Goal: Task Accomplishment & Management: Use online tool/utility

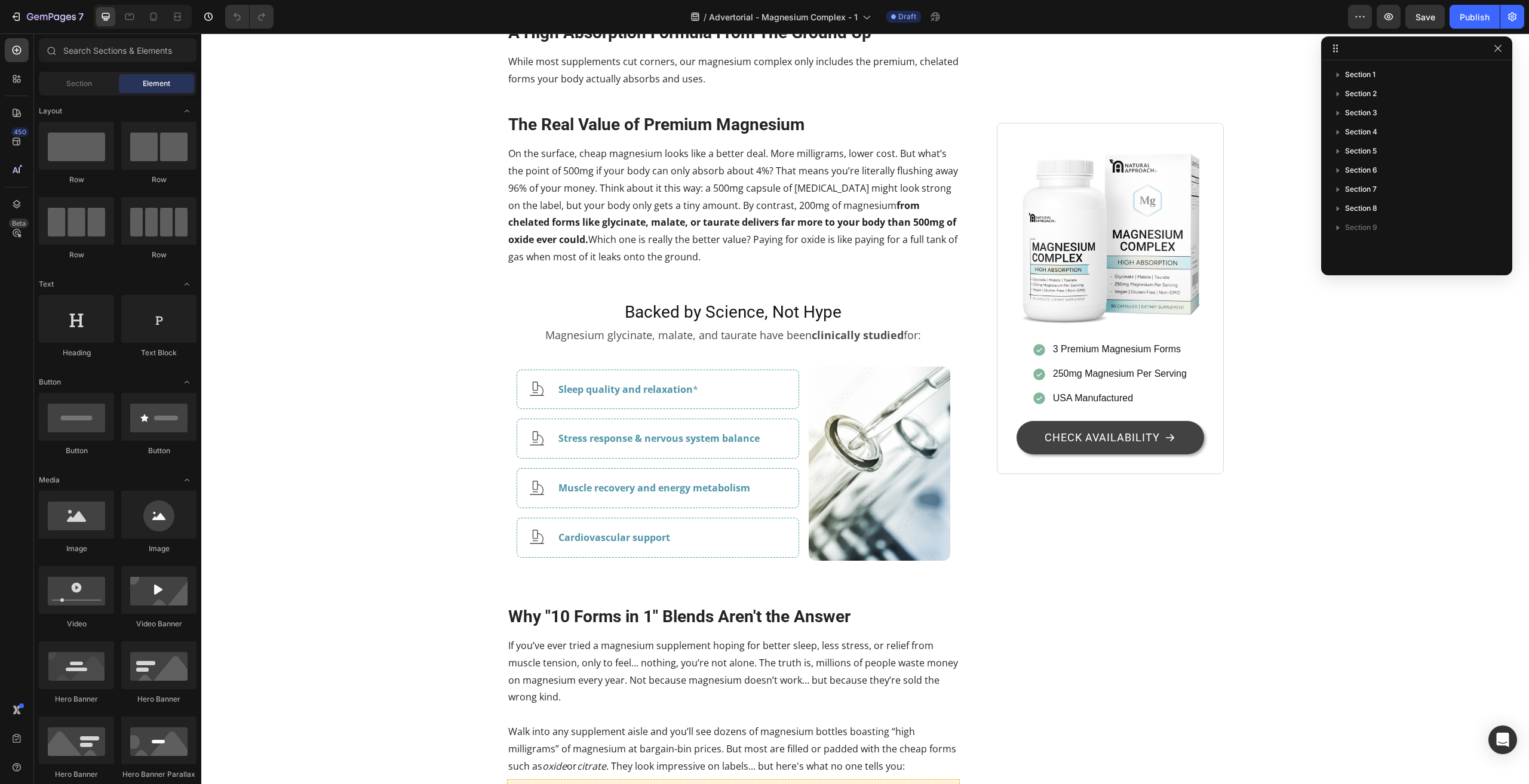
scroll to position [2030, 0]
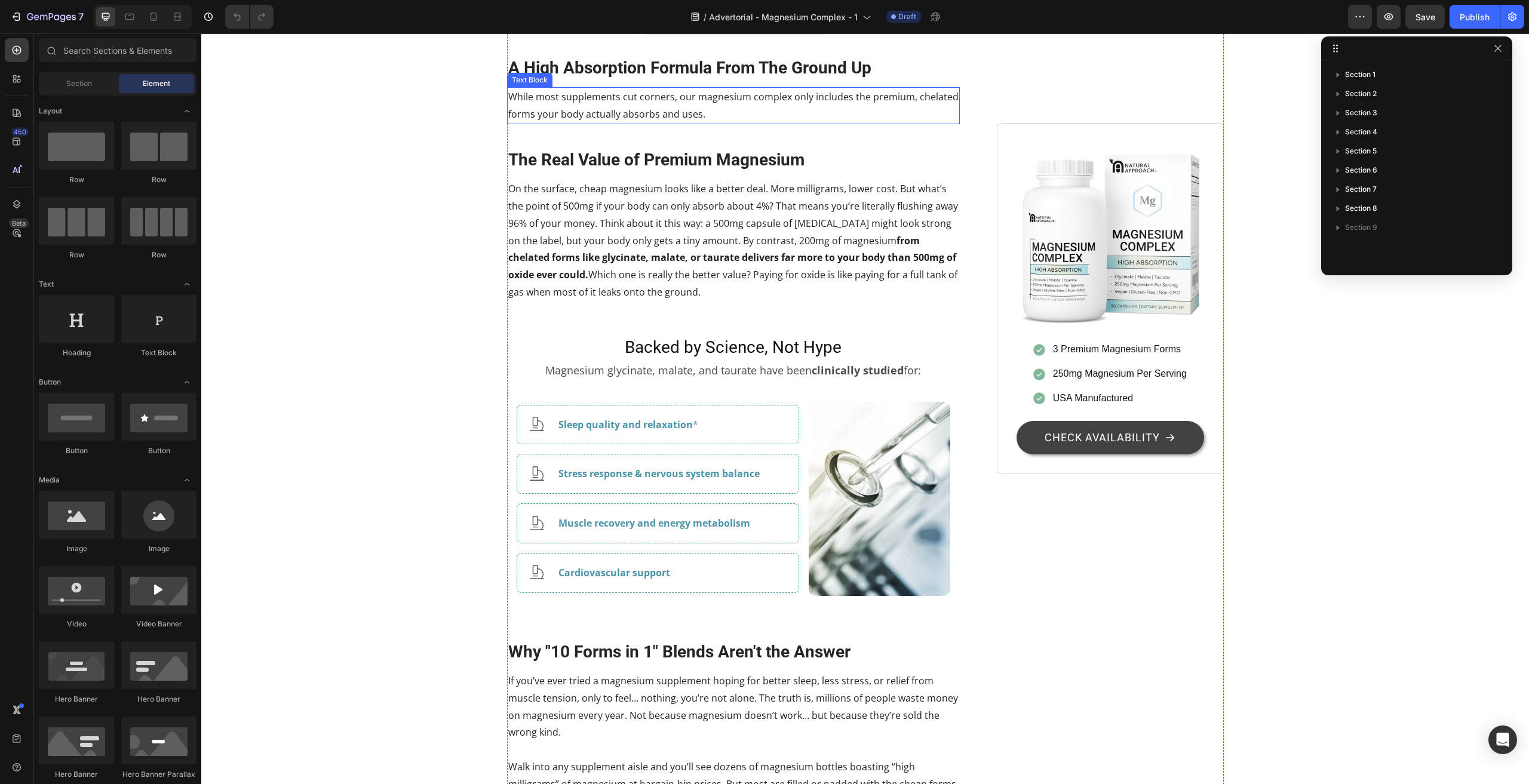
click at [713, 123] on p "While most supplements cut corners, our magnesium complex only includes the pre…" at bounding box center [734, 106] width 451 height 35
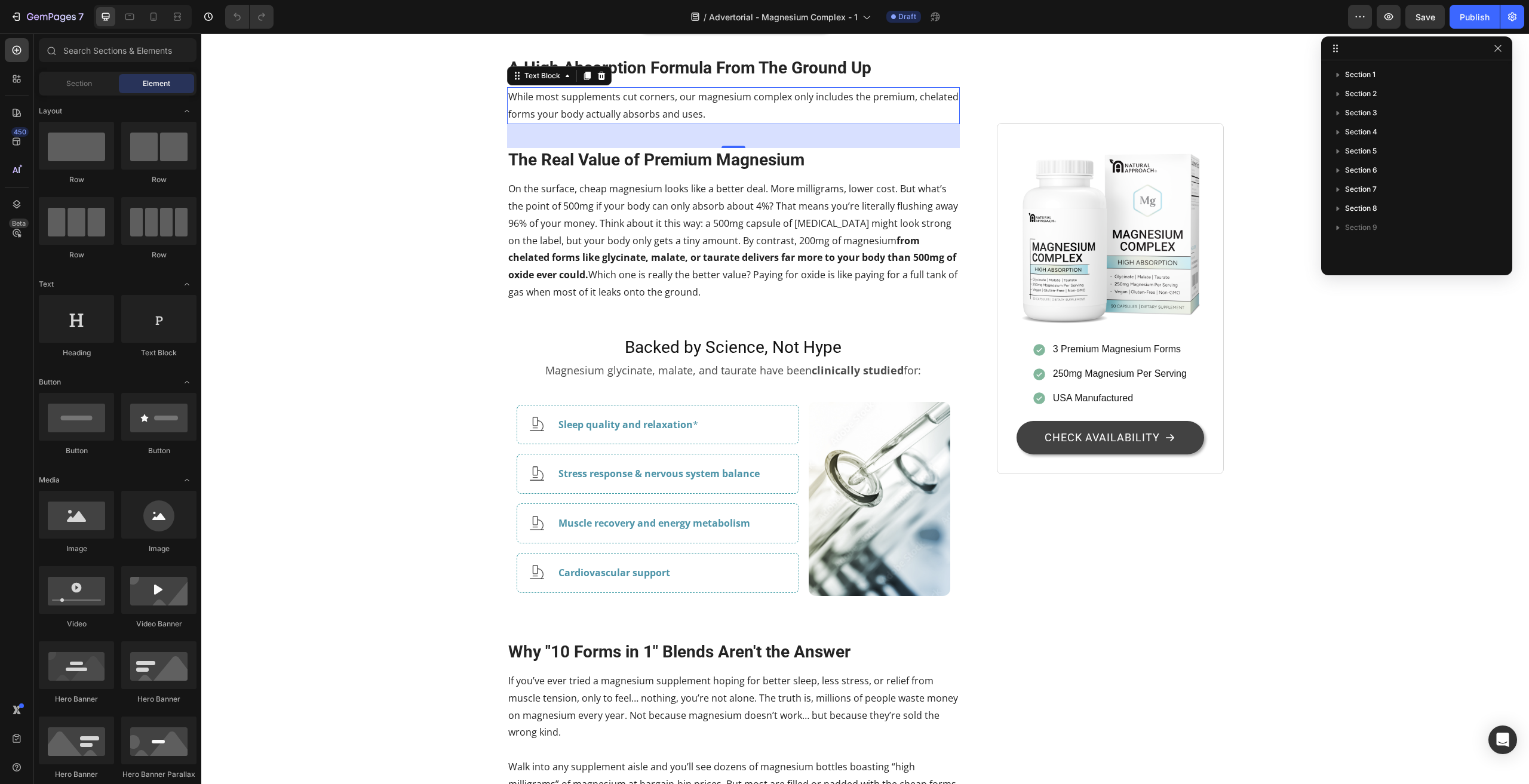
click at [713, 123] on p "While most supplements cut corners, our magnesium complex only includes the pre…" at bounding box center [734, 106] width 451 height 35
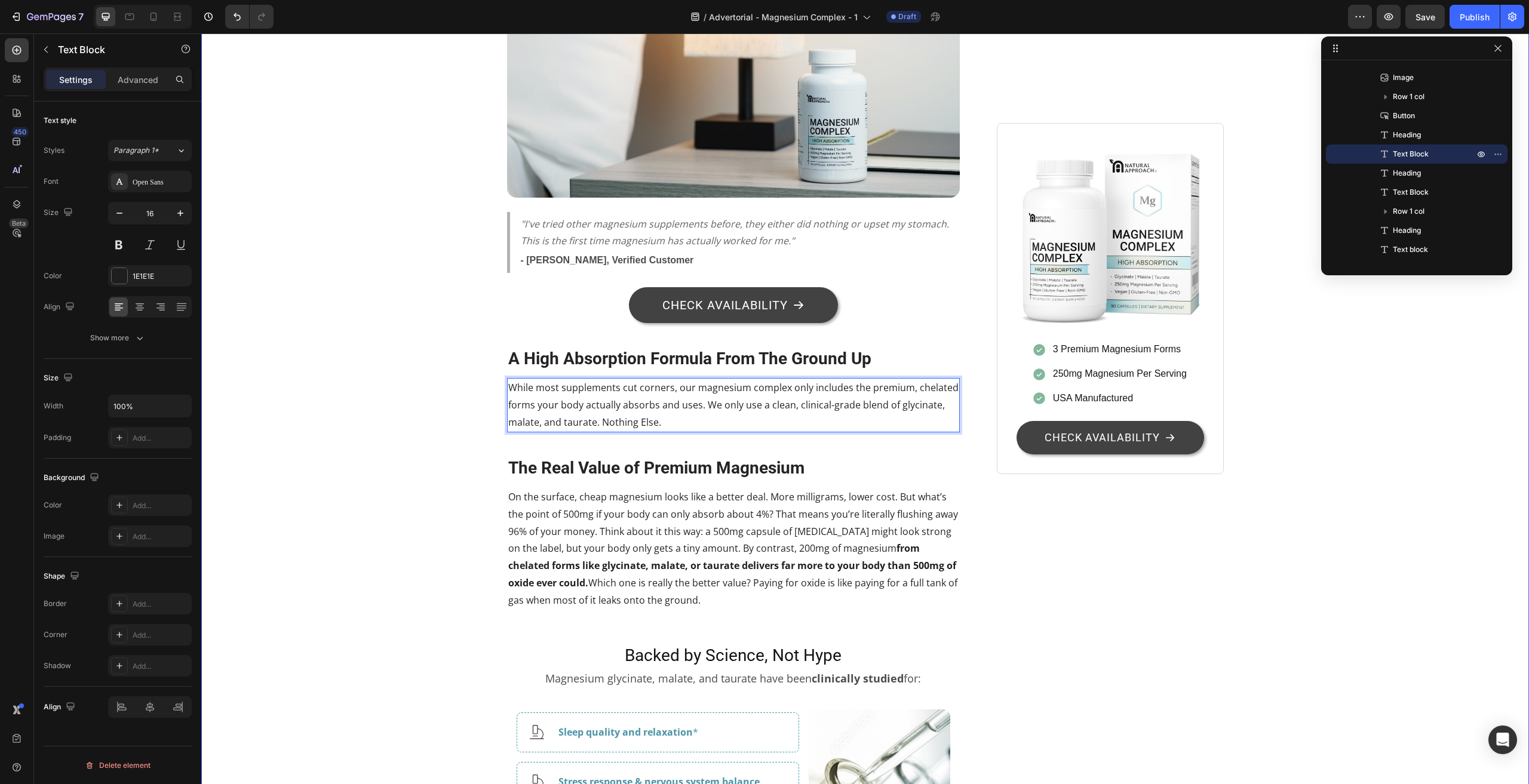
scroll to position [1911, 0]
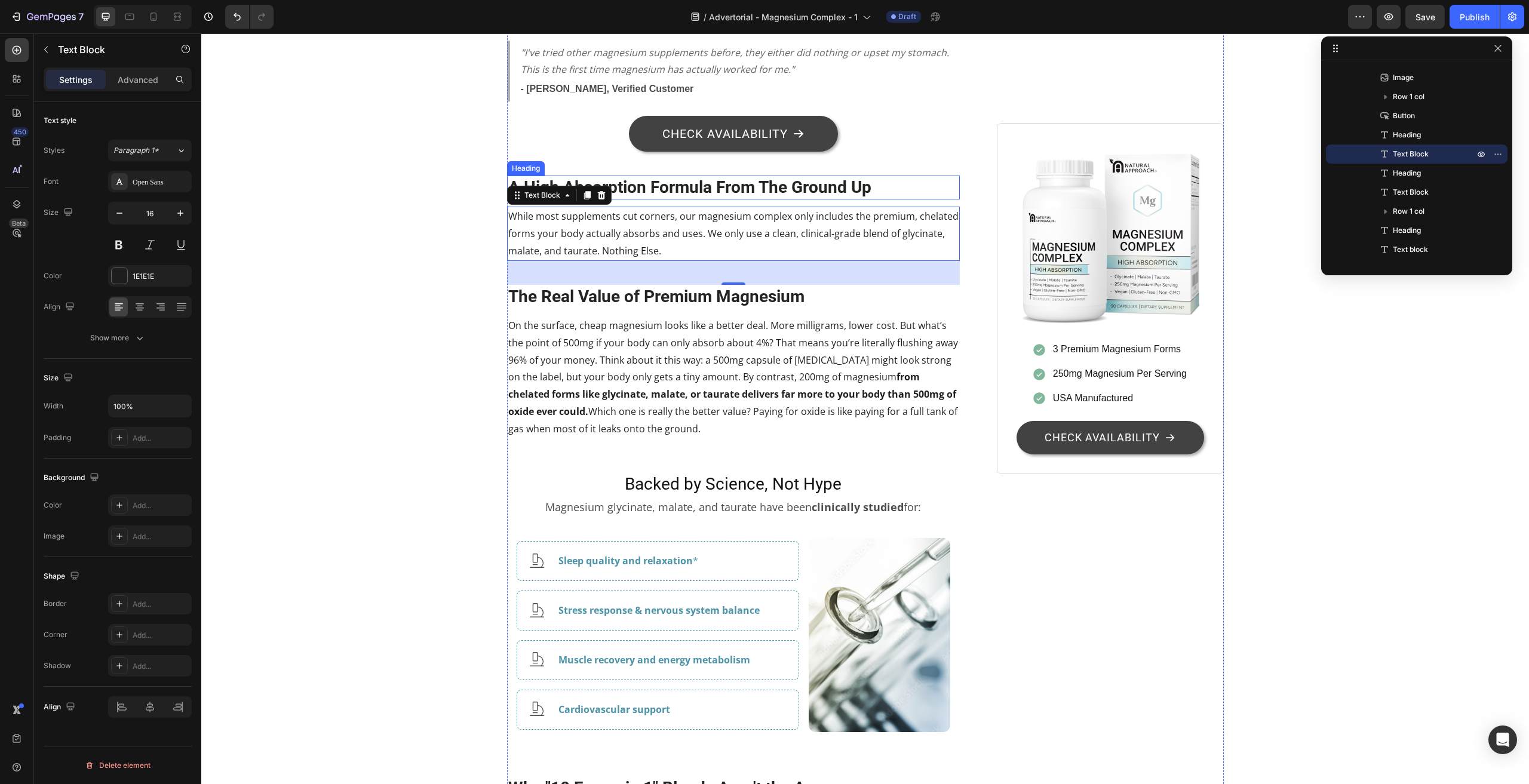
click at [714, 199] on h2 "A High Absorption Formula From The Ground Up" at bounding box center [734, 187] width 453 height 23
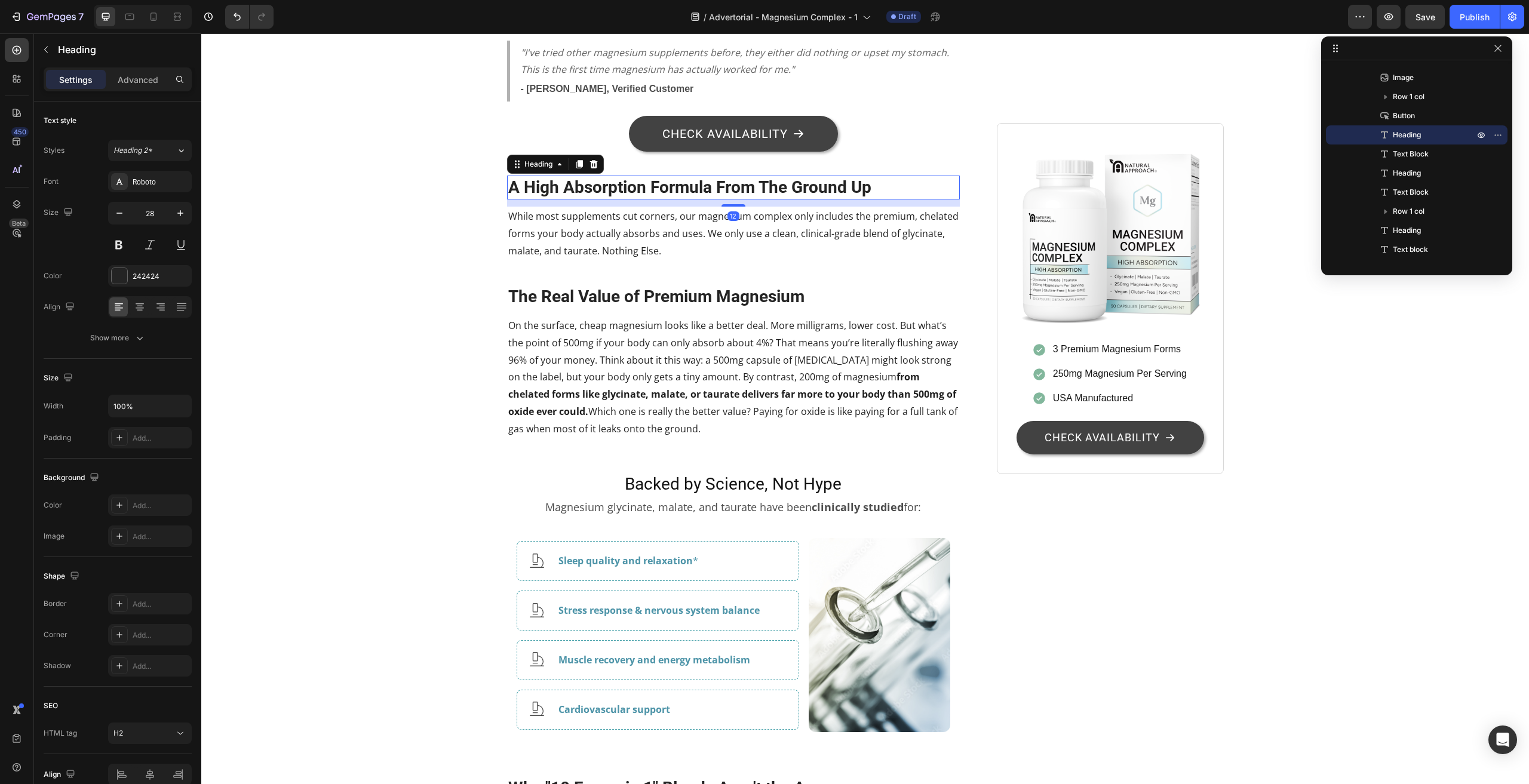
click at [714, 199] on h2 "A High Absorption Formula From The Ground Up" at bounding box center [734, 187] width 453 height 23
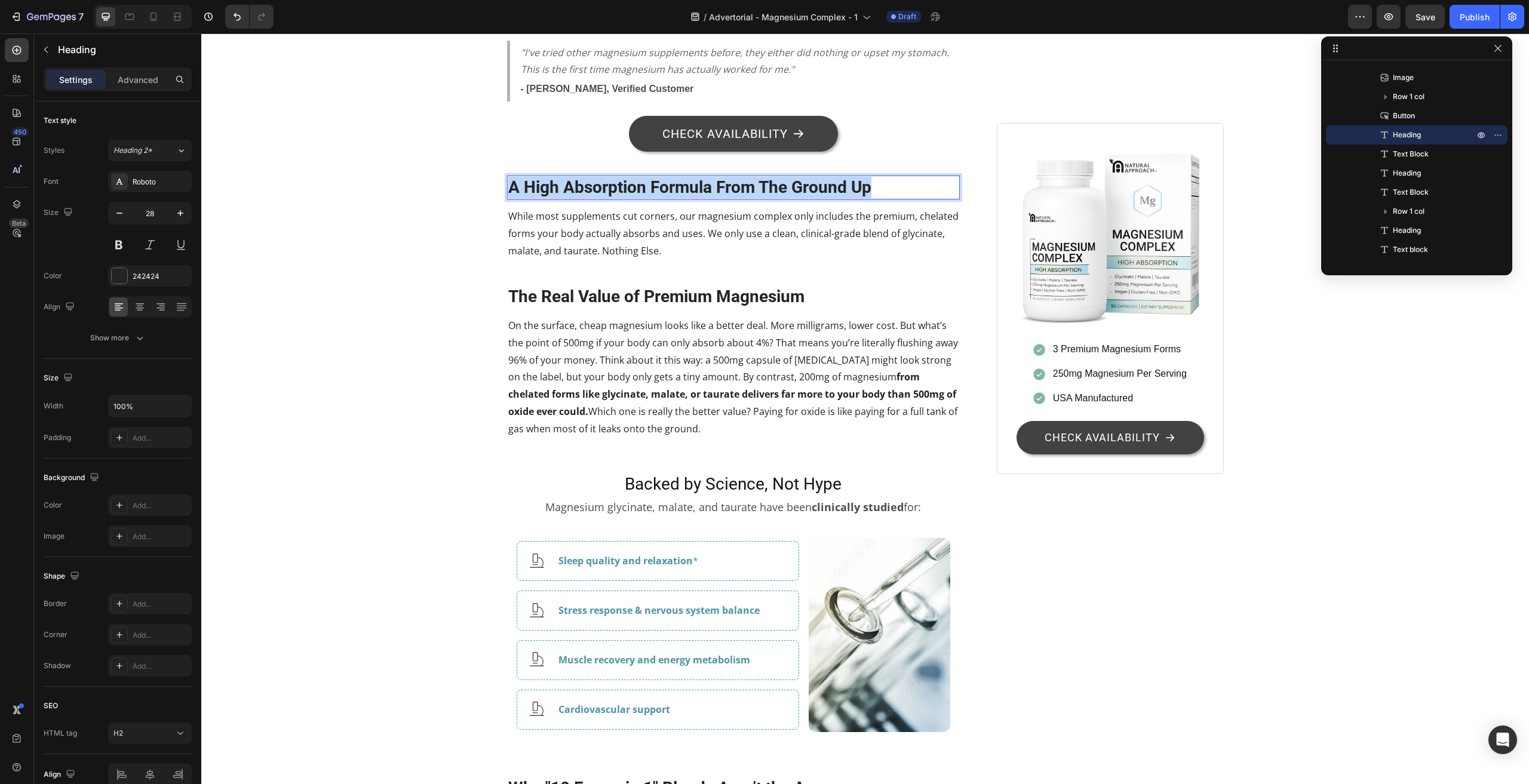
click at [714, 198] on p "A High Absorption Formula From The Ground Up" at bounding box center [734, 187] width 451 height 22
click at [536, 259] on p "While most supplements cut corners, our magnesium complex only includes the pre…" at bounding box center [734, 233] width 451 height 51
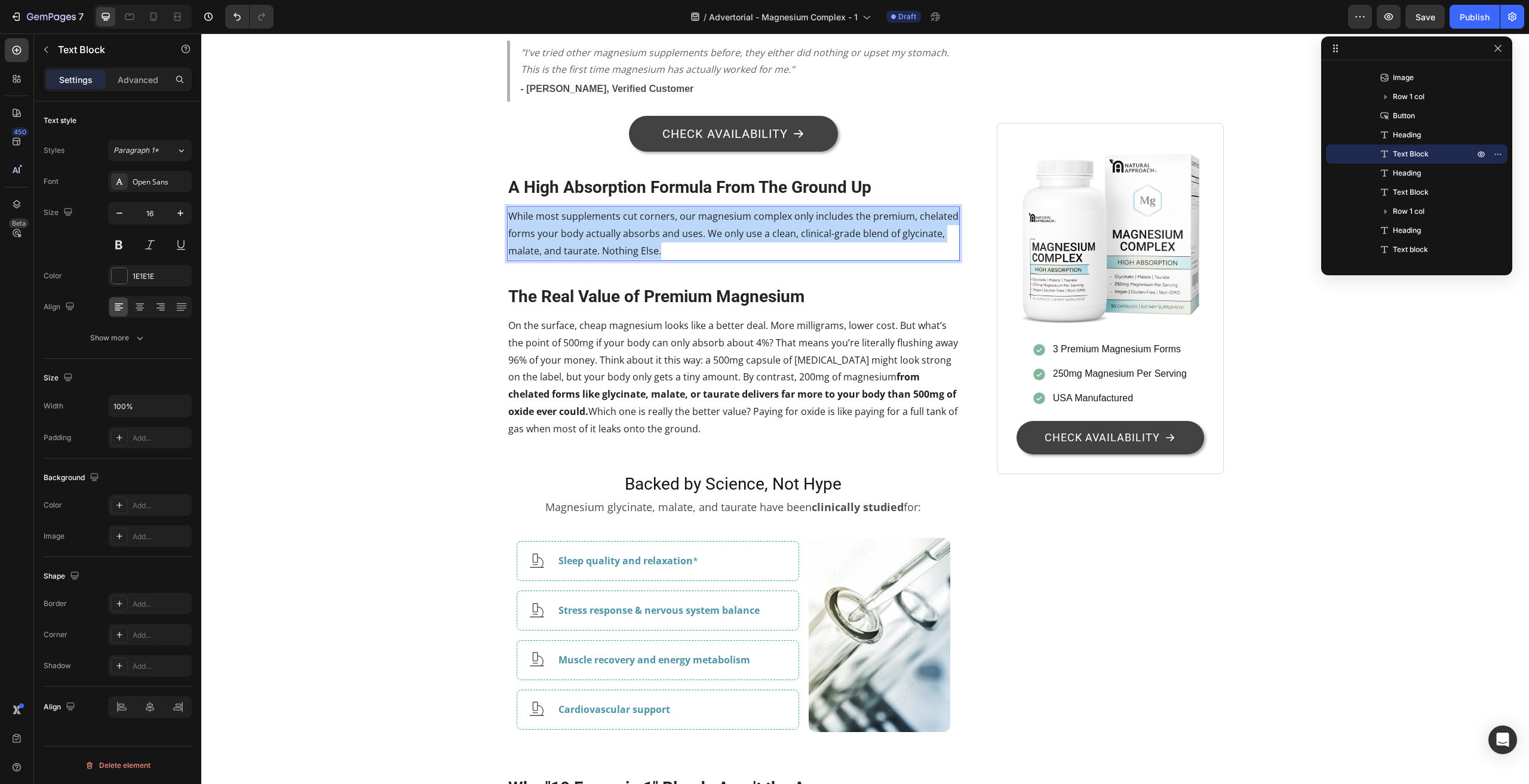
click at [536, 259] on p "While most supplements cut corners, our magnesium complex only includes the pre…" at bounding box center [734, 233] width 451 height 51
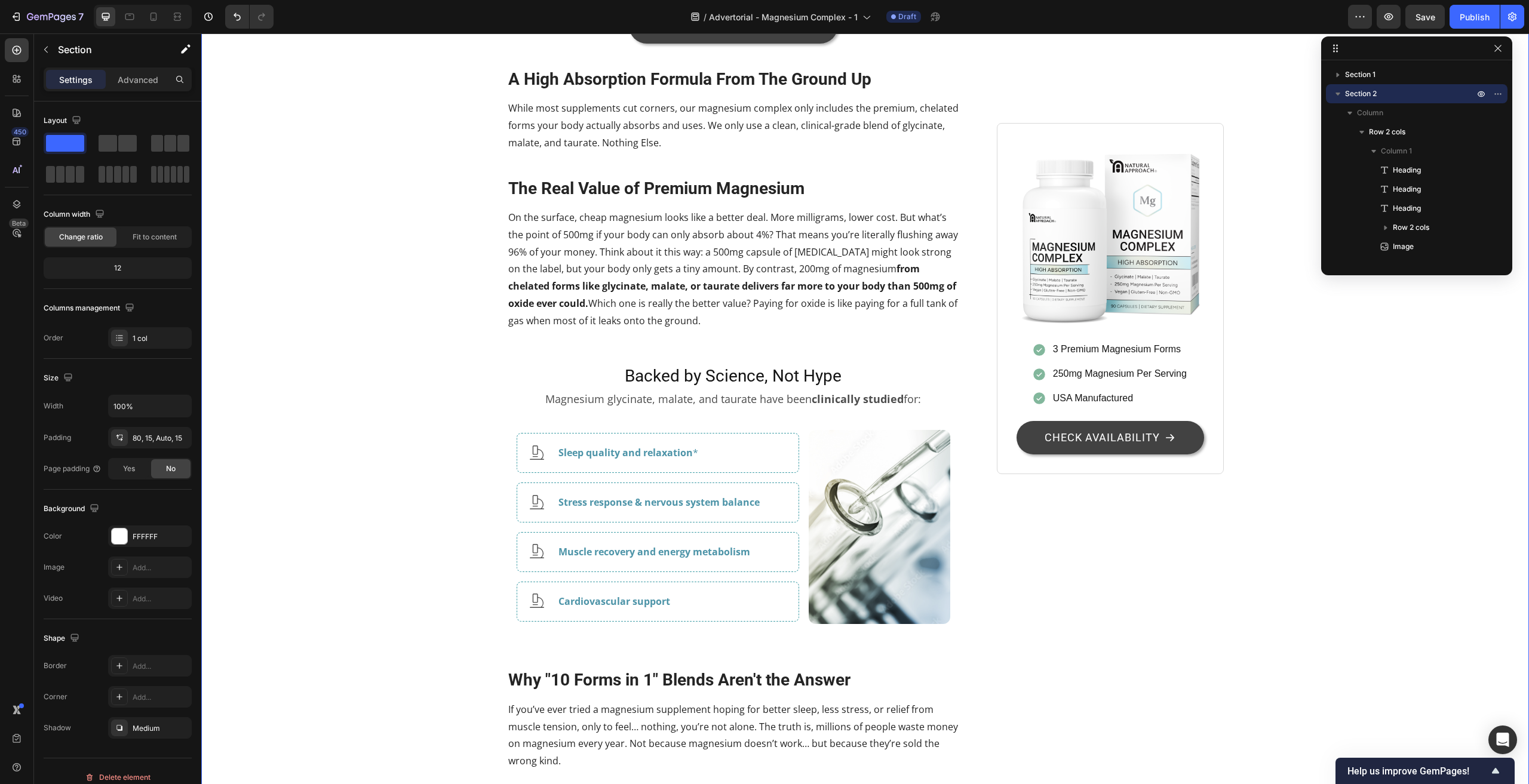
scroll to position [2030, 0]
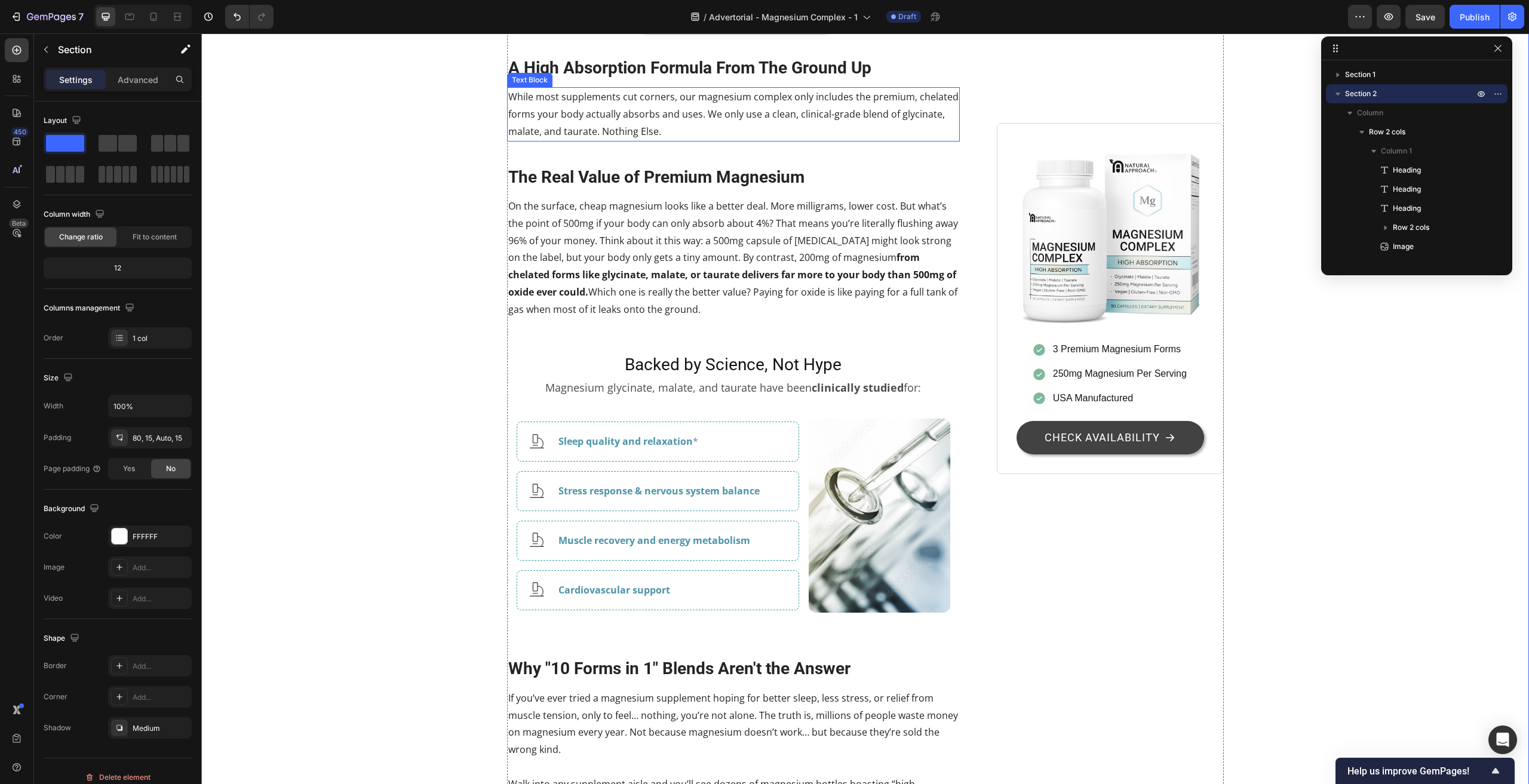
click at [666, 140] on p "While most supplements cut corners, our magnesium complex only includes the pre…" at bounding box center [734, 114] width 451 height 51
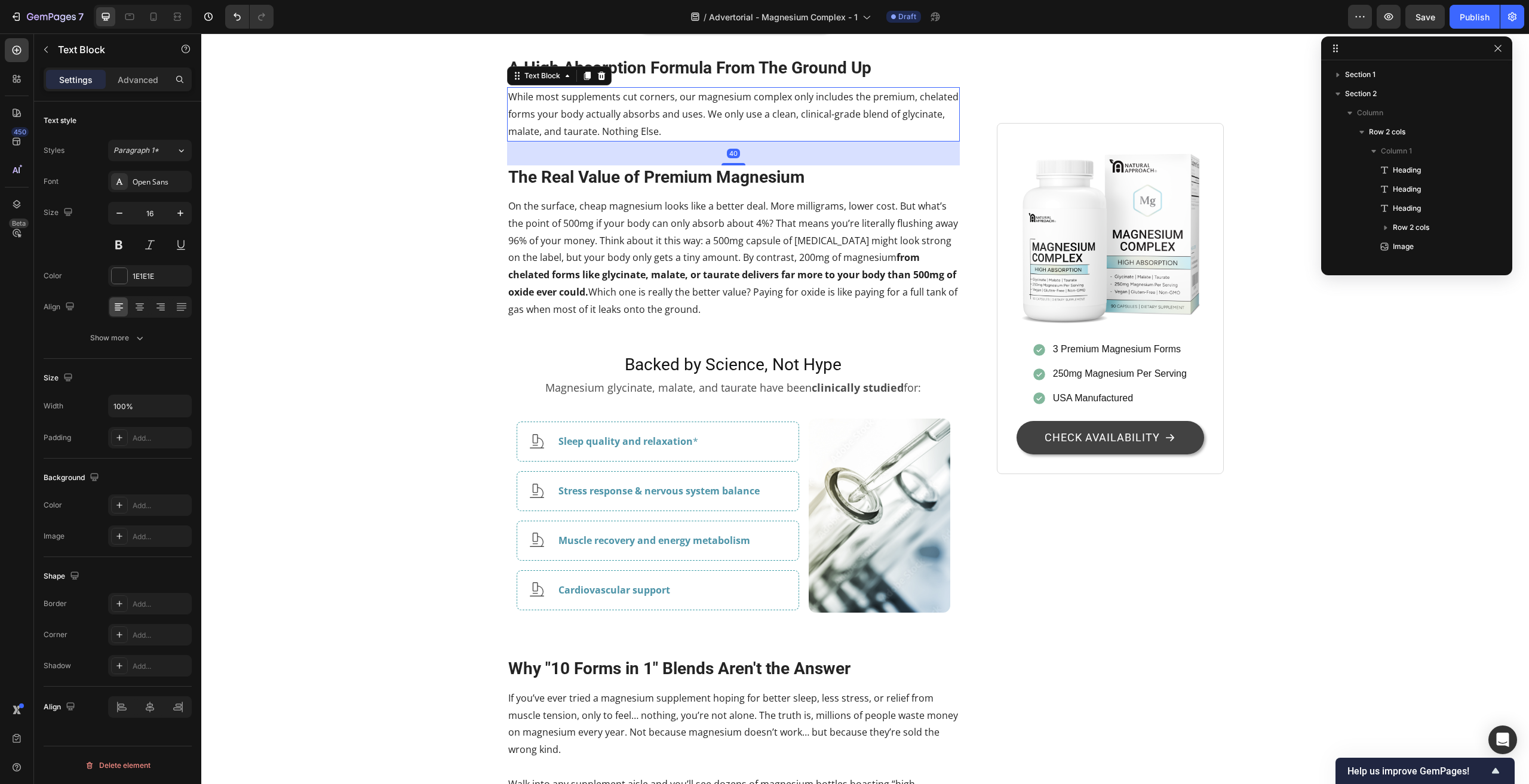
scroll to position [456, 0]
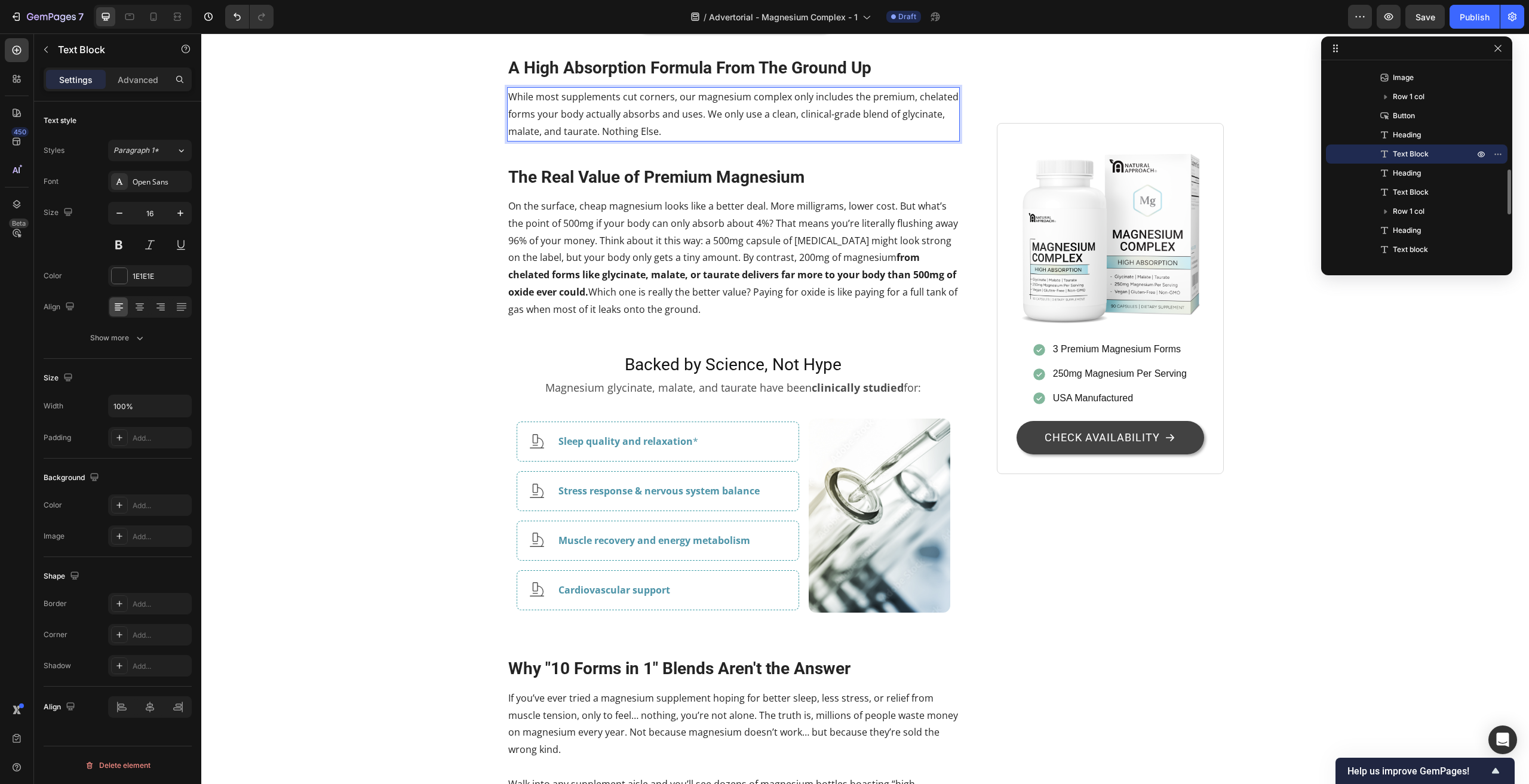
click at [662, 140] on p "While most supplements cut corners, our magnesium complex only includes the pre…" at bounding box center [734, 114] width 451 height 51
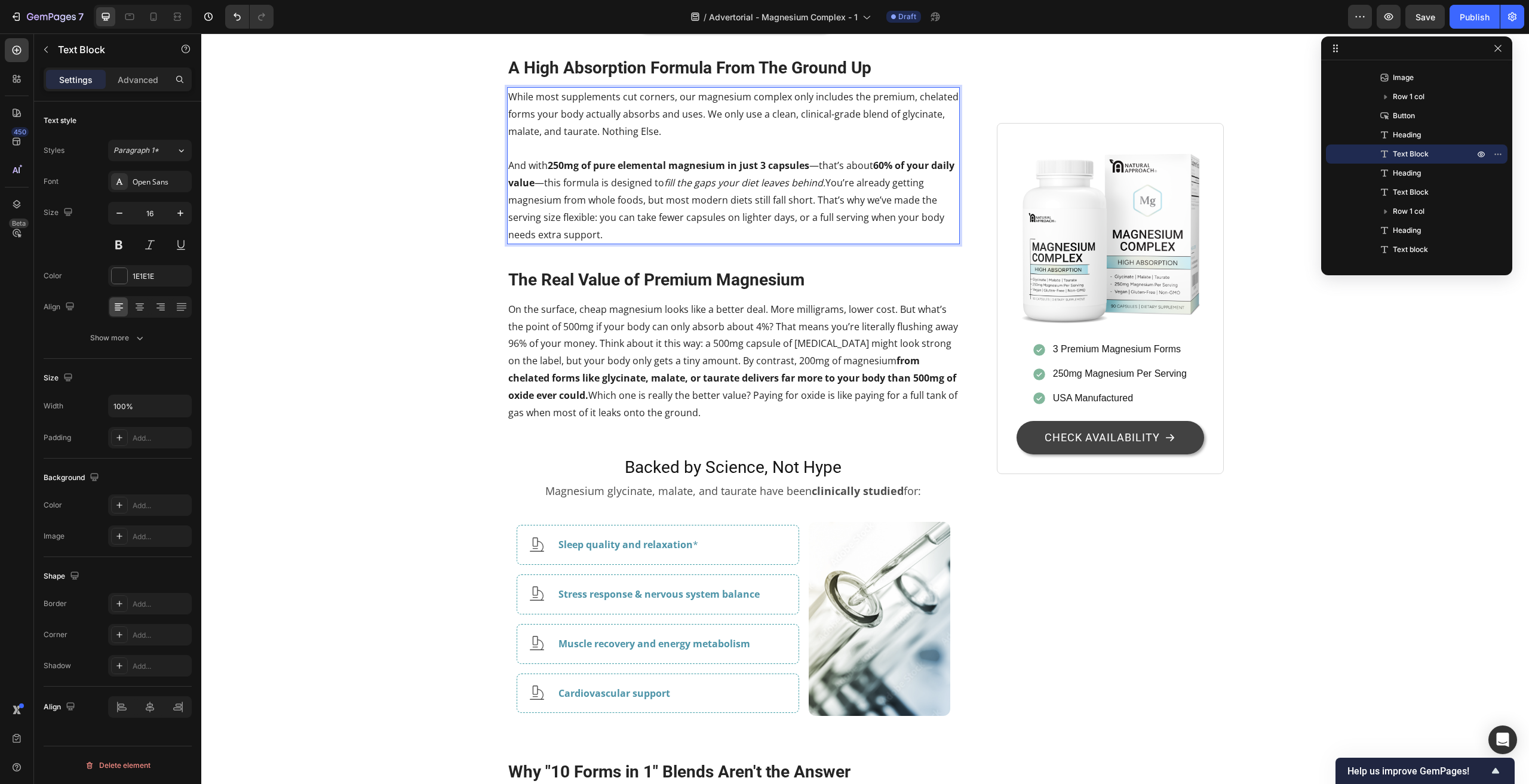
click at [815, 243] on p "And with 250mg of pure elemental magnesium in just 3 capsules —that’s about 60%…" at bounding box center [734, 199] width 451 height 86
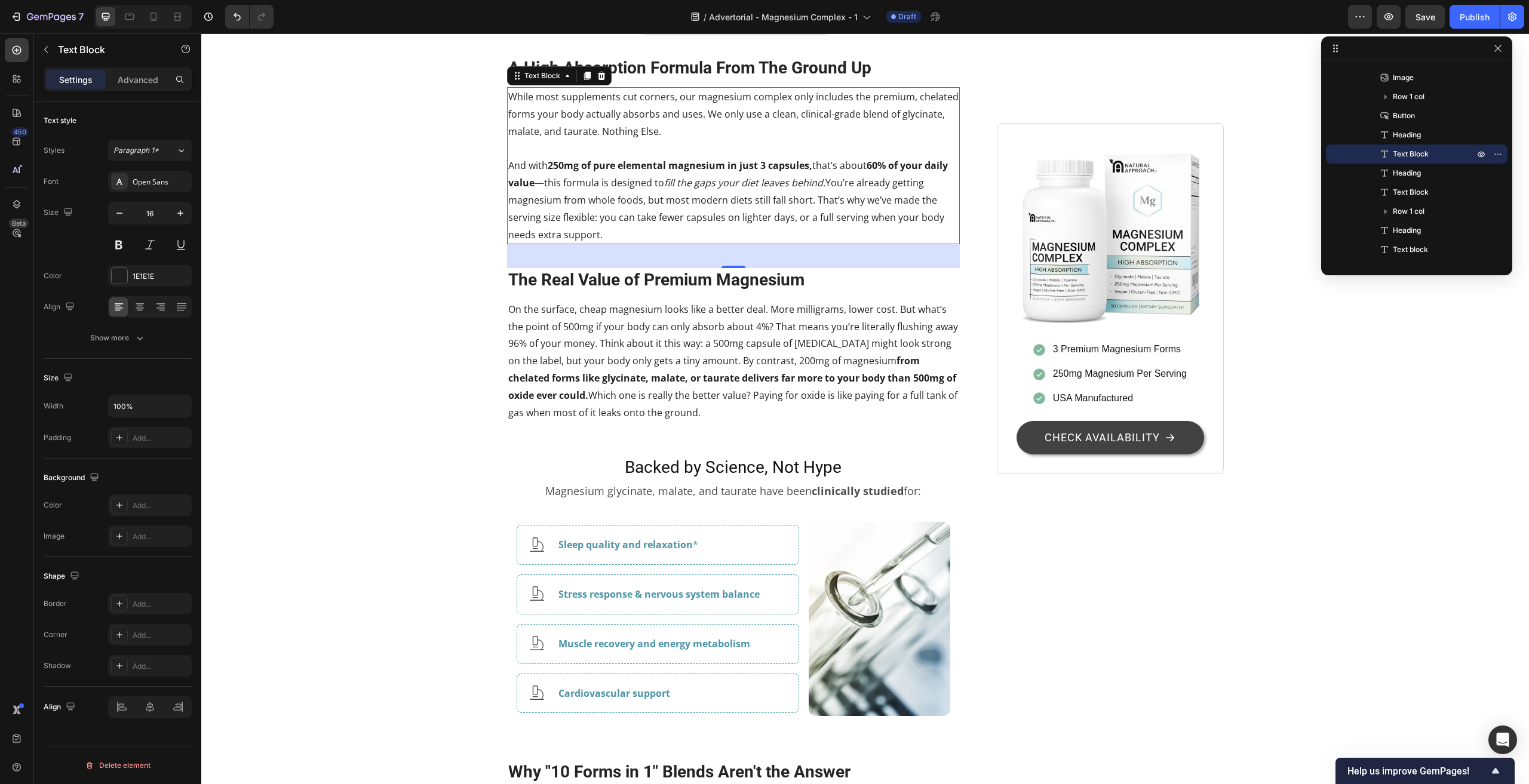
click at [568, 243] on p "And with 250mg of pure elemental magnesium in just 3 capsules, that’s about 60%…" at bounding box center [734, 199] width 451 height 86
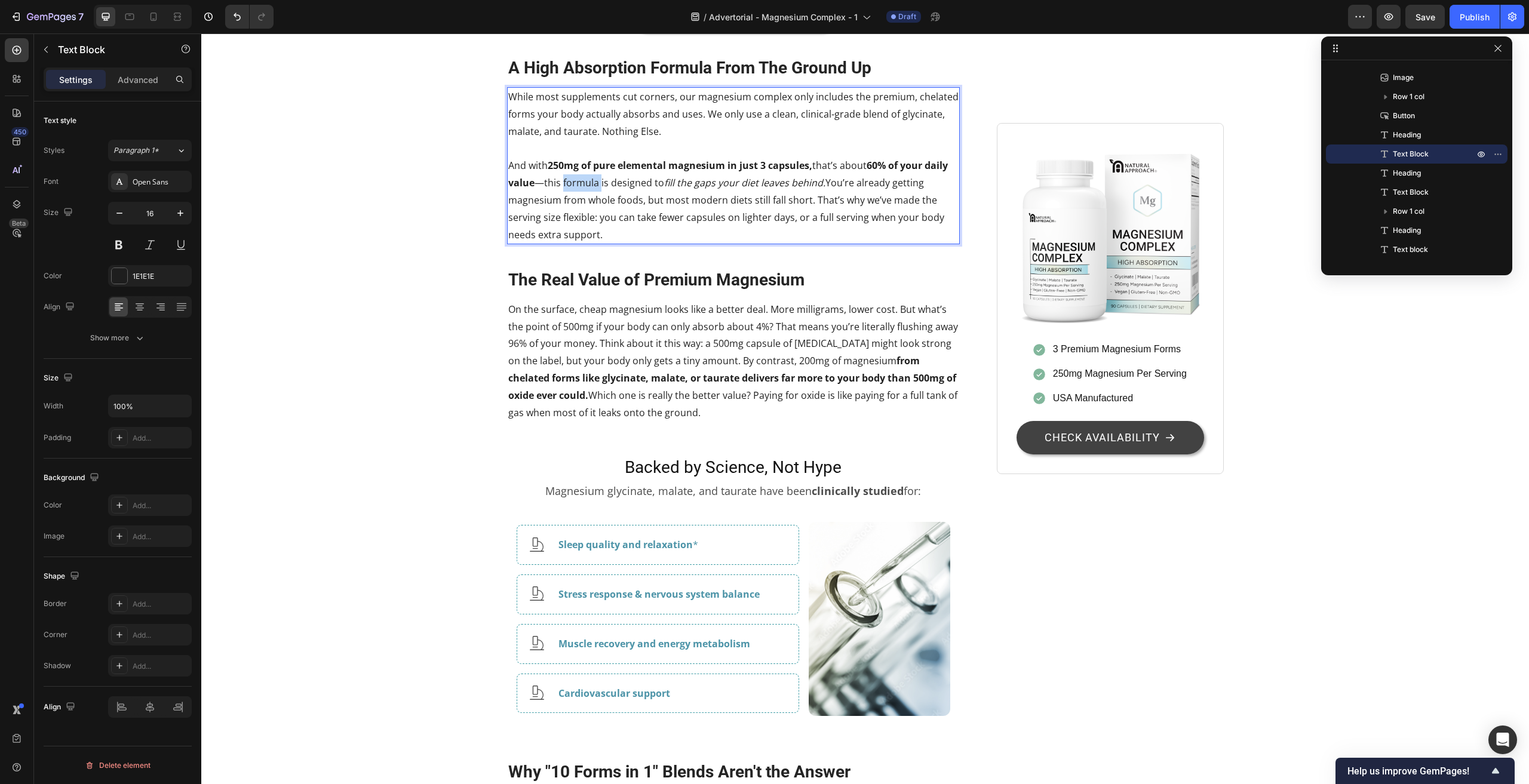
click at [568, 243] on p "And with 250mg of pure elemental magnesium in just 3 capsules, that’s about 60%…" at bounding box center [734, 199] width 451 height 86
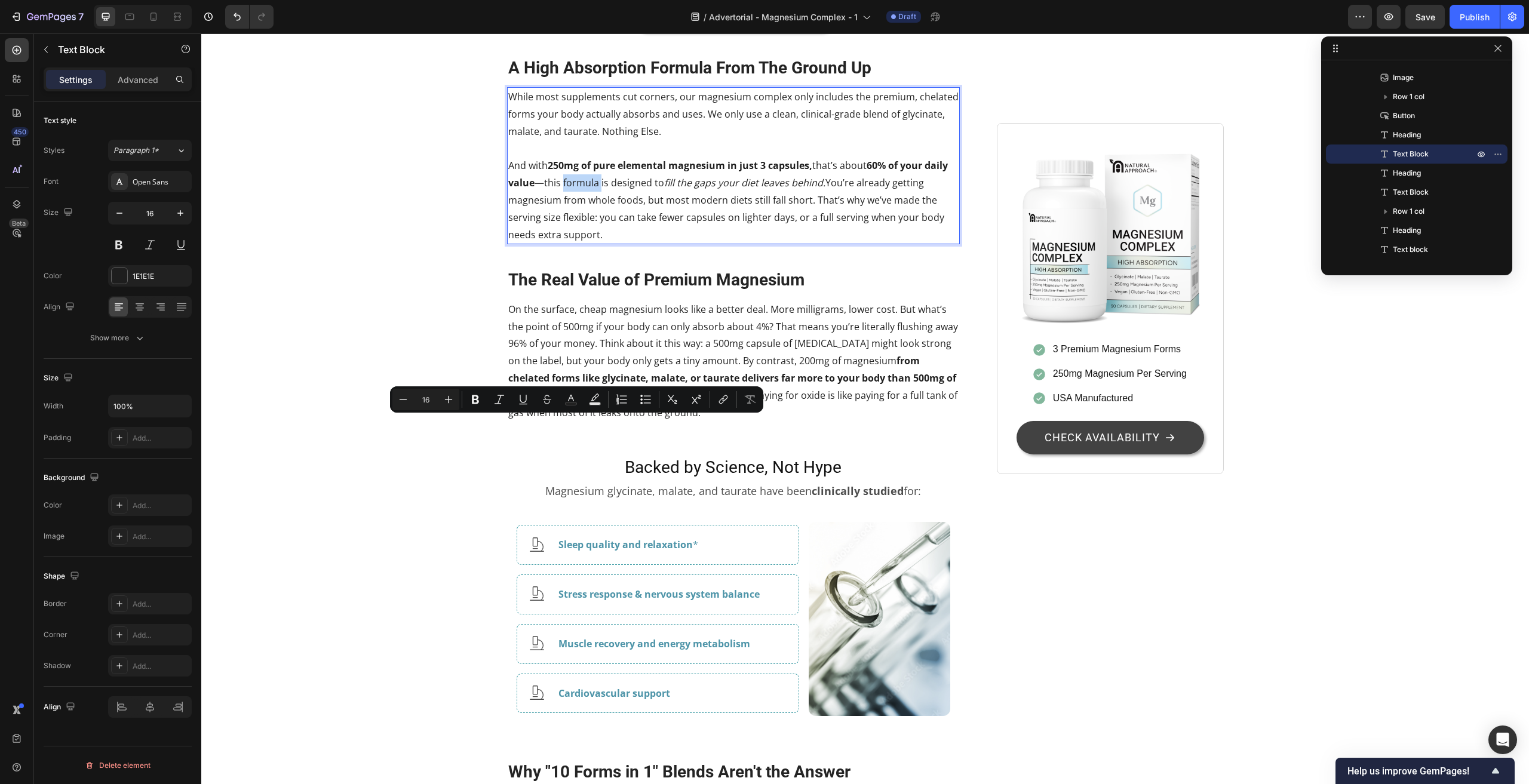
click at [568, 243] on p "And with 250mg of pure elemental magnesium in just 3 capsules, that’s about 60%…" at bounding box center [734, 199] width 451 height 86
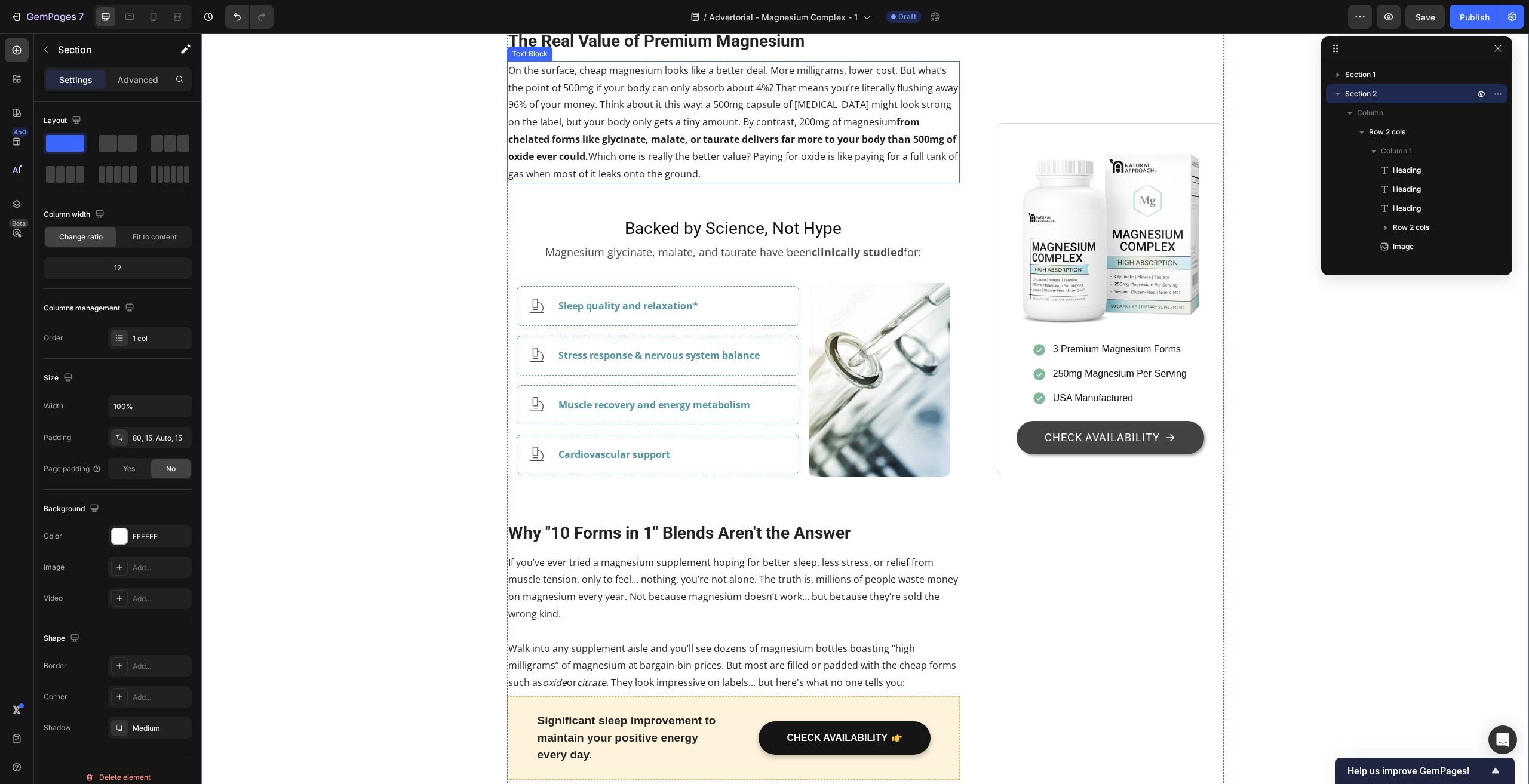
scroll to position [2329, 0]
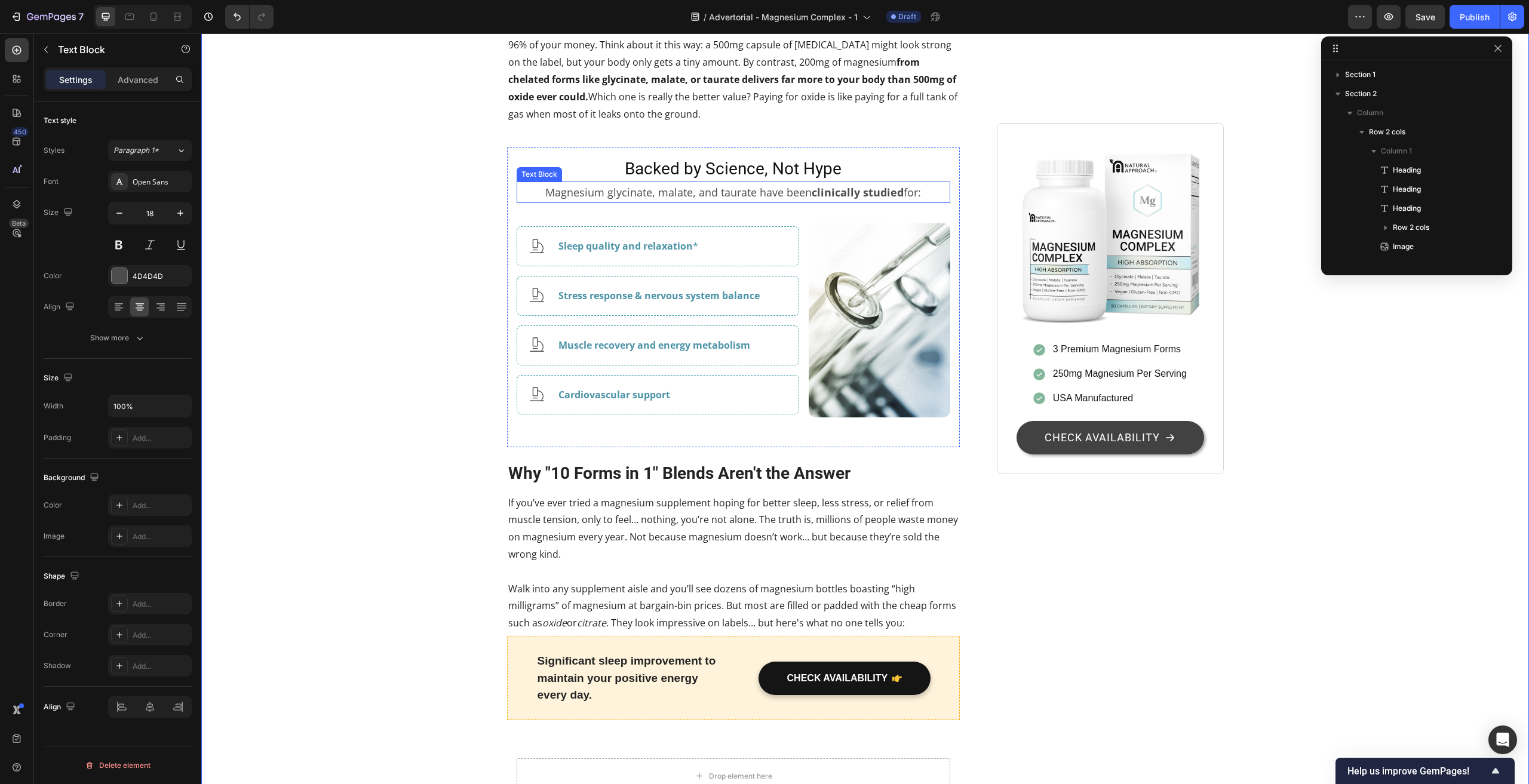
click at [583, 202] on p "Magnesium glycinate, malate, and taurate have been clinically studied for:" at bounding box center [734, 192] width 432 height 19
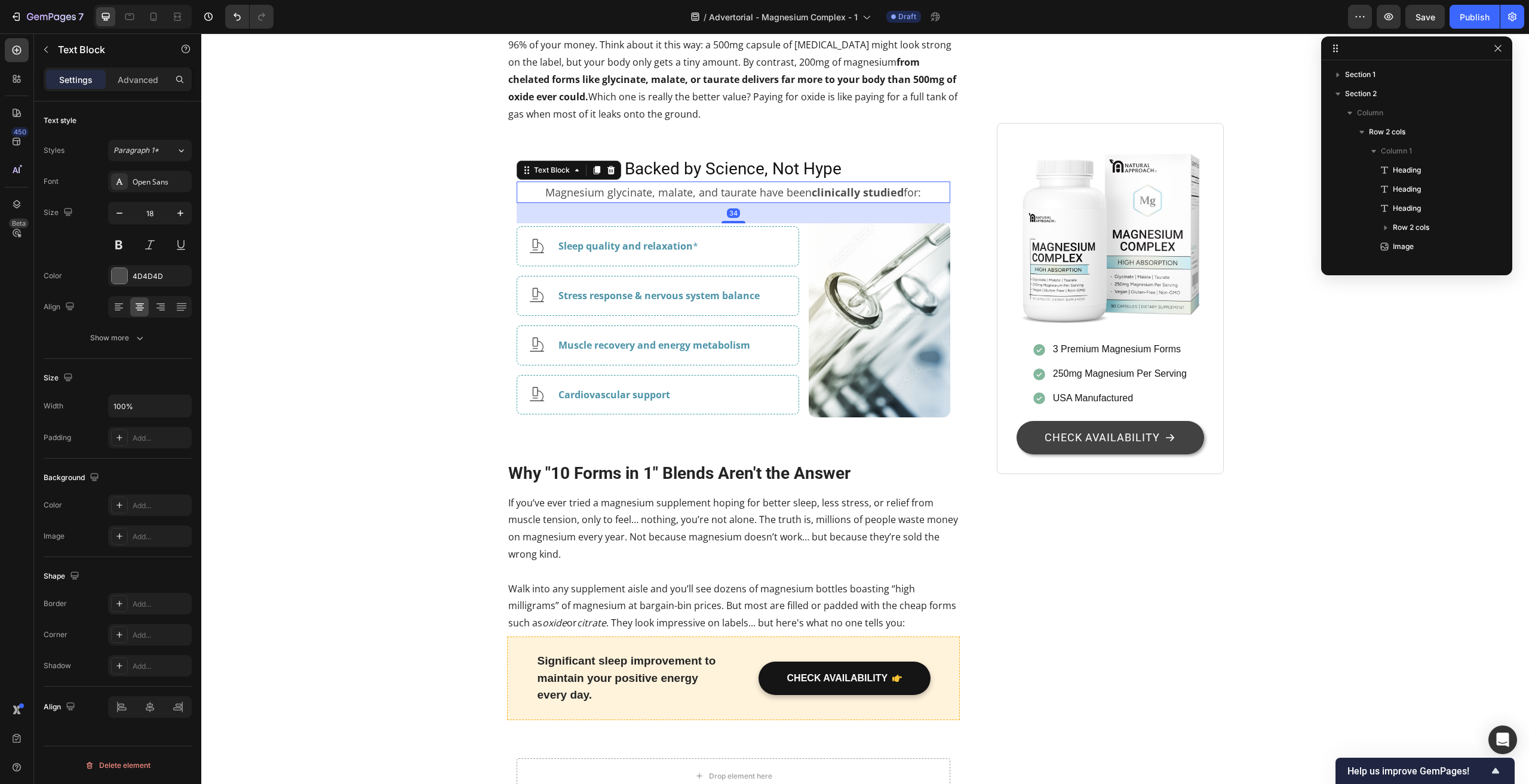
scroll to position [570, 0]
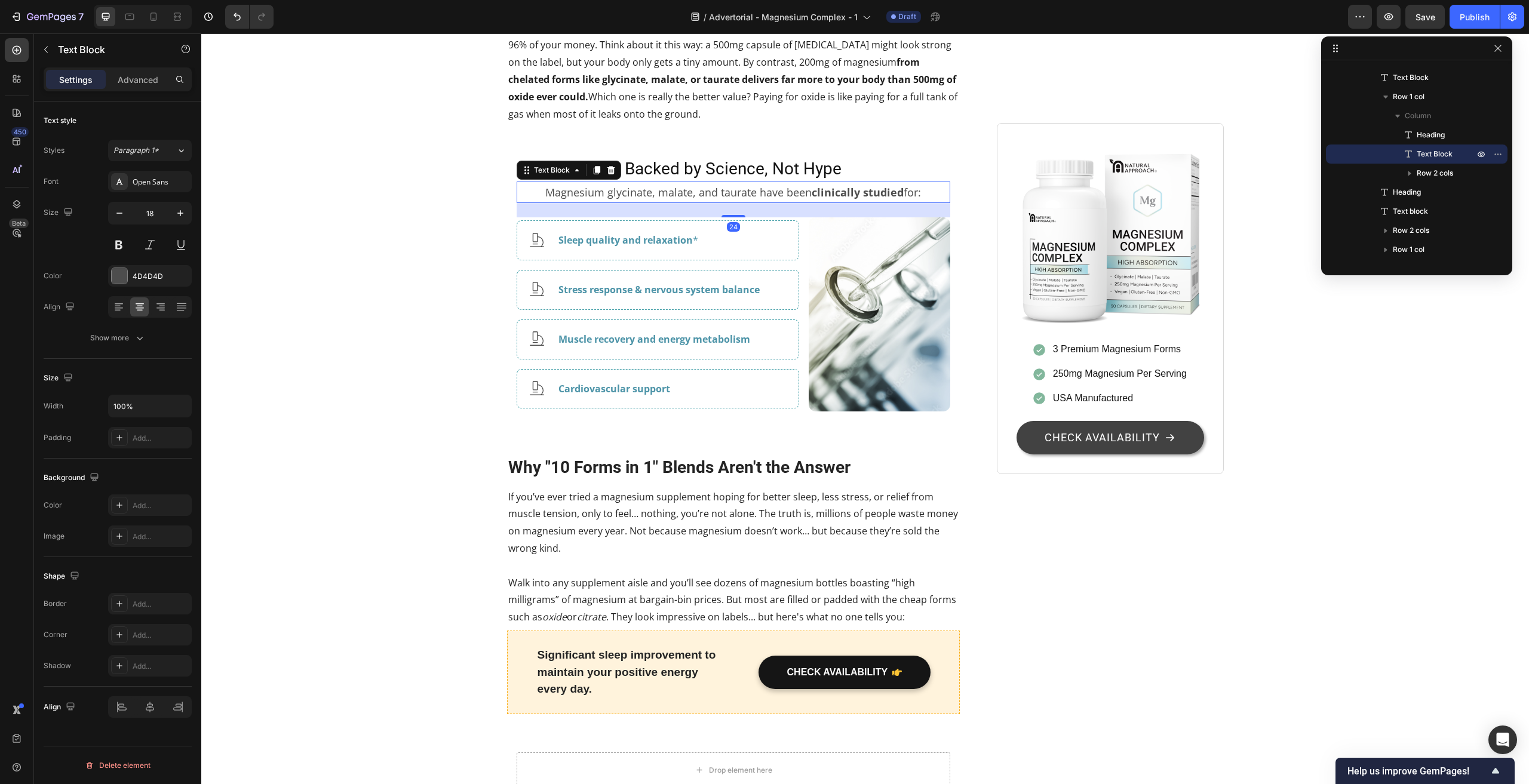
drag, startPoint x: 735, startPoint y: 465, endPoint x: 751, endPoint y: 459, distance: 17.1
click at [751, 203] on div "24" at bounding box center [734, 203] width 434 height 0
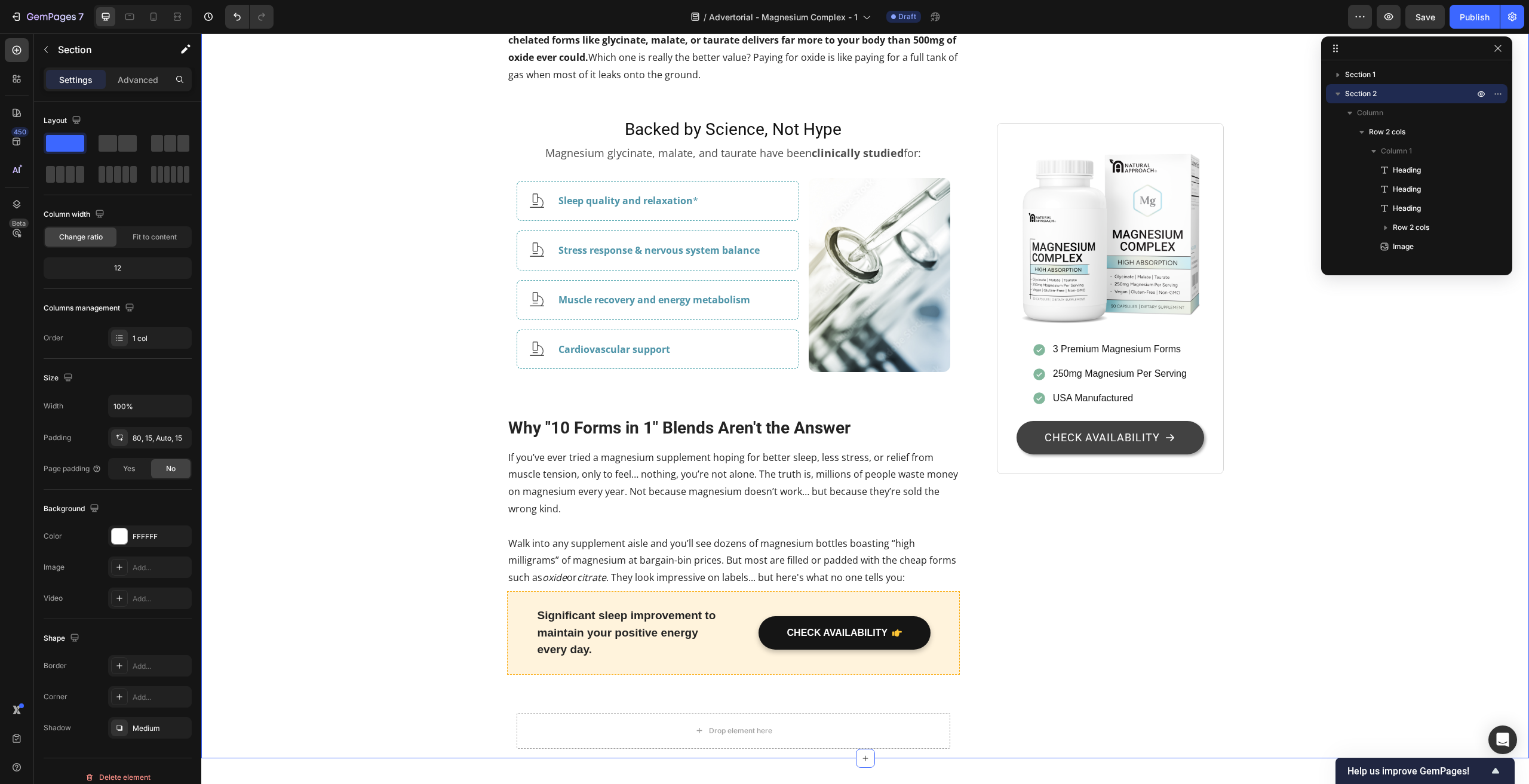
scroll to position [2389, 0]
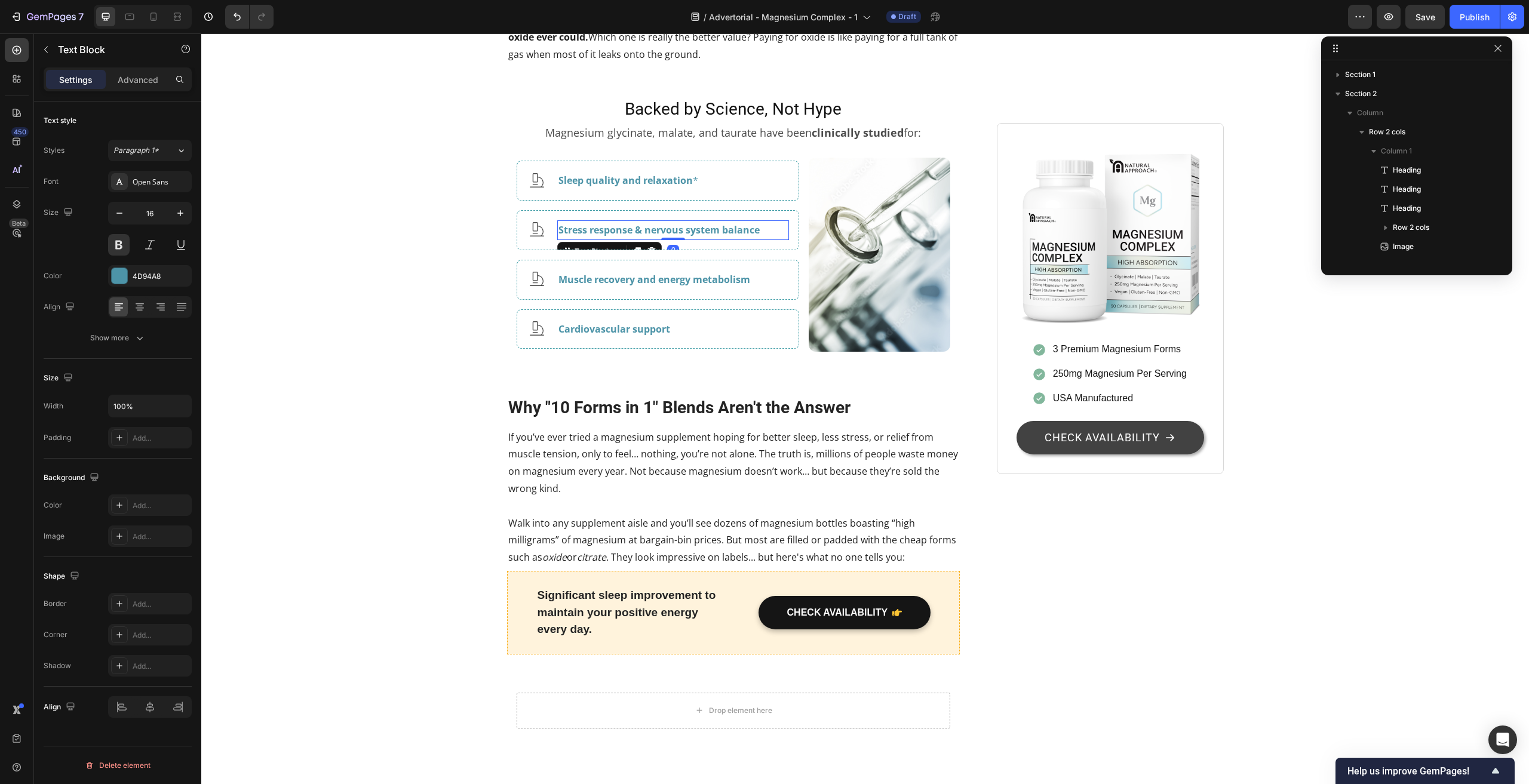
click at [678, 238] on p "Stress response & nervous system balance" at bounding box center [674, 231] width 230 height 17
click at [114, 251] on button at bounding box center [118, 245] width 22 height 22
click at [743, 238] on p "Stress response & nervous system balance" at bounding box center [674, 231] width 230 height 17
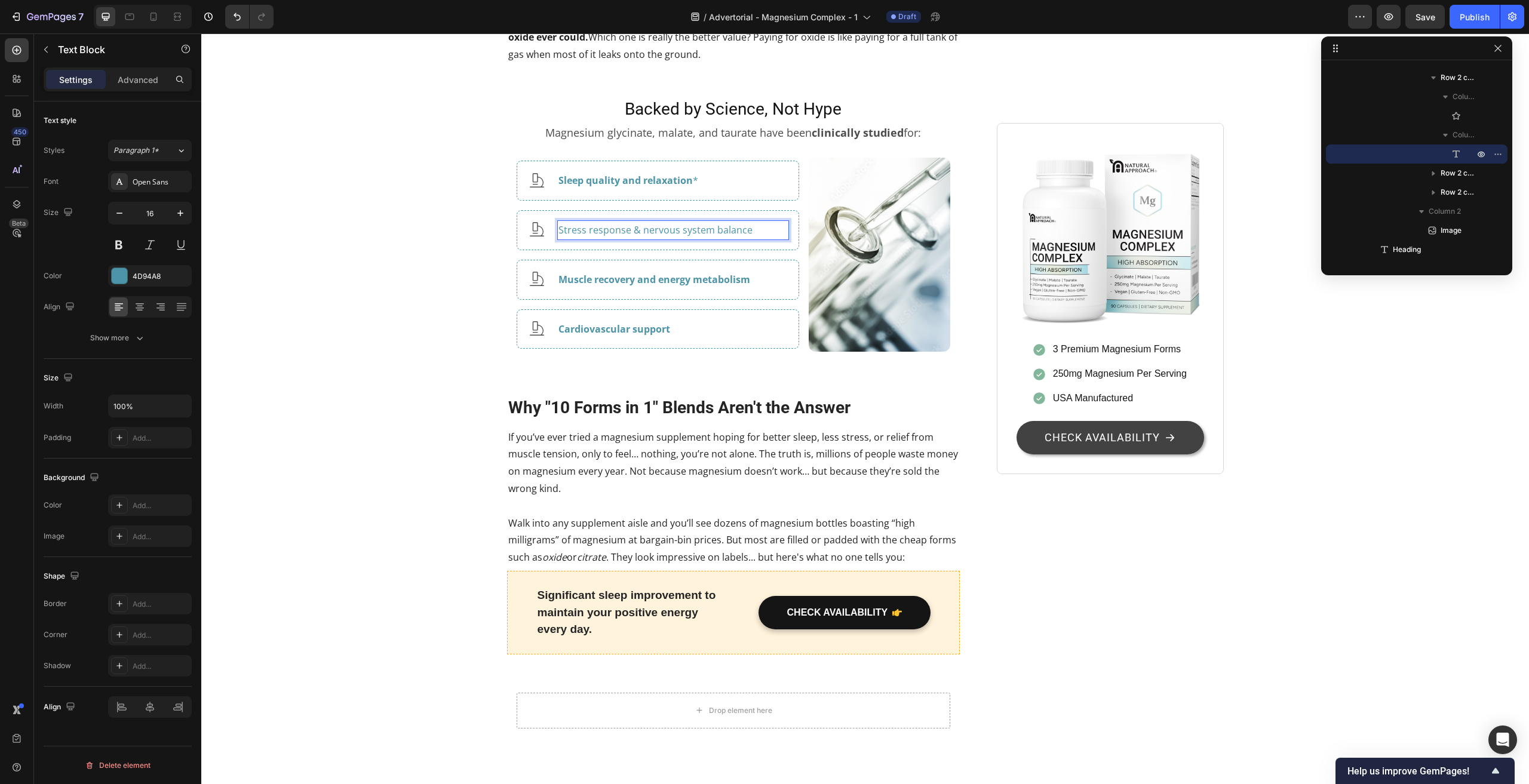
click at [743, 238] on p "Stress response & nervous system balance" at bounding box center [674, 231] width 230 height 17
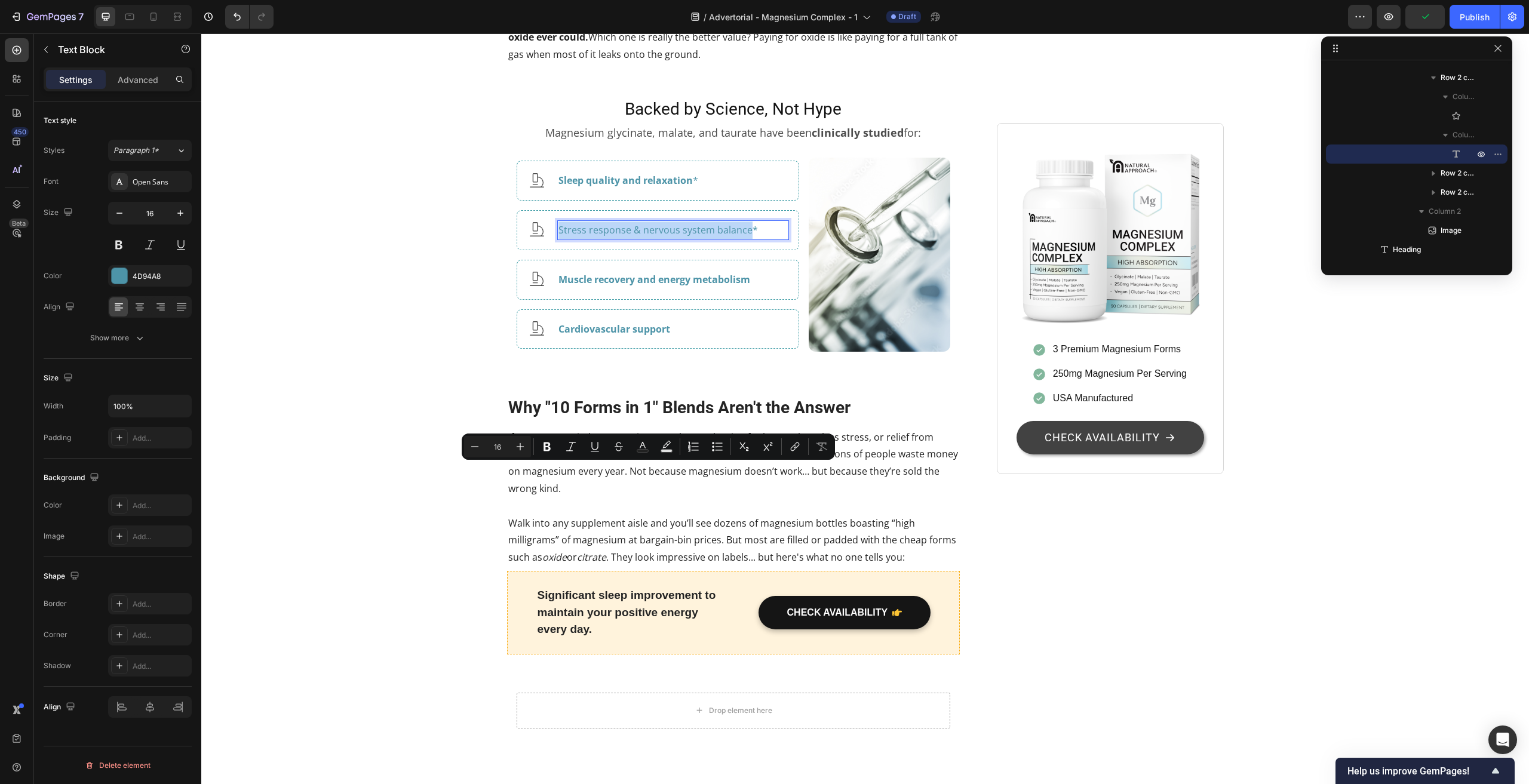
drag, startPoint x: 743, startPoint y: 474, endPoint x: 554, endPoint y: 469, distance: 189.1
click at [559, 238] on p "Stress response & nervous system balance*" at bounding box center [674, 231] width 230 height 17
click at [549, 446] on icon "Editor contextual toolbar" at bounding box center [547, 446] width 7 height 9
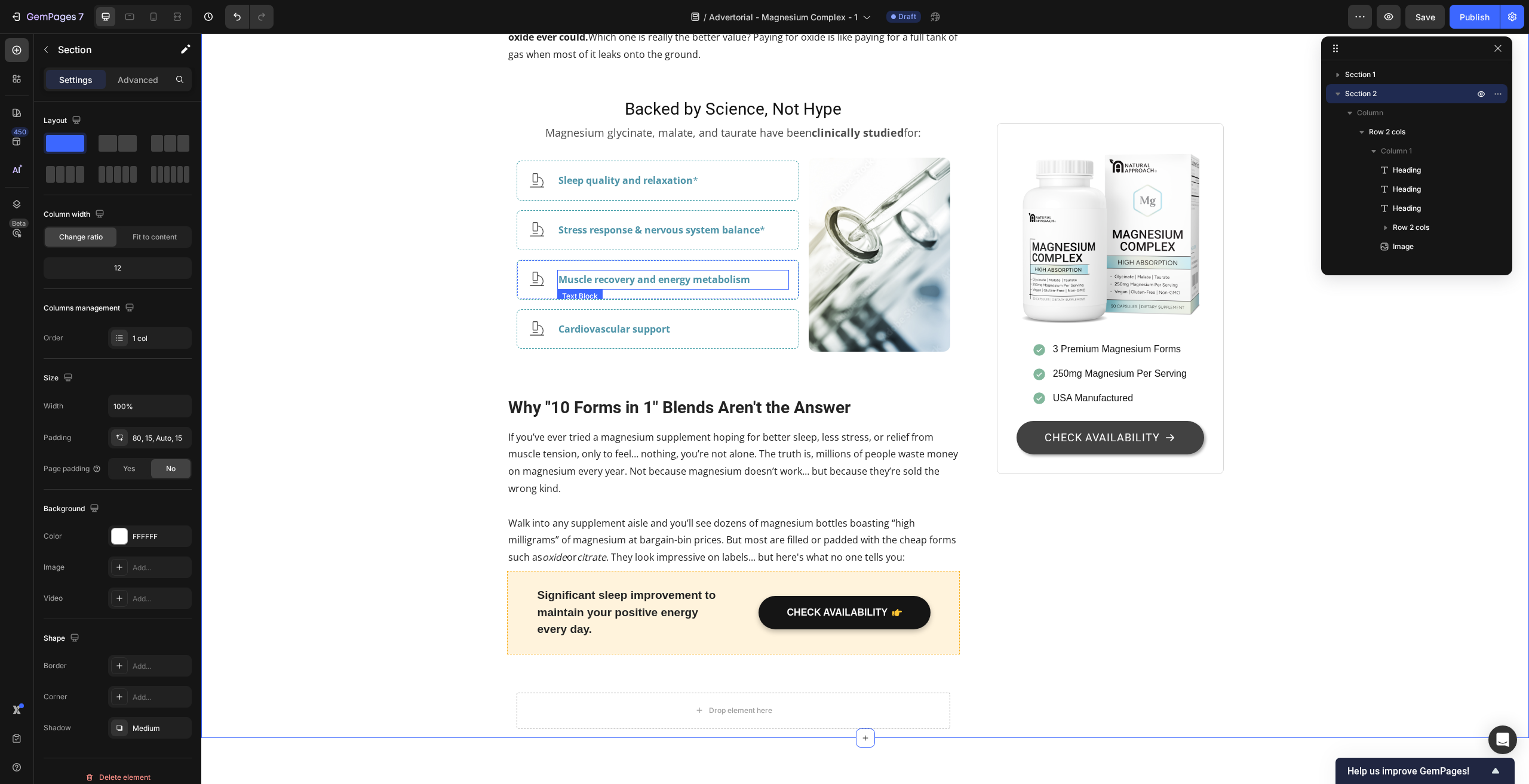
click at [709, 288] on p "Muscle recovery and energy metabolism" at bounding box center [674, 280] width 230 height 17
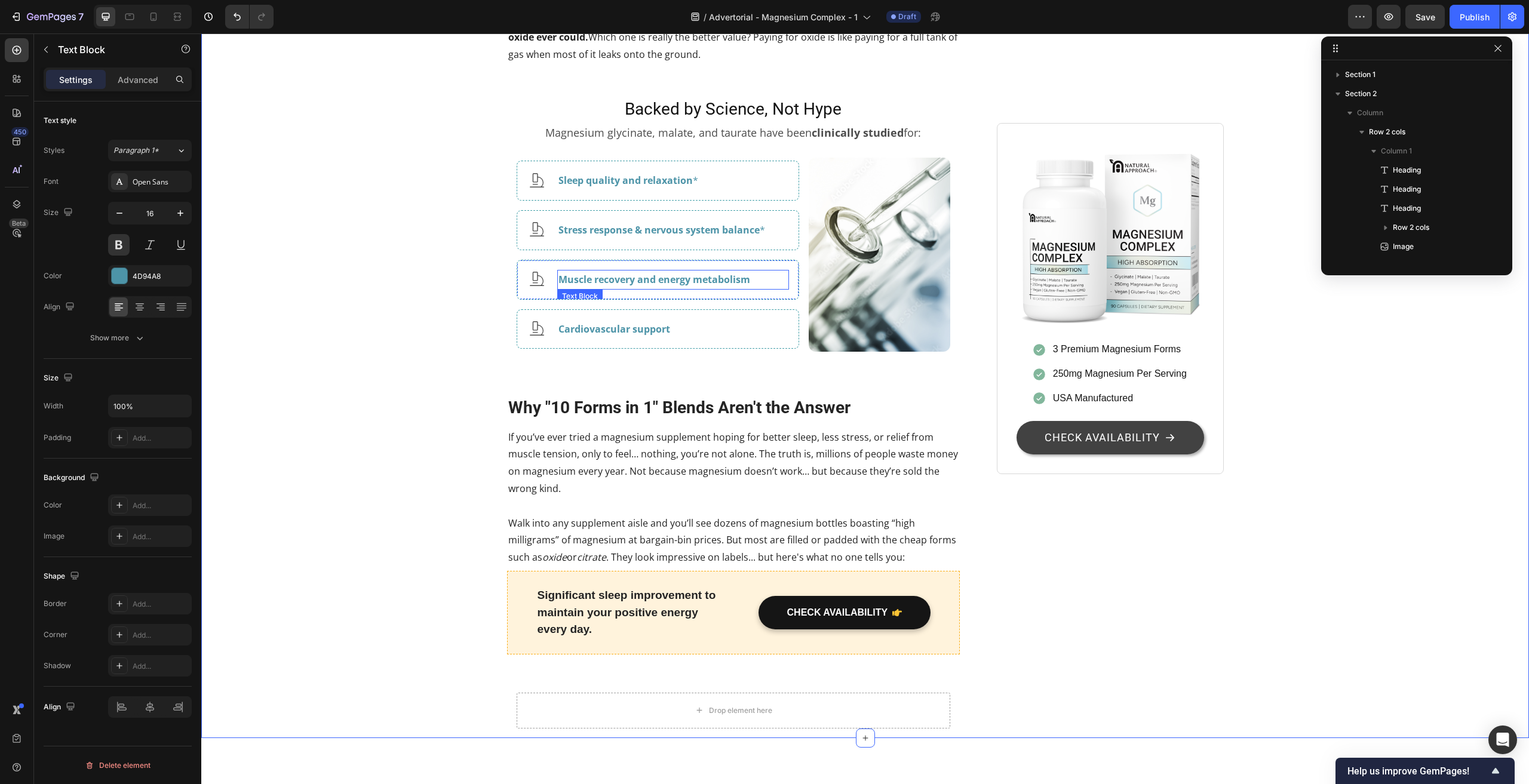
scroll to position [819, 0]
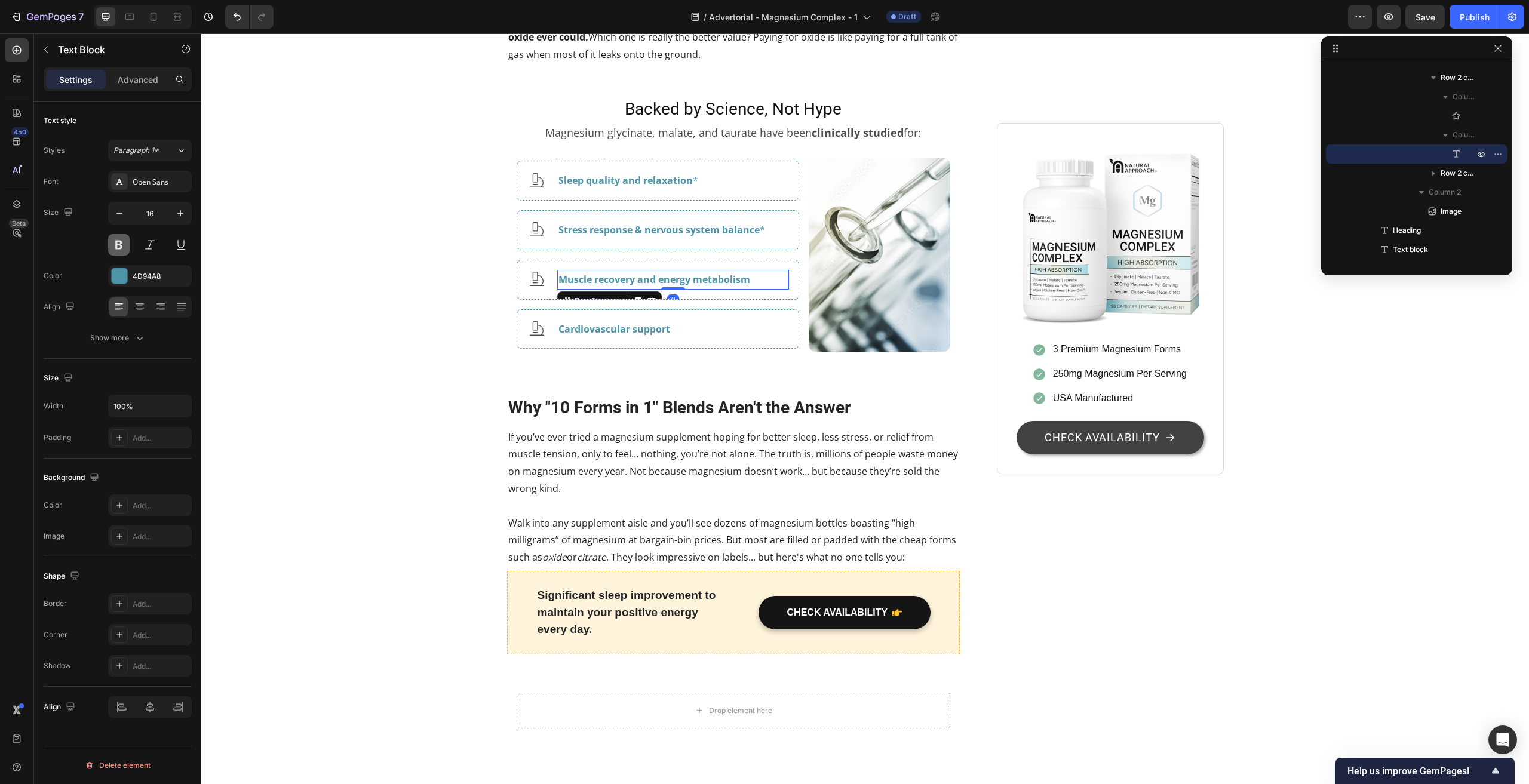
click at [121, 247] on button at bounding box center [118, 245] width 22 height 22
click at [625, 338] on p "Cardiovascular support" at bounding box center [674, 329] width 230 height 17
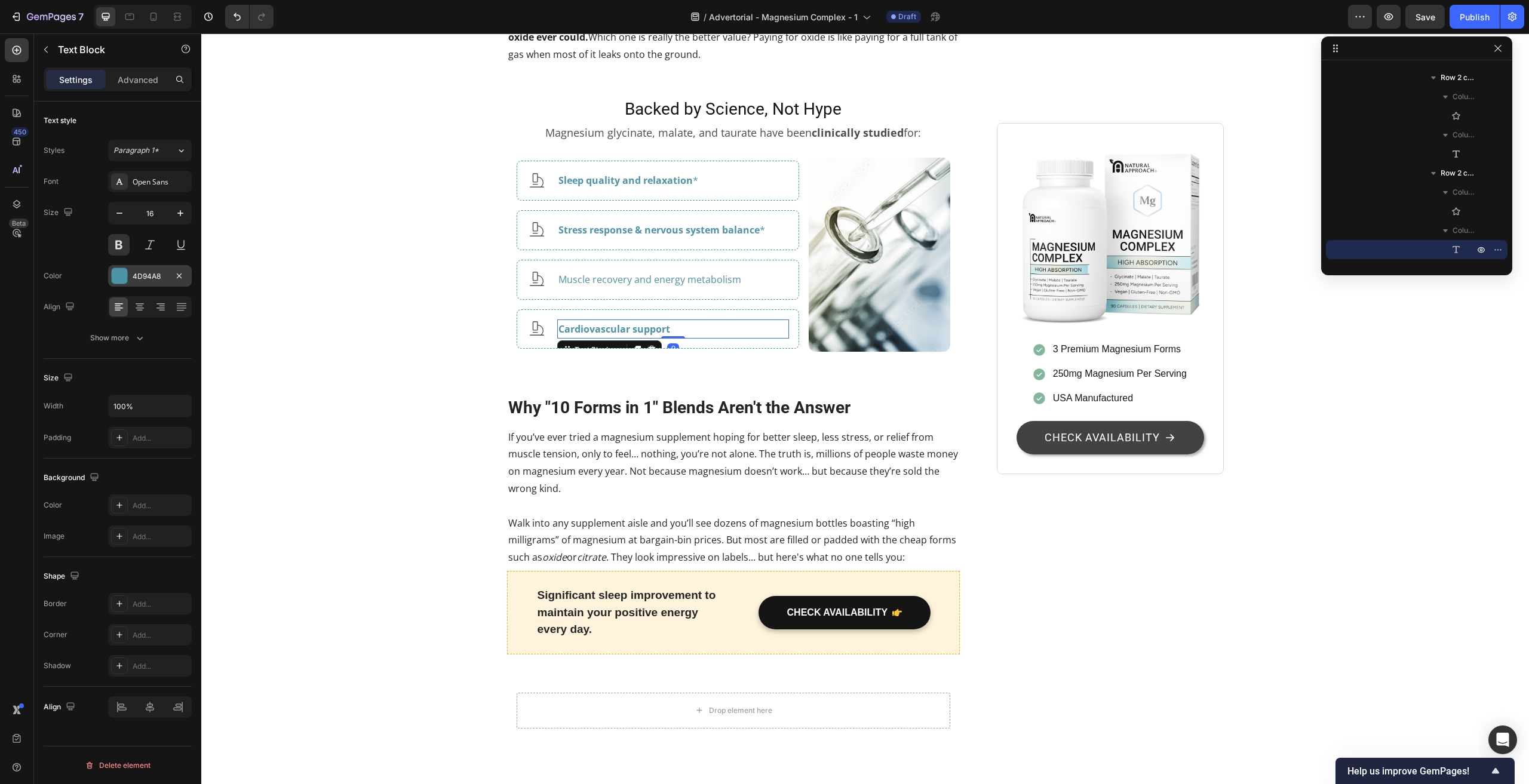
click at [119, 243] on button at bounding box center [118, 245] width 22 height 22
click at [731, 288] on p "Muscle recovery and energy metabolism" at bounding box center [674, 280] width 230 height 17
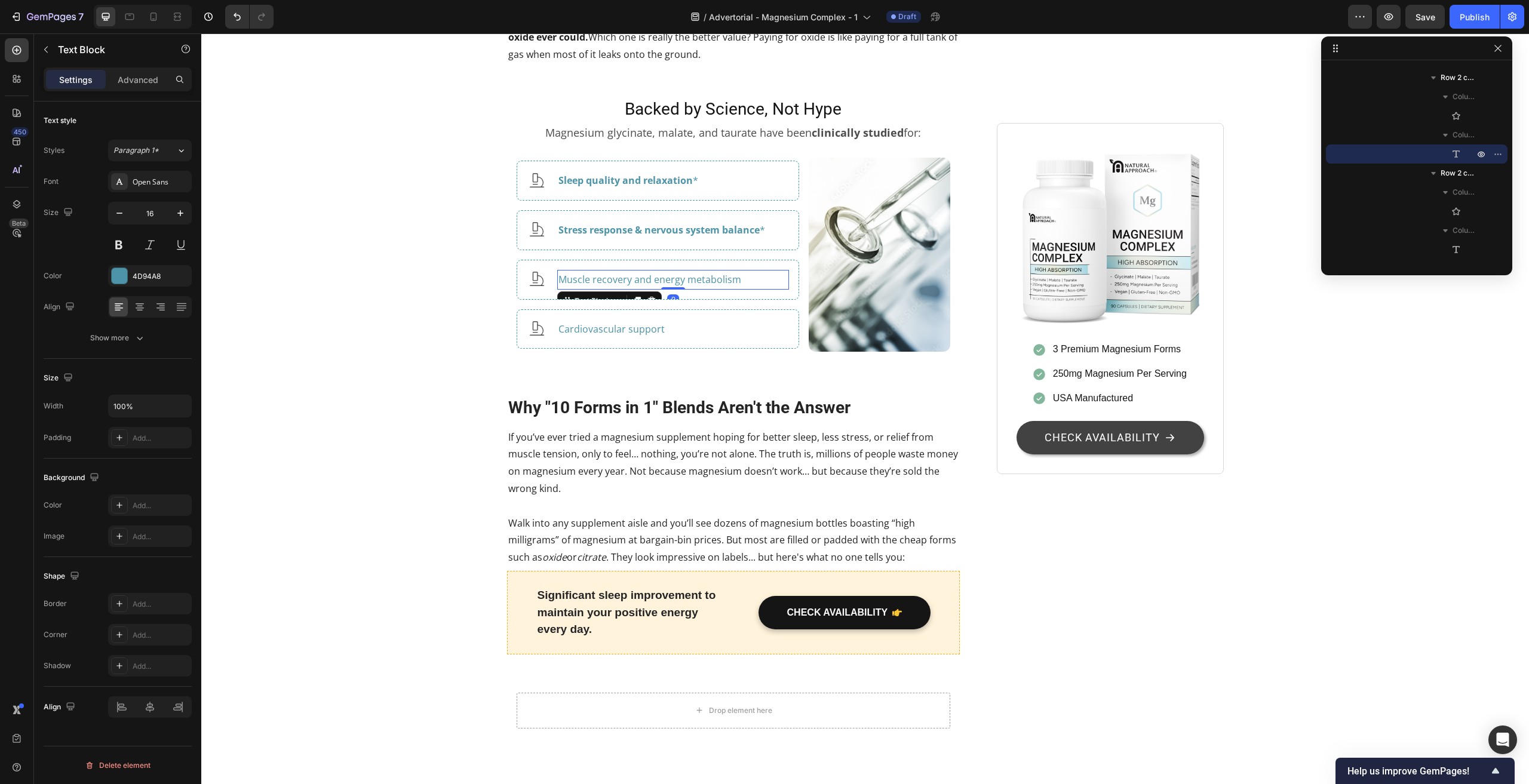
click at [731, 288] on p "Muscle recovery and energy metabolism" at bounding box center [674, 280] width 230 height 17
drag, startPoint x: 732, startPoint y: 522, endPoint x: 557, endPoint y: 523, distance: 175.0
click at [559, 288] on p "Muscle recovery and energy metabolism*" at bounding box center [674, 280] width 230 height 17
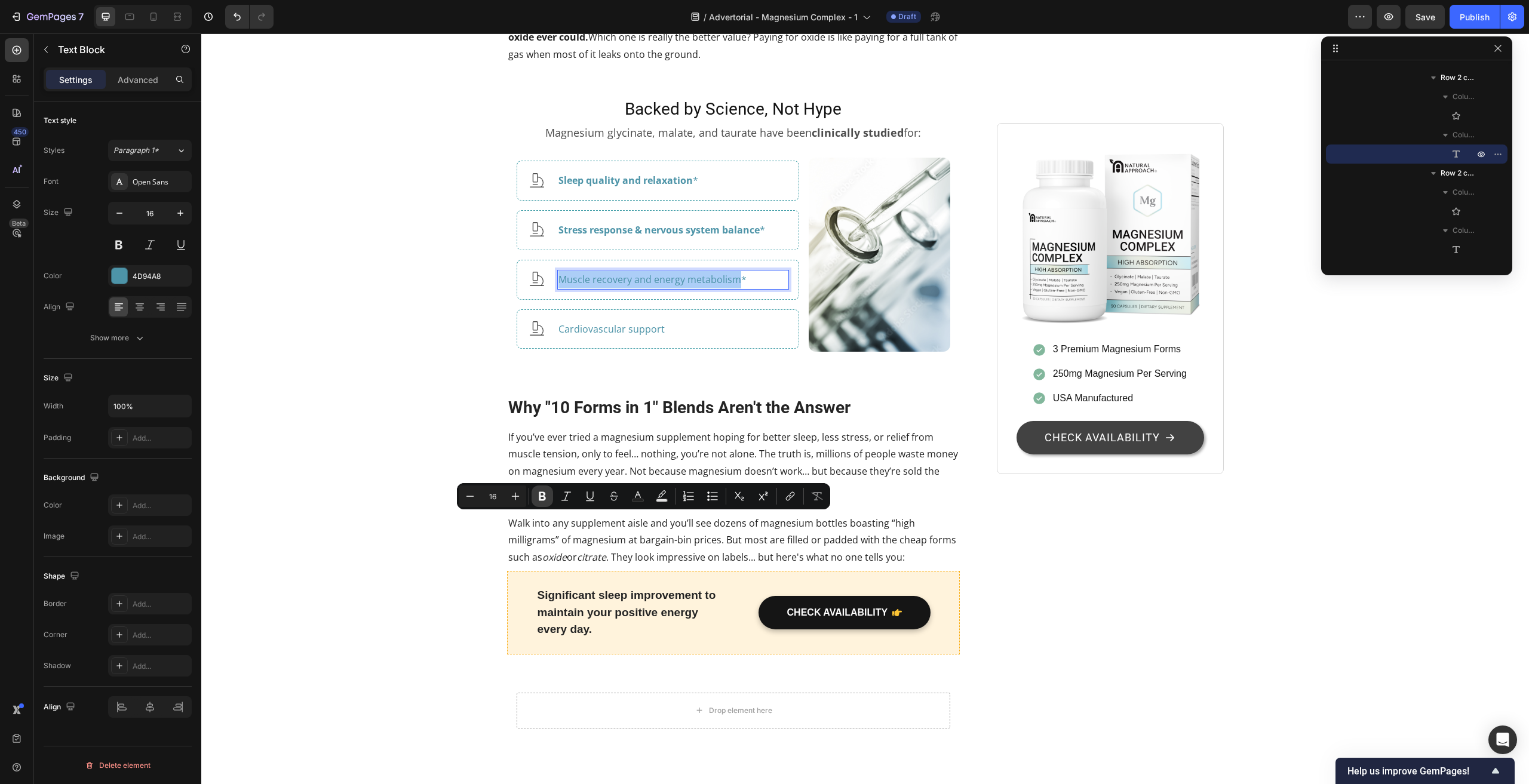
click at [547, 494] on icon "Editor contextual toolbar" at bounding box center [542, 496] width 12 height 12
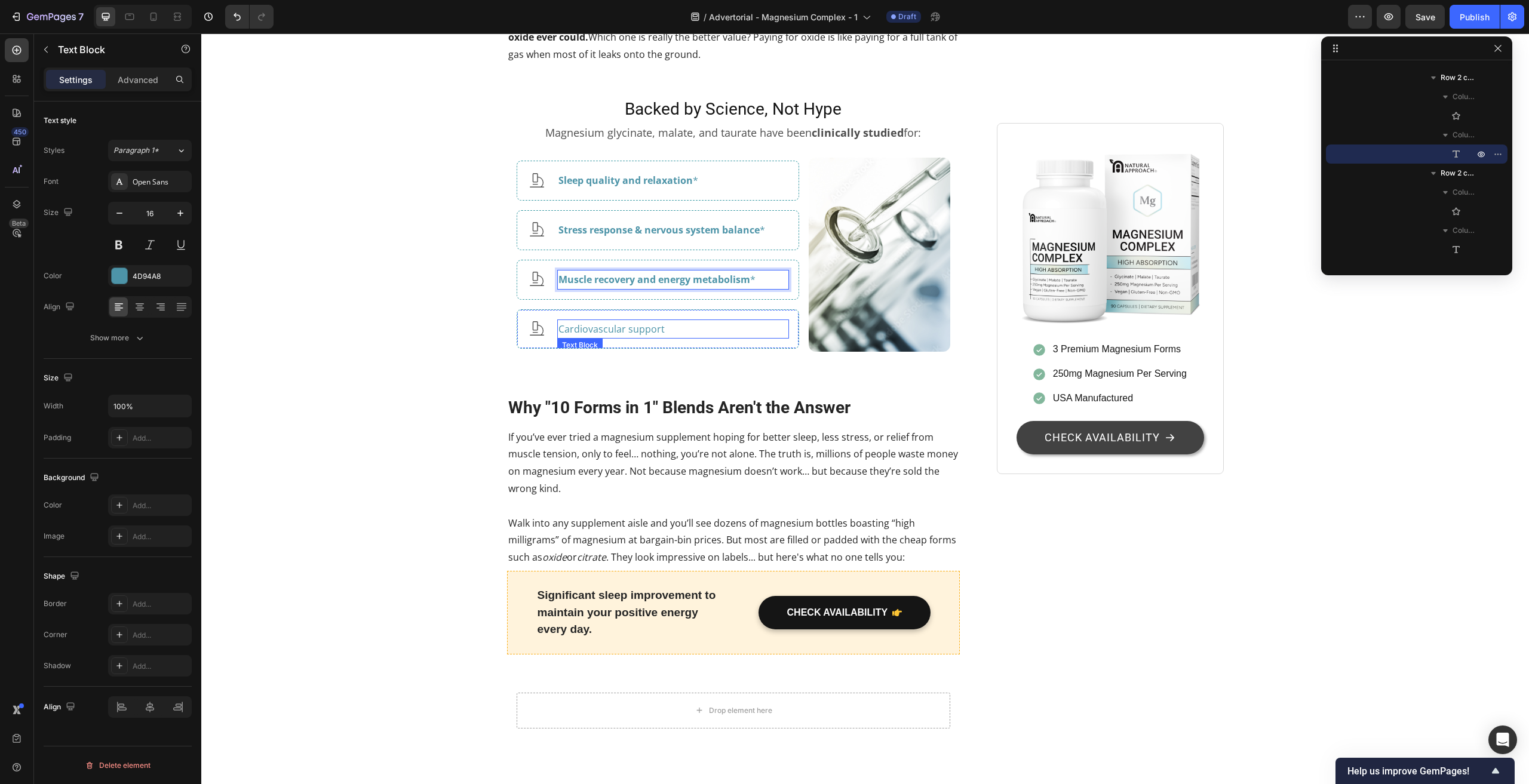
click at [635, 338] on p "Cardiovascular support" at bounding box center [674, 329] width 230 height 17
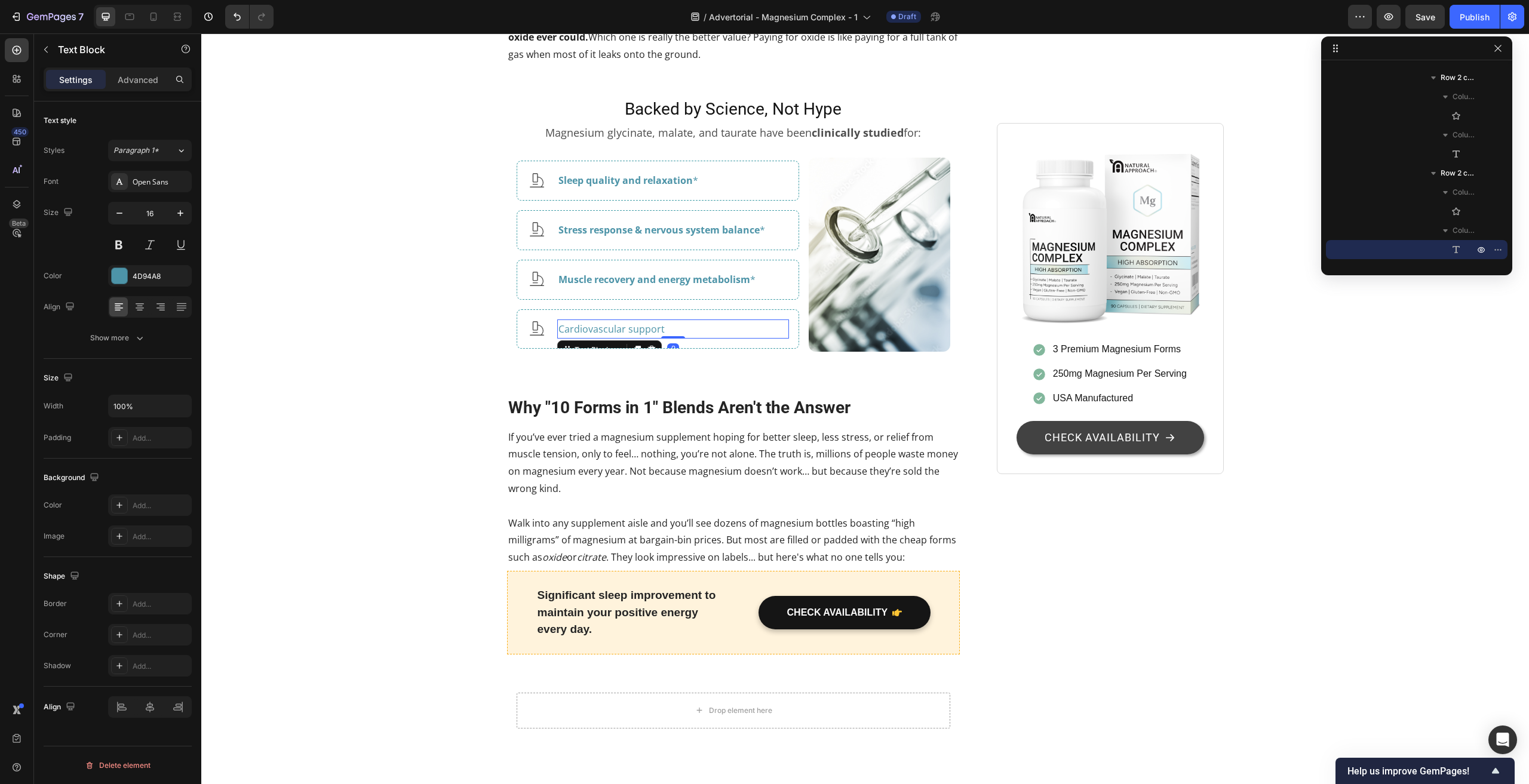
click at [647, 338] on p "Cardiovascular support" at bounding box center [674, 329] width 230 height 17
drag, startPoint x: 658, startPoint y: 573, endPoint x: 553, endPoint y: 576, distance: 105.0
click at [557, 339] on div "Cardiovascular support*" at bounding box center [673, 329] width 231 height 20
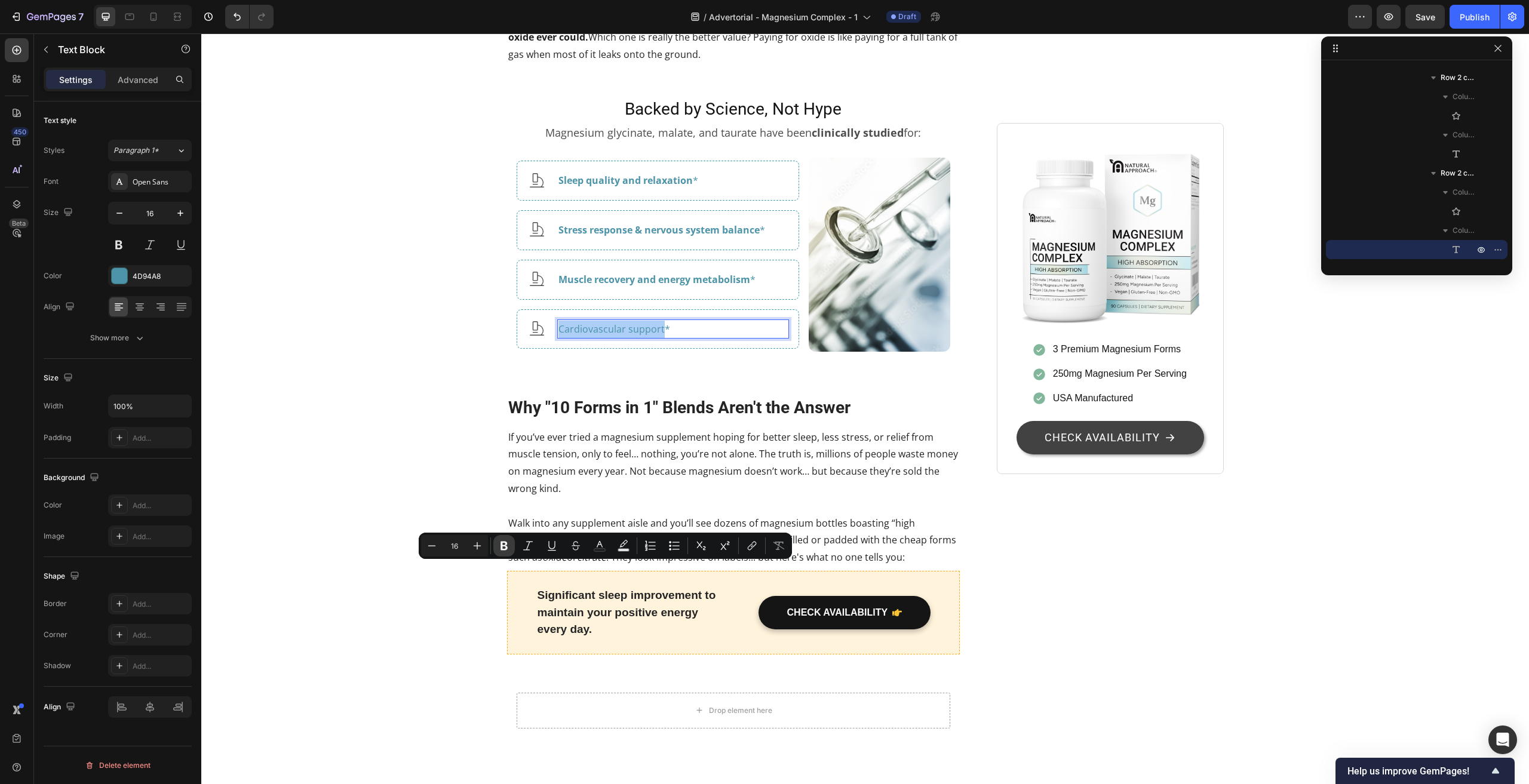
click at [506, 544] on icon "Editor contextual toolbar" at bounding box center [504, 546] width 7 height 9
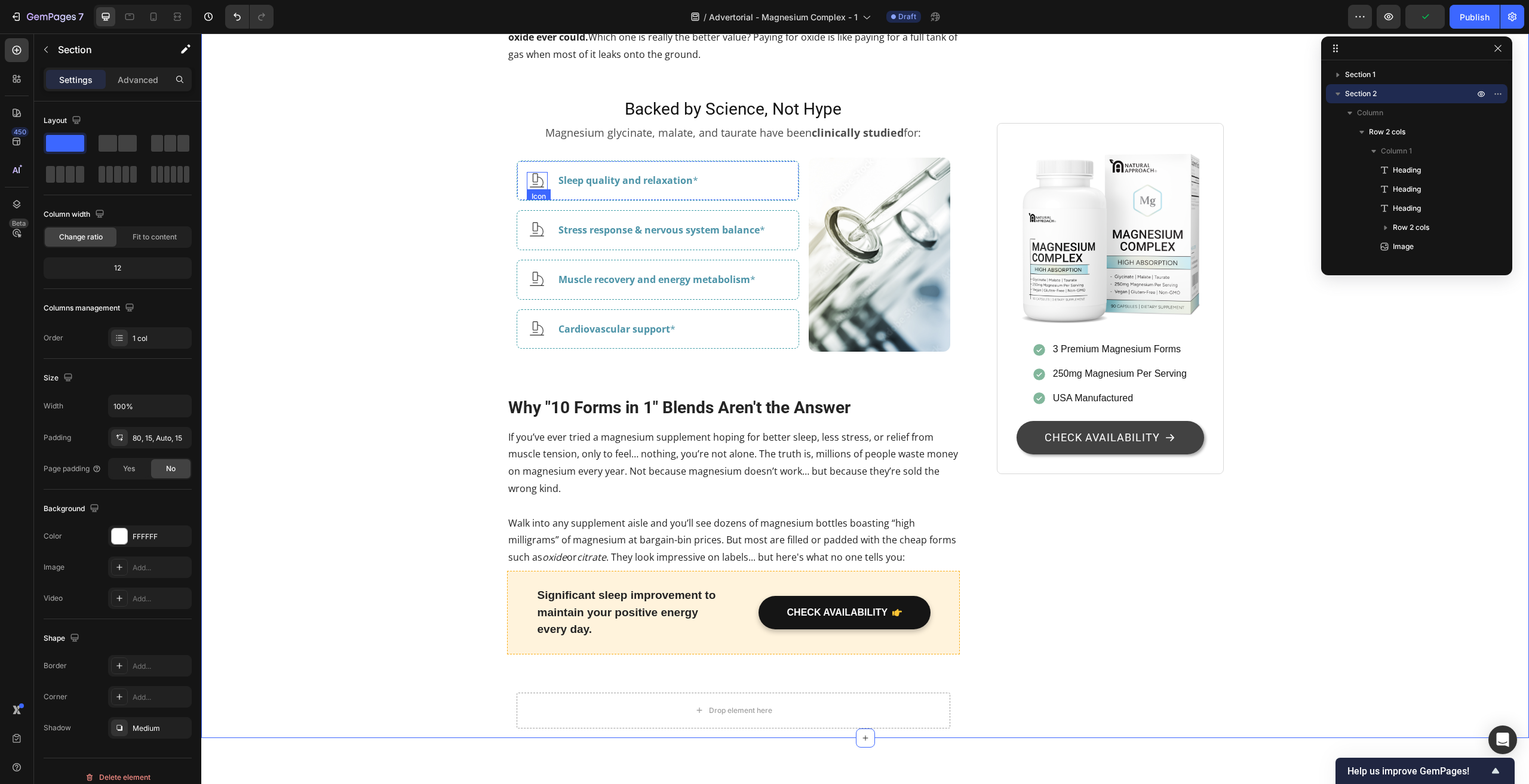
click at [530, 190] on div "Icon" at bounding box center [537, 181] width 21 height 18
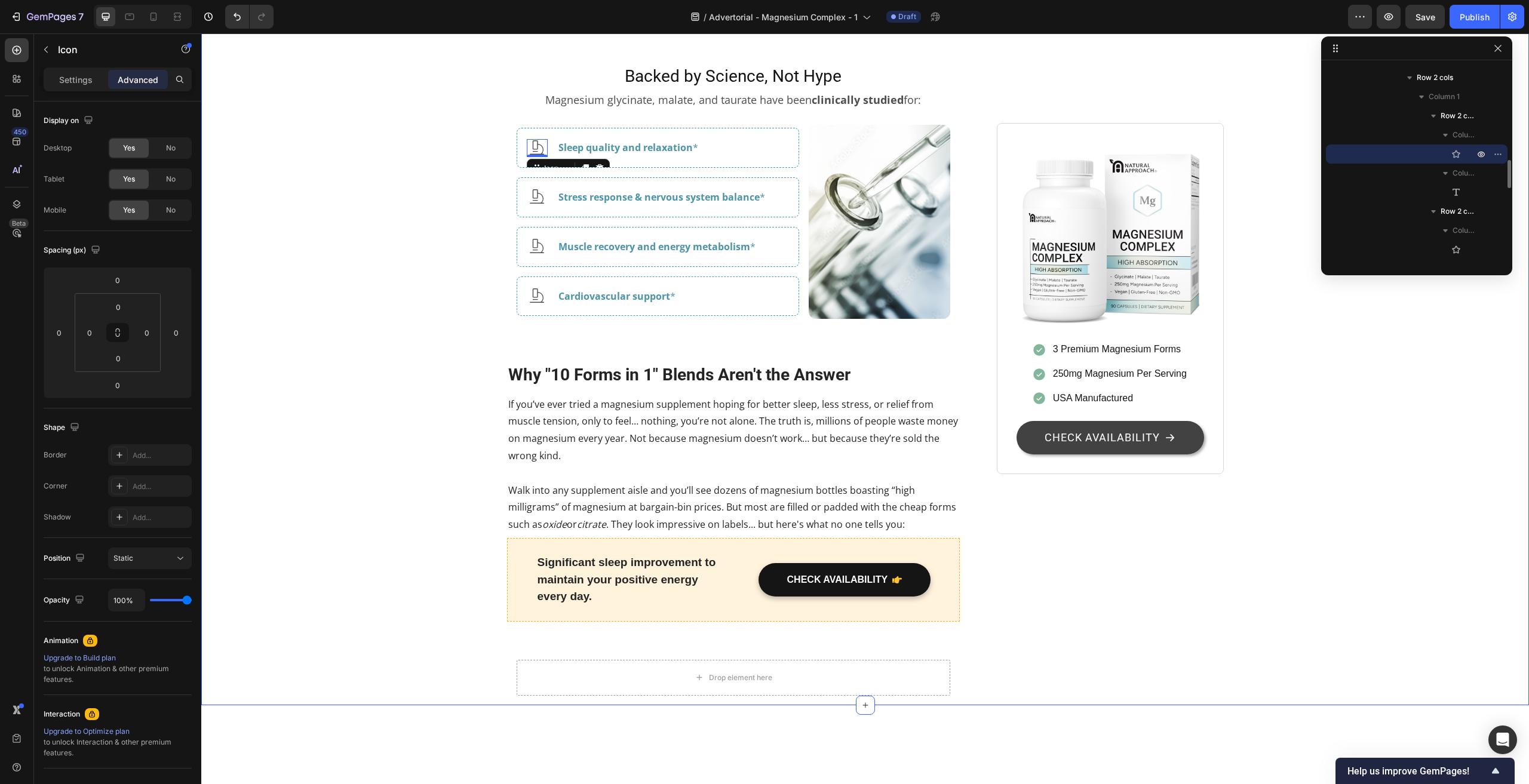
scroll to position [2448, 0]
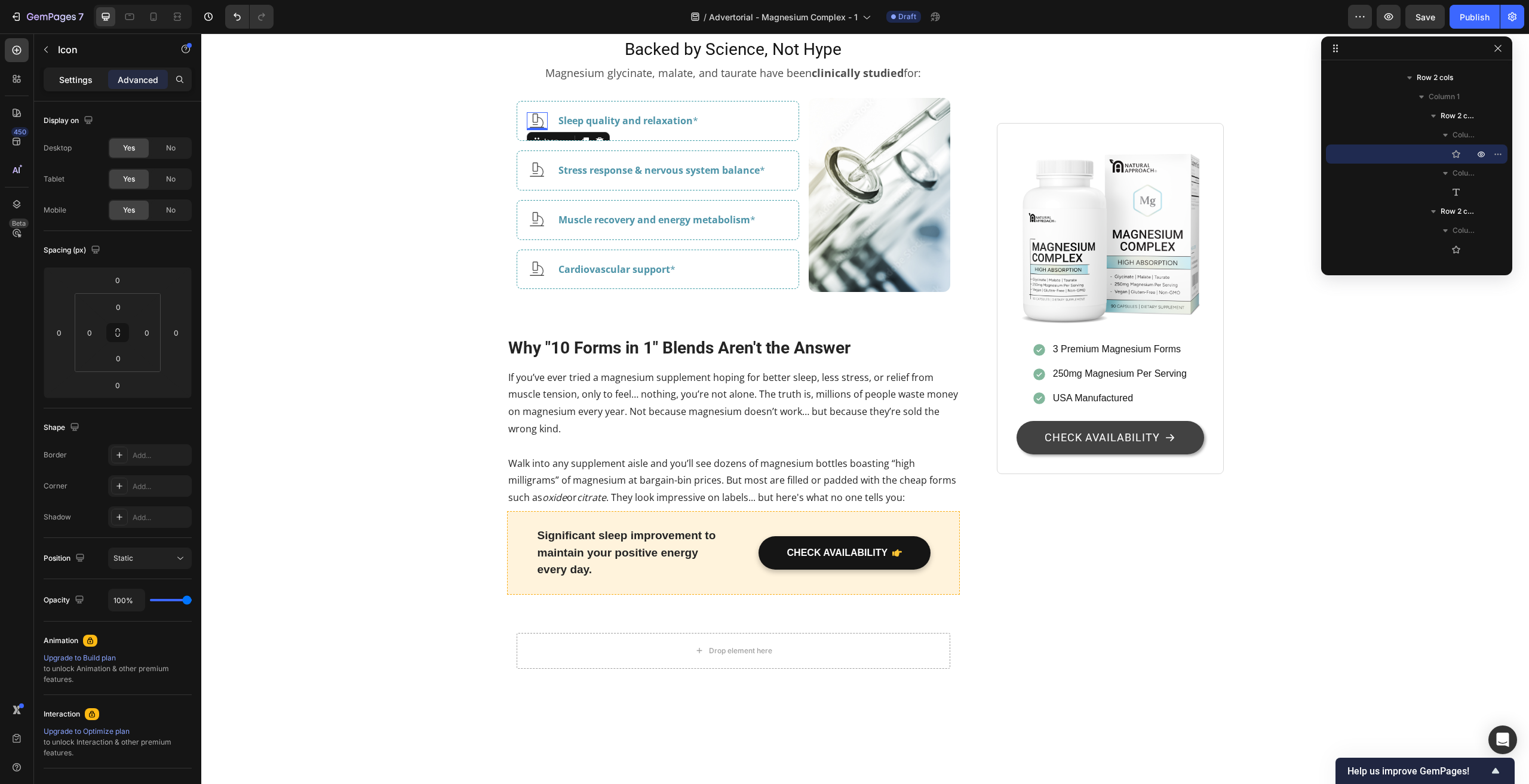
click at [76, 79] on p "Settings" at bounding box center [76, 79] width 33 height 12
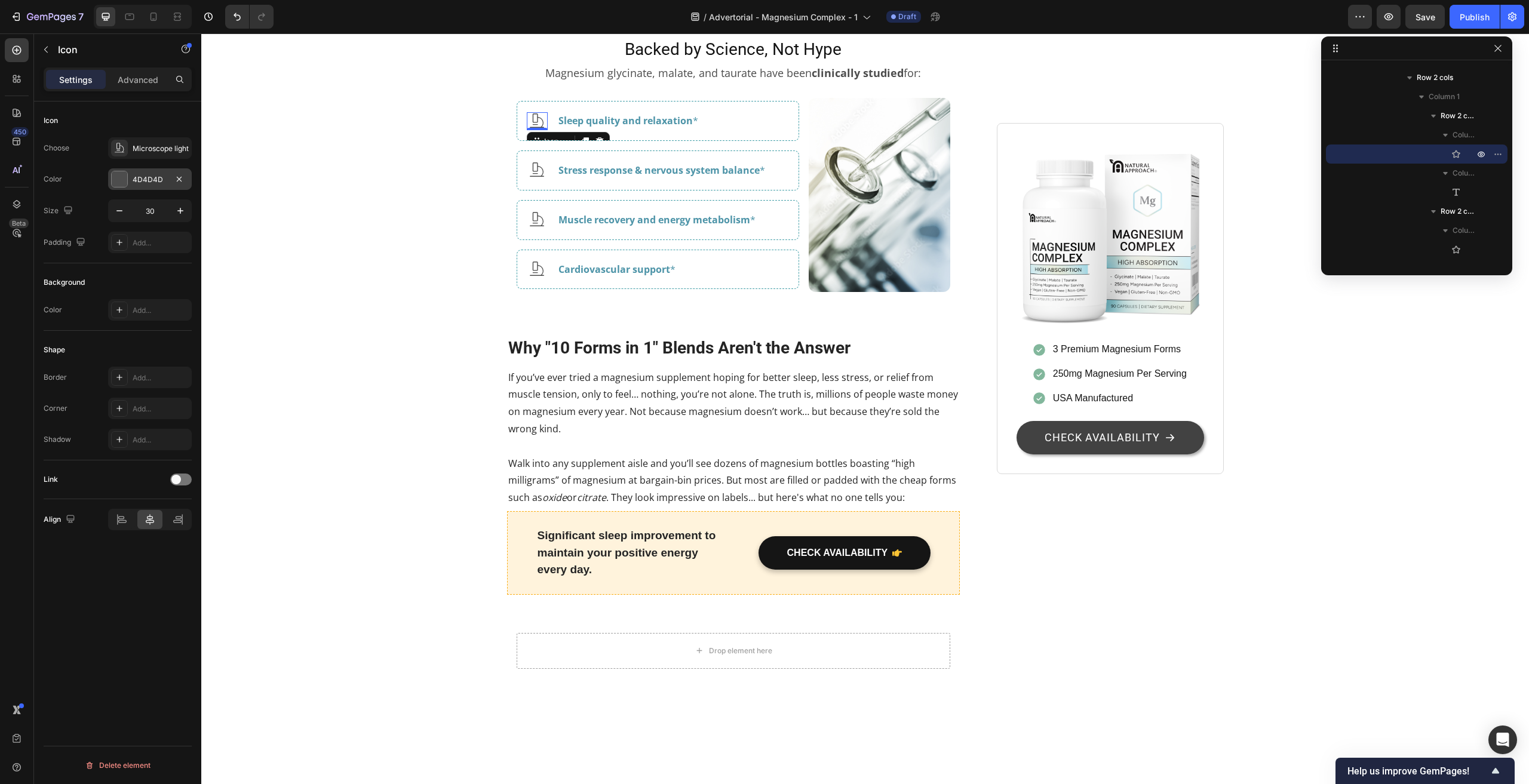
click at [119, 179] on div at bounding box center [119, 179] width 16 height 16
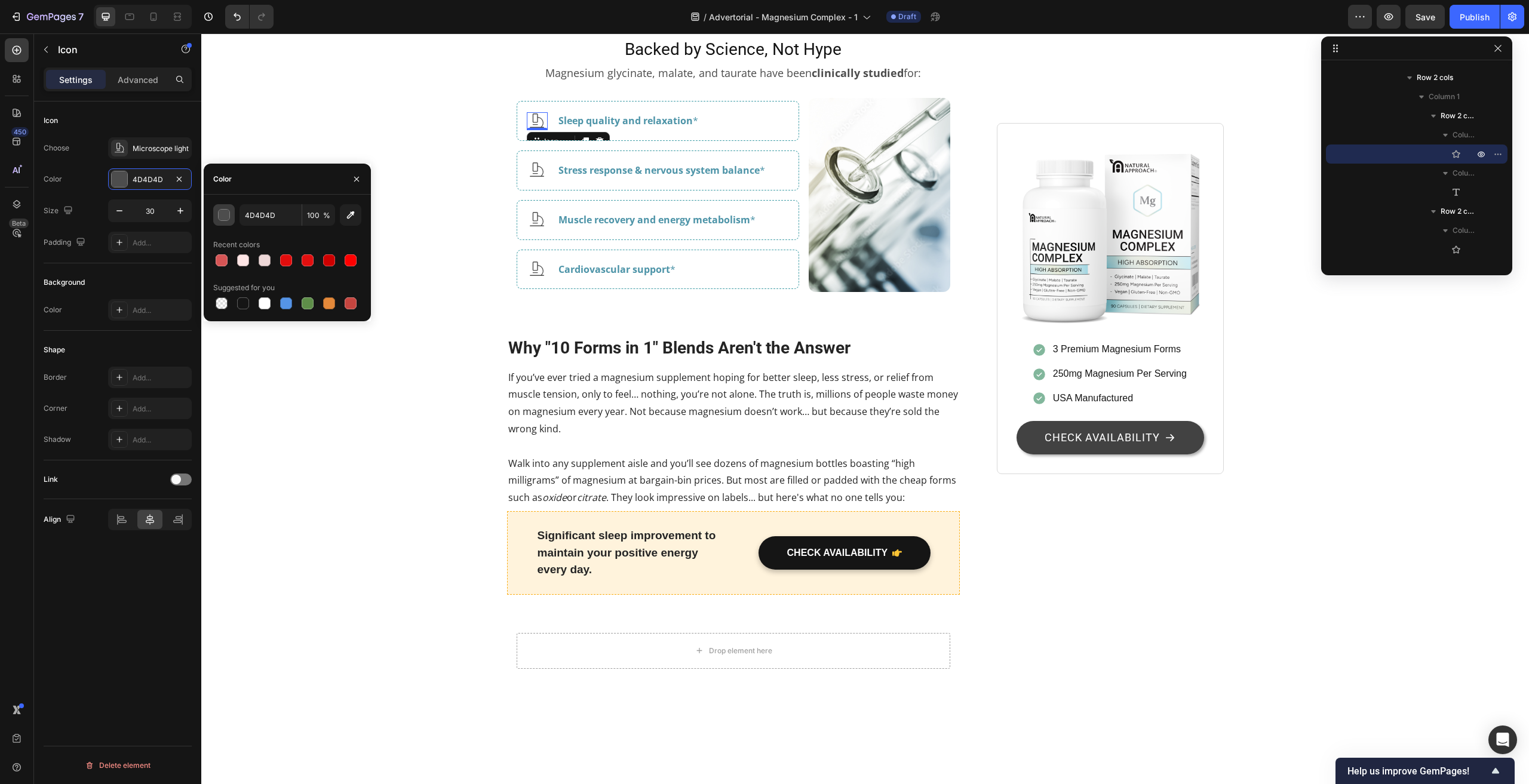
click at [231, 210] on button "button" at bounding box center [224, 215] width 22 height 22
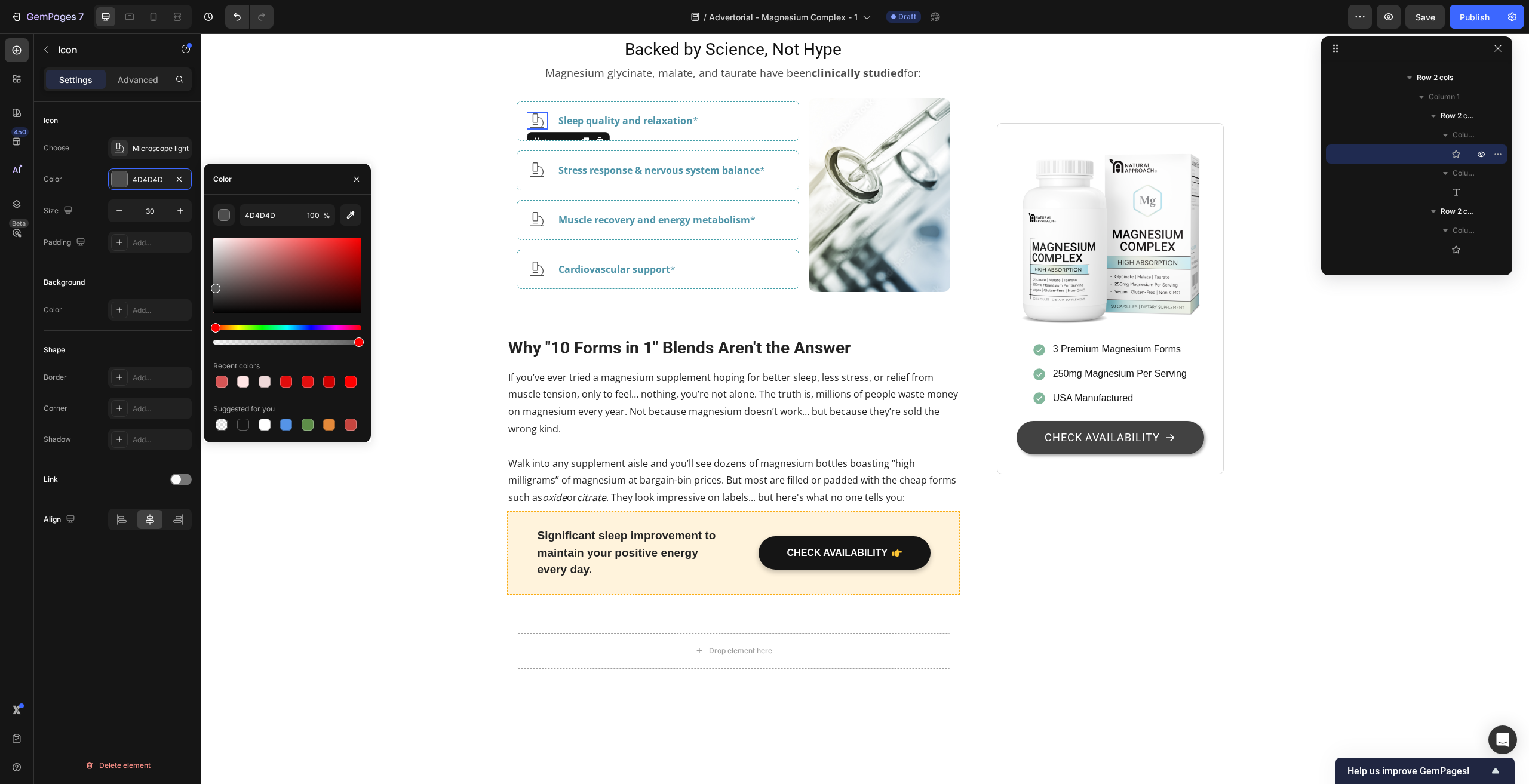
drag, startPoint x: 220, startPoint y: 297, endPoint x: 209, endPoint y: 286, distance: 15.6
click at [209, 286] on div "4D4D4D 100 % Recent colors Suggested for you" at bounding box center [287, 318] width 167 height 229
drag, startPoint x: 224, startPoint y: 286, endPoint x: 211, endPoint y: 272, distance: 19.1
click at [211, 272] on div "8E8E8E 100 % Recent colors Suggested for you" at bounding box center [287, 318] width 167 height 229
type input "898989"
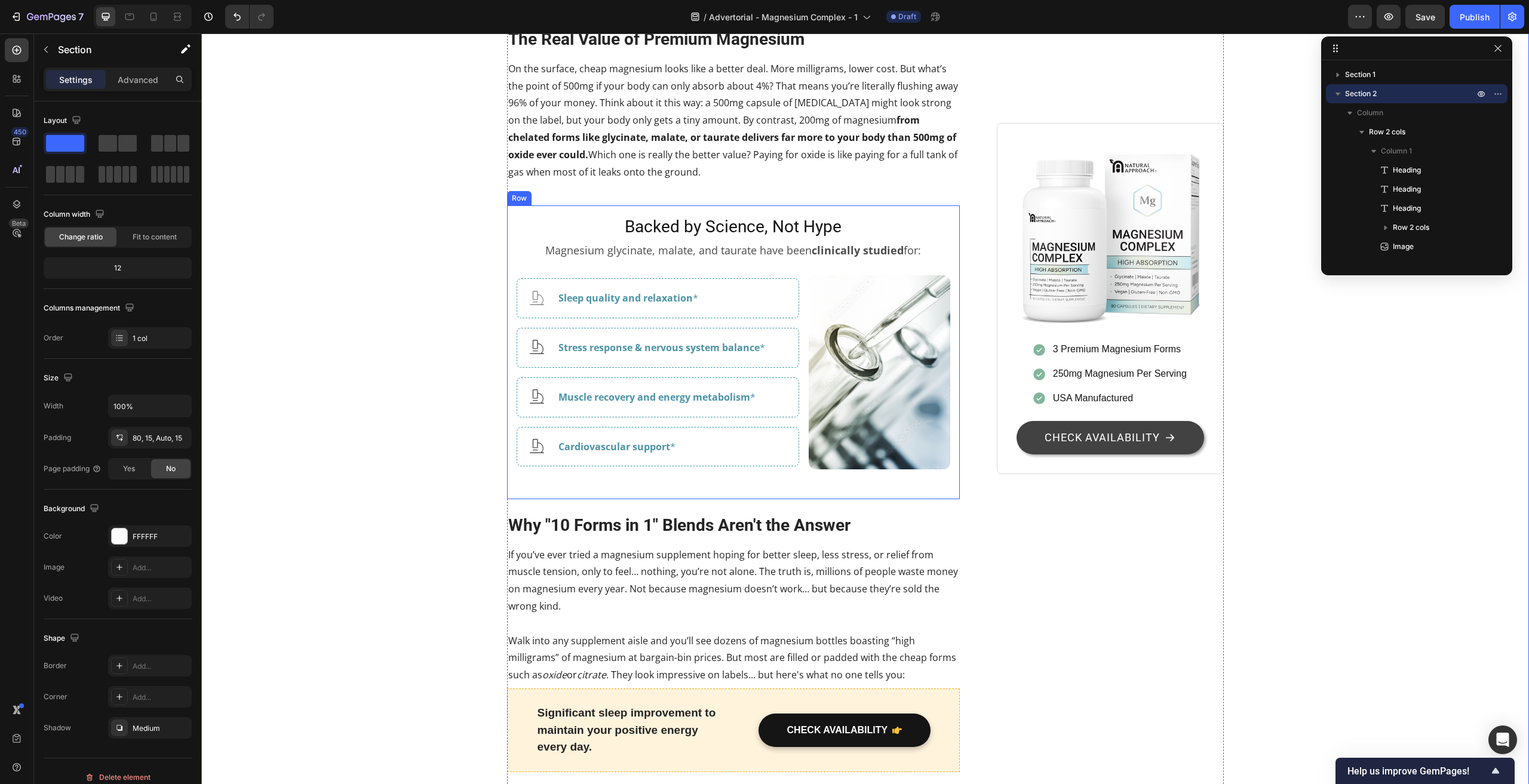
scroll to position [2269, 0]
click at [539, 309] on icon at bounding box center [537, 300] width 18 height 18
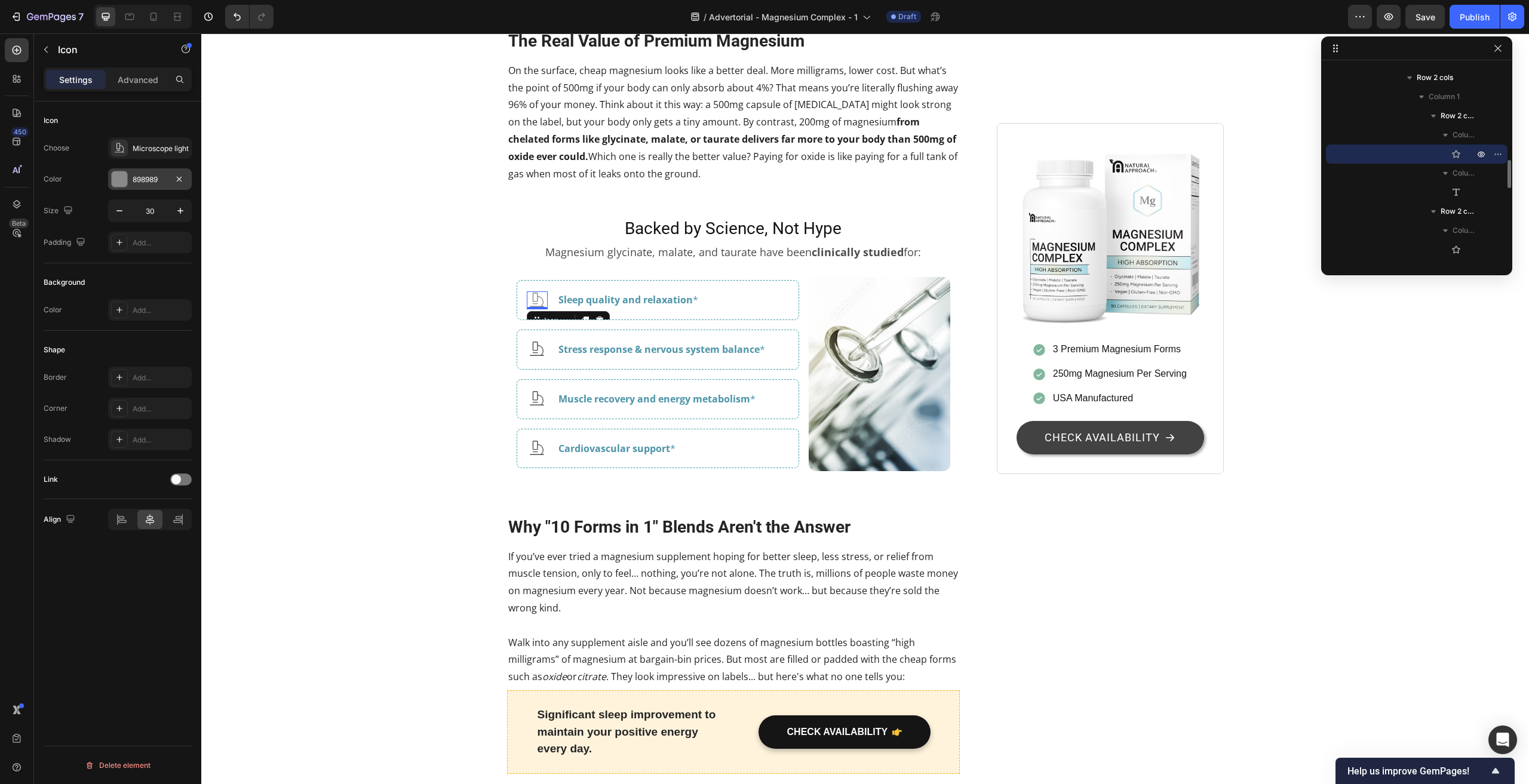
click at [132, 182] on div "898989" at bounding box center [150, 179] width 84 height 22
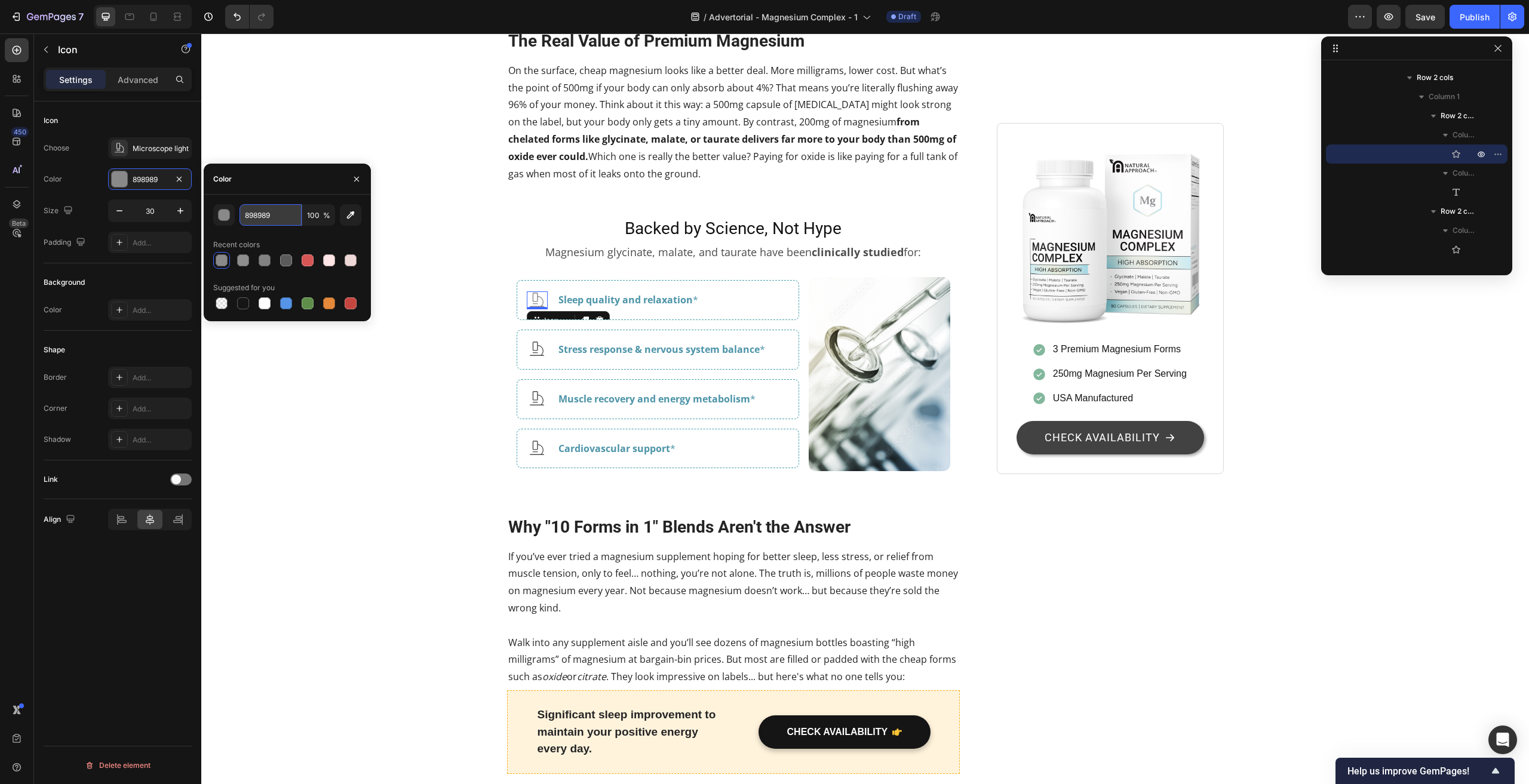
click at [259, 219] on input "898989" at bounding box center [270, 215] width 62 height 22
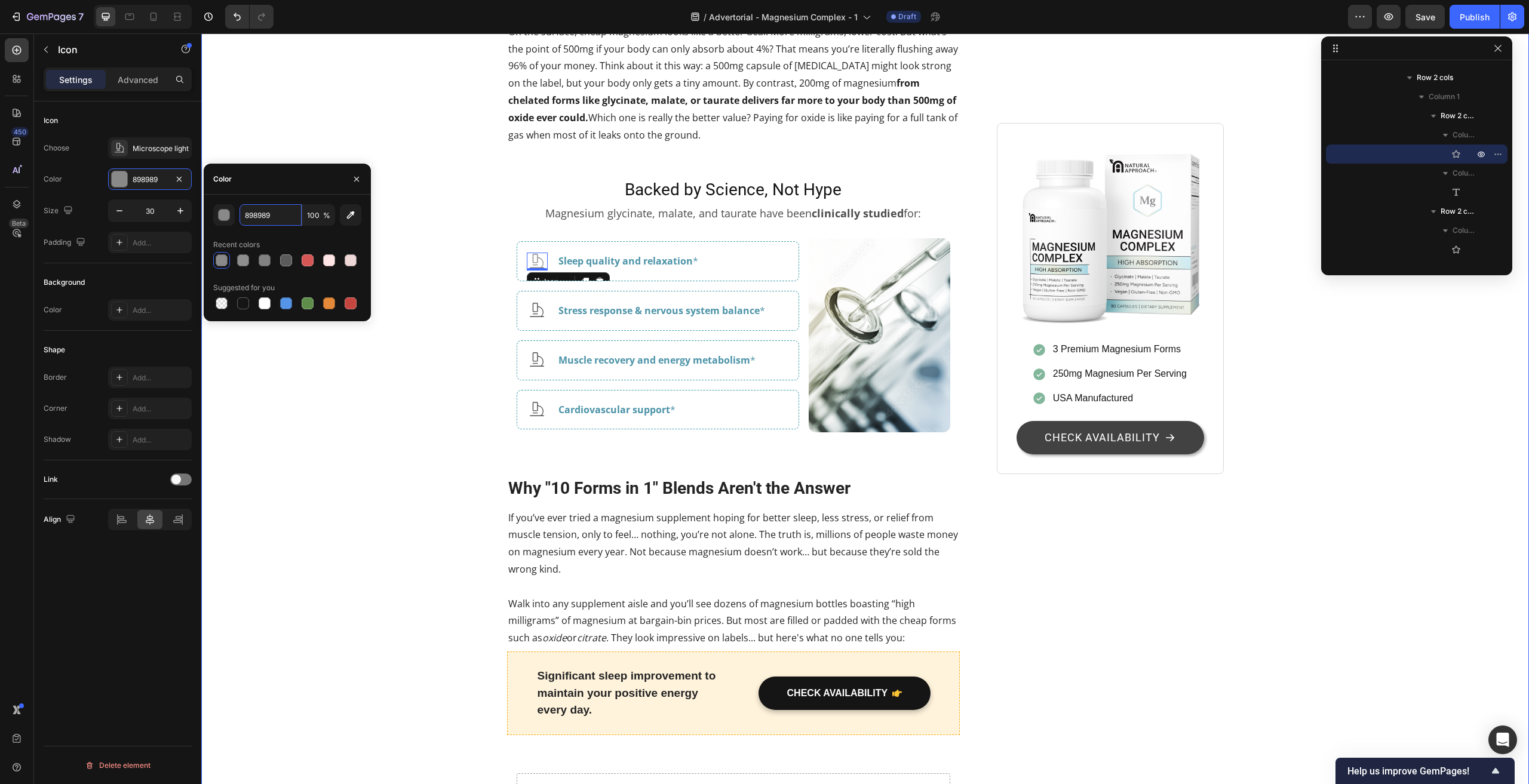
scroll to position [2269, 0]
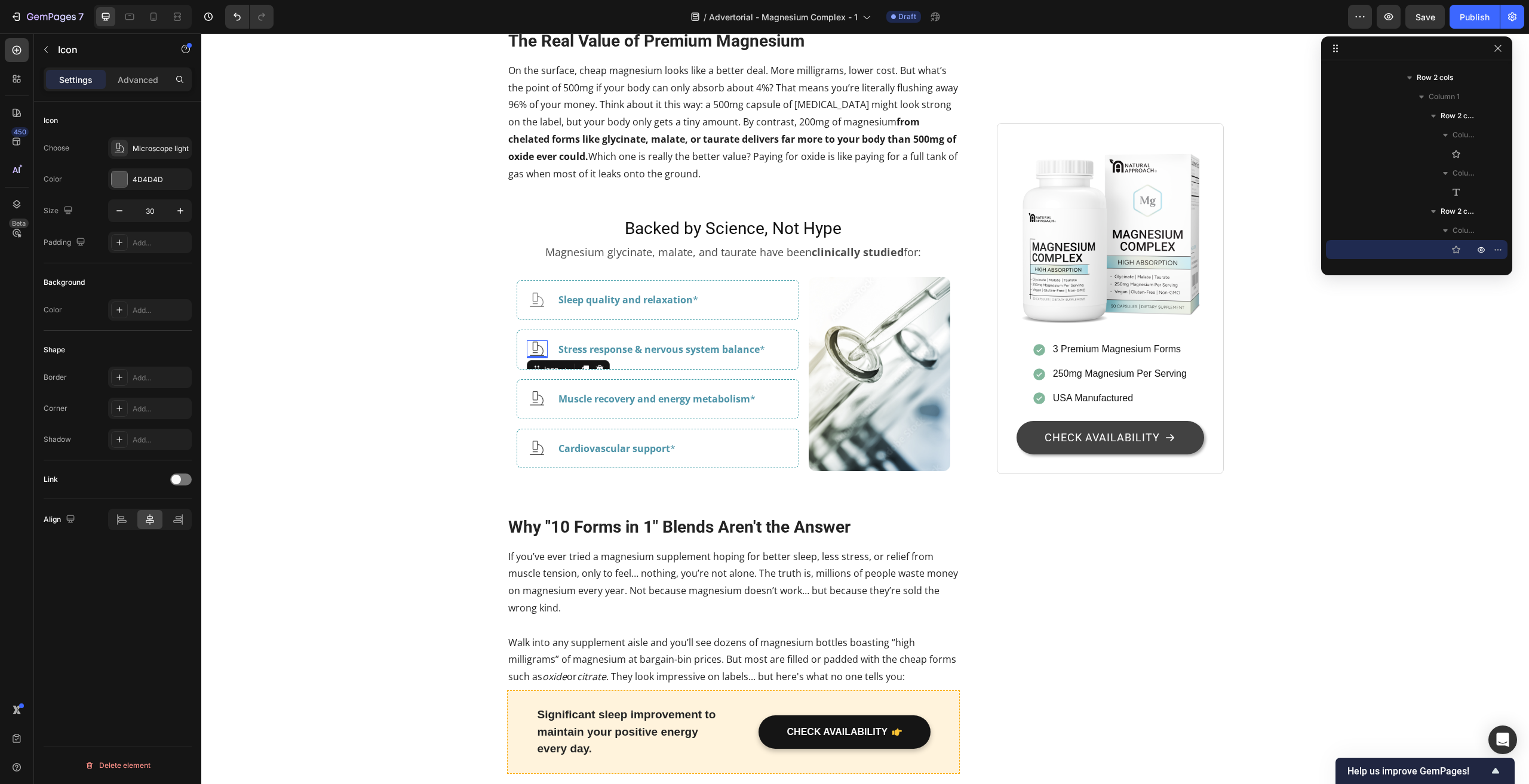
click at [533, 356] on icon at bounding box center [537, 349] width 14 height 14
click at [144, 174] on div "4D4D4D" at bounding box center [150, 179] width 35 height 10
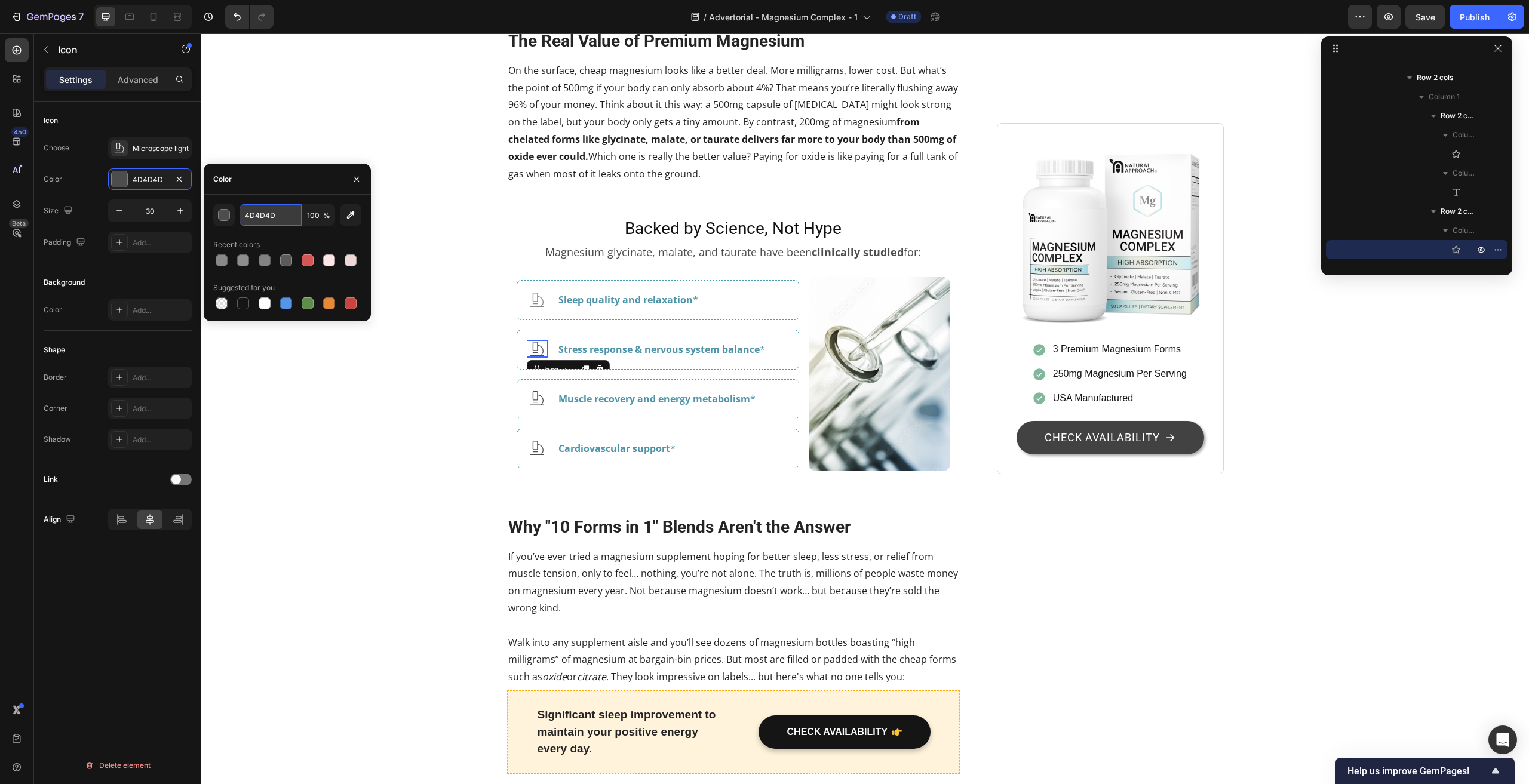
click at [264, 219] on input "4D4D4D" at bounding box center [270, 215] width 62 height 22
paste input "898989"
type input "898989"
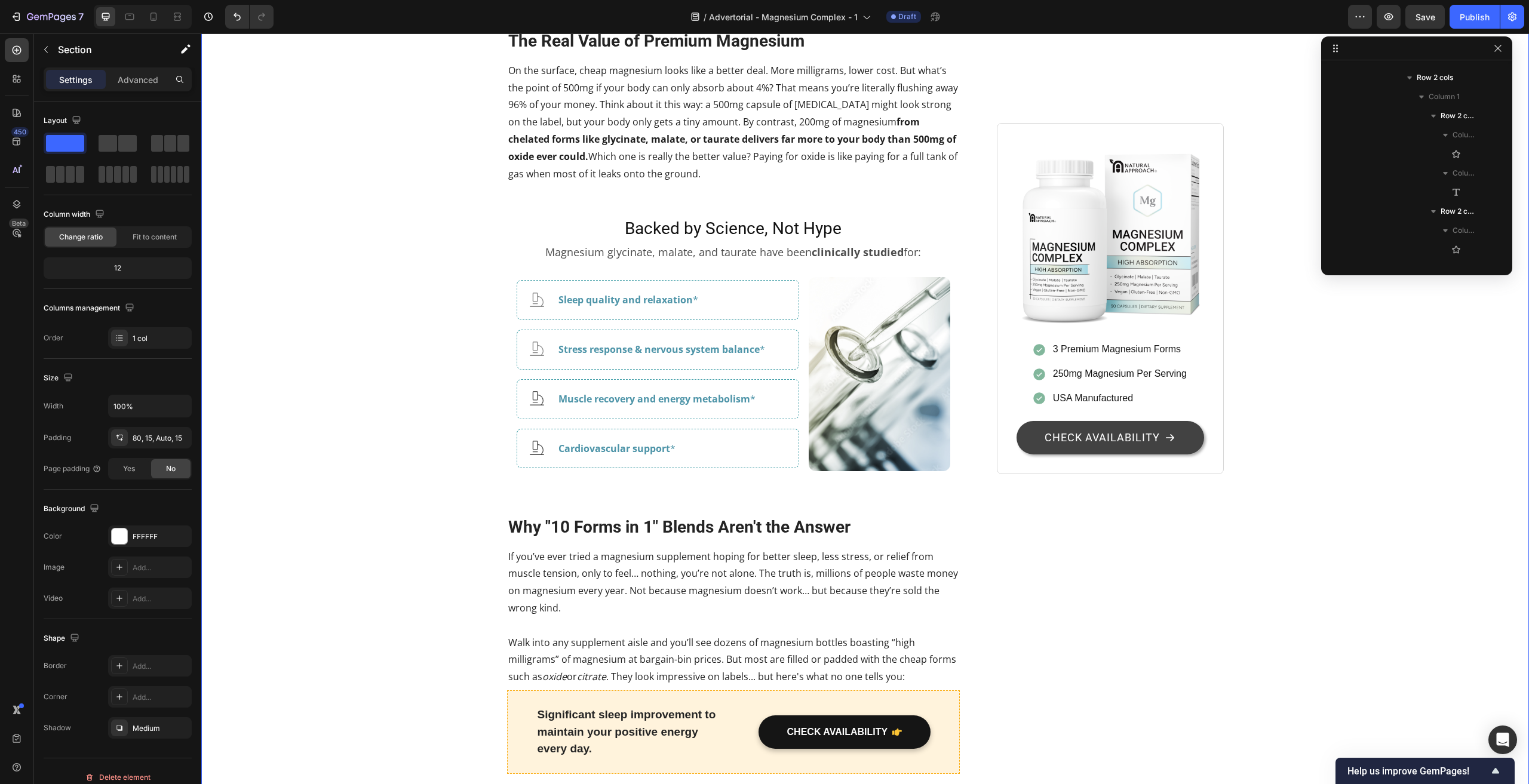
scroll to position [0, 0]
click at [532, 408] on icon at bounding box center [537, 399] width 18 height 18
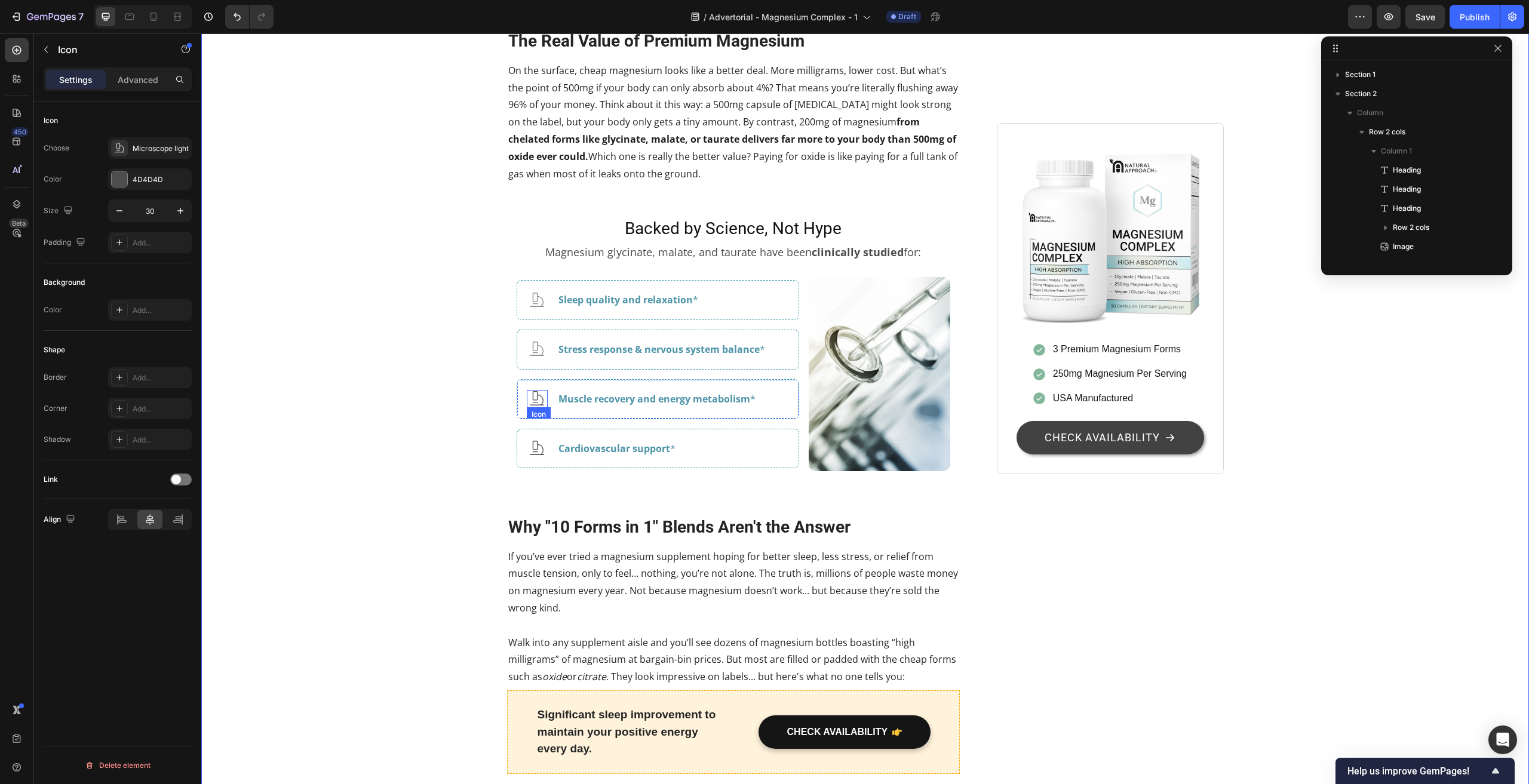
scroll to position [857, 0]
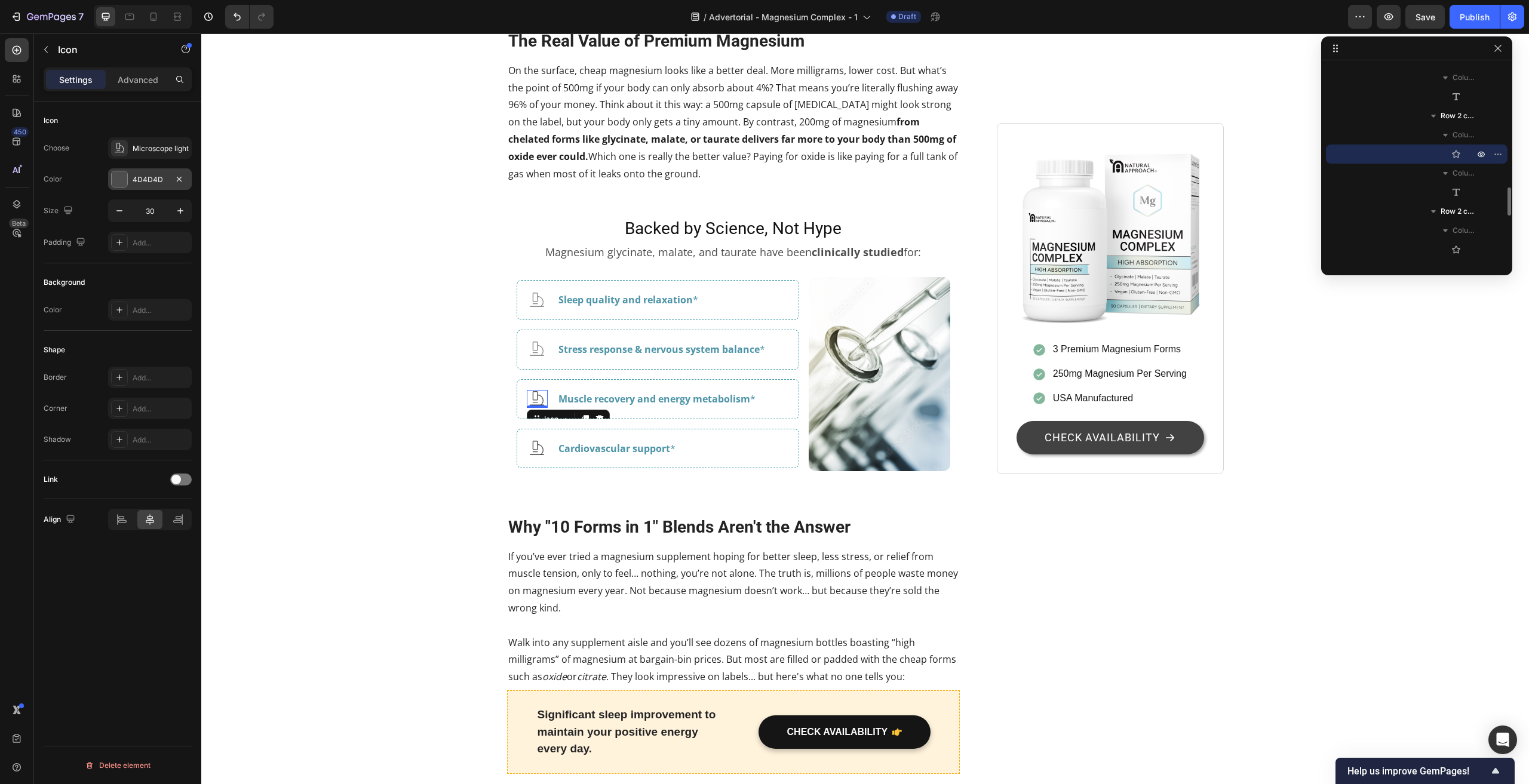
click at [123, 178] on div at bounding box center [119, 179] width 16 height 16
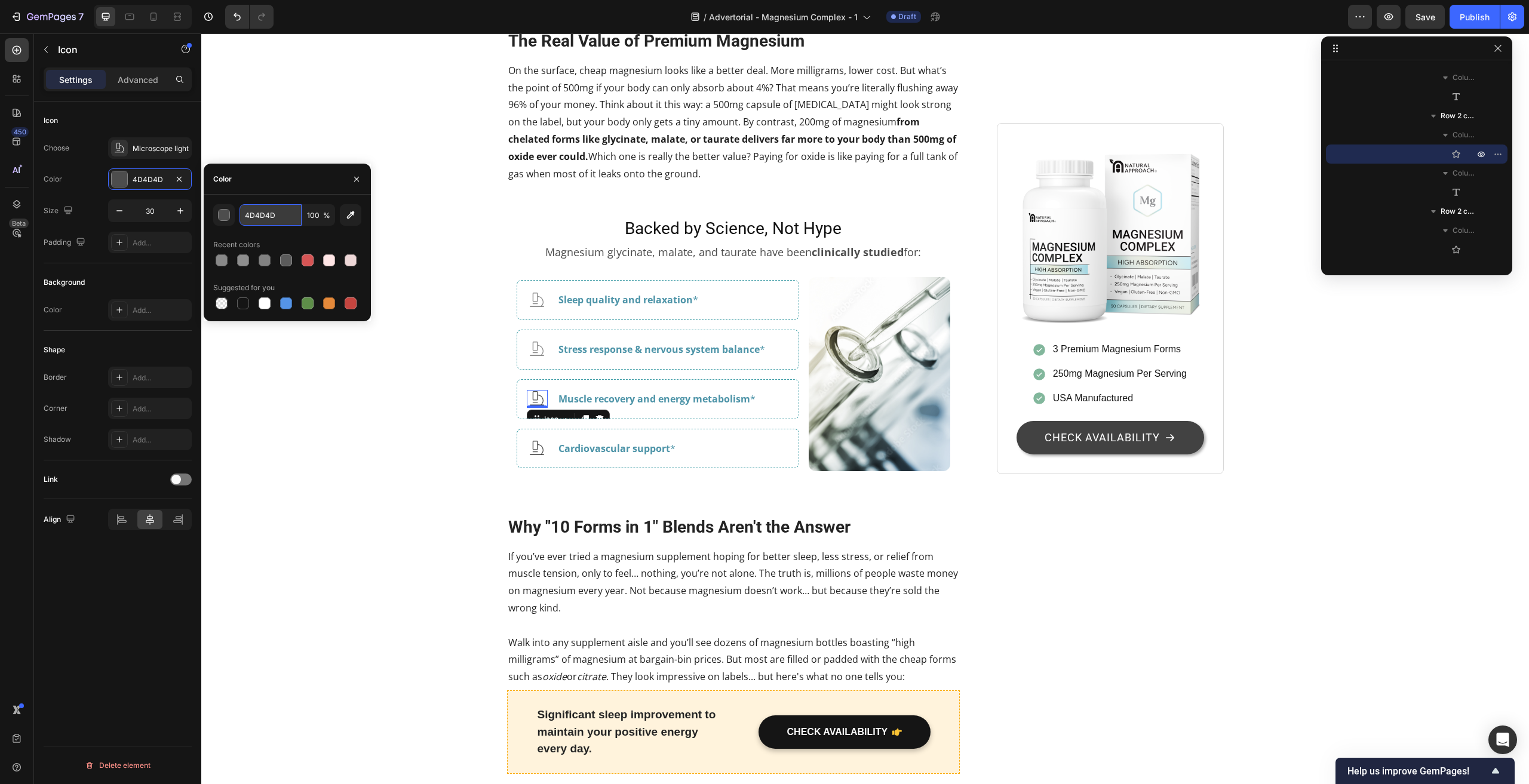
click at [268, 213] on input "4D4D4D" at bounding box center [270, 215] width 62 height 22
paste input "898989"
type input "898989"
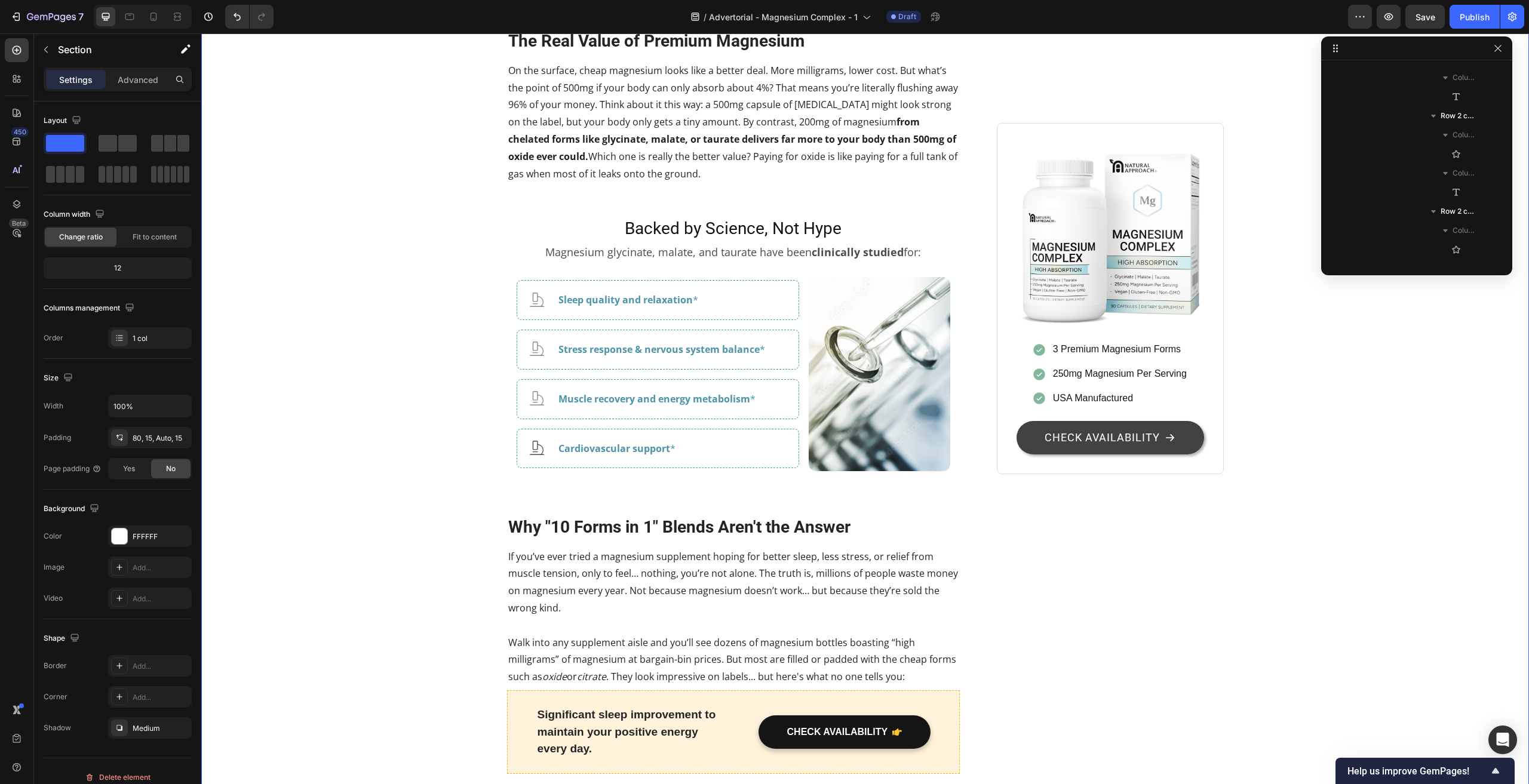
scroll to position [0, 0]
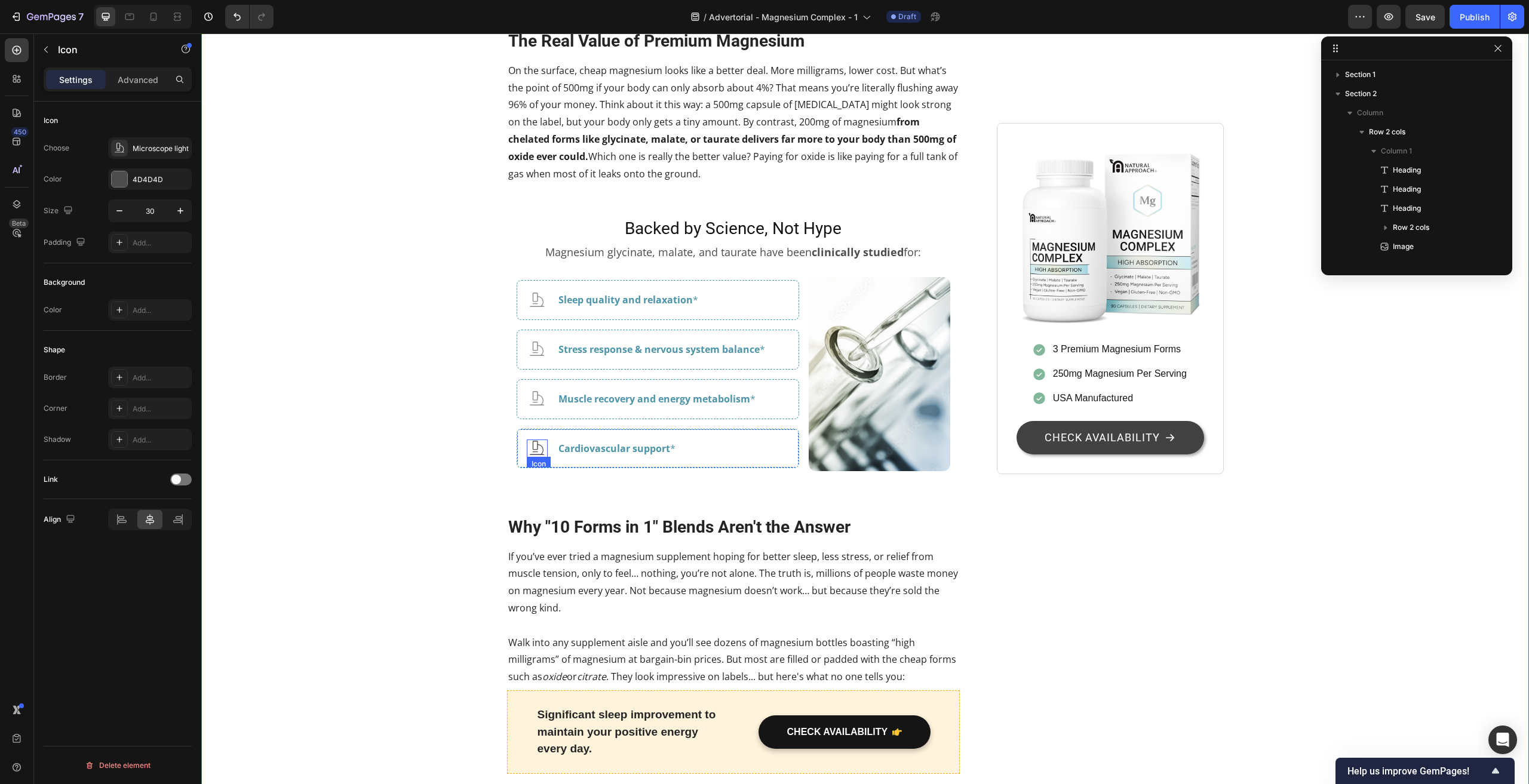
click at [530, 455] on icon at bounding box center [537, 447] width 14 height 14
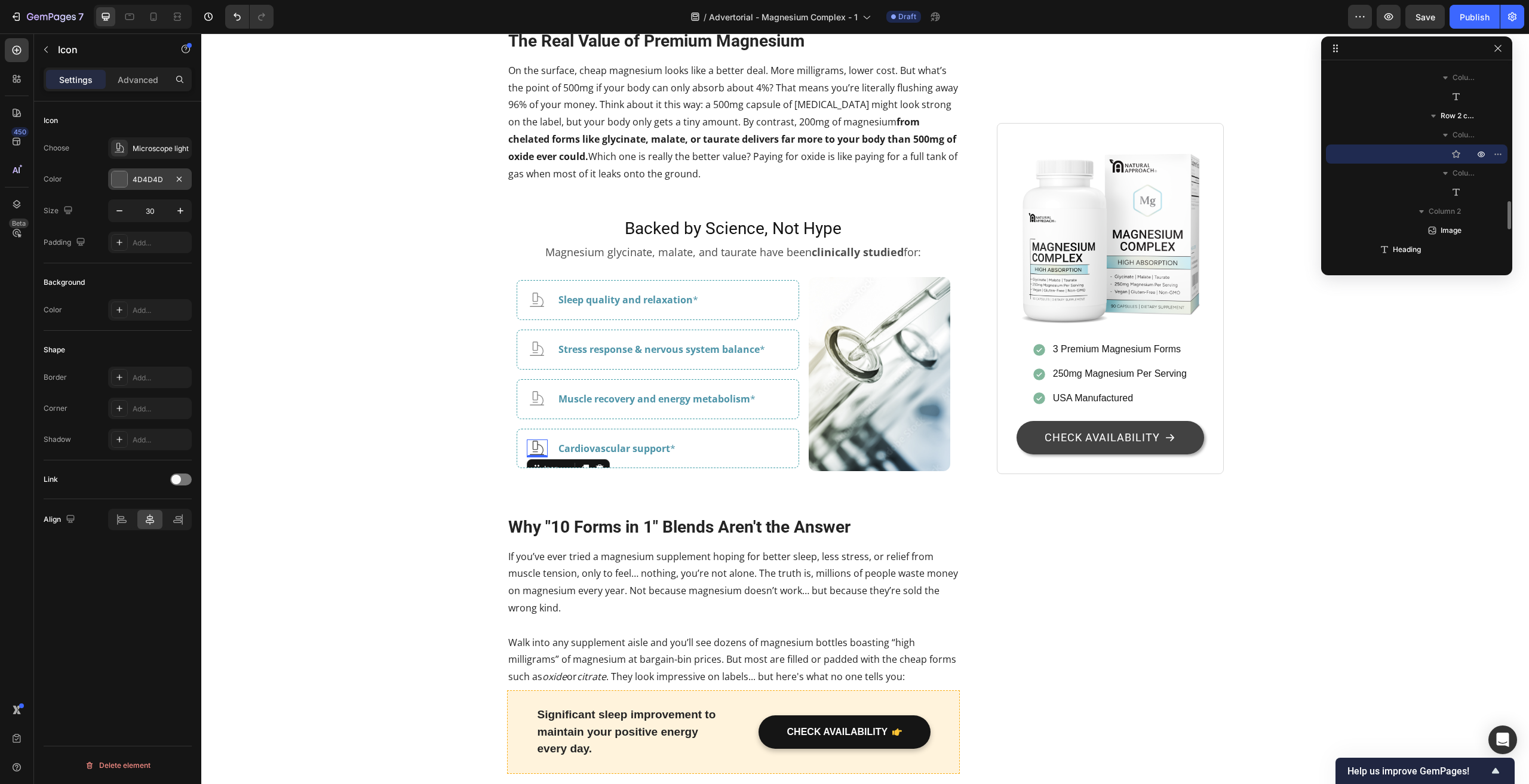
click at [131, 177] on div "4D4D4D" at bounding box center [150, 179] width 84 height 22
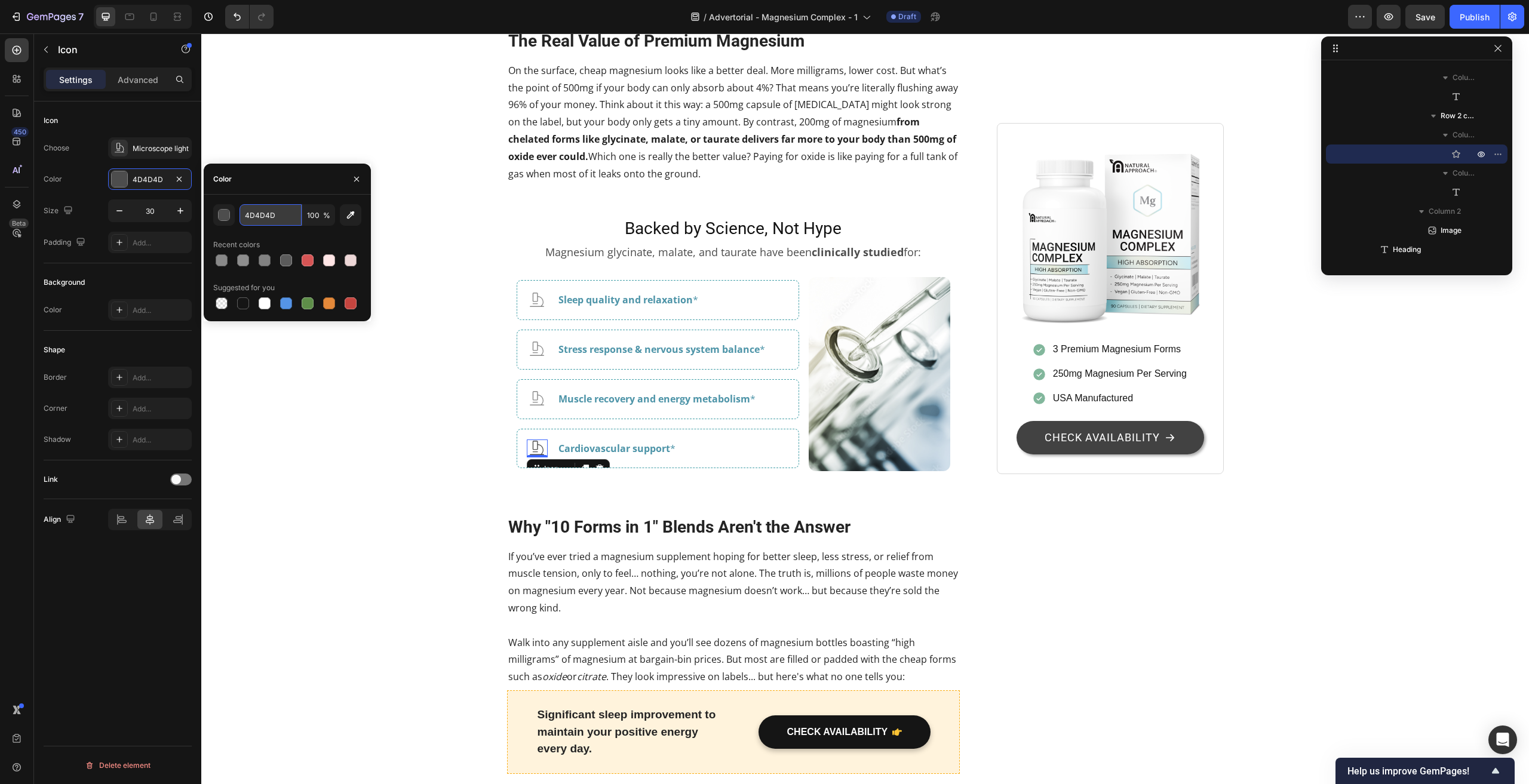
click at [248, 220] on input "4D4D4D" at bounding box center [270, 215] width 62 height 22
paste input "898989"
type input "898989"
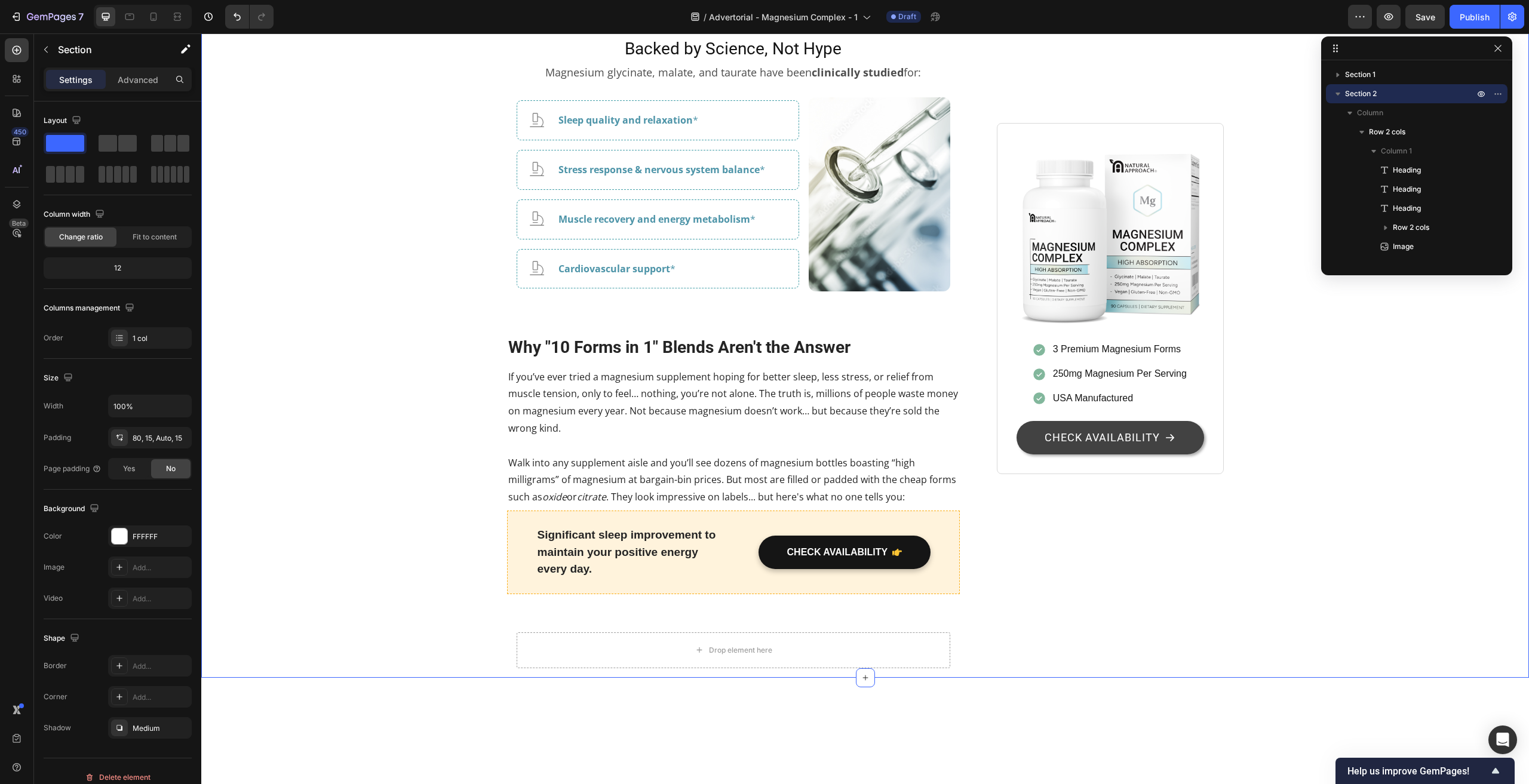
scroll to position [2448, 0]
click at [541, 360] on h2 "Why "10 Forms in 1" Blends Aren't the Answer" at bounding box center [734, 347] width 453 height 23
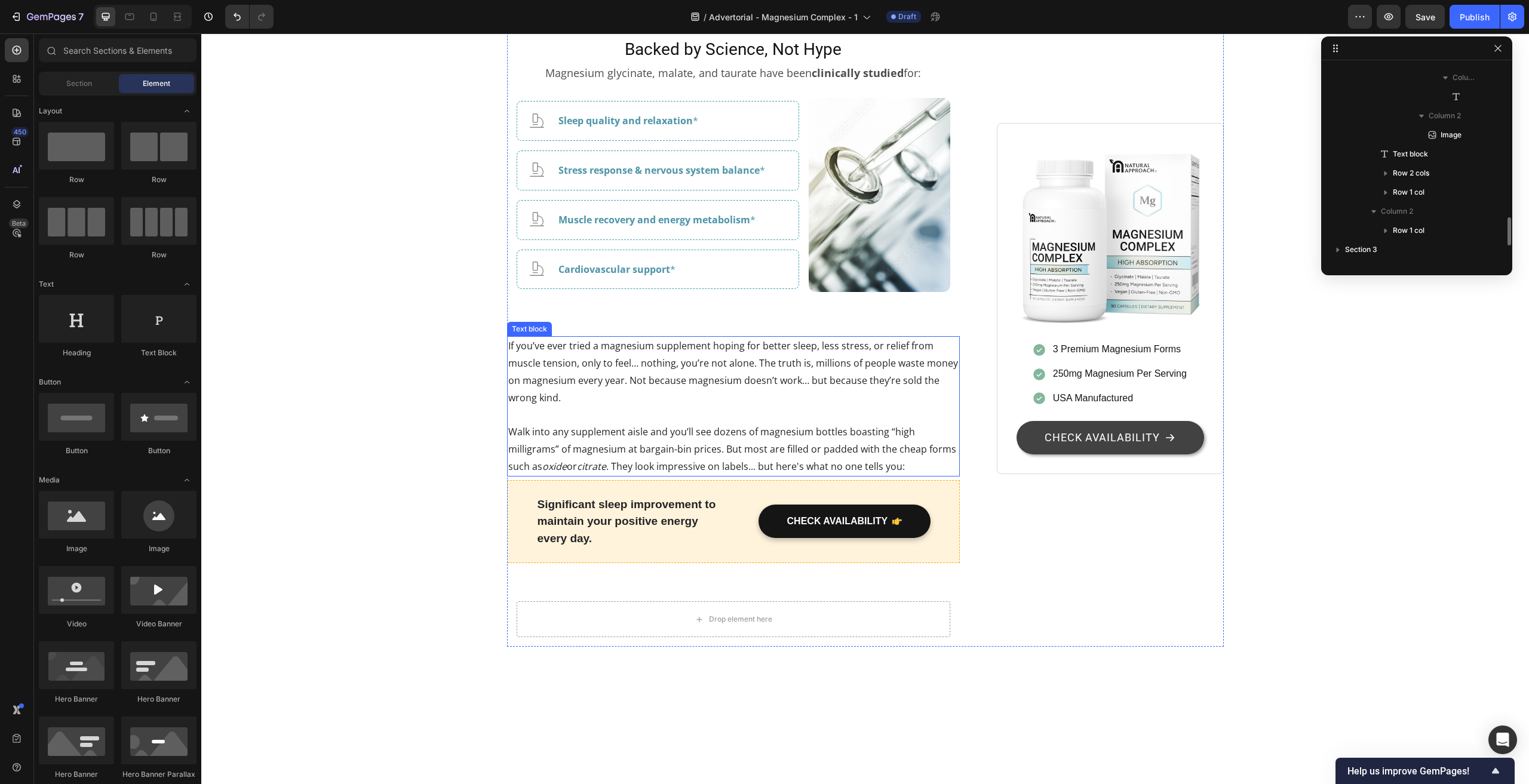
click at [560, 406] on p "If you’ve ever tried a magnesium supplement hoping for better sleep, less stres…" at bounding box center [734, 372] width 451 height 69
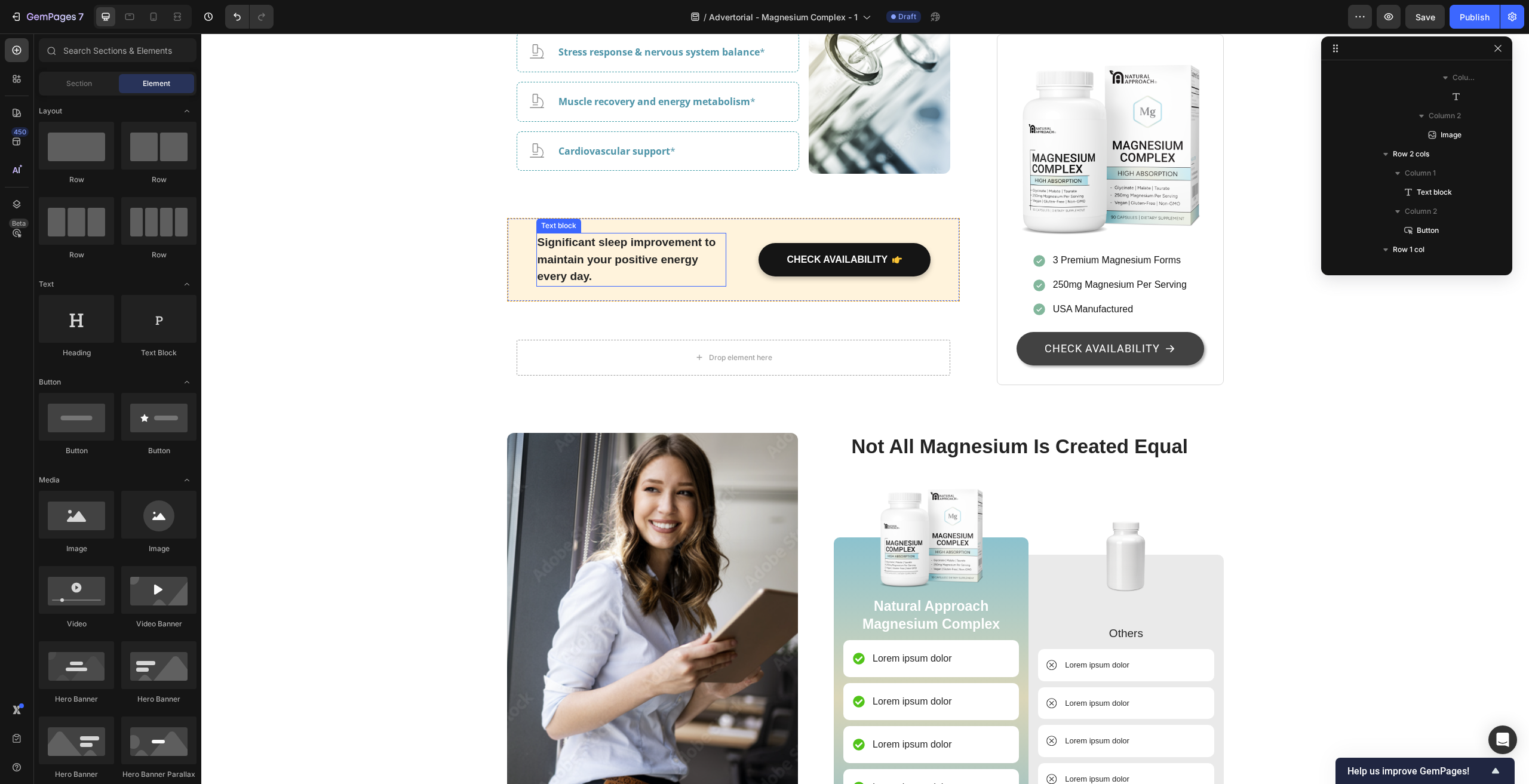
scroll to position [2568, 0]
click at [549, 374] on div "Drop element here" at bounding box center [734, 356] width 434 height 36
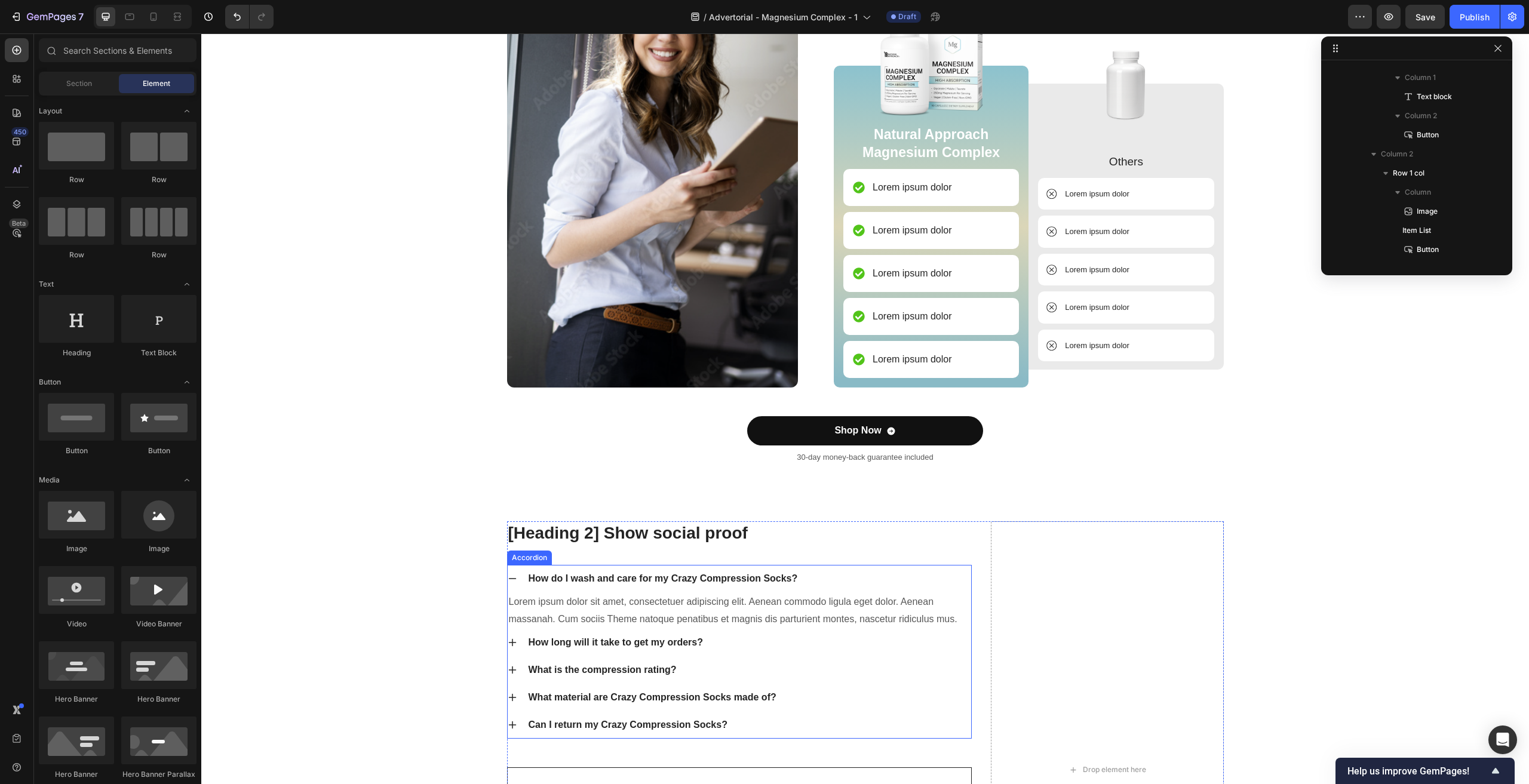
scroll to position [3165, 0]
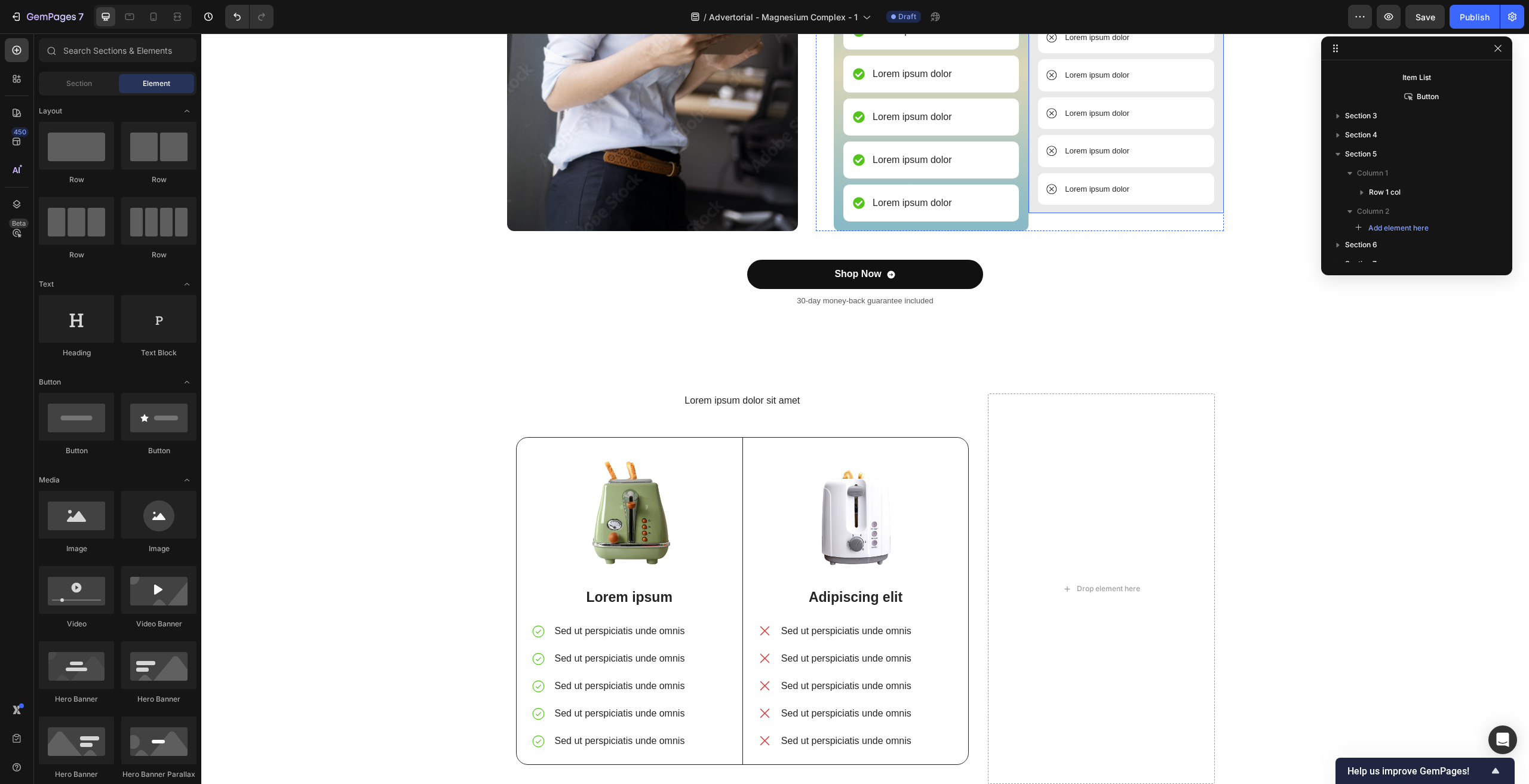
scroll to position [3403, 0]
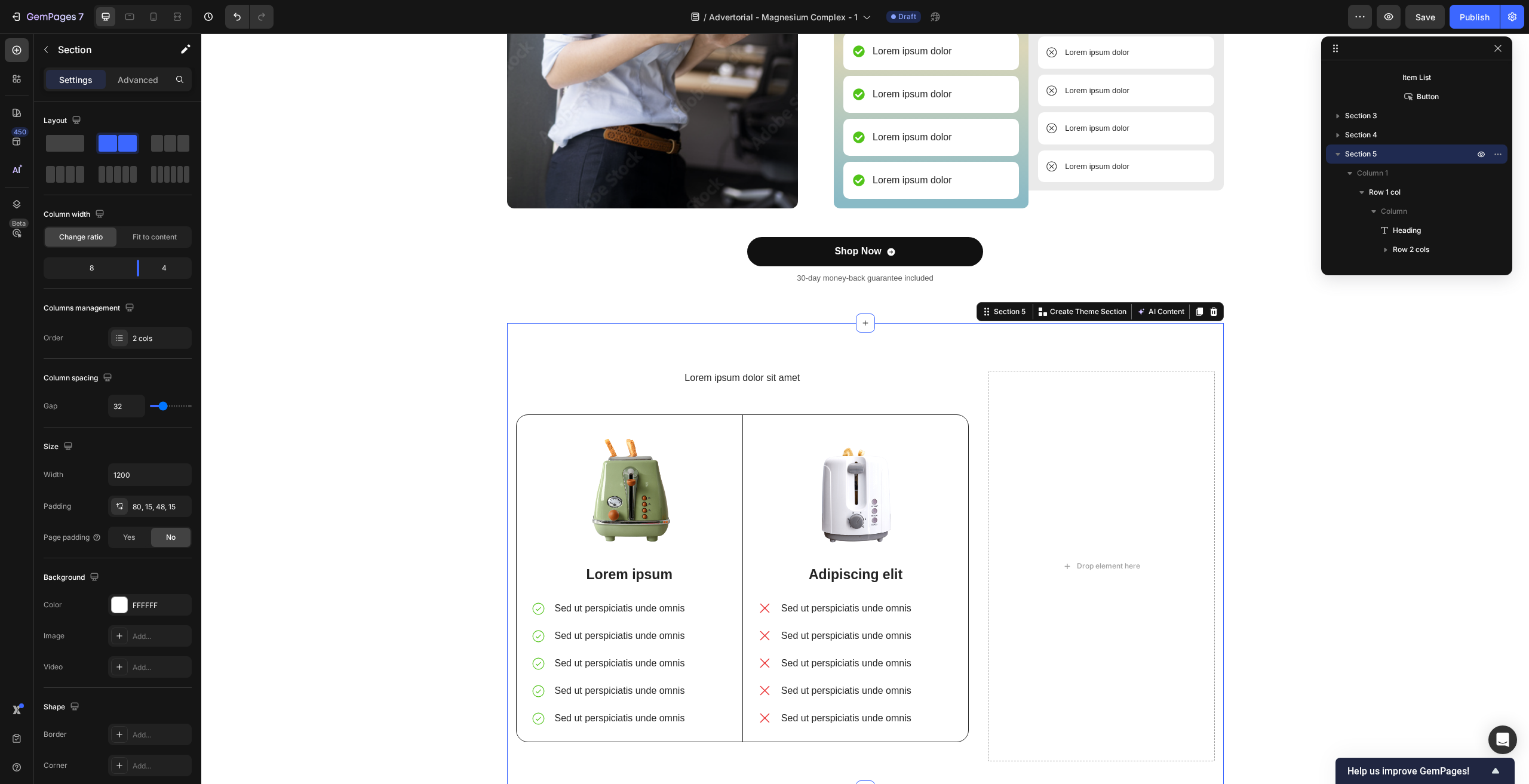
click at [551, 336] on div "Lorem ipsum dolor sit amet Heading Image Lorem ipsum Text Block Sed ut perspici…" at bounding box center [865, 556] width 716 height 467
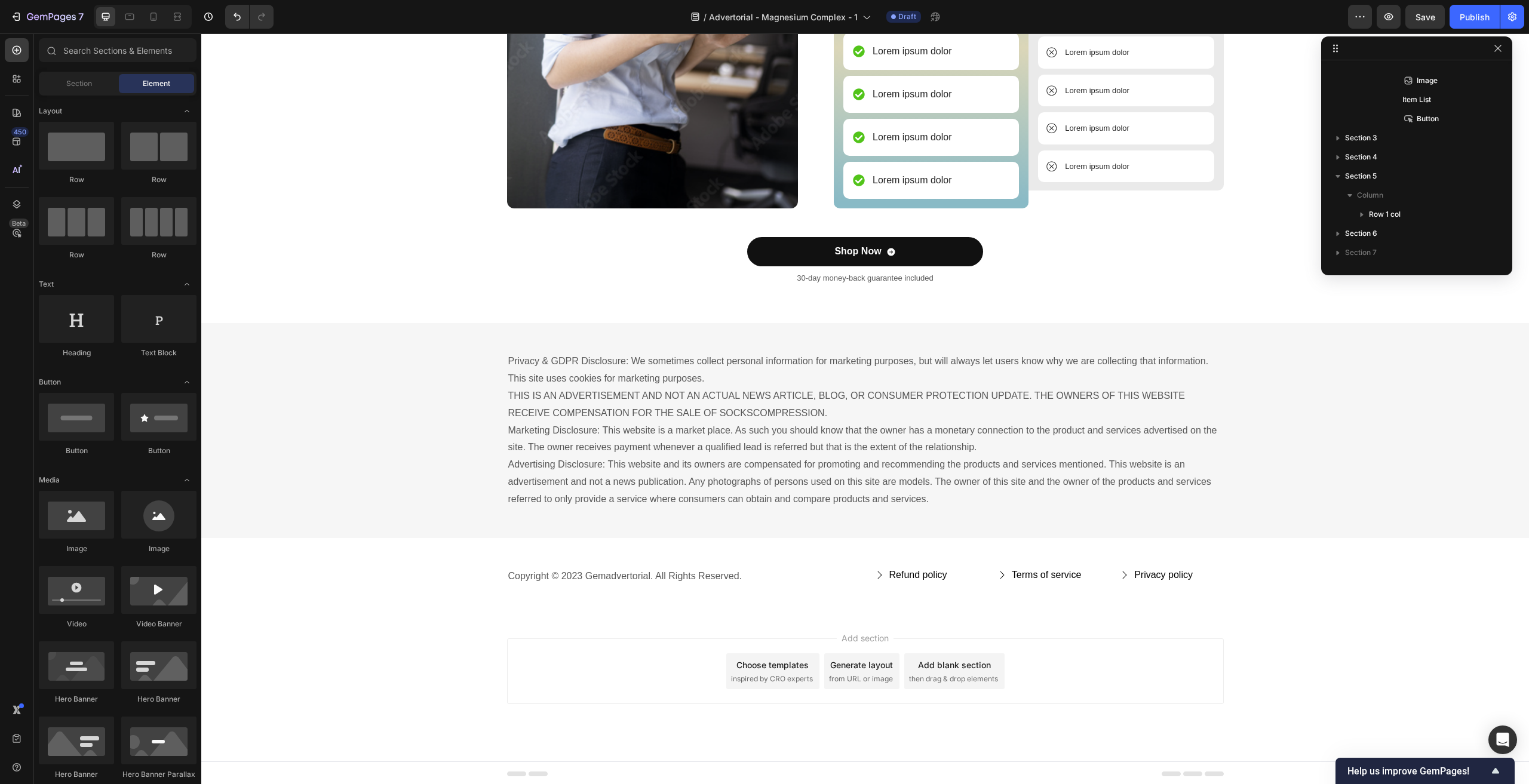
scroll to position [3406, 0]
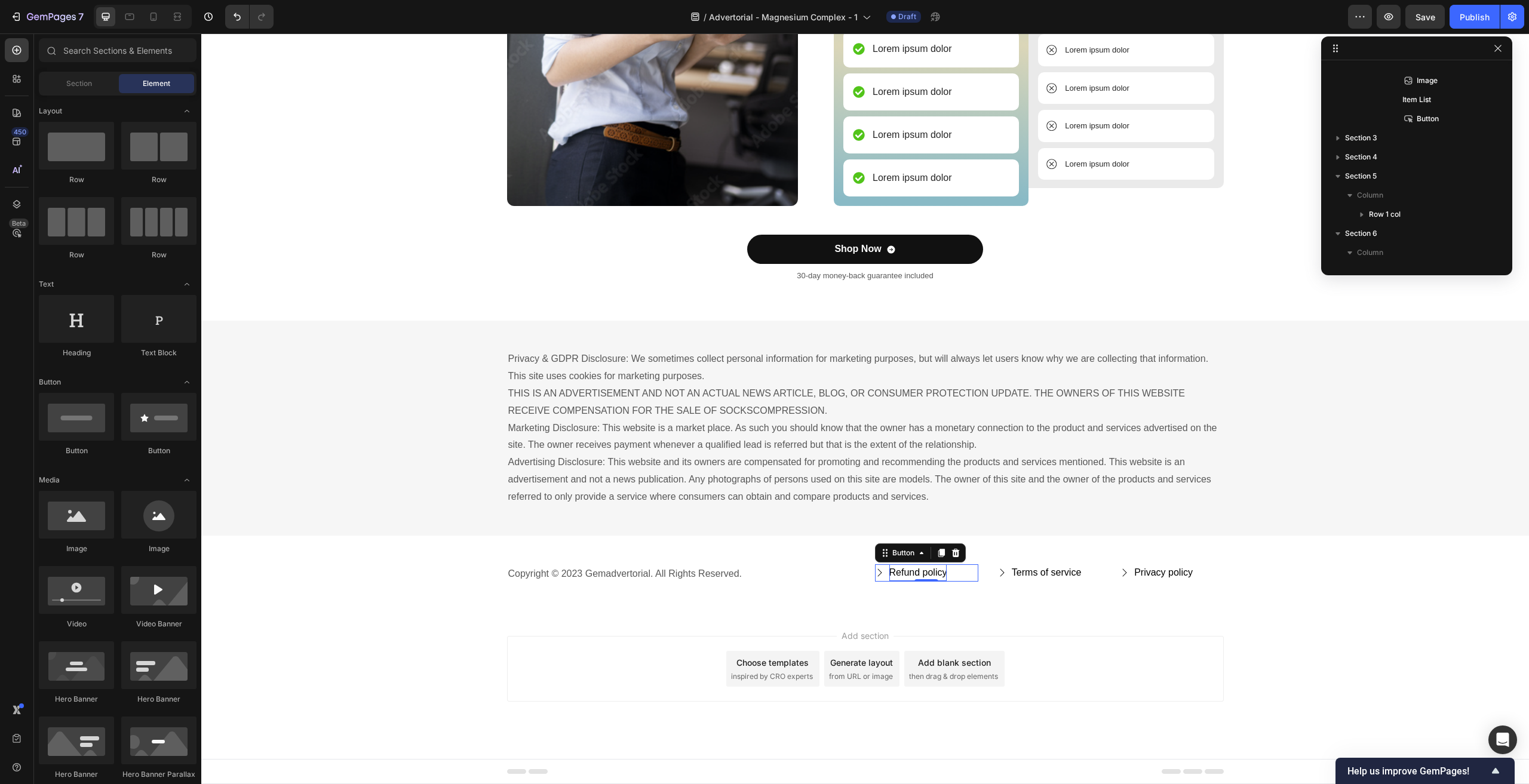
click at [927, 570] on div "Refund policy" at bounding box center [918, 573] width 58 height 17
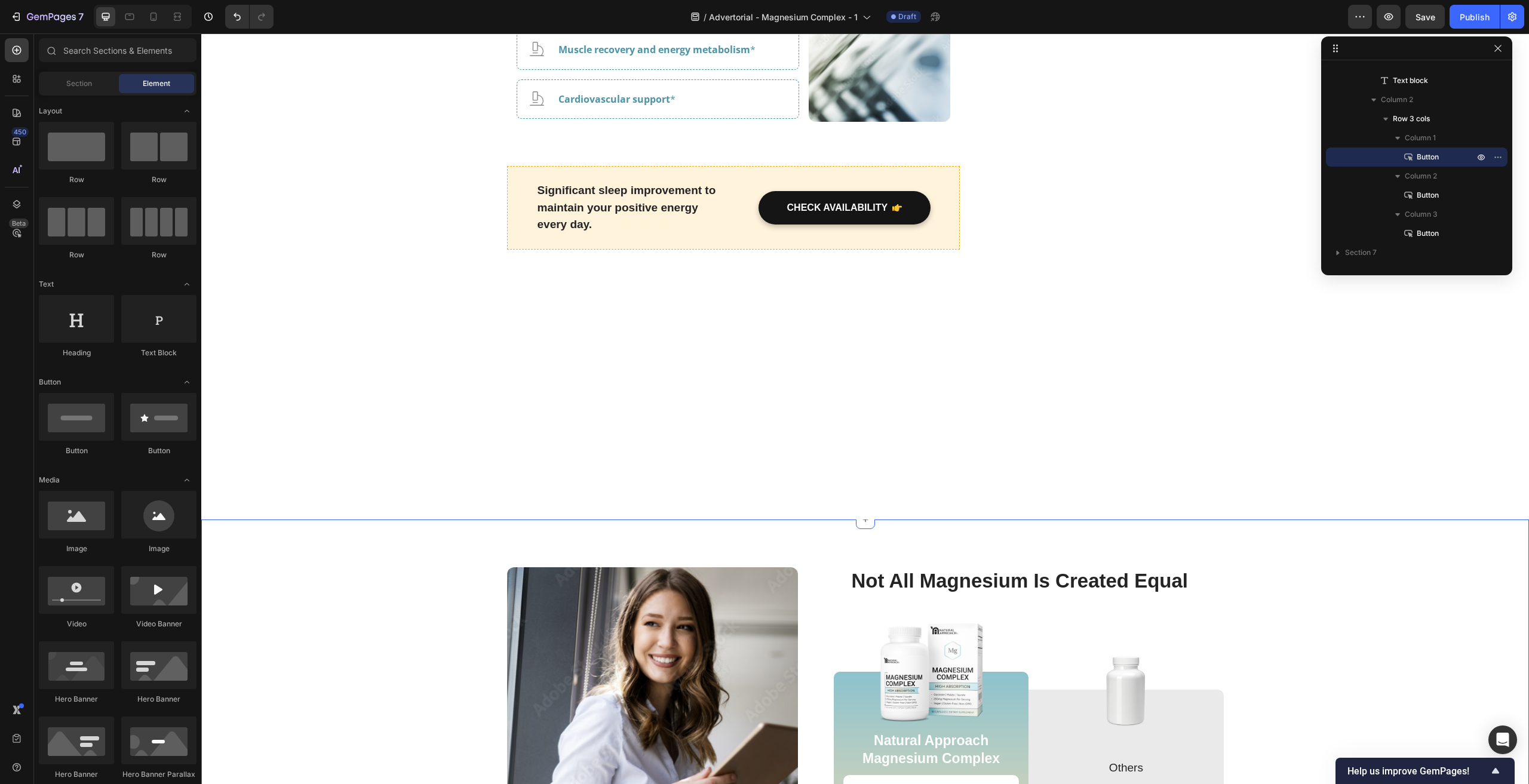
scroll to position [2749, 0]
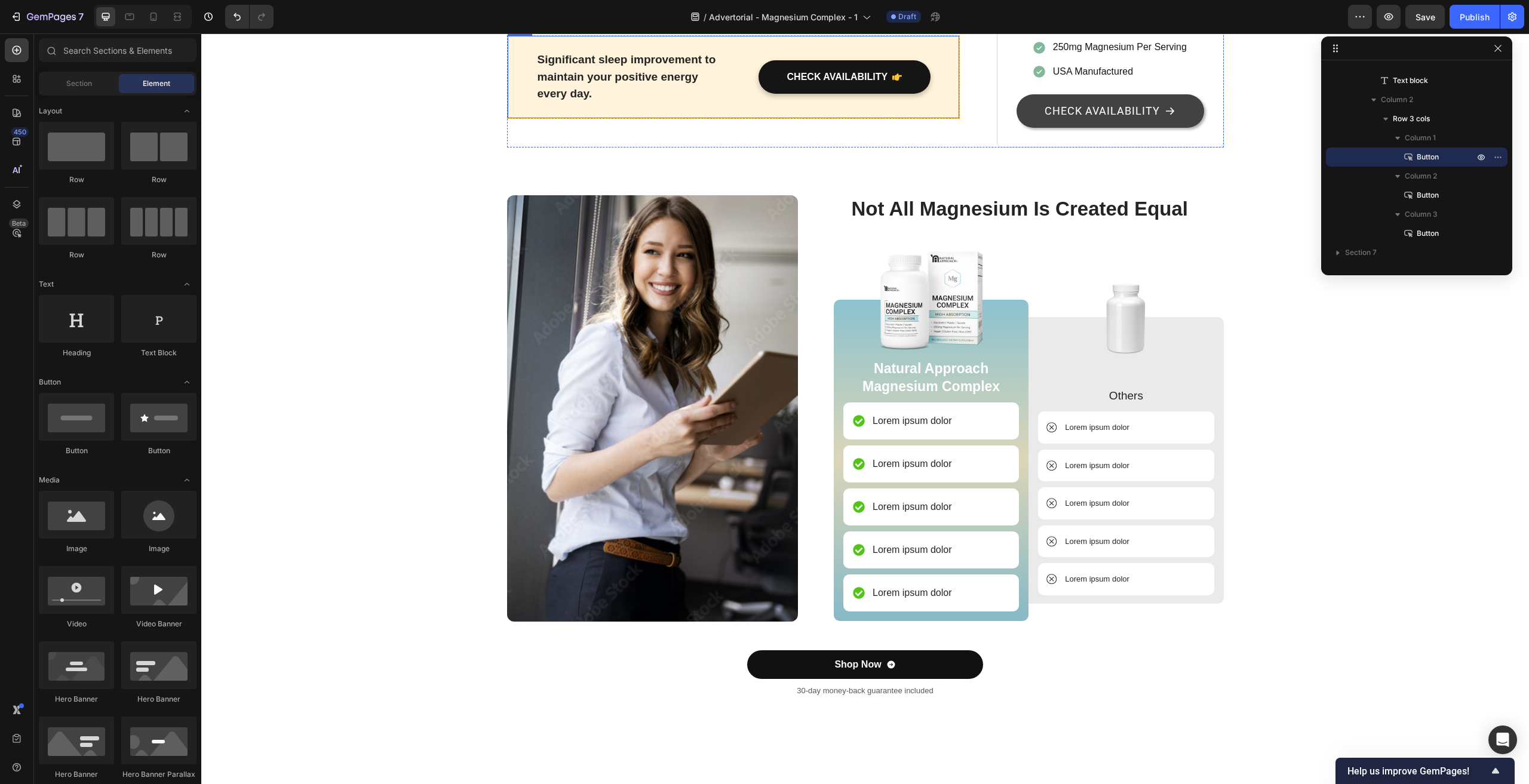
click at [734, 119] on div "Significant sleep improvement to maintain your positive energy every day. Text …" at bounding box center [734, 77] width 453 height 84
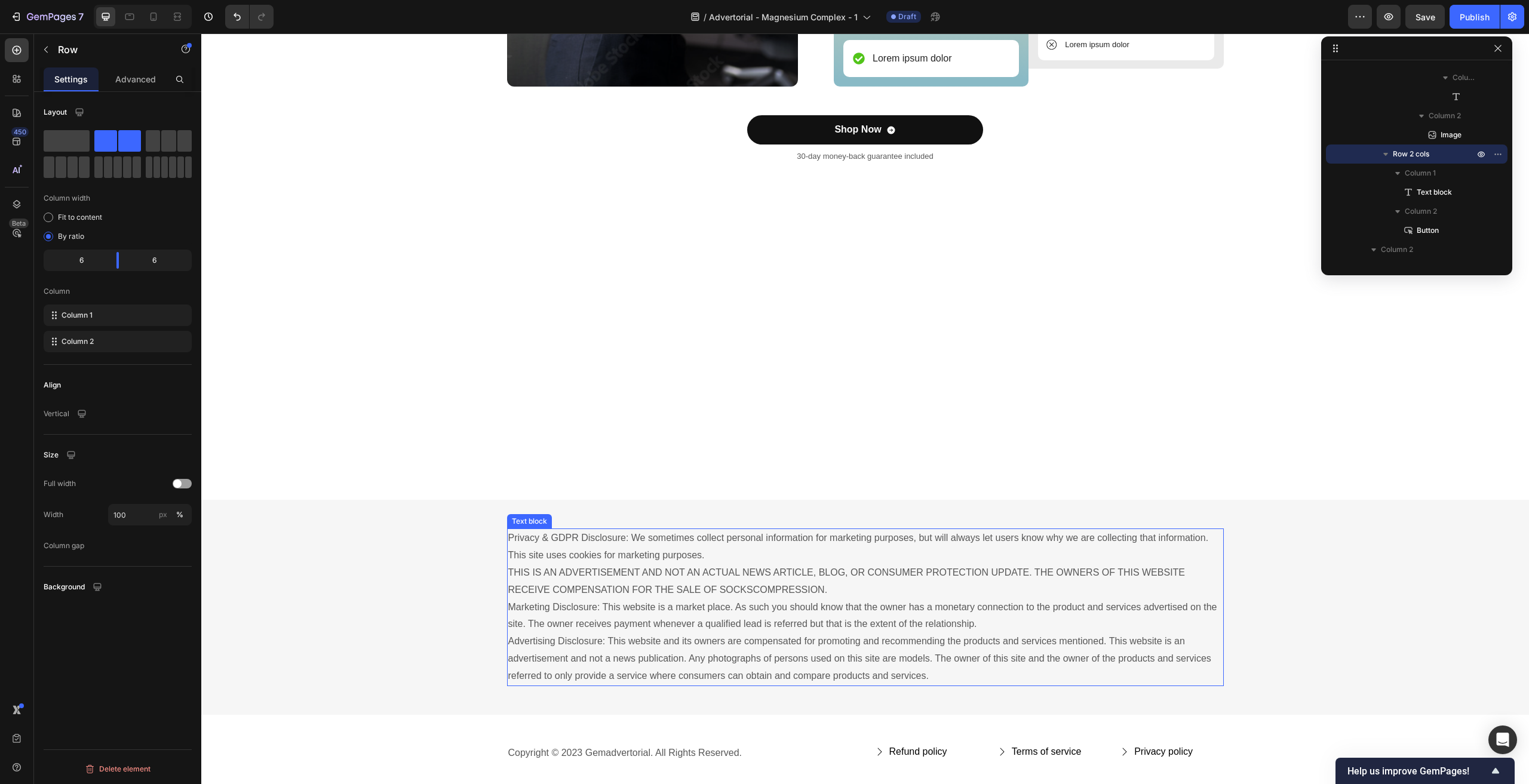
scroll to position [3406, 0]
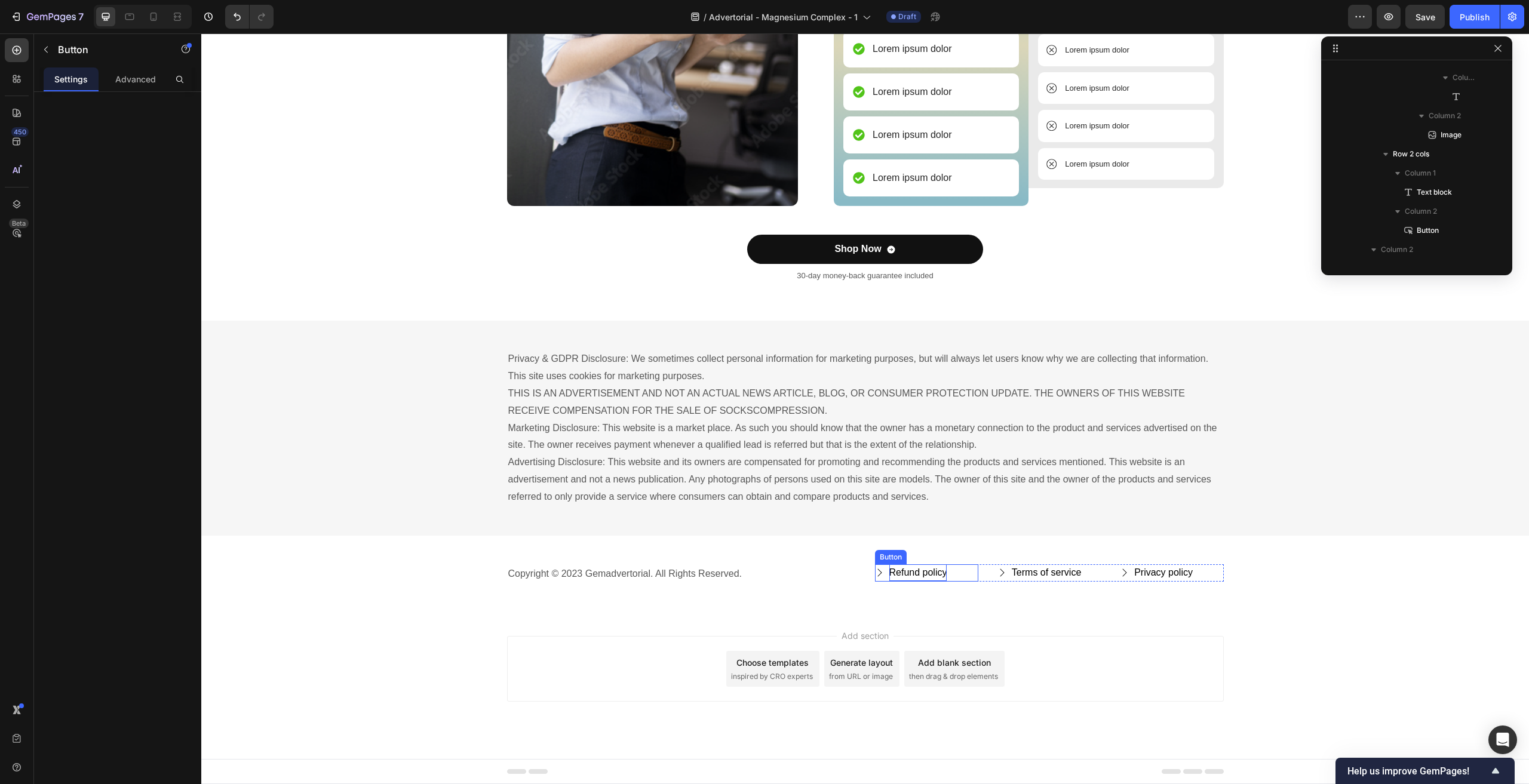
click at [914, 573] on div "Refund policy" at bounding box center [918, 573] width 58 height 17
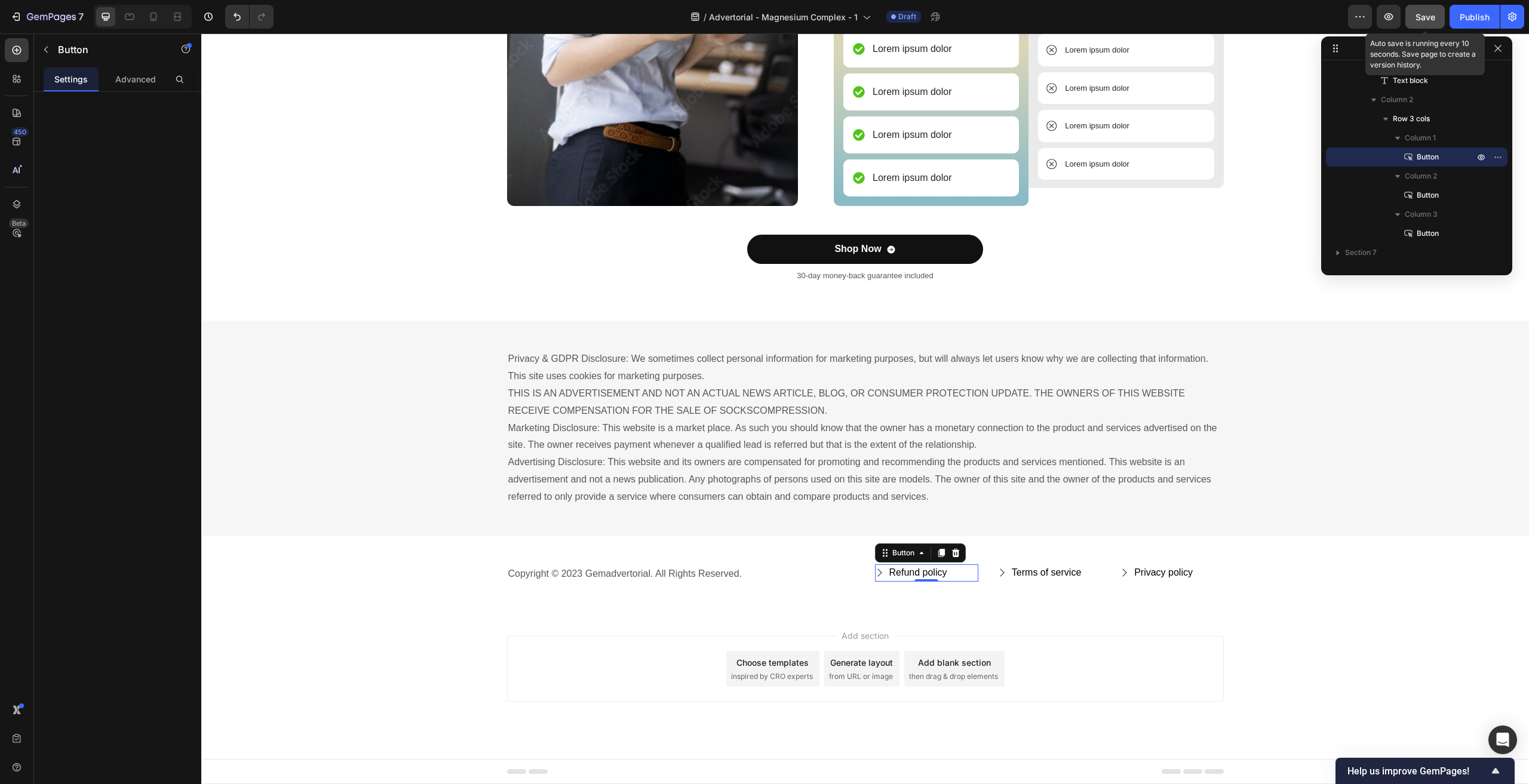
click at [1417, 22] on span "Save" at bounding box center [1425, 17] width 20 height 10
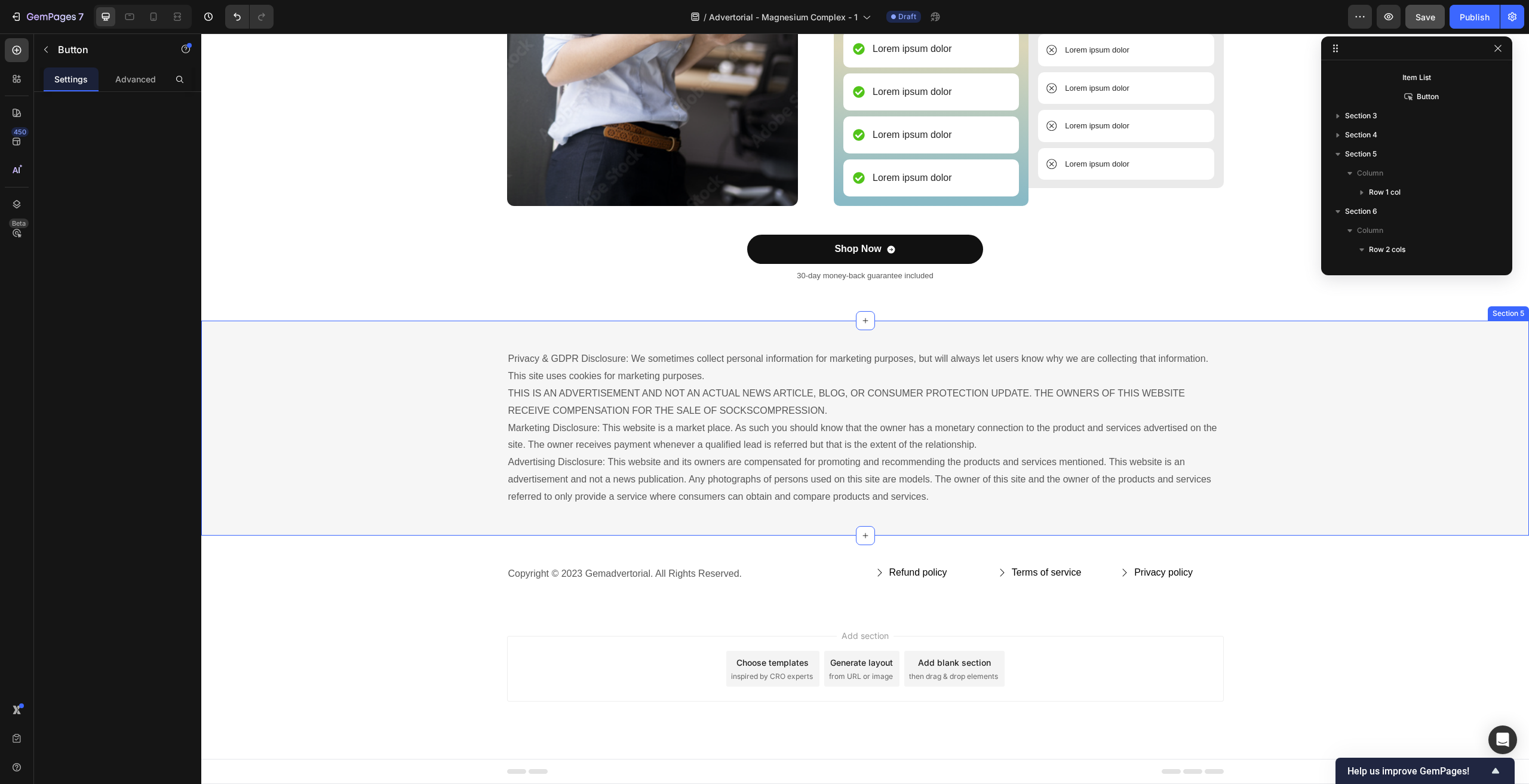
click at [1304, 360] on div "Privacy & GDPR Disclosure: We sometimes collect personal information for market…" at bounding box center [864, 427] width 1327 height 157
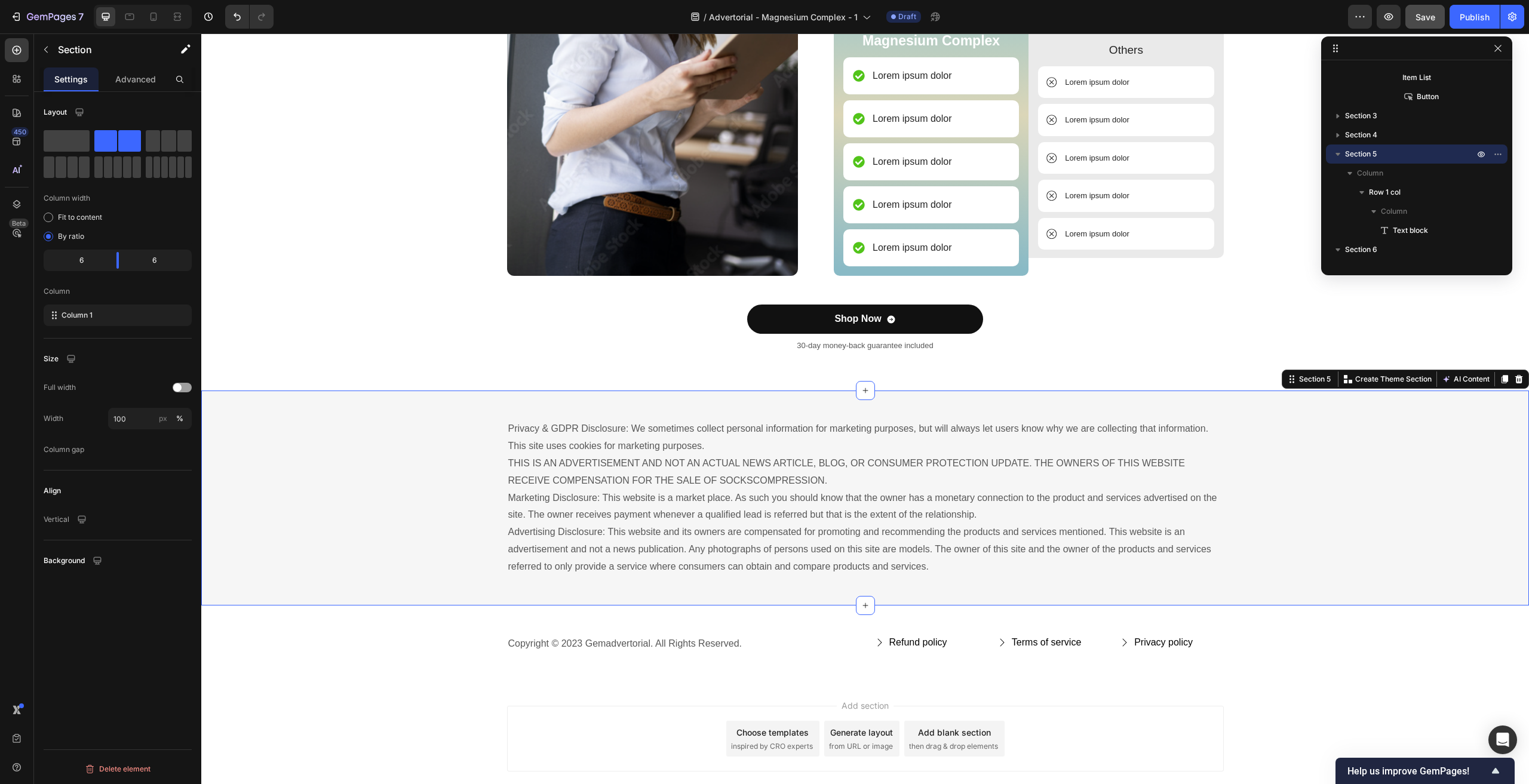
scroll to position [3167, 0]
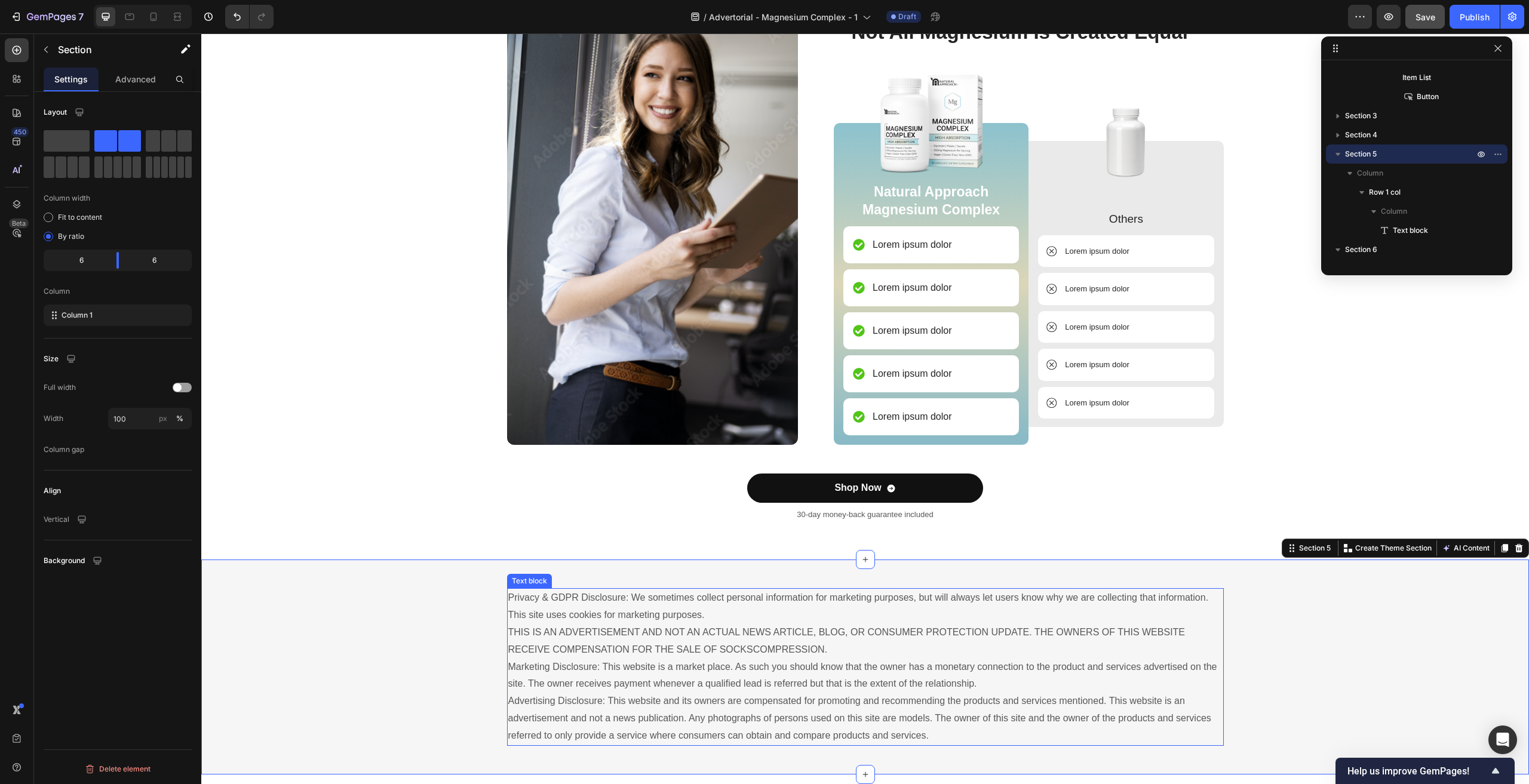
click at [1016, 599] on p "Privacy & GDPR Disclosure: We sometimes collect personal information for market…" at bounding box center [865, 667] width 714 height 155
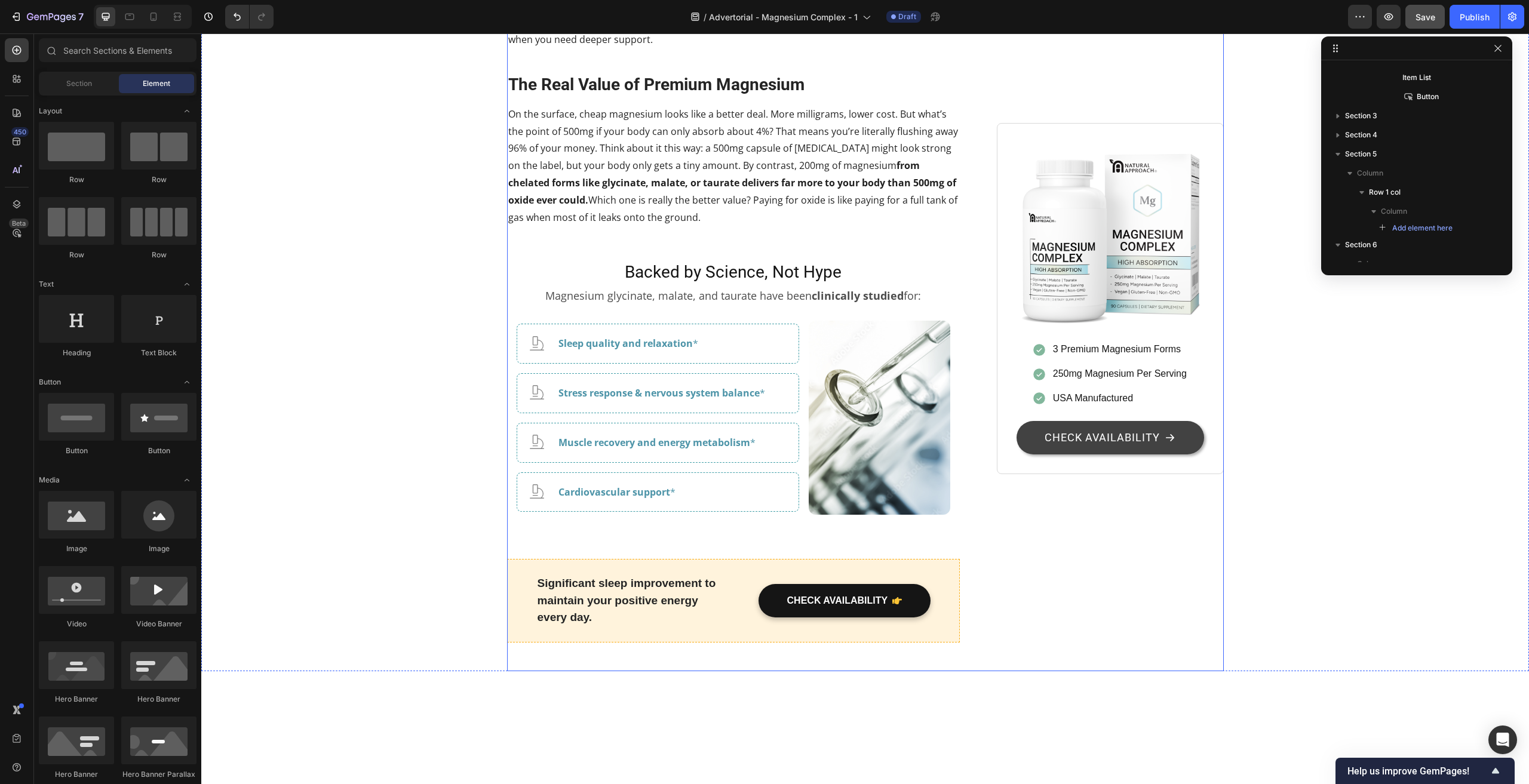
scroll to position [2389, 0]
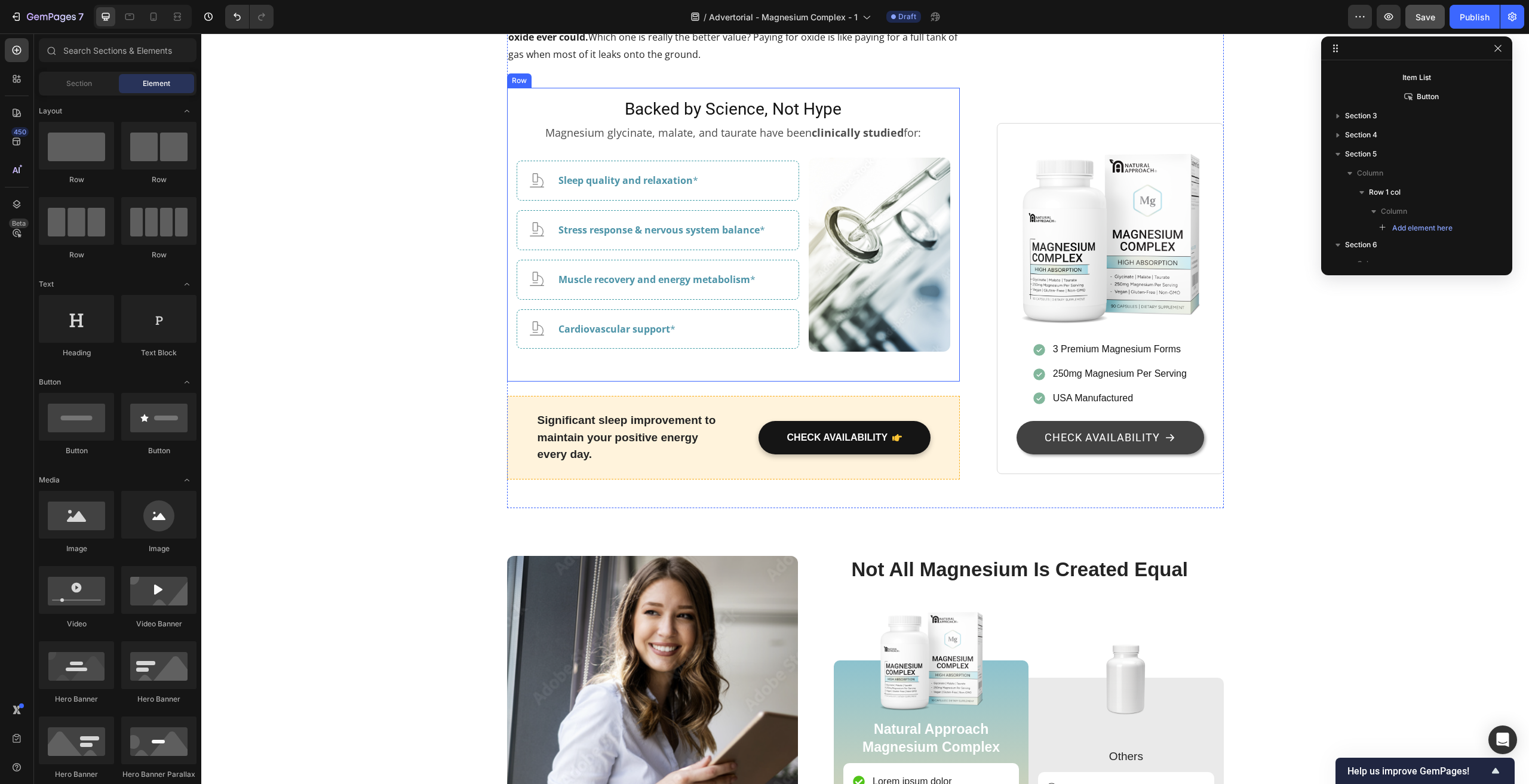
click at [849, 338] on div "Backed by Science, Not Hype Heading Magnesium glycinate, malate, and taurate ha…" at bounding box center [734, 235] width 453 height 294
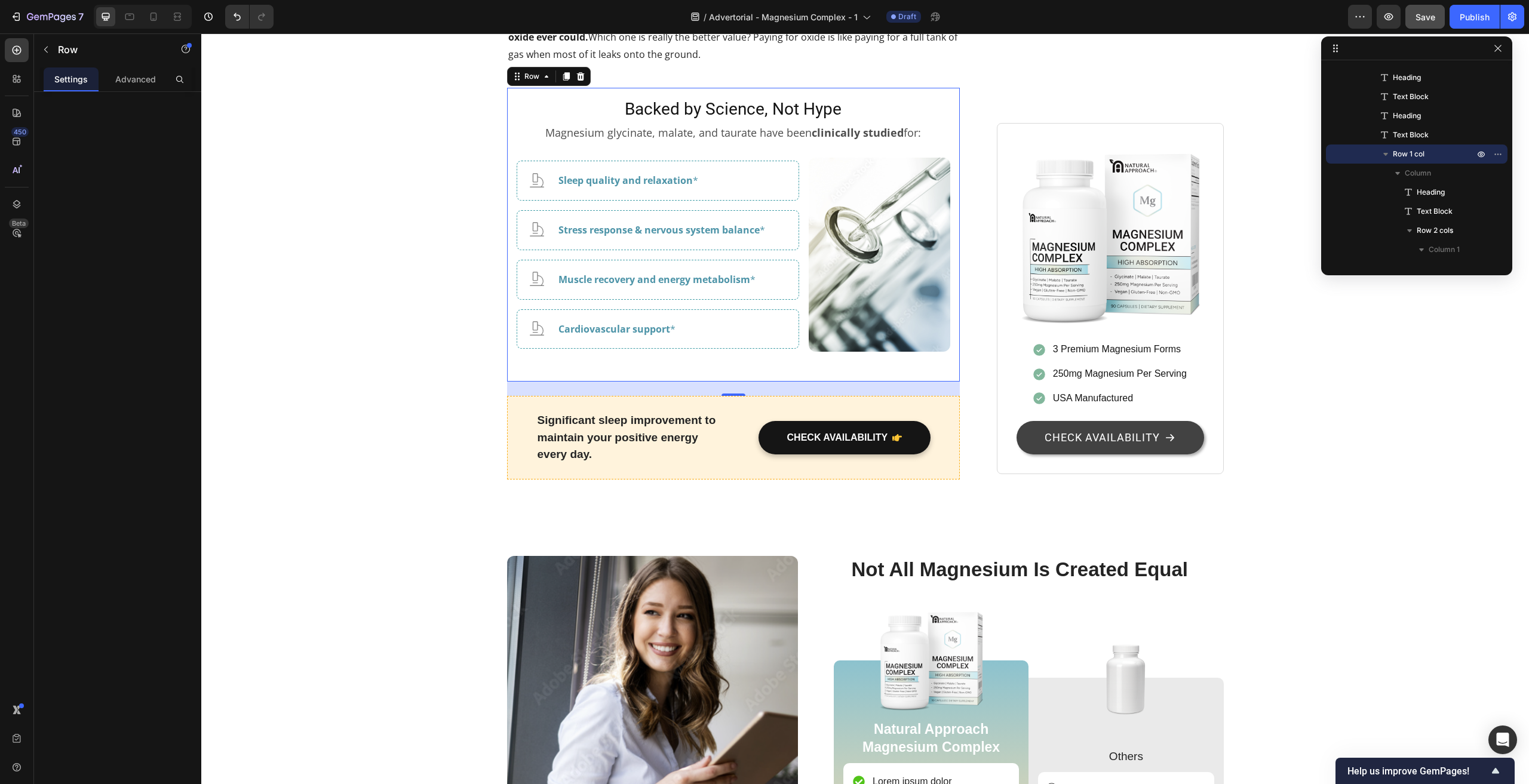
click at [507, 347] on div "Backed by Science, Not Hype Heading Magnesium glycinate, malate, and taurate ha…" at bounding box center [734, 235] width 453 height 294
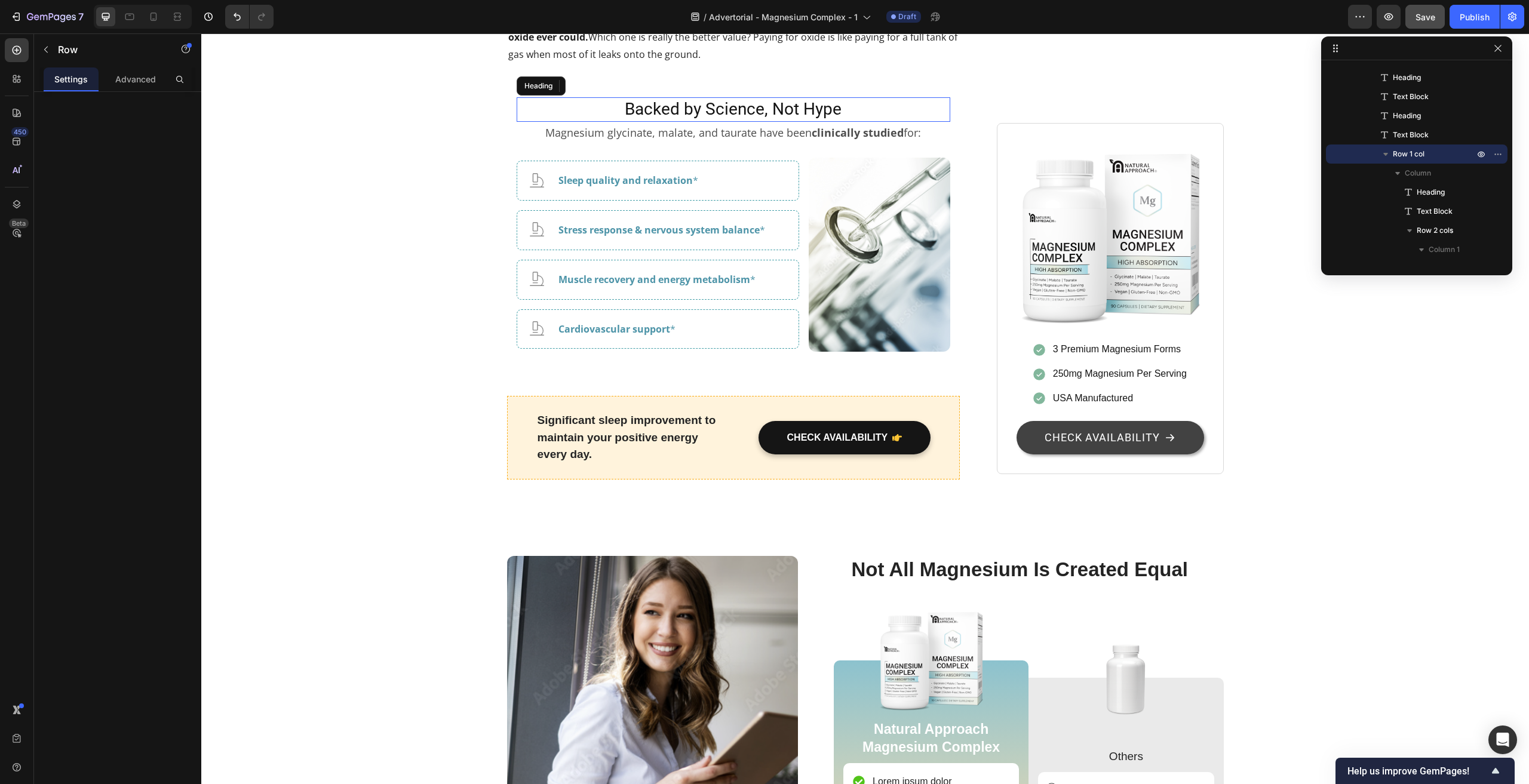
click at [540, 121] on h2 "Backed by Science, Not Hype" at bounding box center [734, 109] width 434 height 23
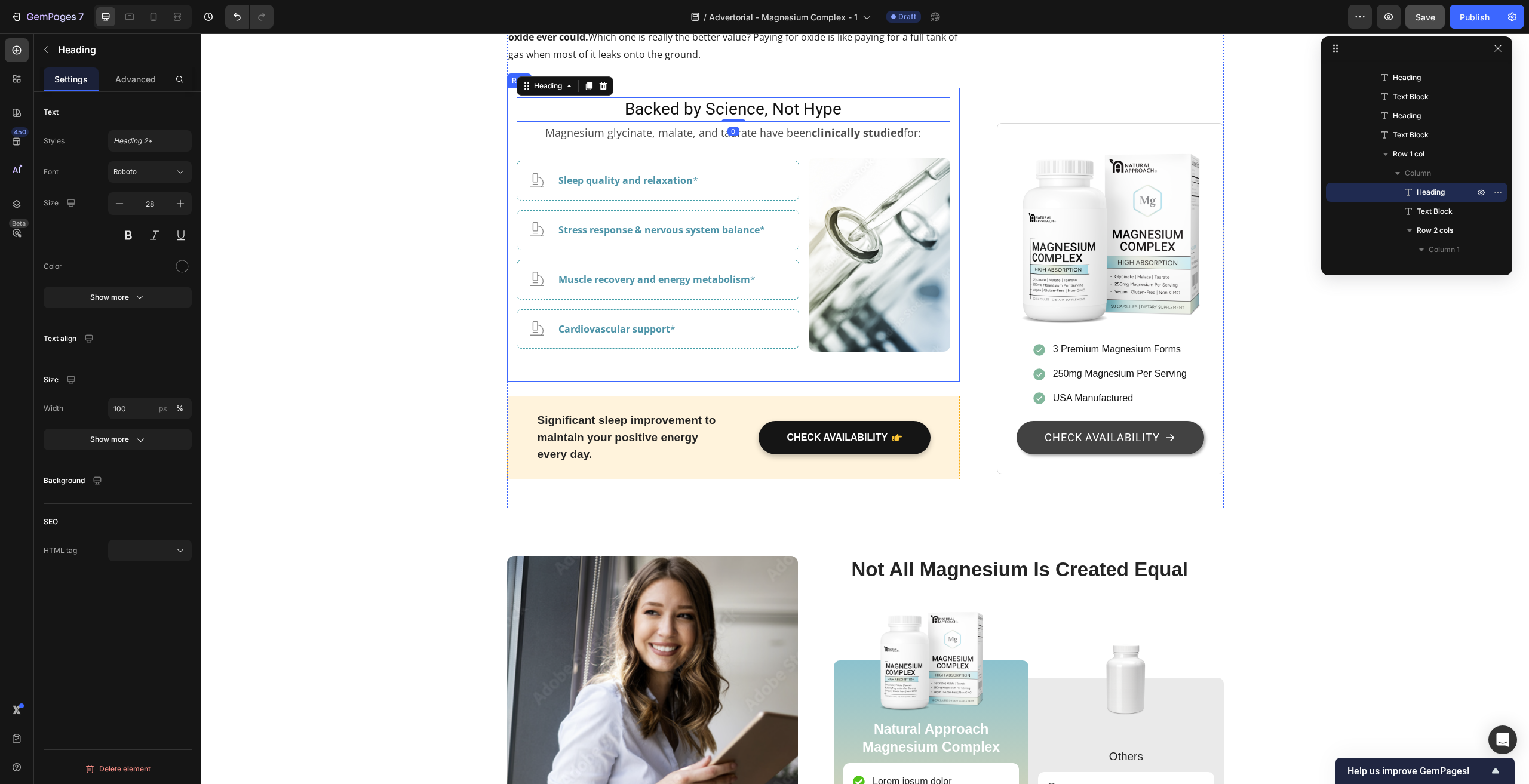
click at [507, 351] on div "Backed by Science, Not Hype Heading 0 Magnesium glycinate, malate, and taurate …" at bounding box center [734, 235] width 453 height 294
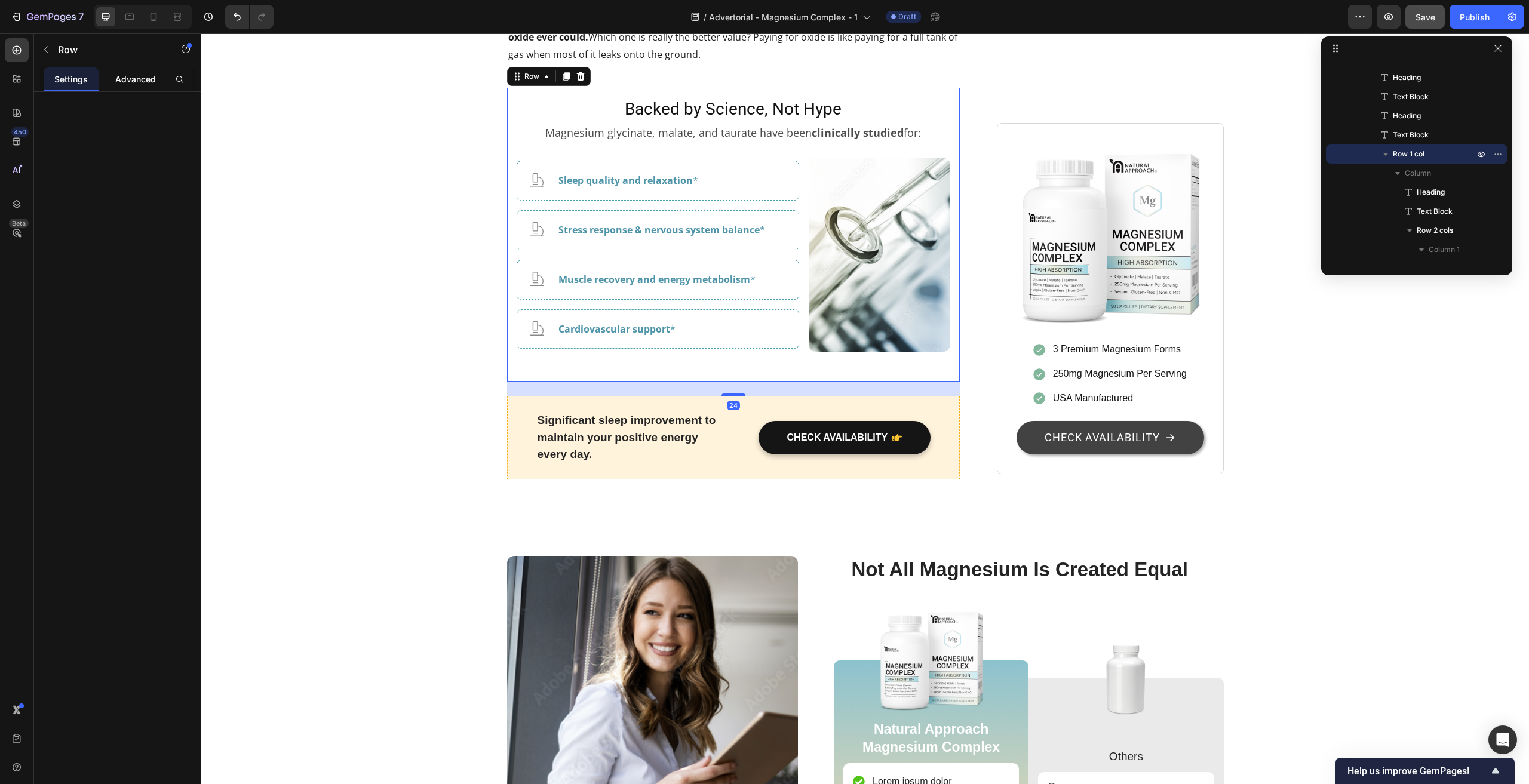
click at [144, 79] on p "Advanced" at bounding box center [135, 79] width 41 height 12
click at [70, 77] on p "Settings" at bounding box center [70, 79] width 33 height 12
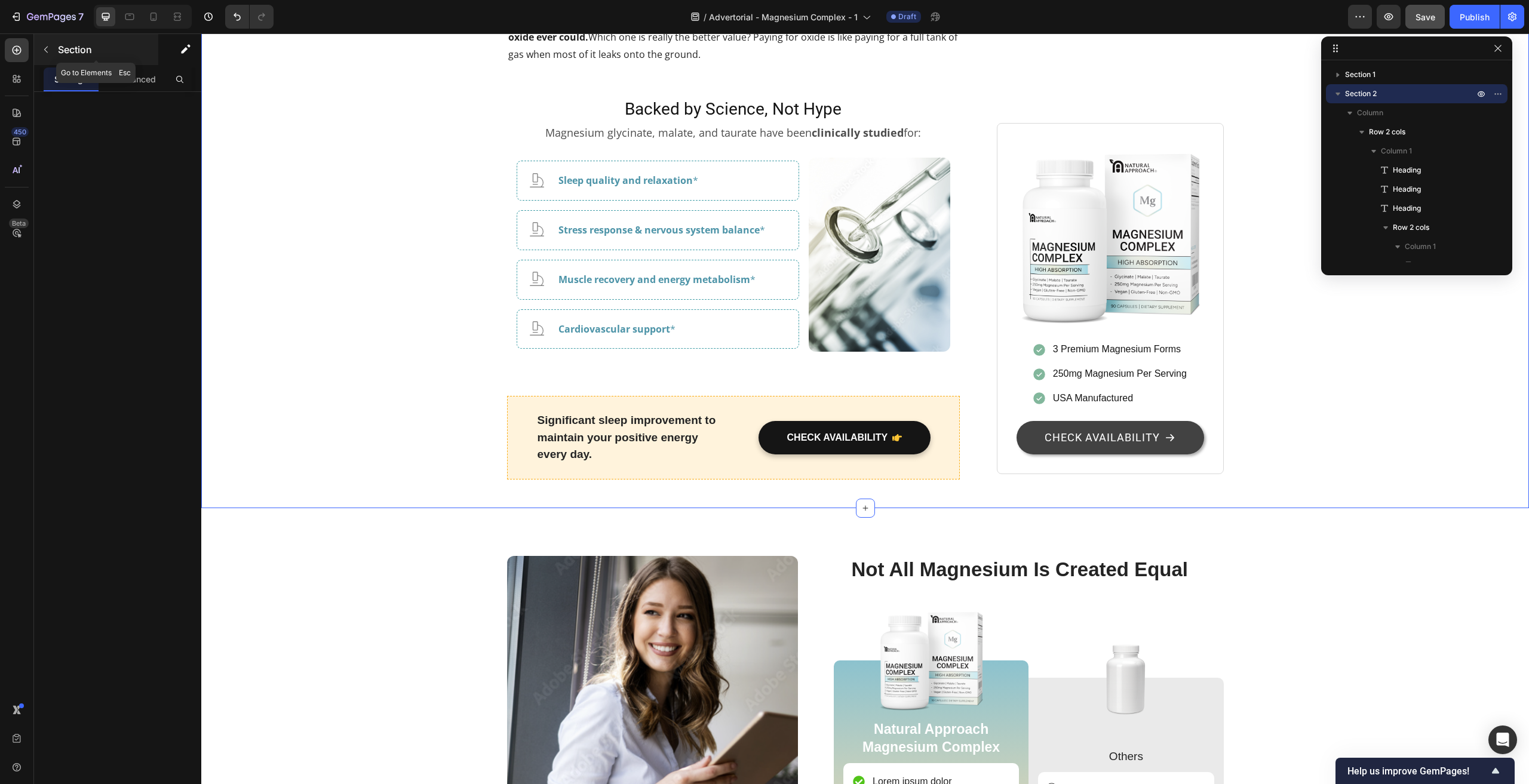
click at [49, 54] on icon "button" at bounding box center [45, 49] width 10 height 10
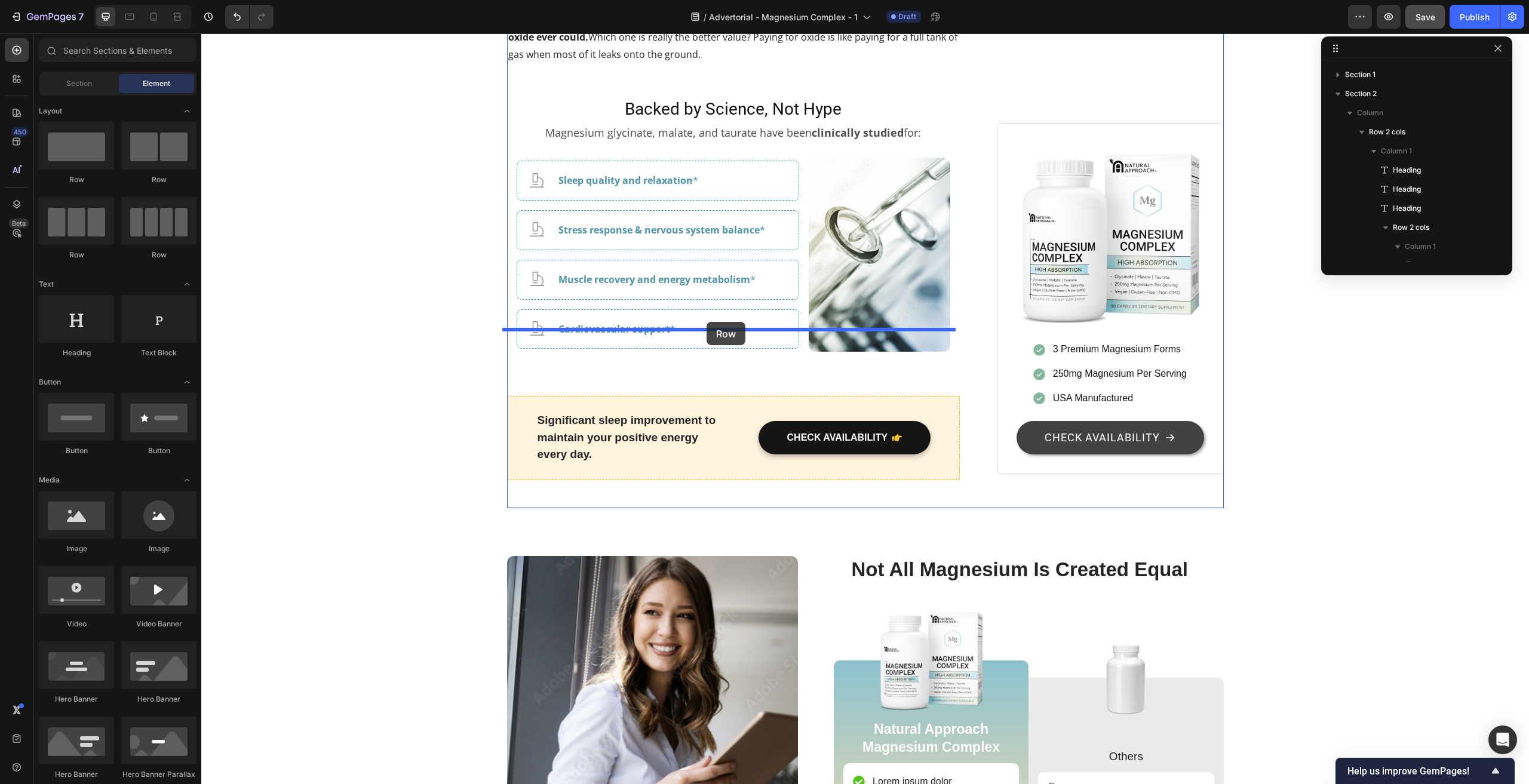
drag, startPoint x: 271, startPoint y: 178, endPoint x: 707, endPoint y: 322, distance: 459.2
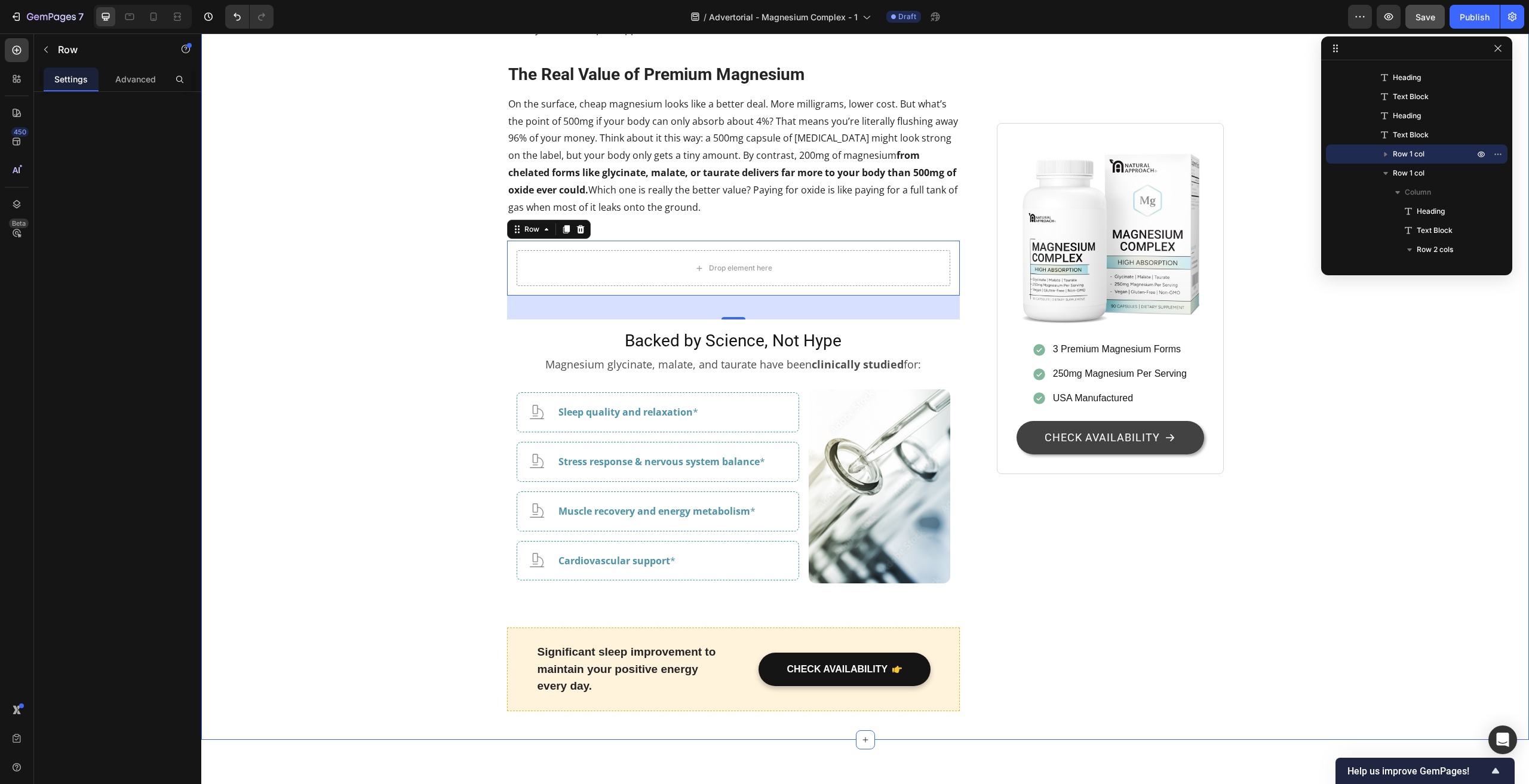
scroll to position [2269, 0]
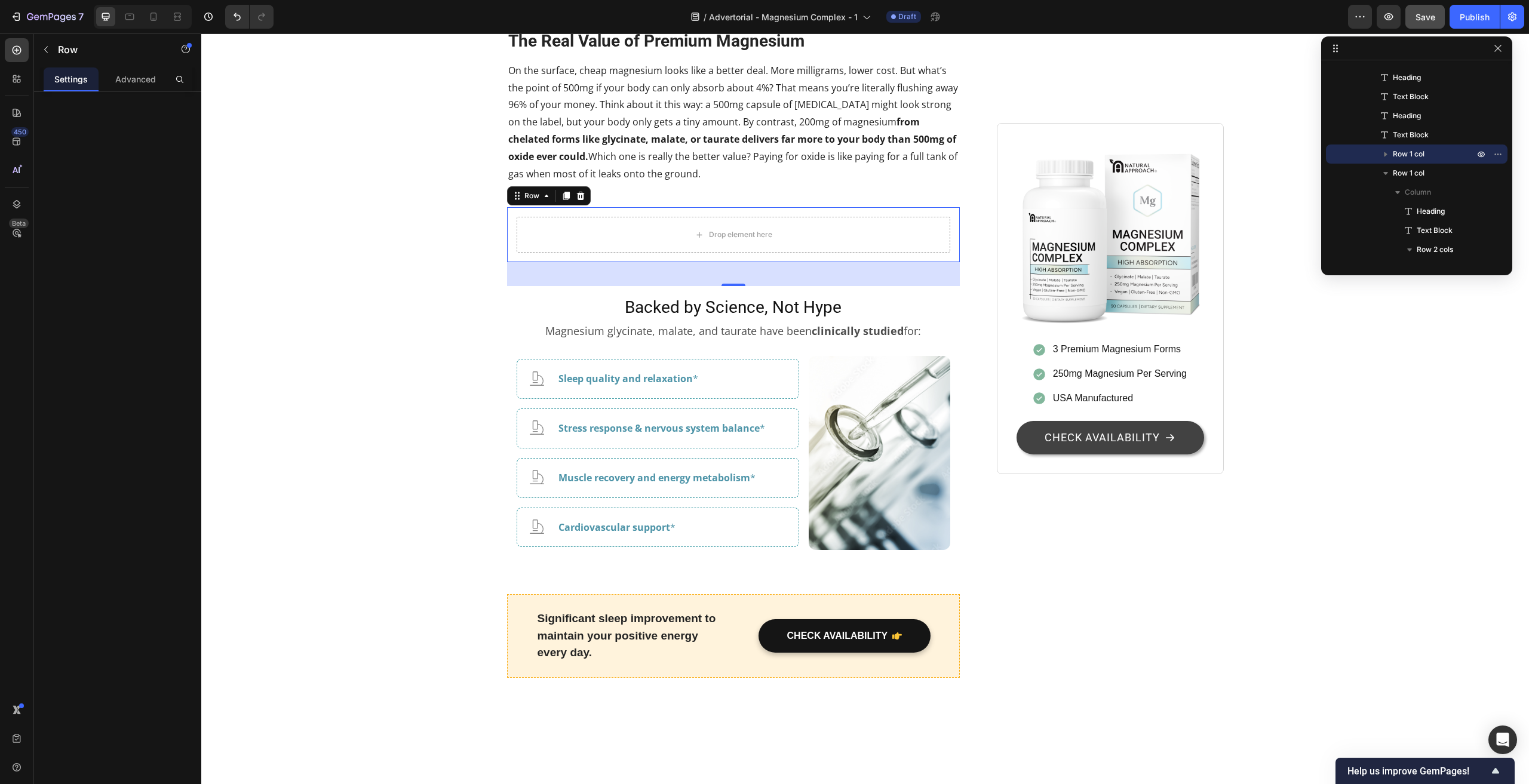
click at [507, 262] on div "Drop element here Row 40" at bounding box center [734, 234] width 453 height 55
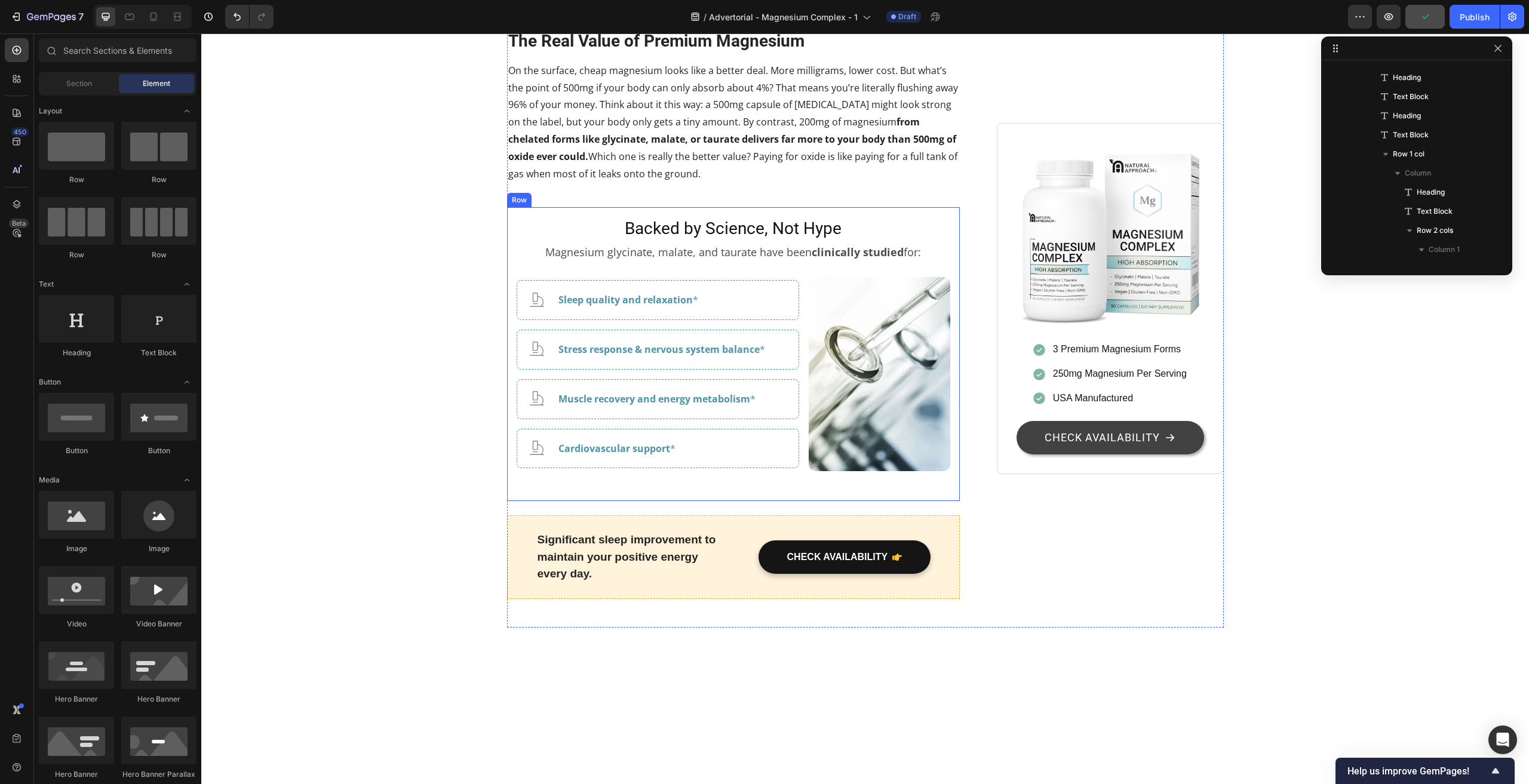
click at [508, 455] on div "Backed by Science, Not Hype Heading Magnesium glycinate, malate, and taurate ha…" at bounding box center [734, 354] width 453 height 294
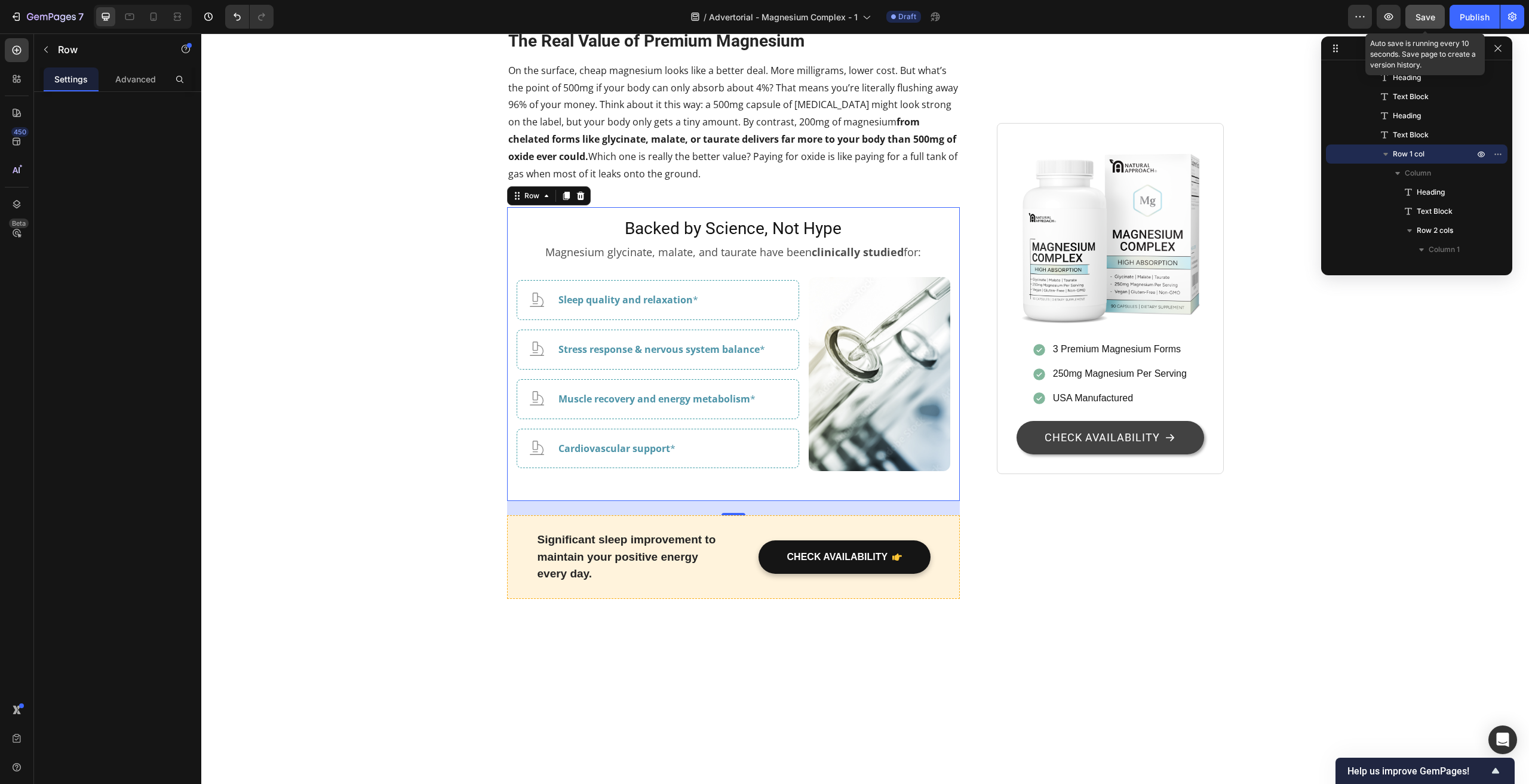
click at [1422, 13] on span "Save" at bounding box center [1425, 17] width 20 height 10
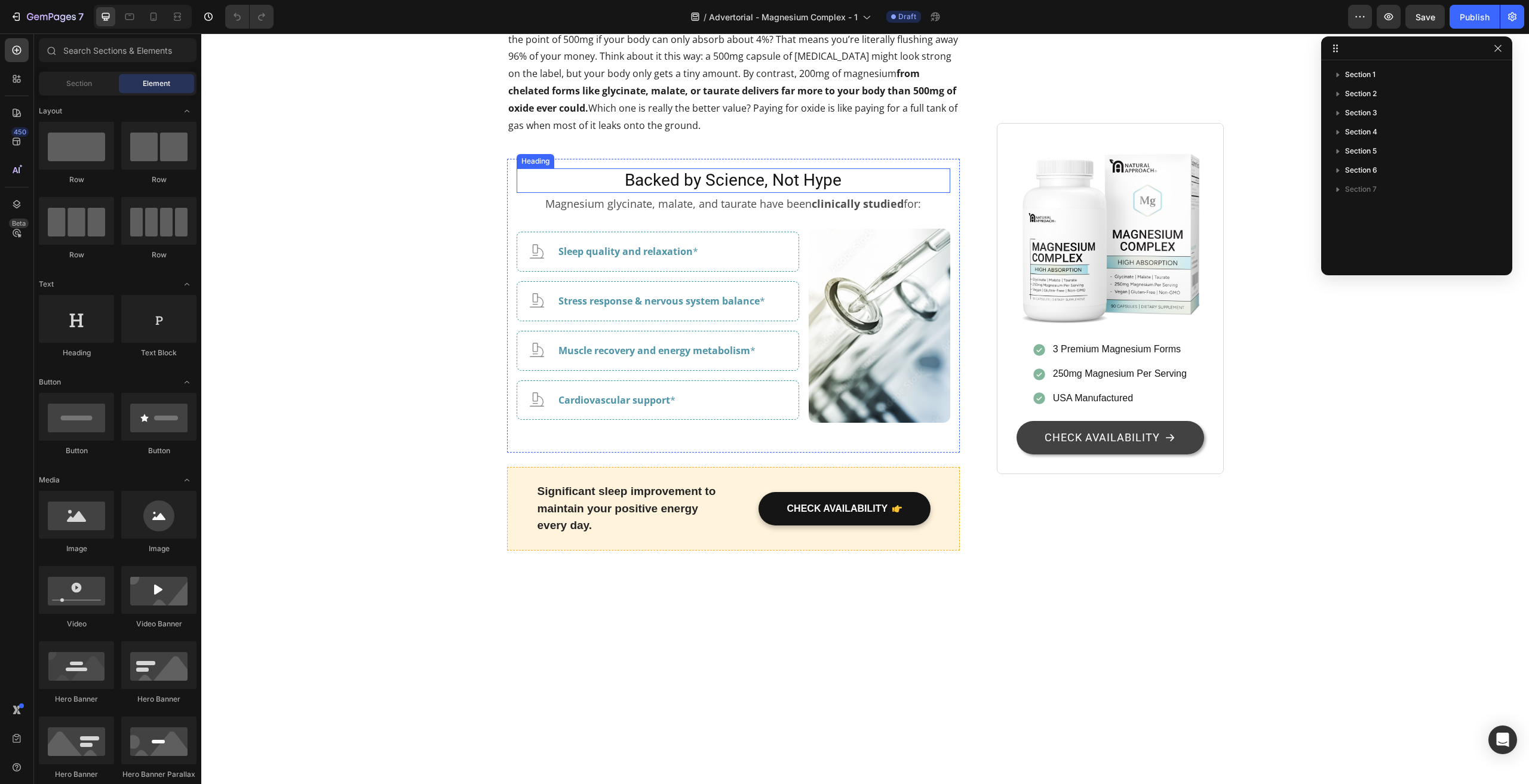
scroll to position [2508, 0]
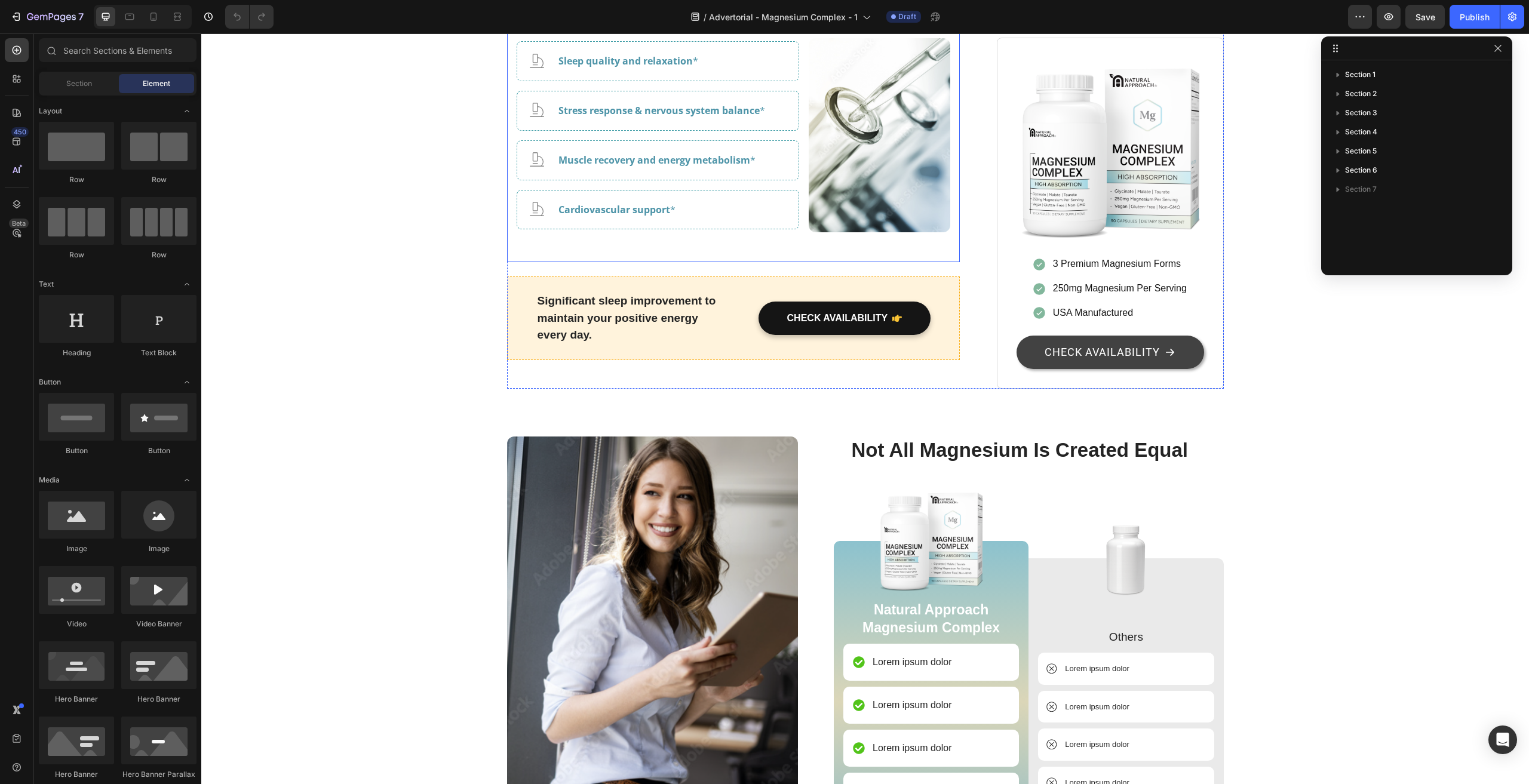
click at [510, 245] on div "Backed by Science, Not Hype Heading Magnesium glycinate, malate, and taurate ha…" at bounding box center [734, 116] width 453 height 294
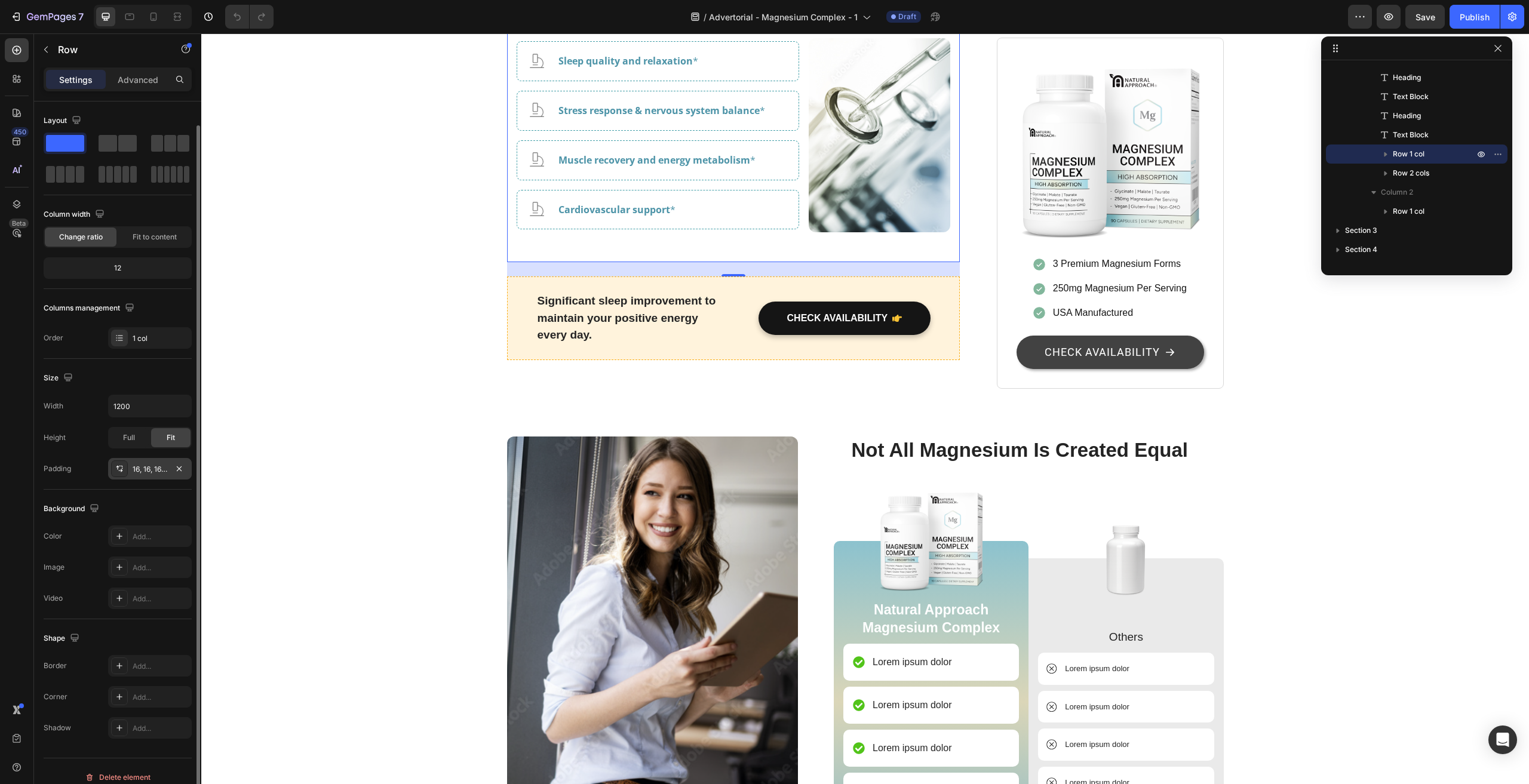
scroll to position [12, 0]
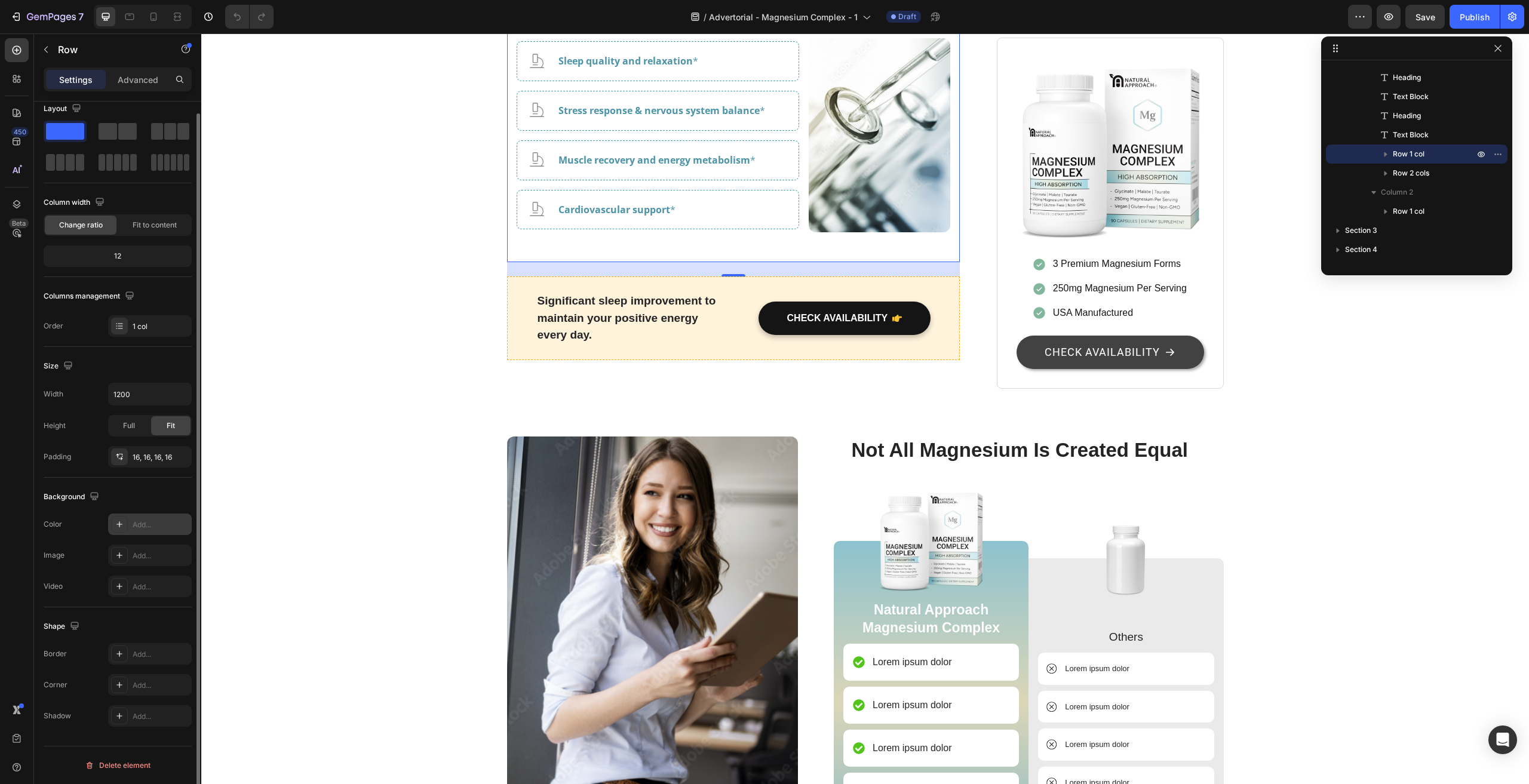
click at [164, 520] on div "Add..." at bounding box center [160, 525] width 57 height 10
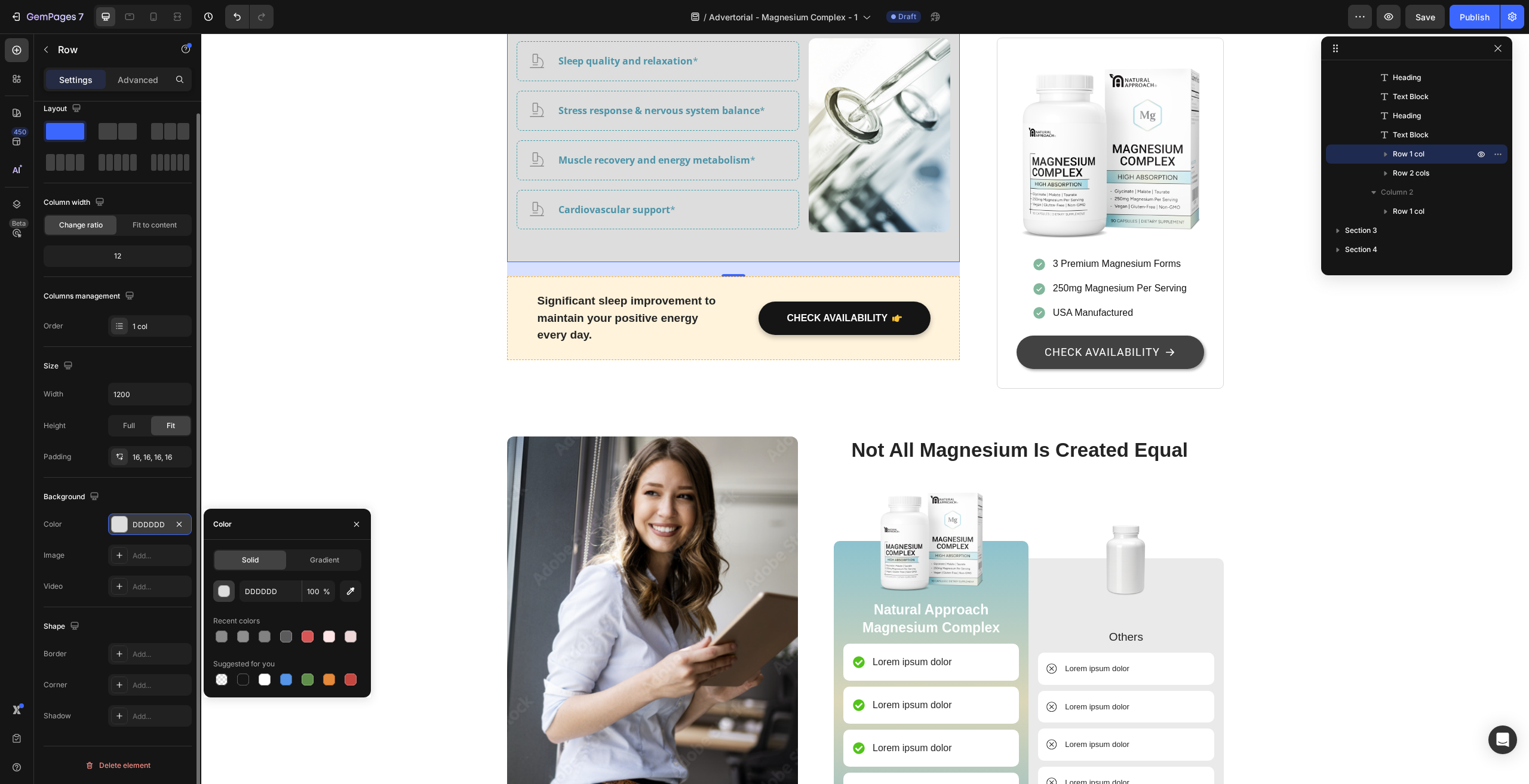
click at [226, 593] on div "button" at bounding box center [225, 592] width 12 height 12
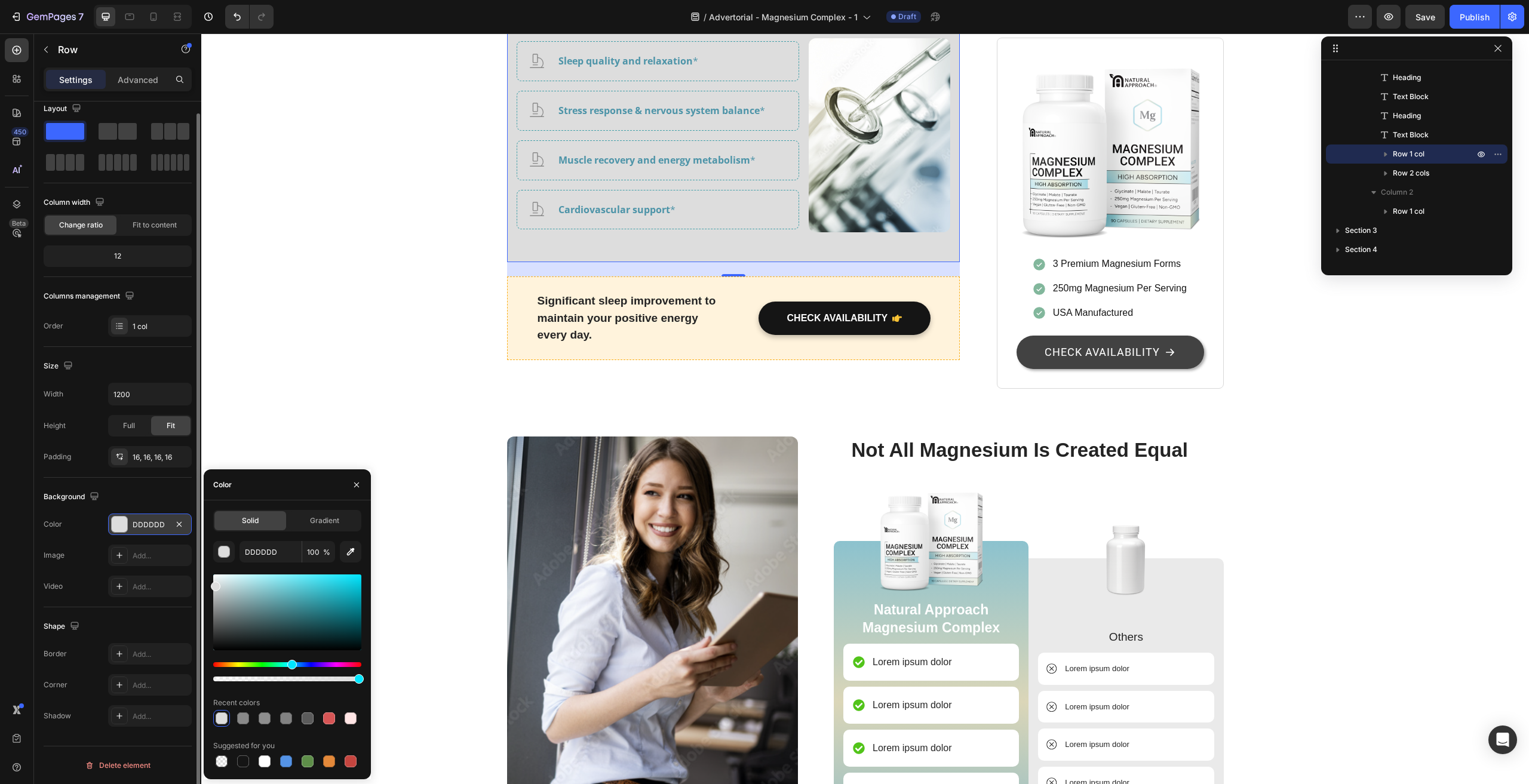
drag, startPoint x: 265, startPoint y: 665, endPoint x: 290, endPoint y: 664, distance: 25.0
click at [290, 664] on div "Hue" at bounding box center [287, 664] width 148 height 4
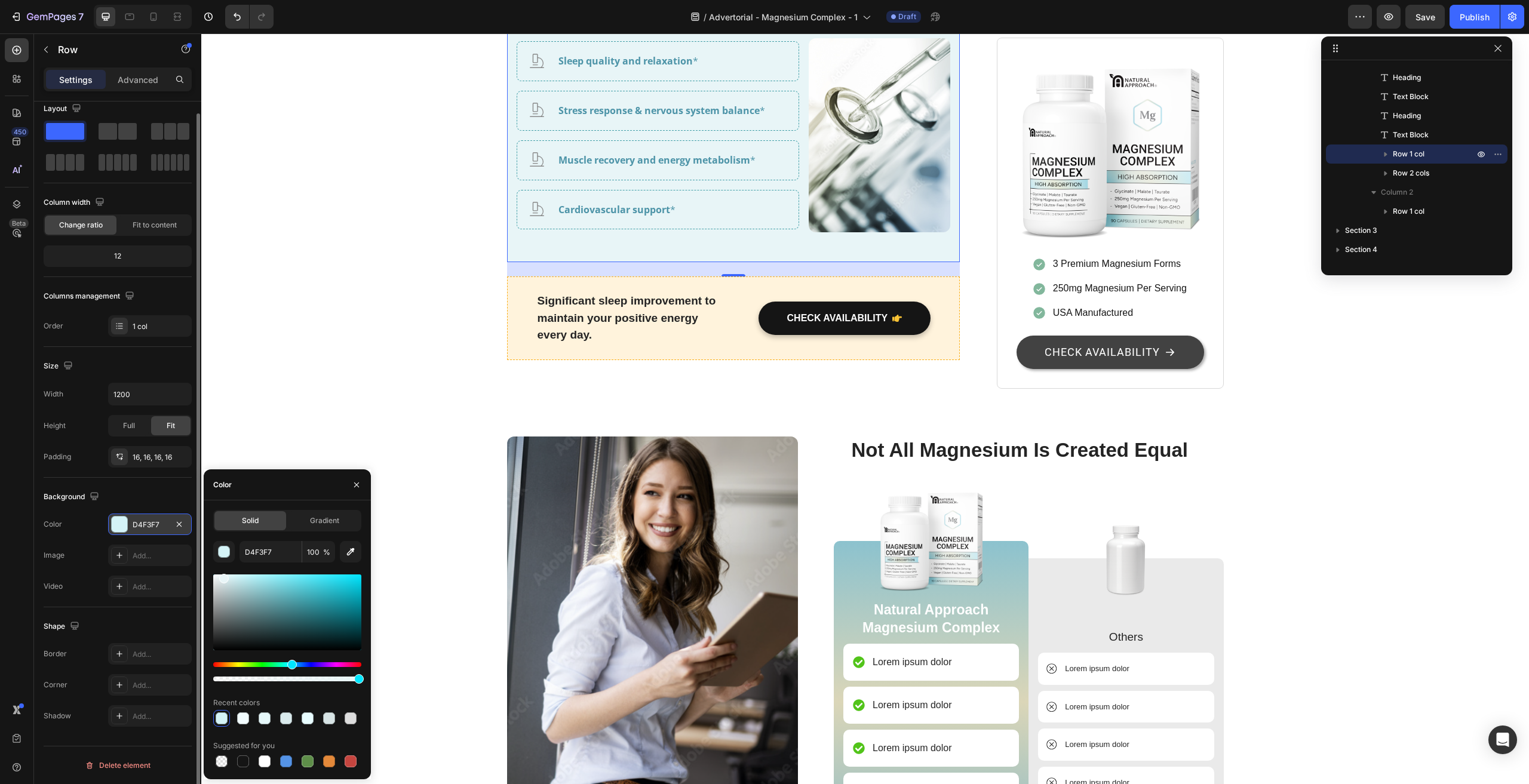
type input "E8F5F7"
drag, startPoint x: 221, startPoint y: 585, endPoint x: 222, endPoint y: 576, distance: 9.1
click at [222, 576] on div at bounding box center [287, 612] width 148 height 76
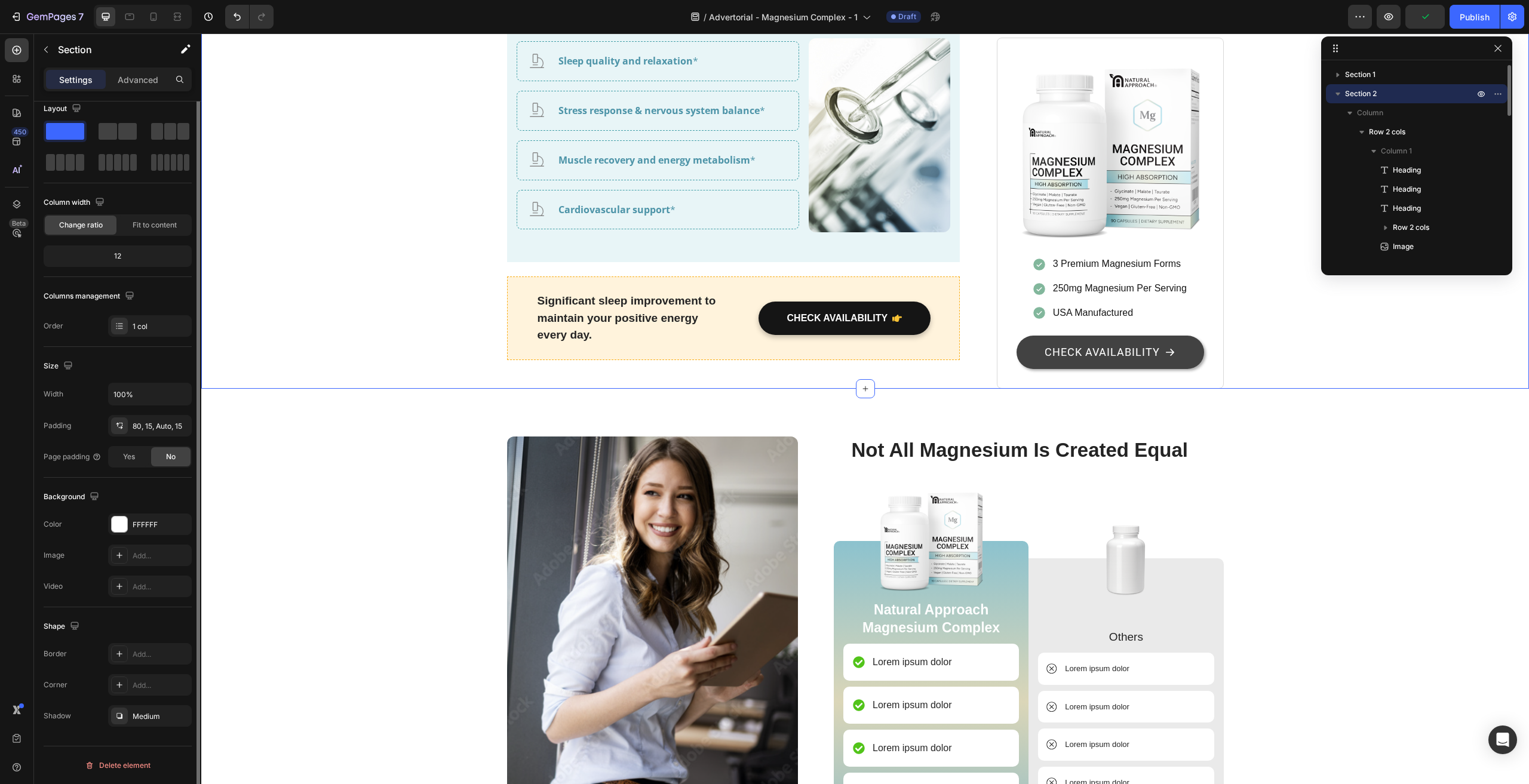
scroll to position [0, 0]
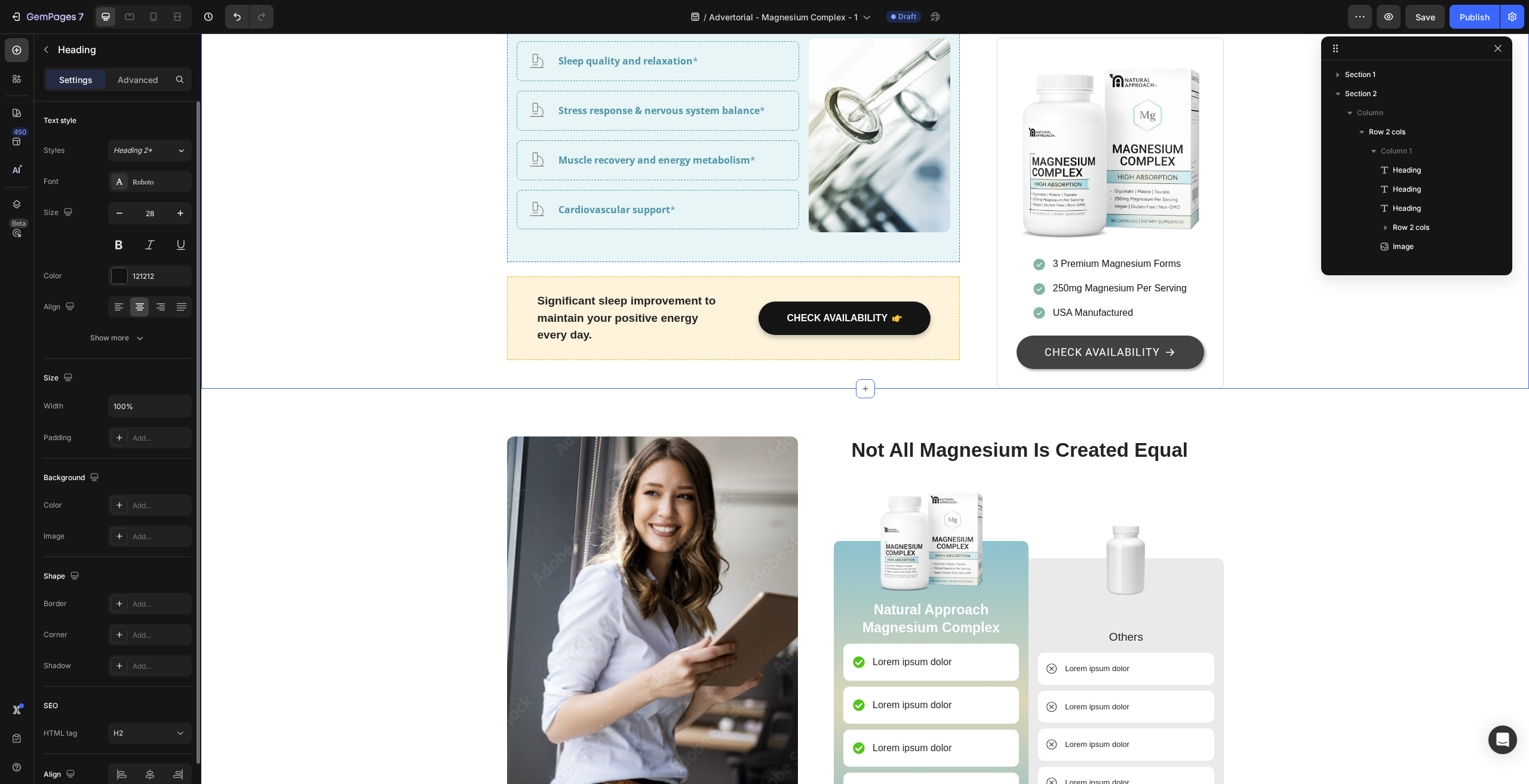
scroll to position [551, 0]
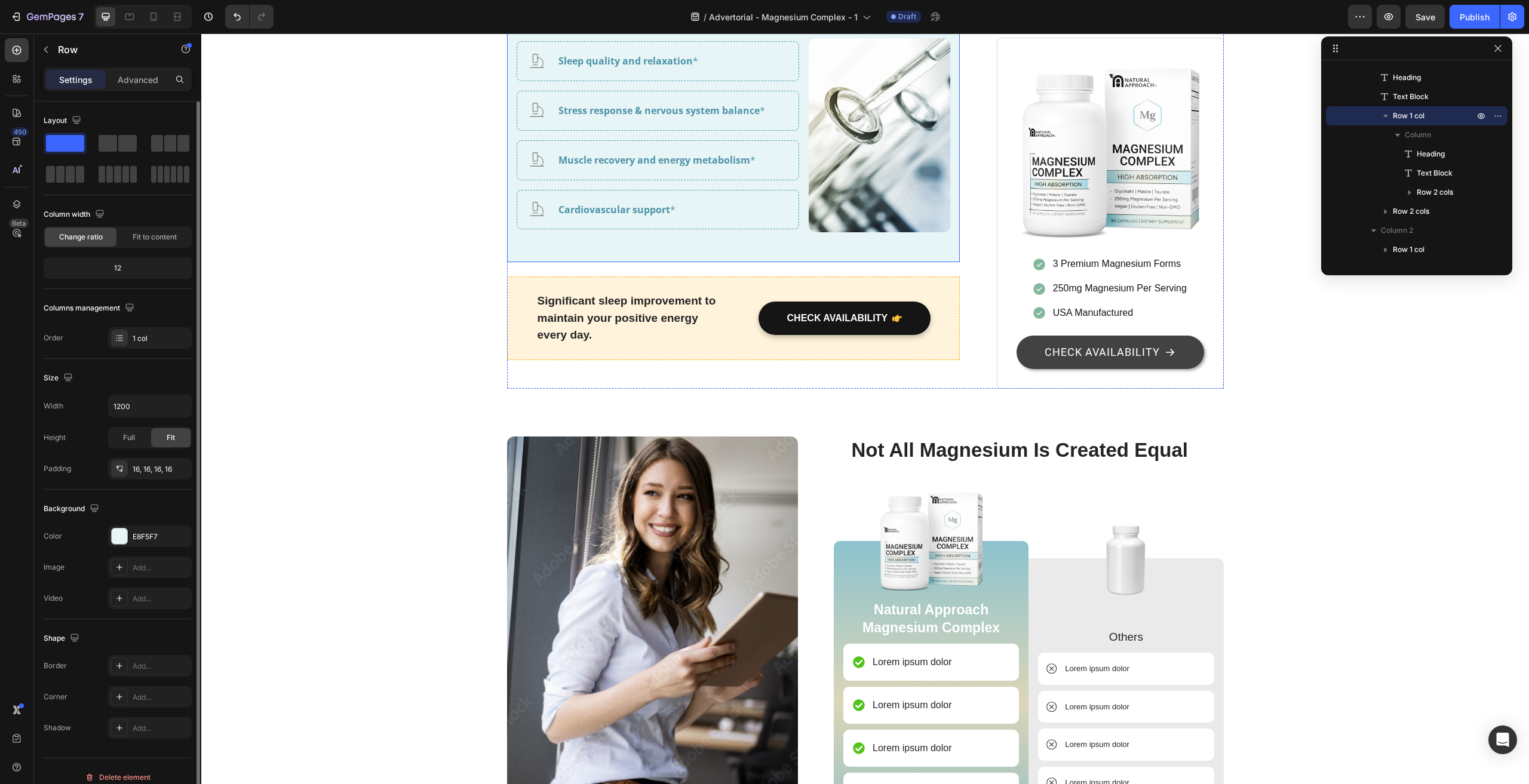
click at [507, 215] on div "Backed by Science, Not Hype Heading 0 Magnesium glycinate, malate, and taurate …" at bounding box center [734, 116] width 453 height 294
click at [156, 694] on div "Add..." at bounding box center [160, 697] width 57 height 10
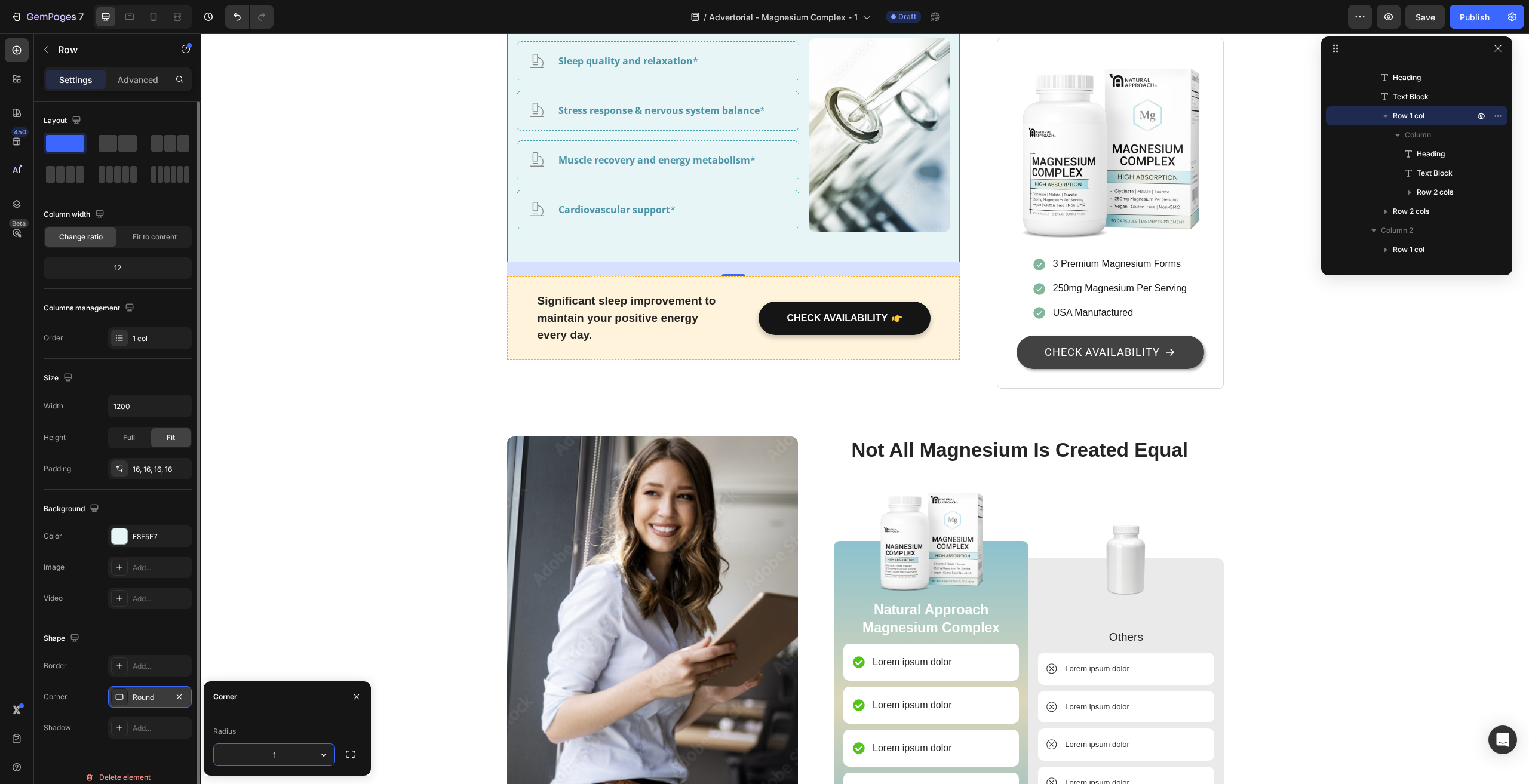
type input "12"
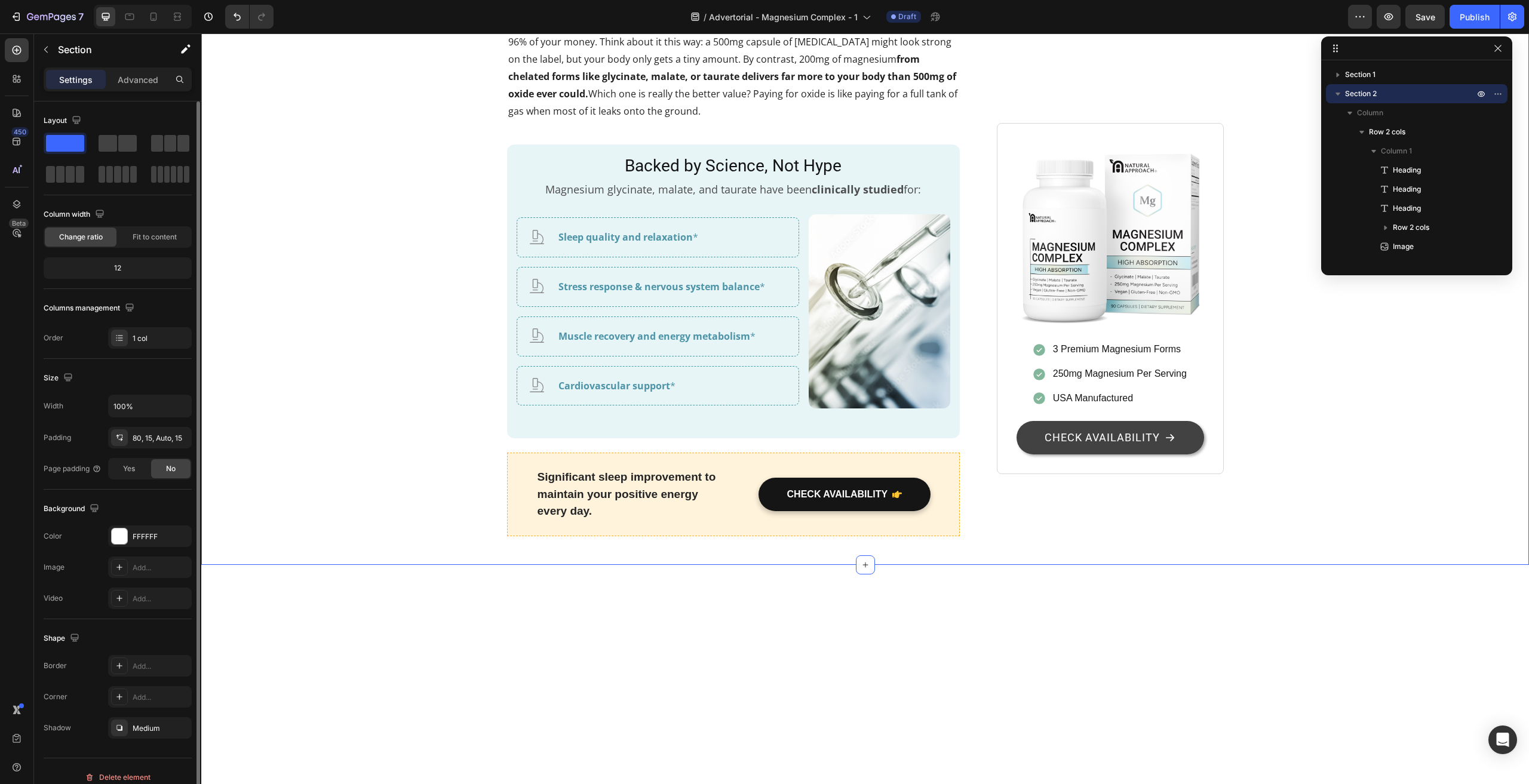
scroll to position [2329, 0]
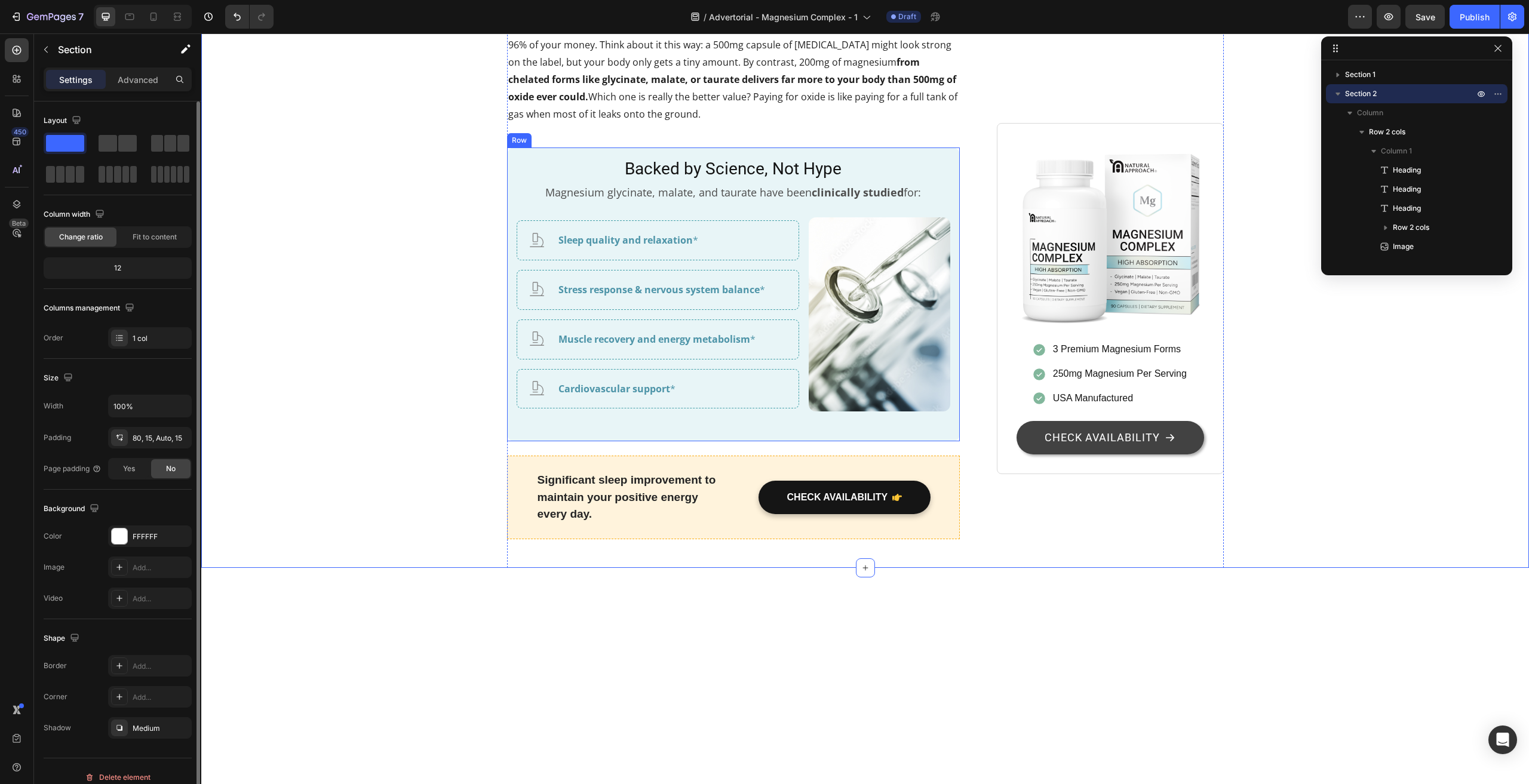
click at [507, 417] on div "Backed by Science, Not Hype Heading Magnesium glycinate, malate, and taurate ha…" at bounding box center [734, 294] width 453 height 294
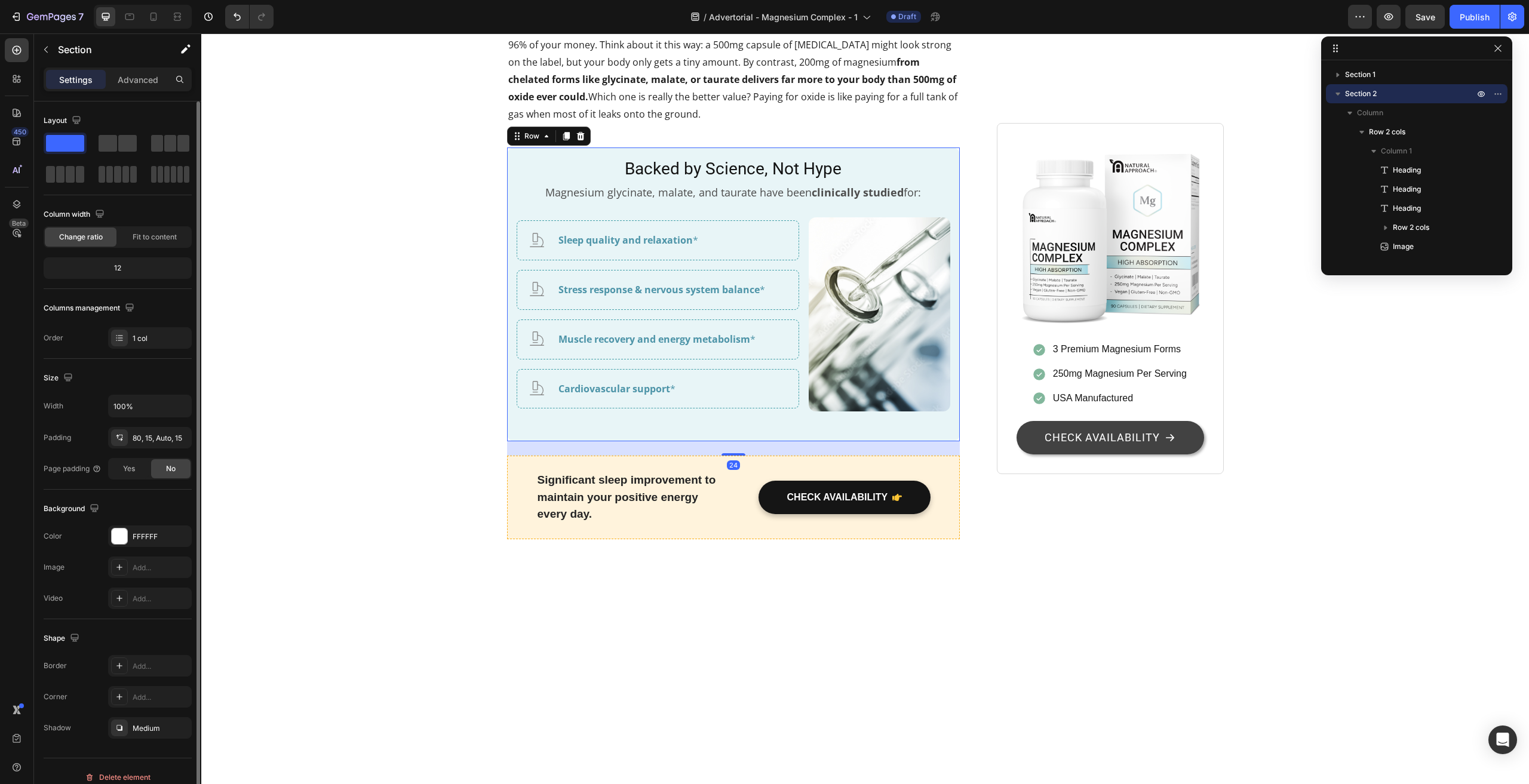
scroll to position [513, 0]
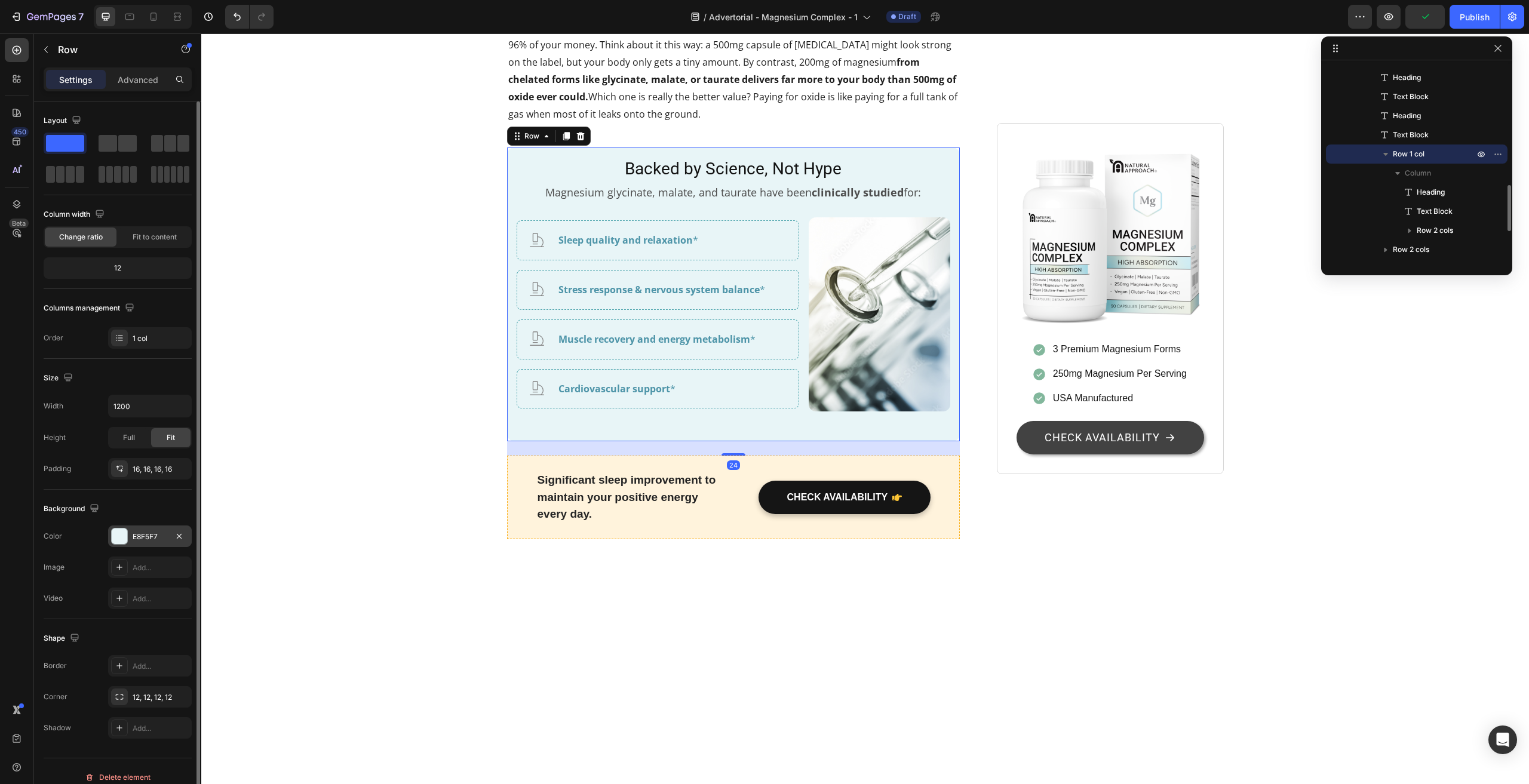
click at [126, 534] on div at bounding box center [119, 536] width 16 height 16
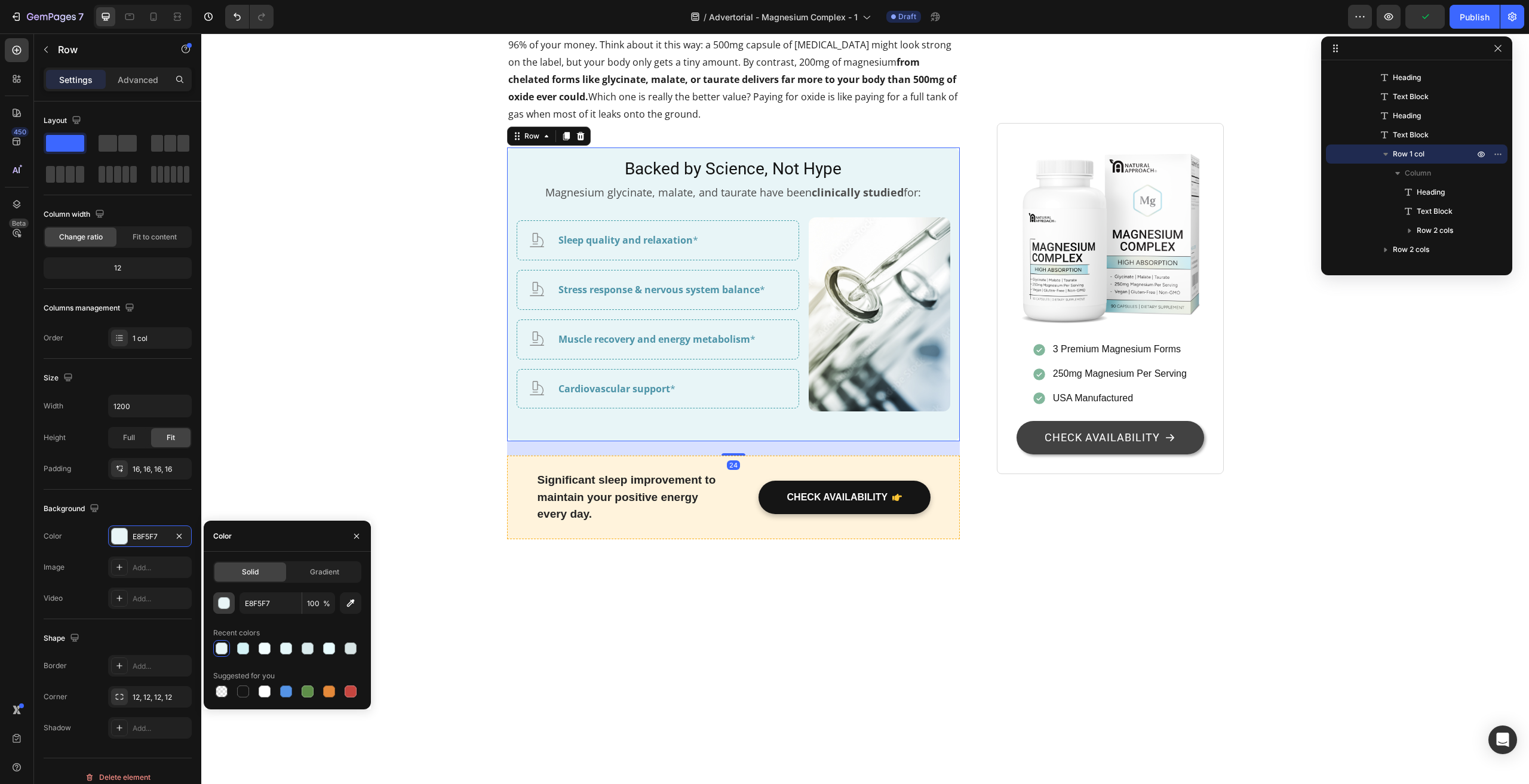
click at [231, 599] on button "button" at bounding box center [224, 603] width 22 height 22
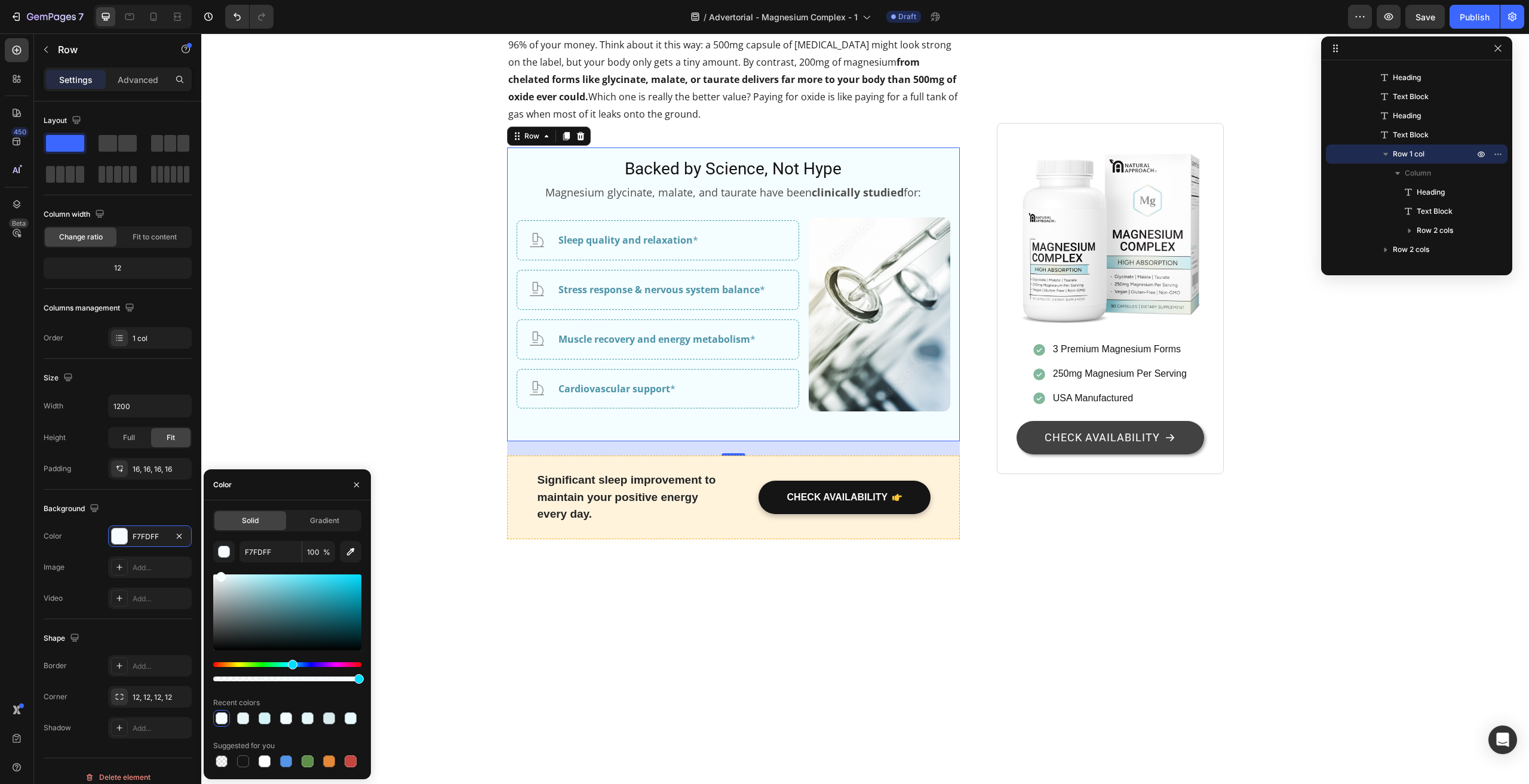
drag, startPoint x: 224, startPoint y: 579, endPoint x: 220, endPoint y: 568, distance: 11.7
click at [220, 568] on div "F7FDFF 100 % Recent colors Suggested for you" at bounding box center [287, 655] width 148 height 229
type input "F4FDFF"
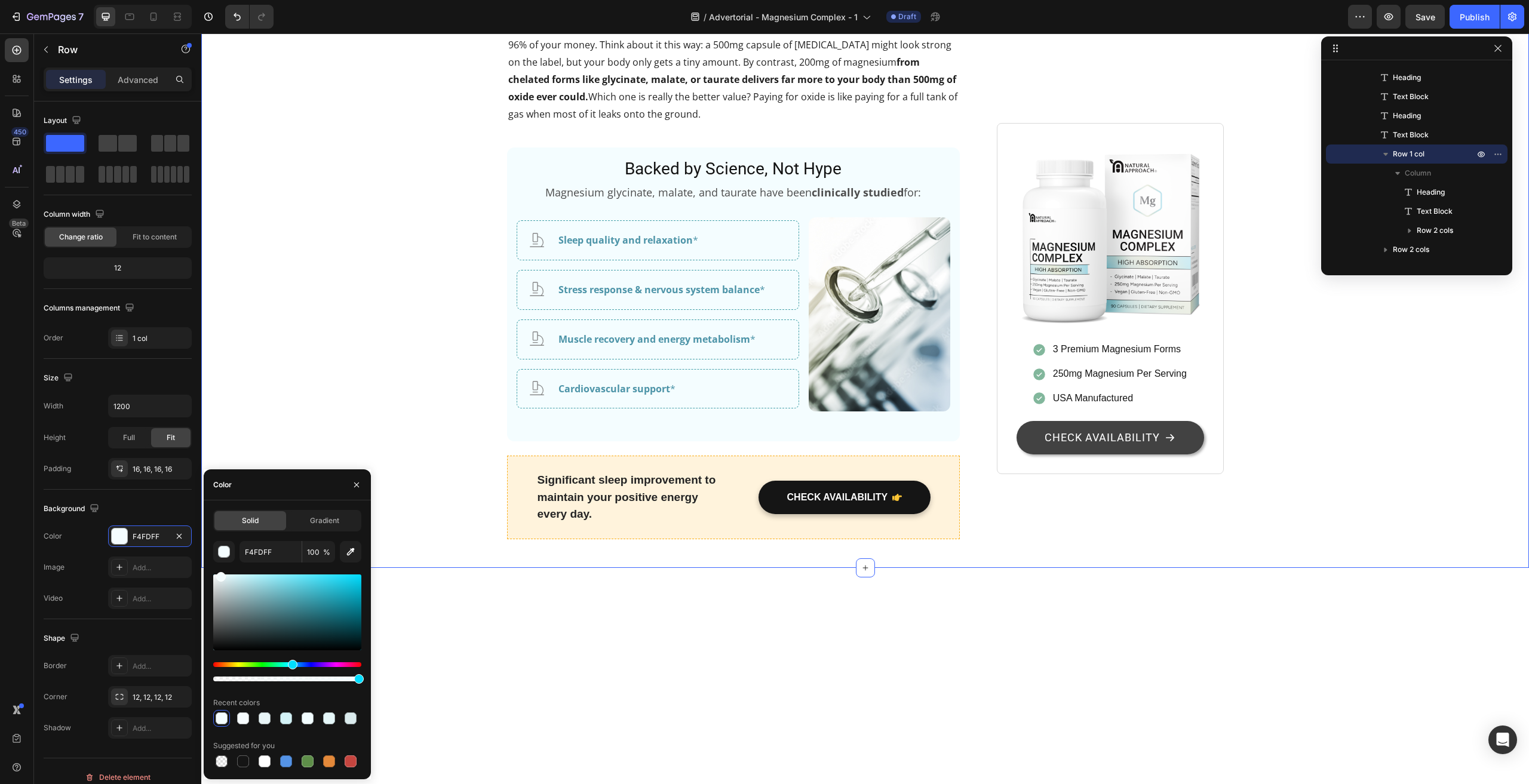
scroll to position [0, 0]
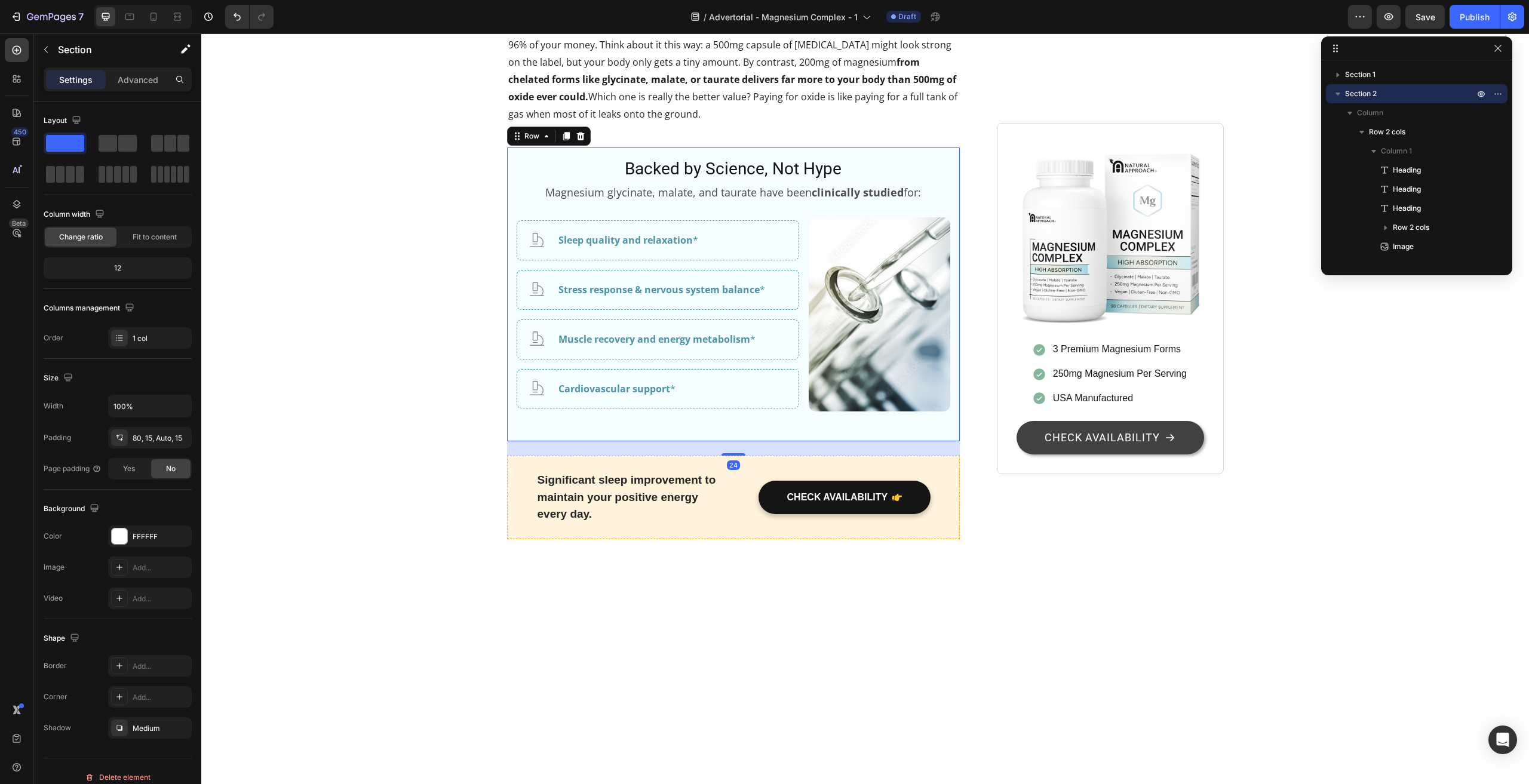
scroll to position [513, 0]
click at [508, 415] on div "Backed by Science, Not Hype Heading Magnesium glycinate, malate, and taurate ha…" at bounding box center [734, 294] width 453 height 294
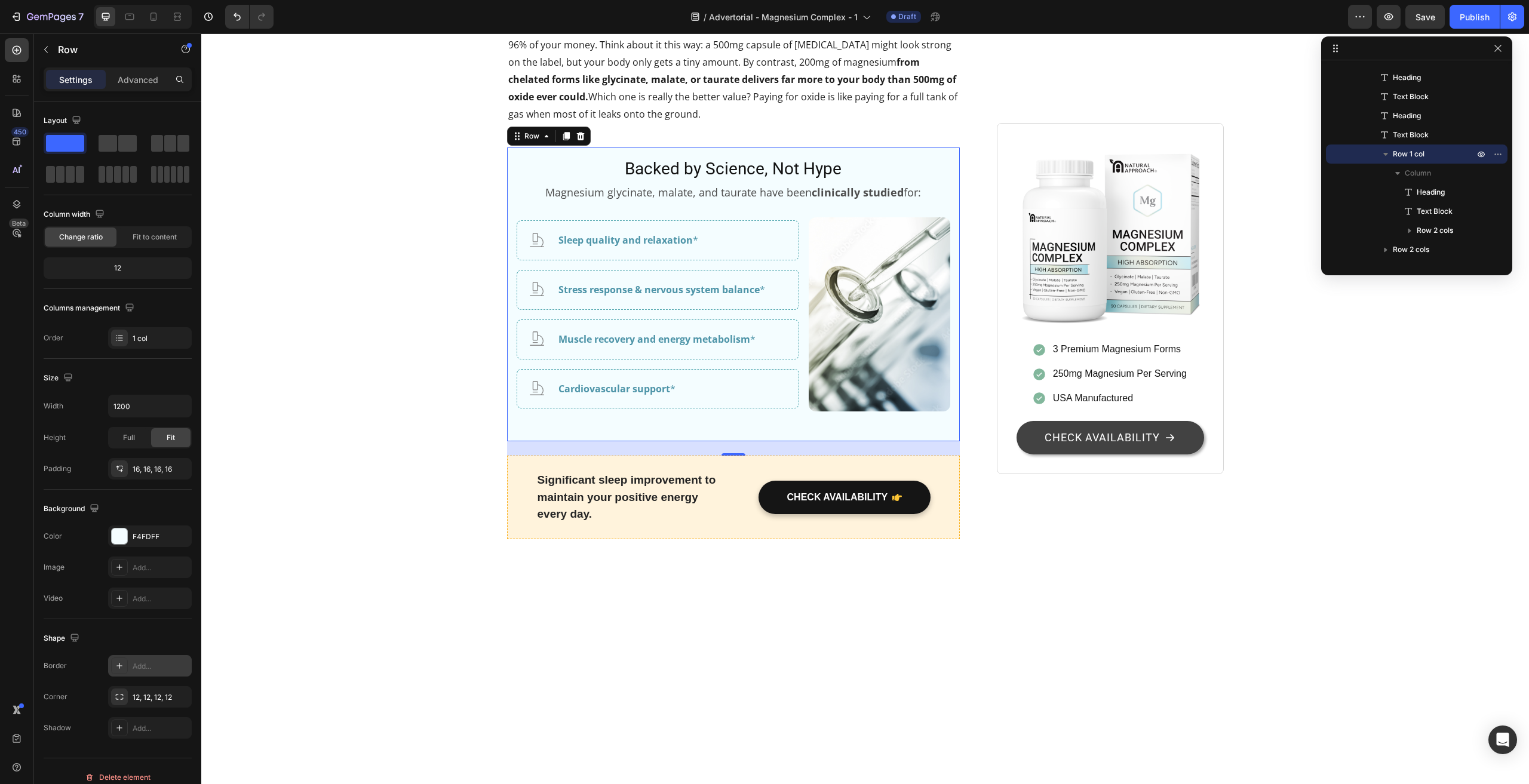
click at [138, 665] on div "Add..." at bounding box center [160, 667] width 57 height 10
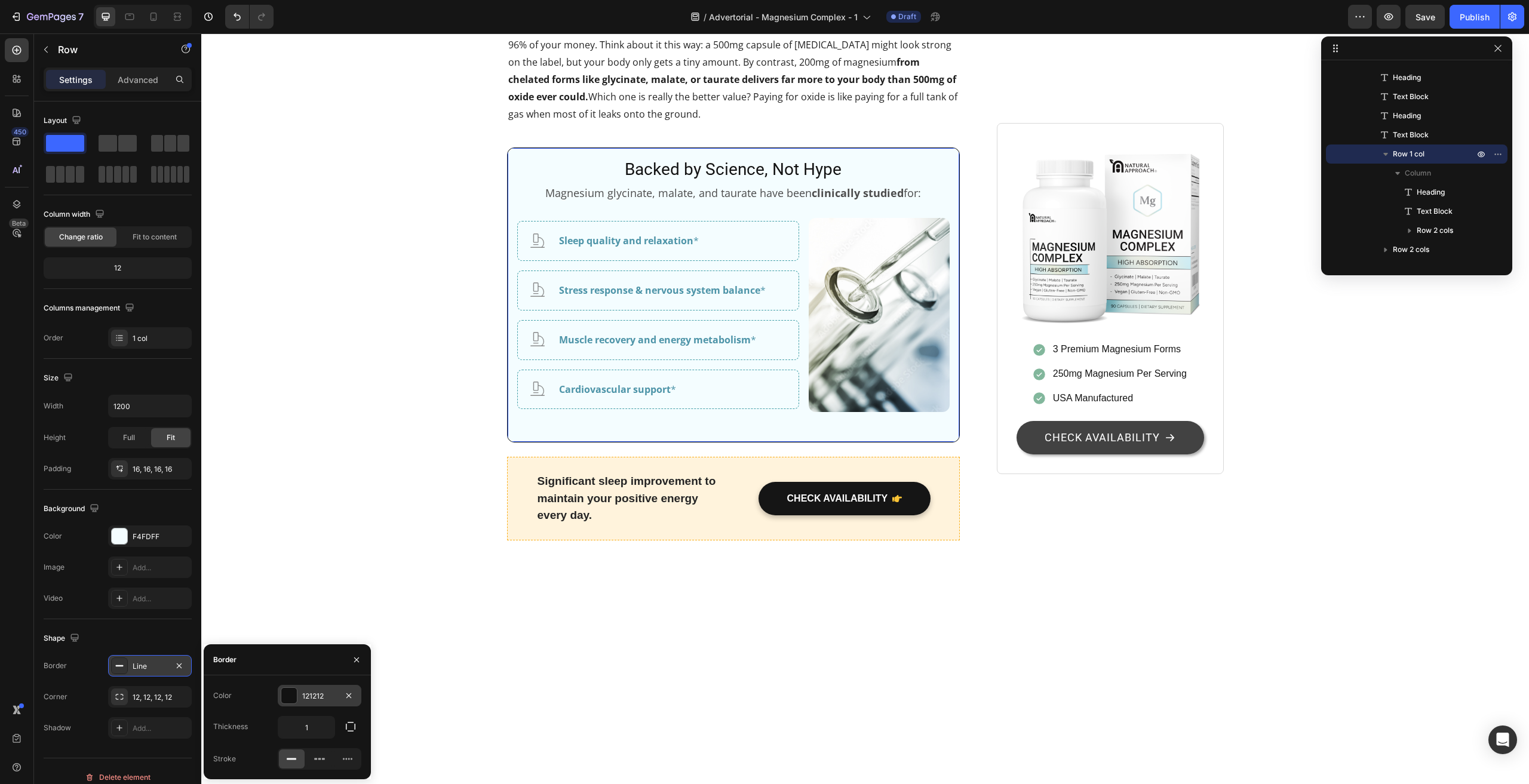
click at [291, 690] on div at bounding box center [289, 696] width 16 height 16
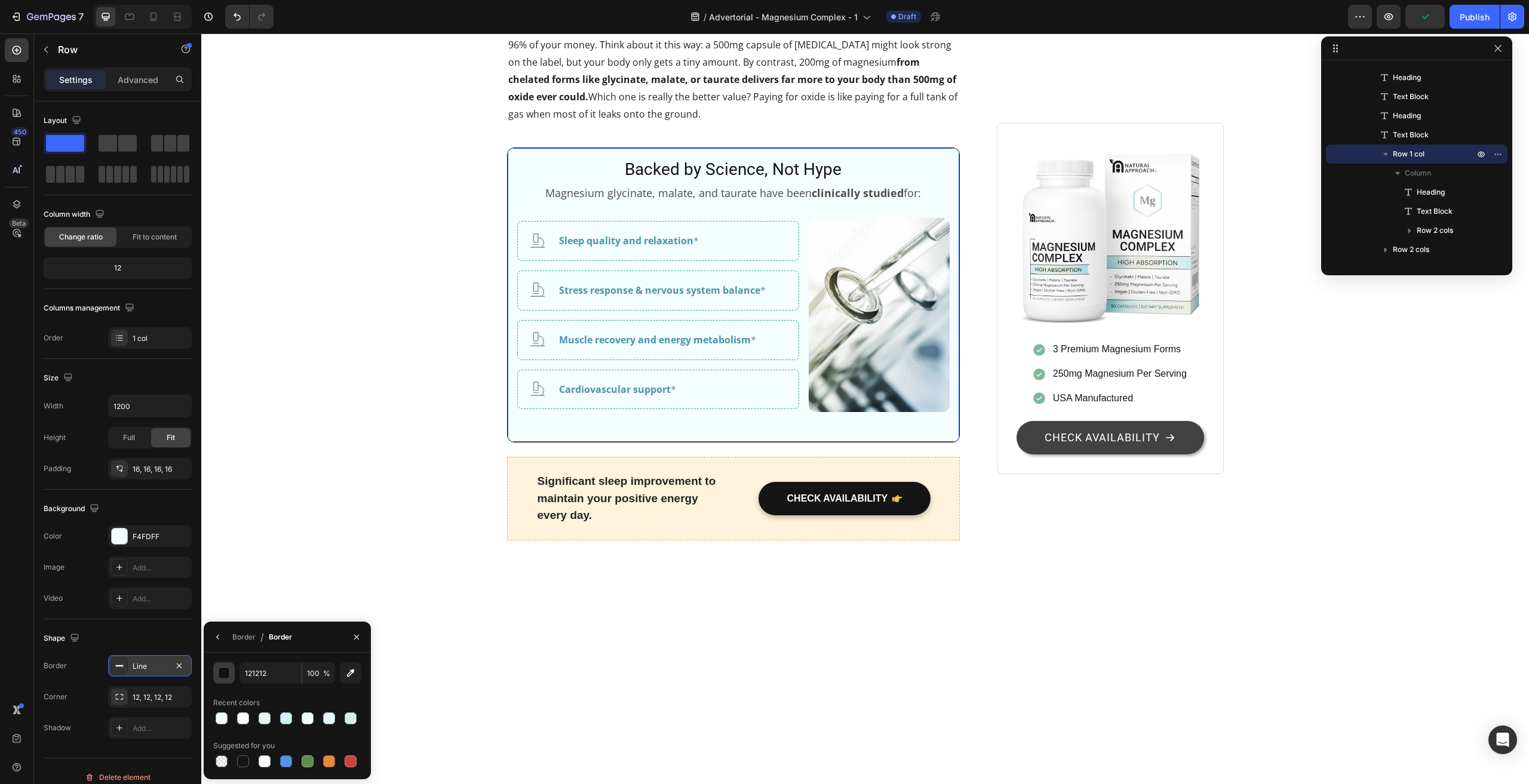
click at [227, 676] on div "button" at bounding box center [225, 673] width 12 height 12
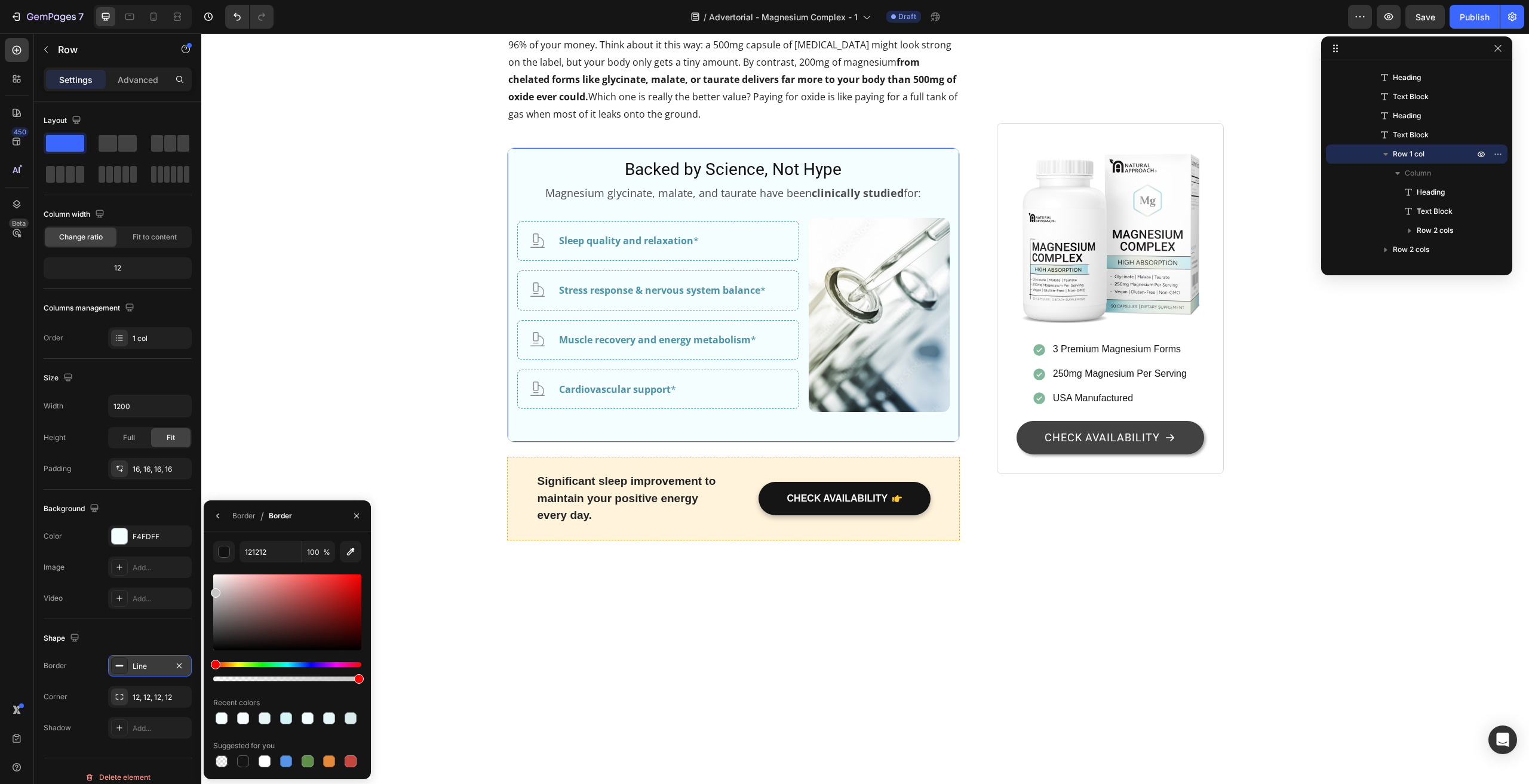
drag, startPoint x: 223, startPoint y: 608, endPoint x: 205, endPoint y: 591, distance: 24.8
click at [205, 591] on div "121212 100 % Recent colors Suggested for you" at bounding box center [287, 655] width 167 height 229
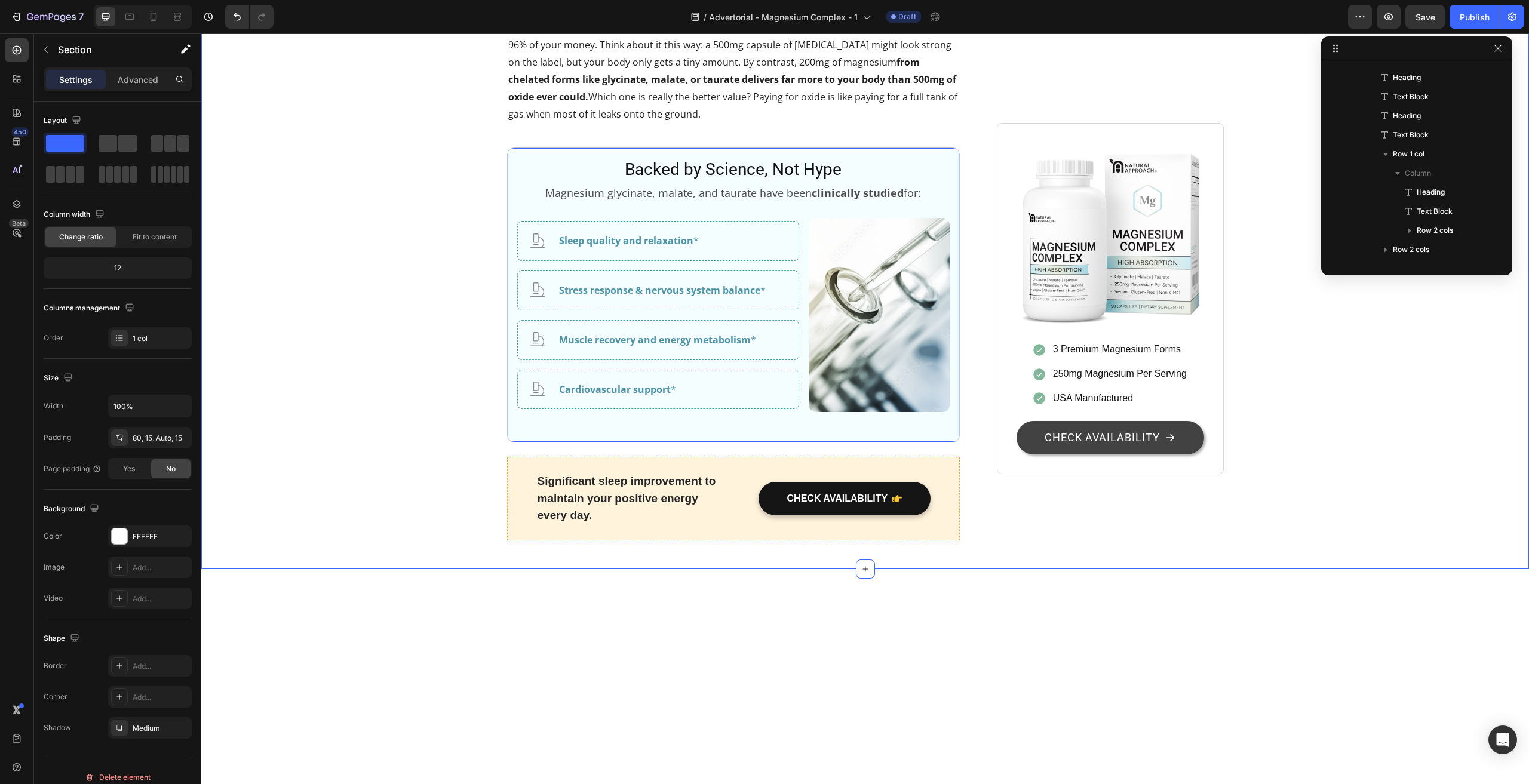
click at [518, 182] on h2 "Backed by Science, Not Hype" at bounding box center [733, 169] width 433 height 23
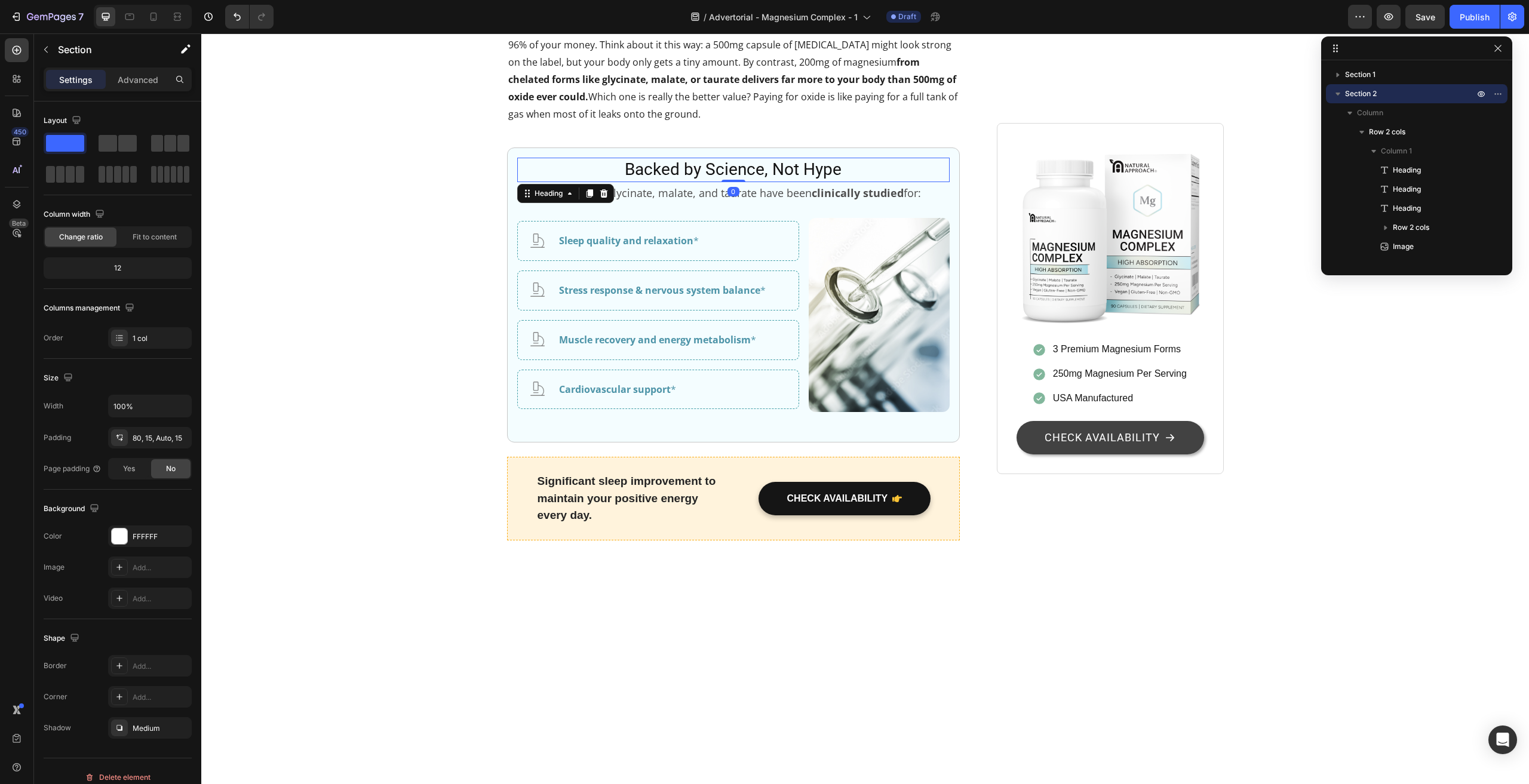
scroll to position [551, 0]
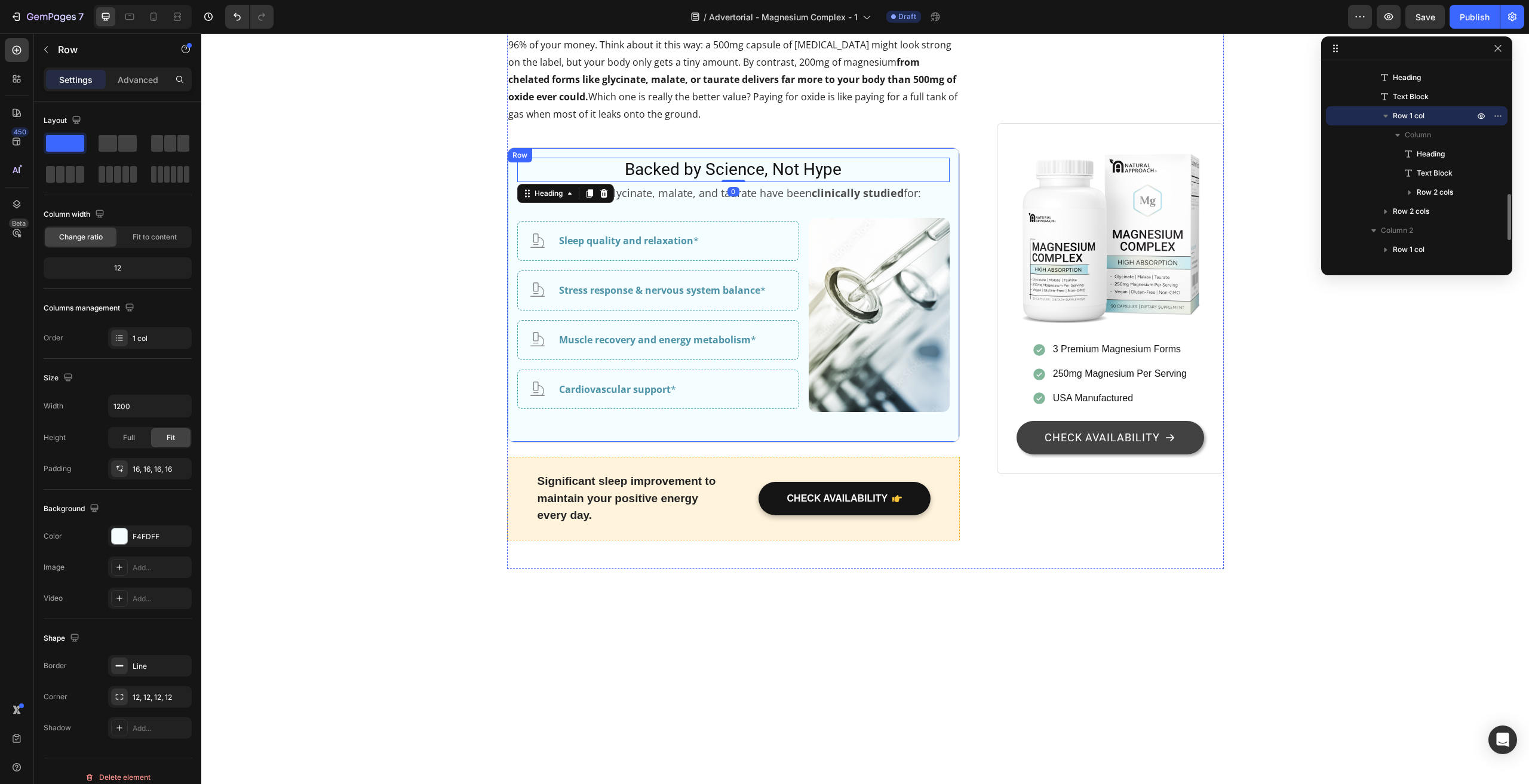
click at [510, 163] on div "Row" at bounding box center [520, 155] width 24 height 14
click at [507, 442] on div "Backed by Science, Not Hype Heading Magnesium glycinate, malate, and taurate ha…" at bounding box center [734, 294] width 453 height 295
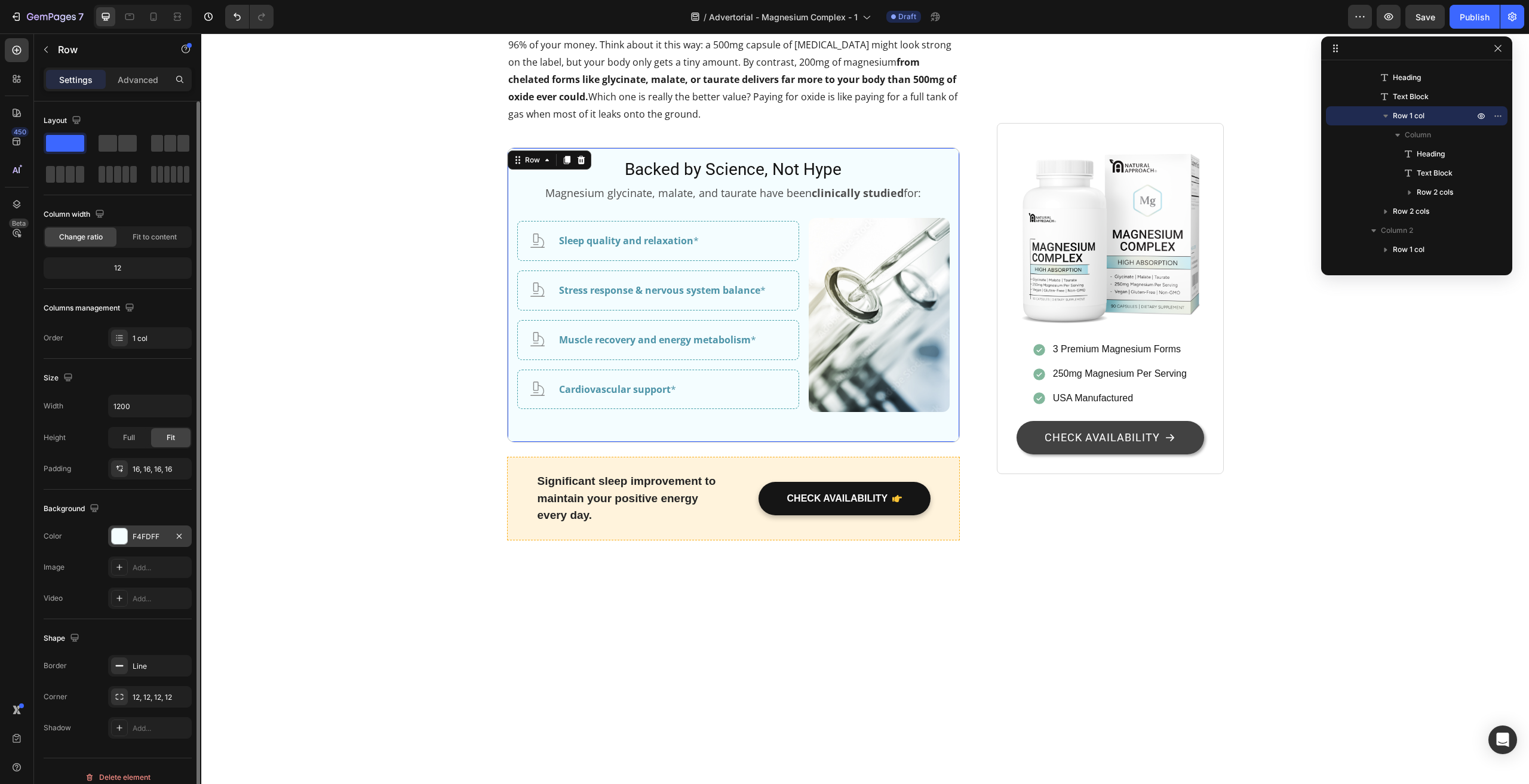
click at [152, 530] on div "F4FDFF" at bounding box center [150, 536] width 84 height 22
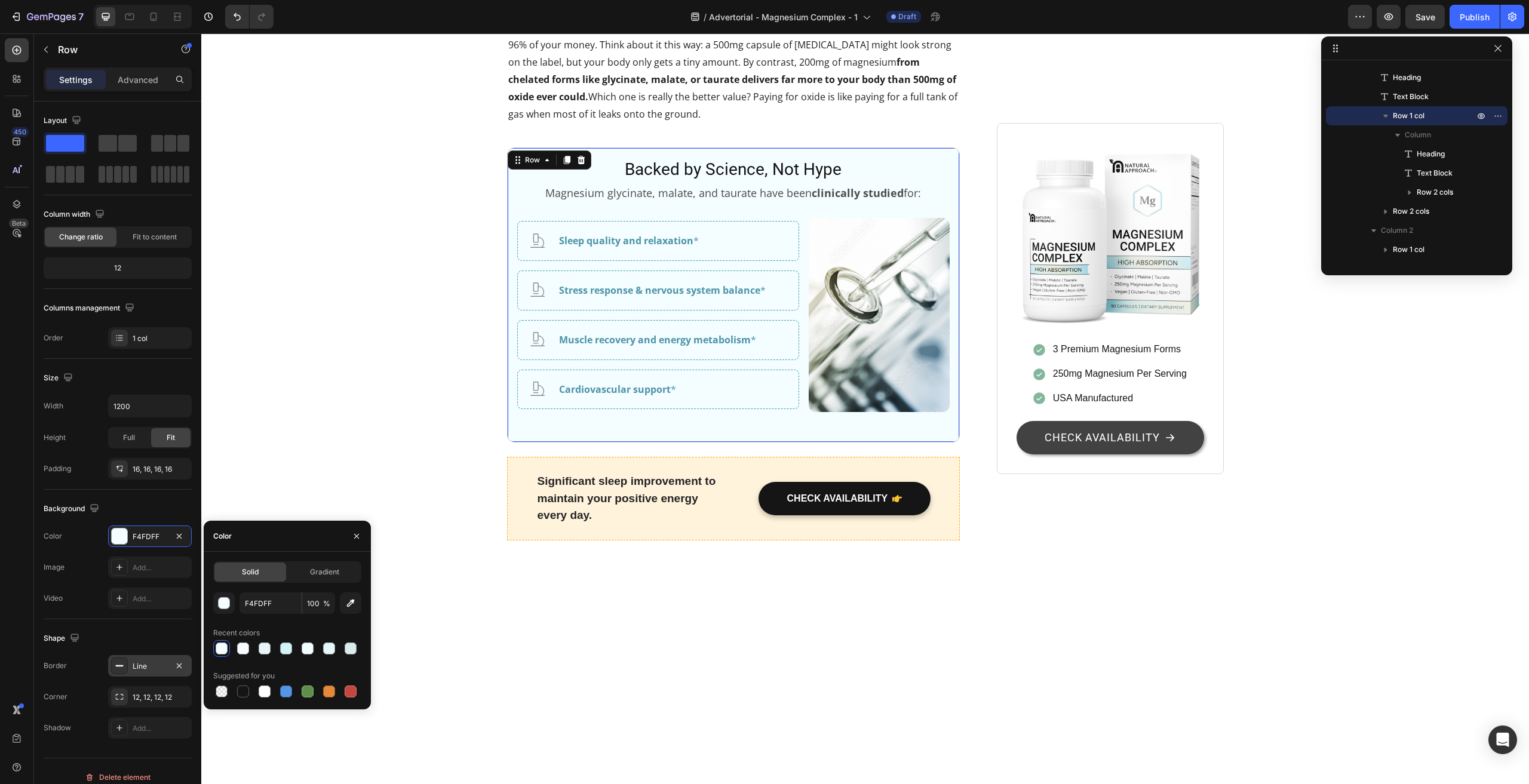
click at [150, 663] on div "Line" at bounding box center [150, 667] width 35 height 10
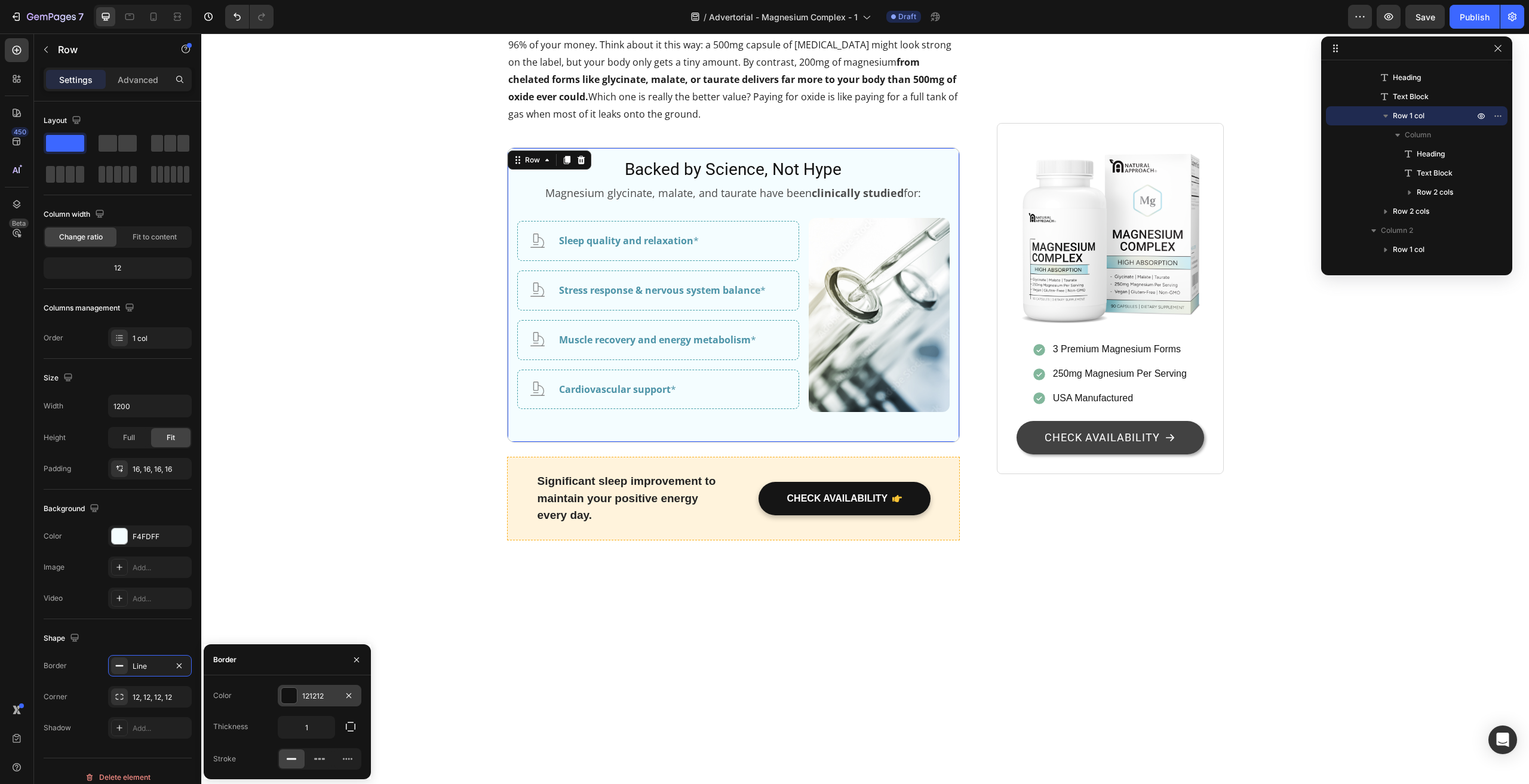
click at [296, 692] on div at bounding box center [289, 696] width 16 height 16
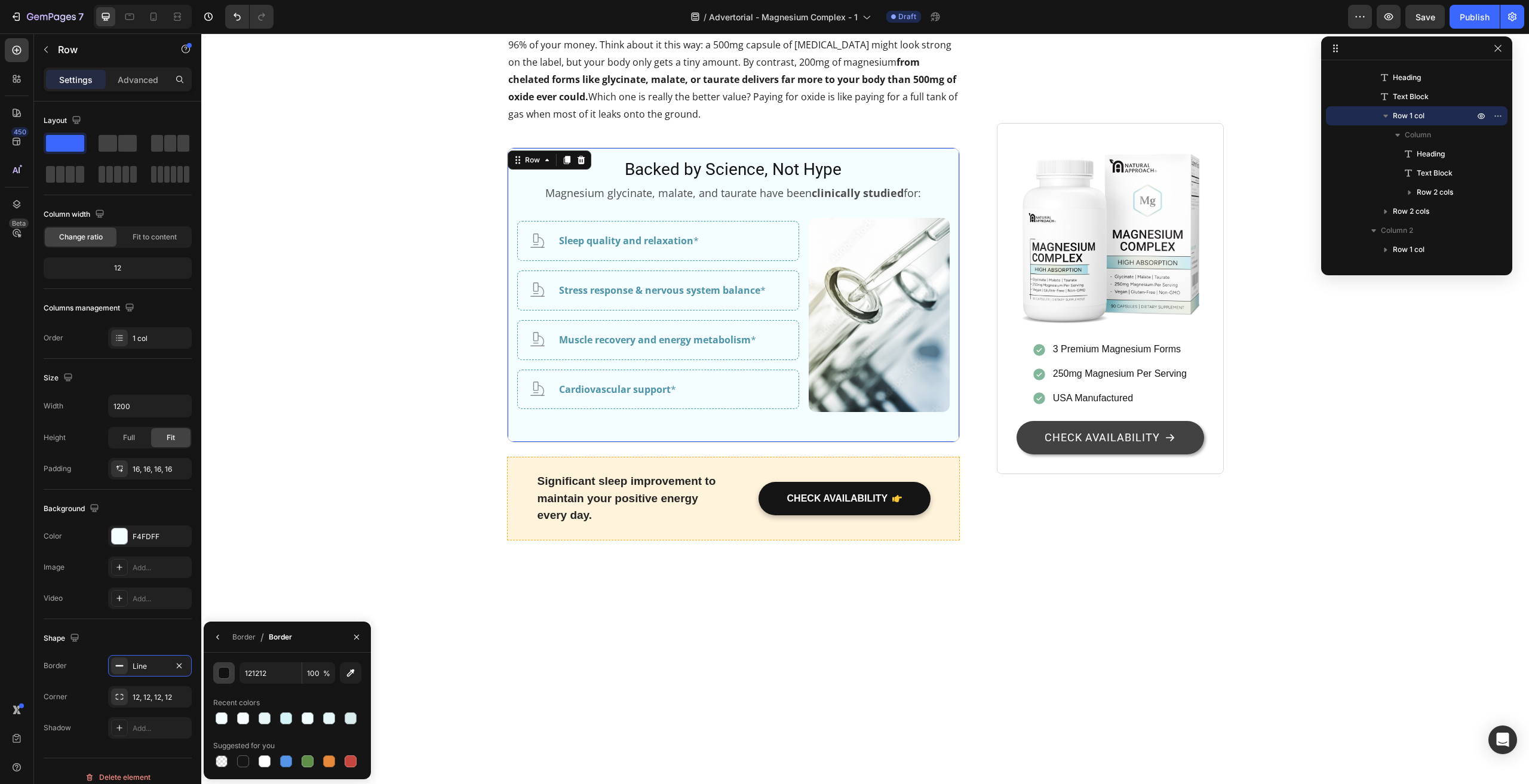
click at [226, 674] on div "button" at bounding box center [225, 673] width 12 height 12
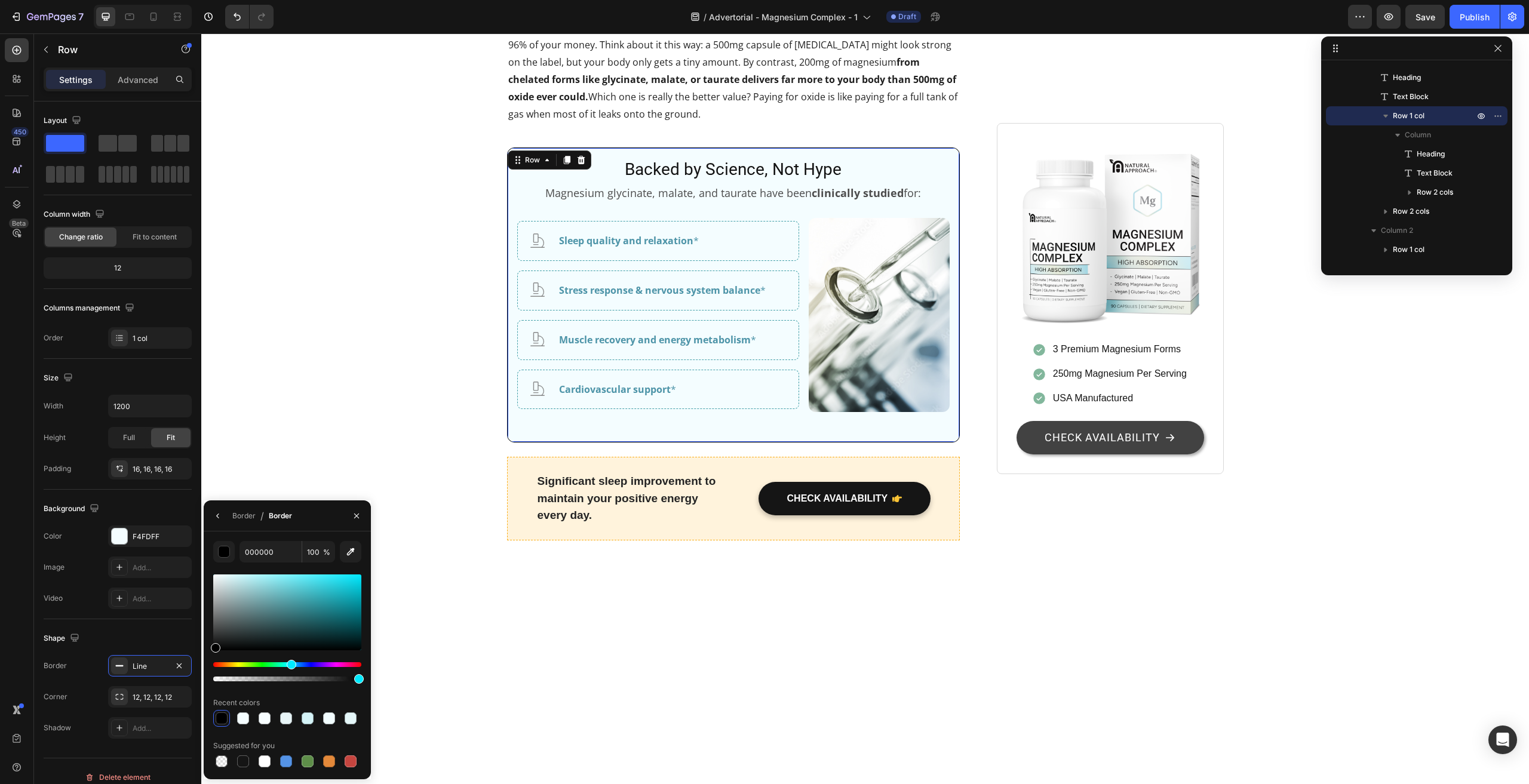
drag, startPoint x: 258, startPoint y: 665, endPoint x: 290, endPoint y: 667, distance: 32.1
click at [290, 667] on div "Hue" at bounding box center [287, 664] width 148 height 4
drag, startPoint x: 224, startPoint y: 612, endPoint x: 267, endPoint y: 593, distance: 47.0
click at [267, 593] on div at bounding box center [287, 612] width 148 height 76
drag, startPoint x: 266, startPoint y: 593, endPoint x: 272, endPoint y: 583, distance: 11.7
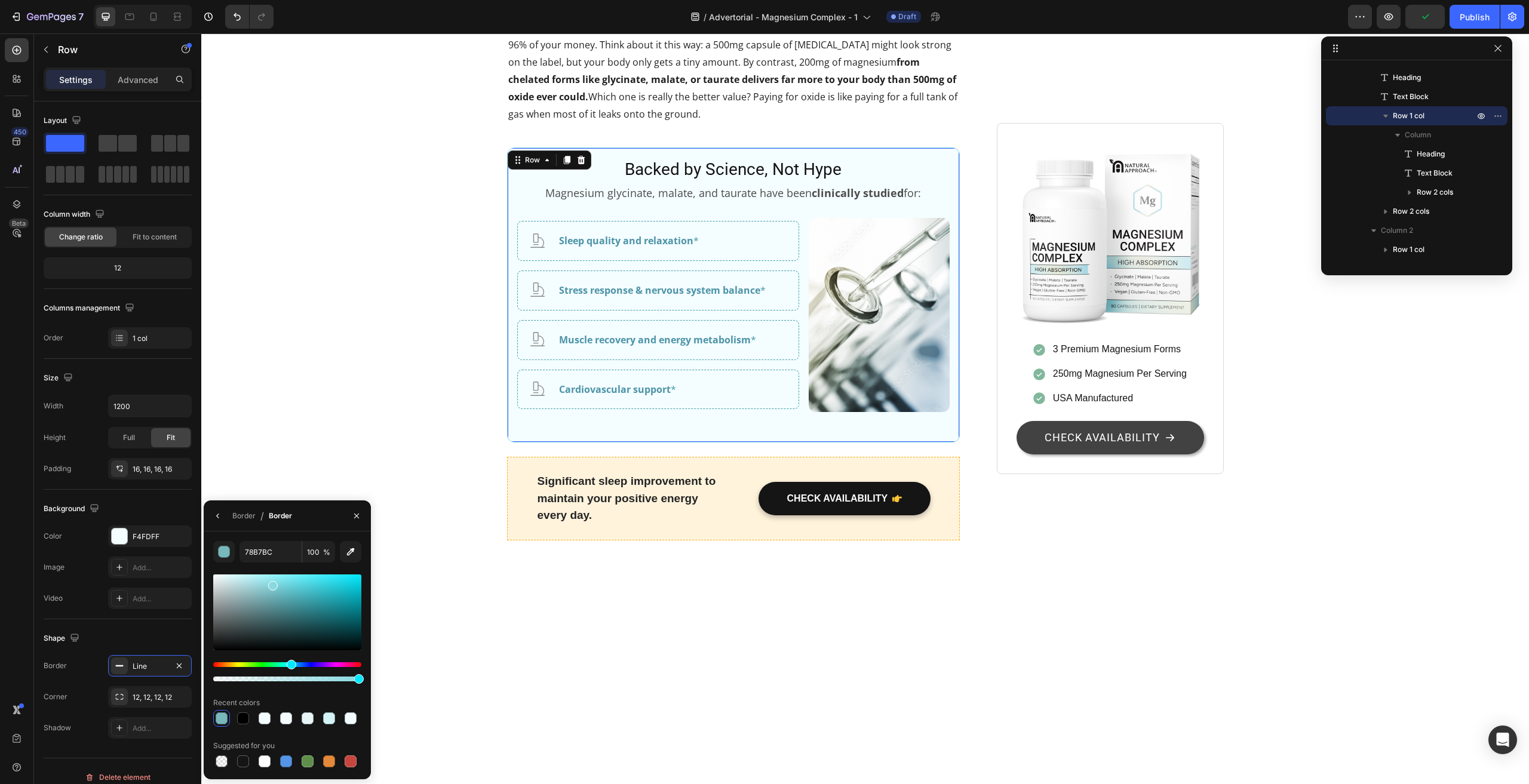
click at [272, 583] on div at bounding box center [272, 586] width 10 height 10
click at [272, 585] on div at bounding box center [272, 586] width 10 height 10
click at [275, 590] on div at bounding box center [276, 592] width 10 height 10
drag, startPoint x: 275, startPoint y: 589, endPoint x: 256, endPoint y: 587, distance: 19.1
click at [256, 587] on div at bounding box center [258, 589] width 10 height 10
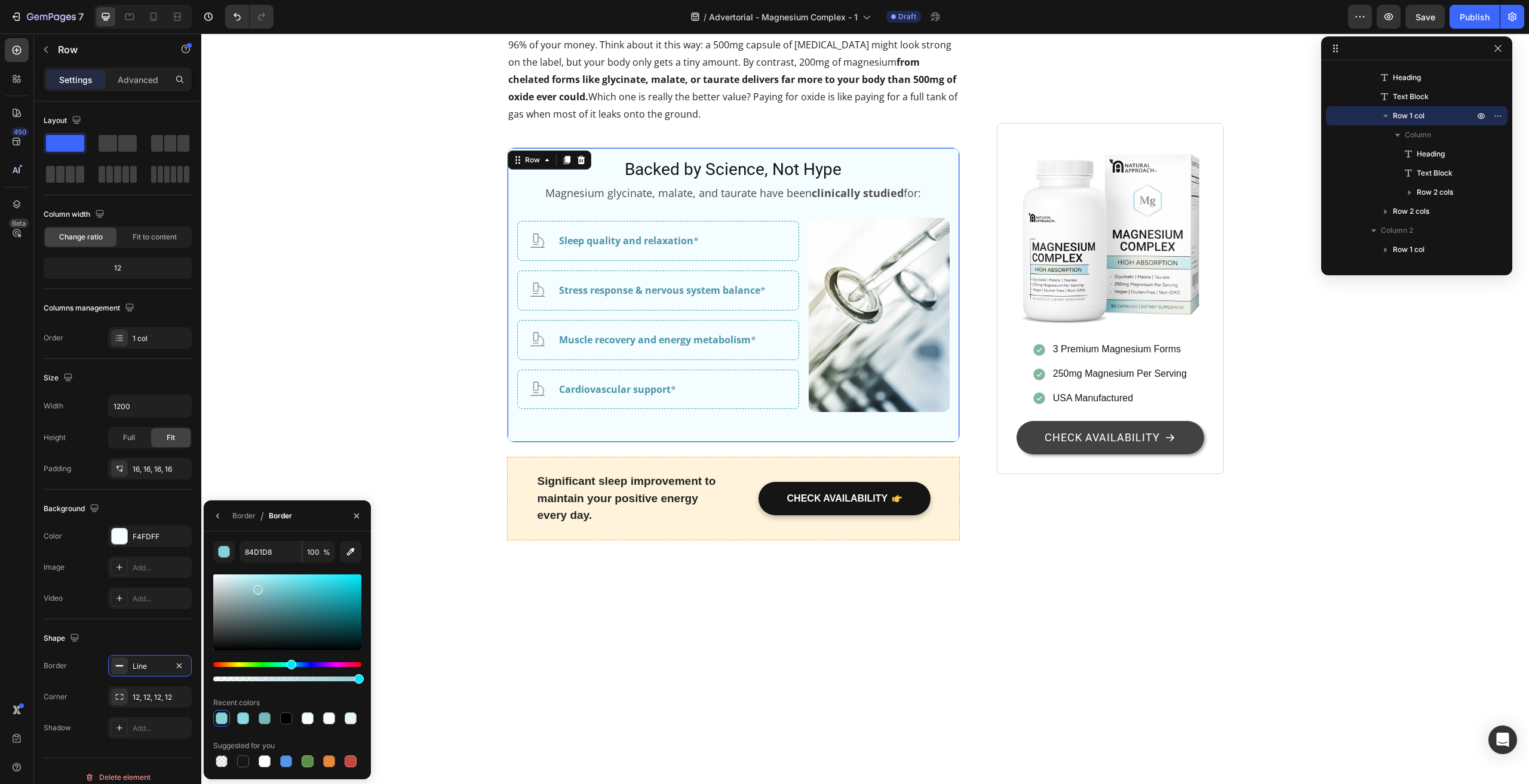
type input "94CCD1"
click at [256, 587] on div at bounding box center [258, 589] width 10 height 10
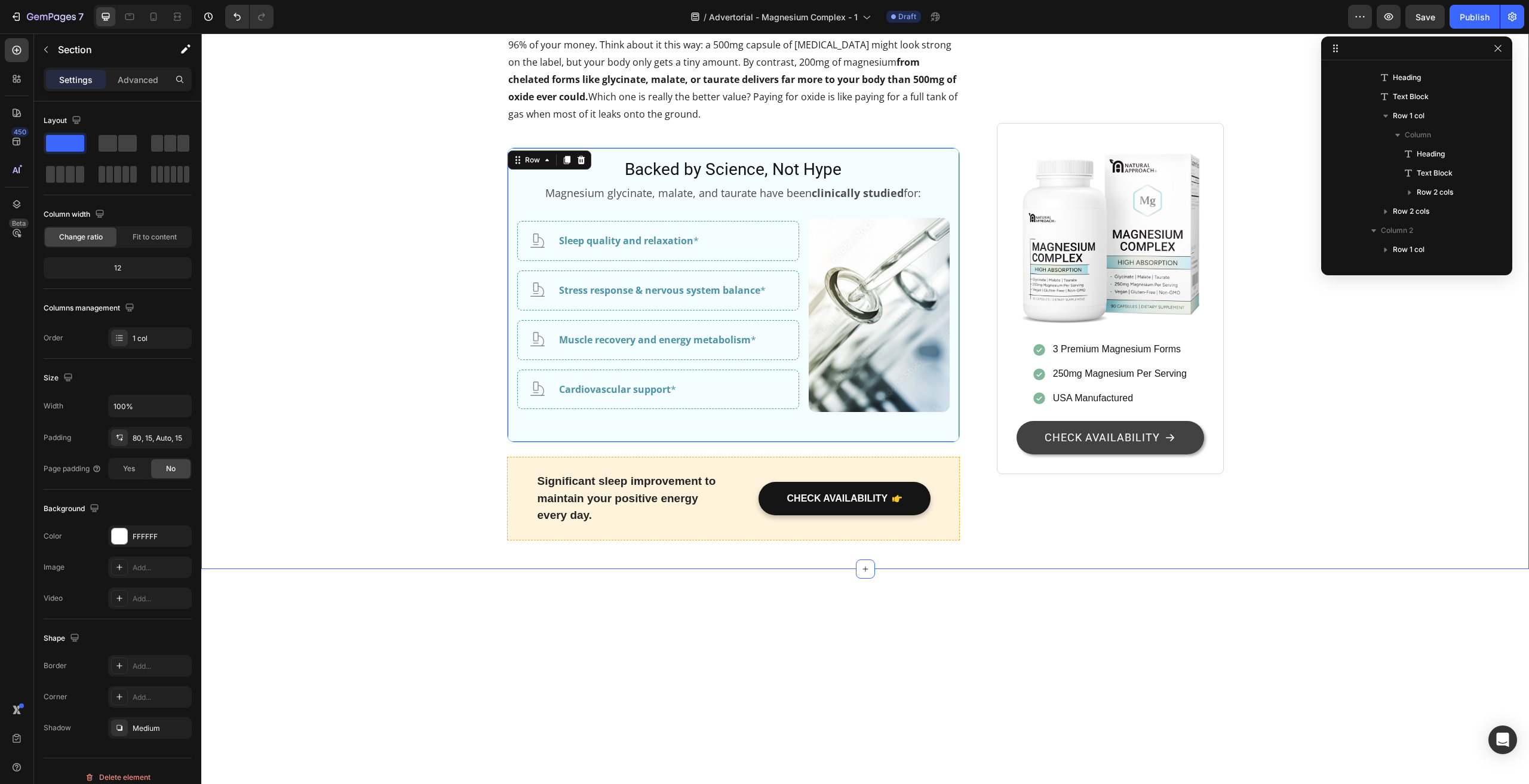
scroll to position [0, 0]
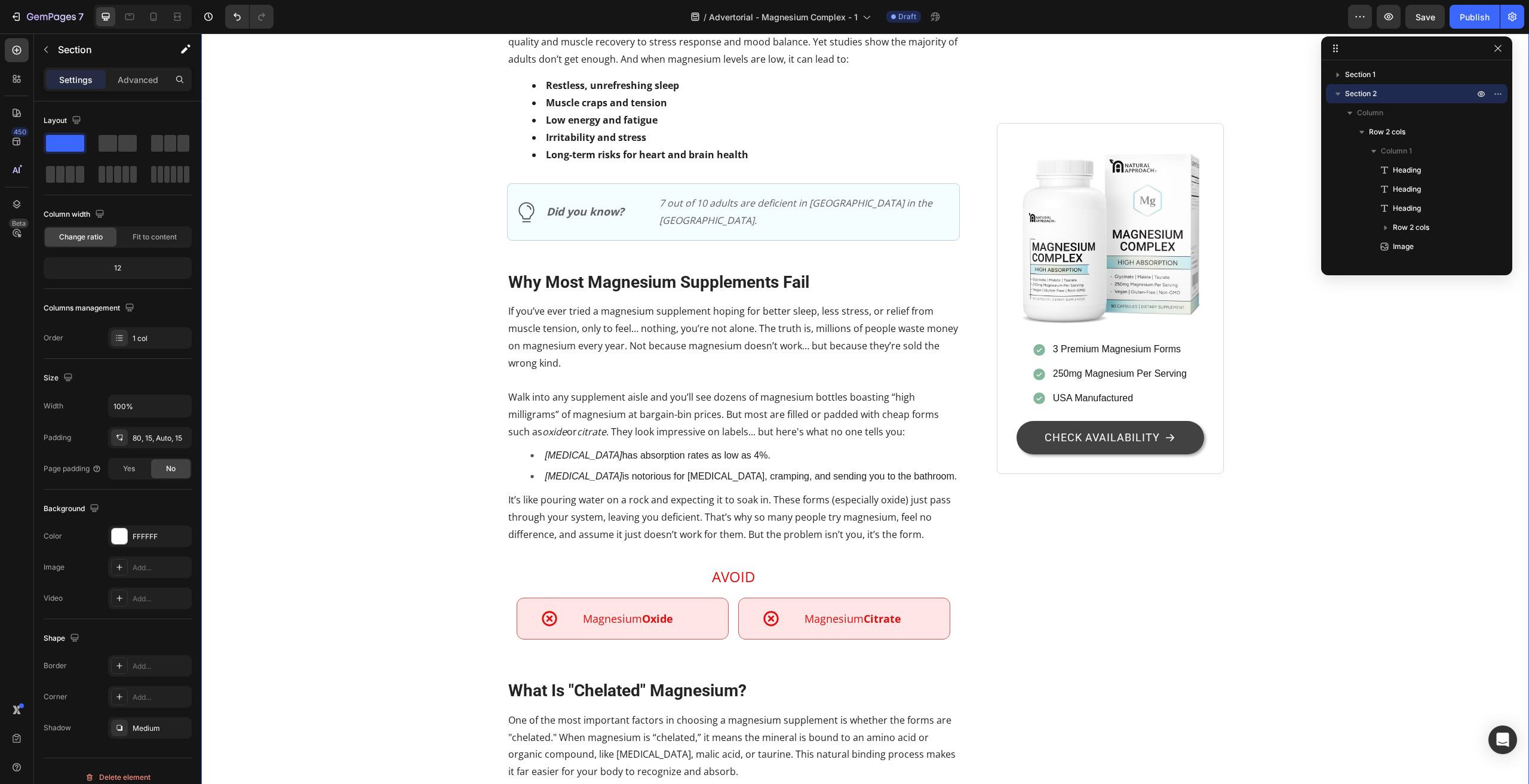
scroll to position [358, 0]
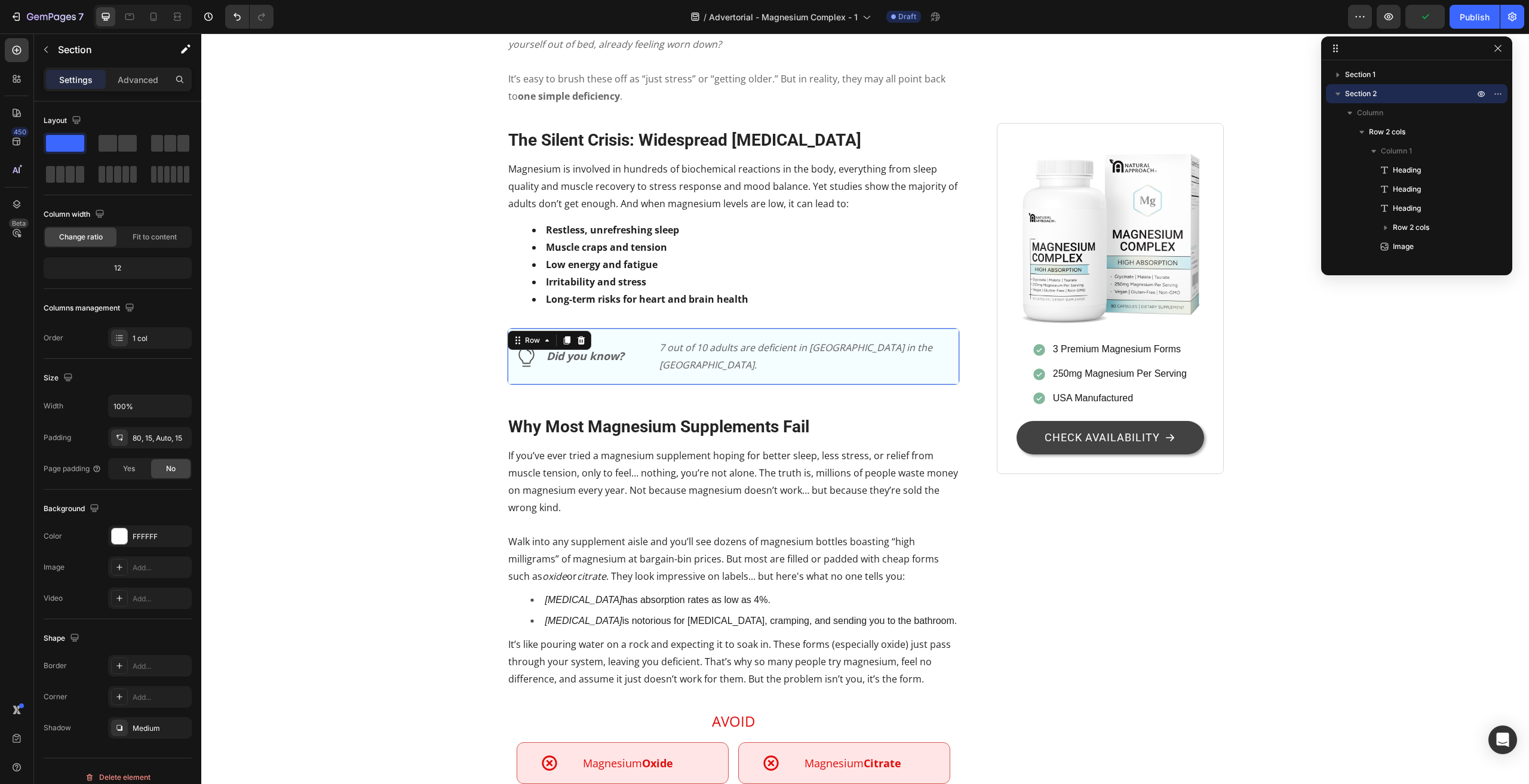
click at [945, 385] on div "Icon Did you know? Text Block Row 7 out of 10 adults are deficient in [GEOGRAPH…" at bounding box center [734, 357] width 453 height 57
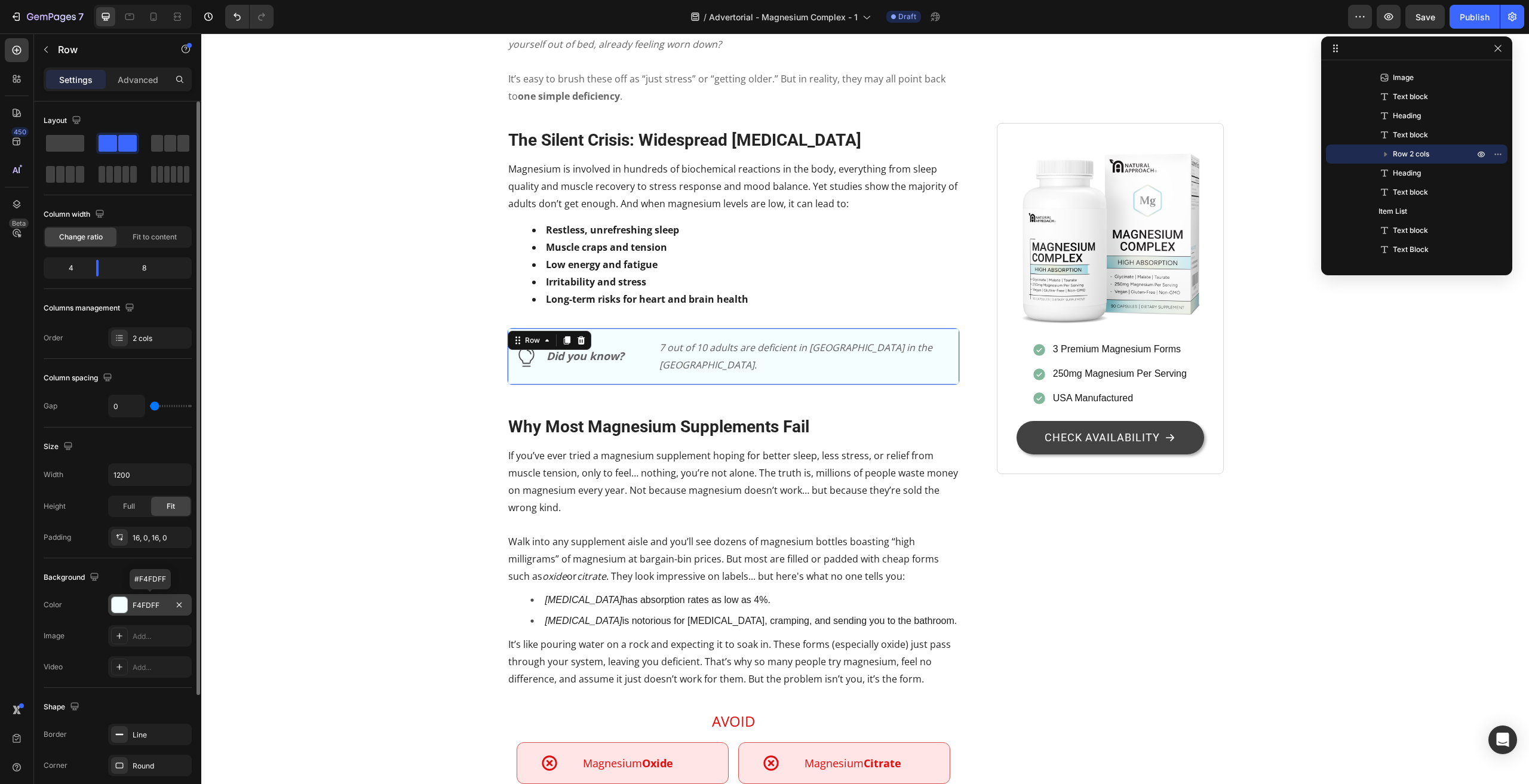
click at [151, 604] on div "F4FDFF" at bounding box center [150, 606] width 35 height 10
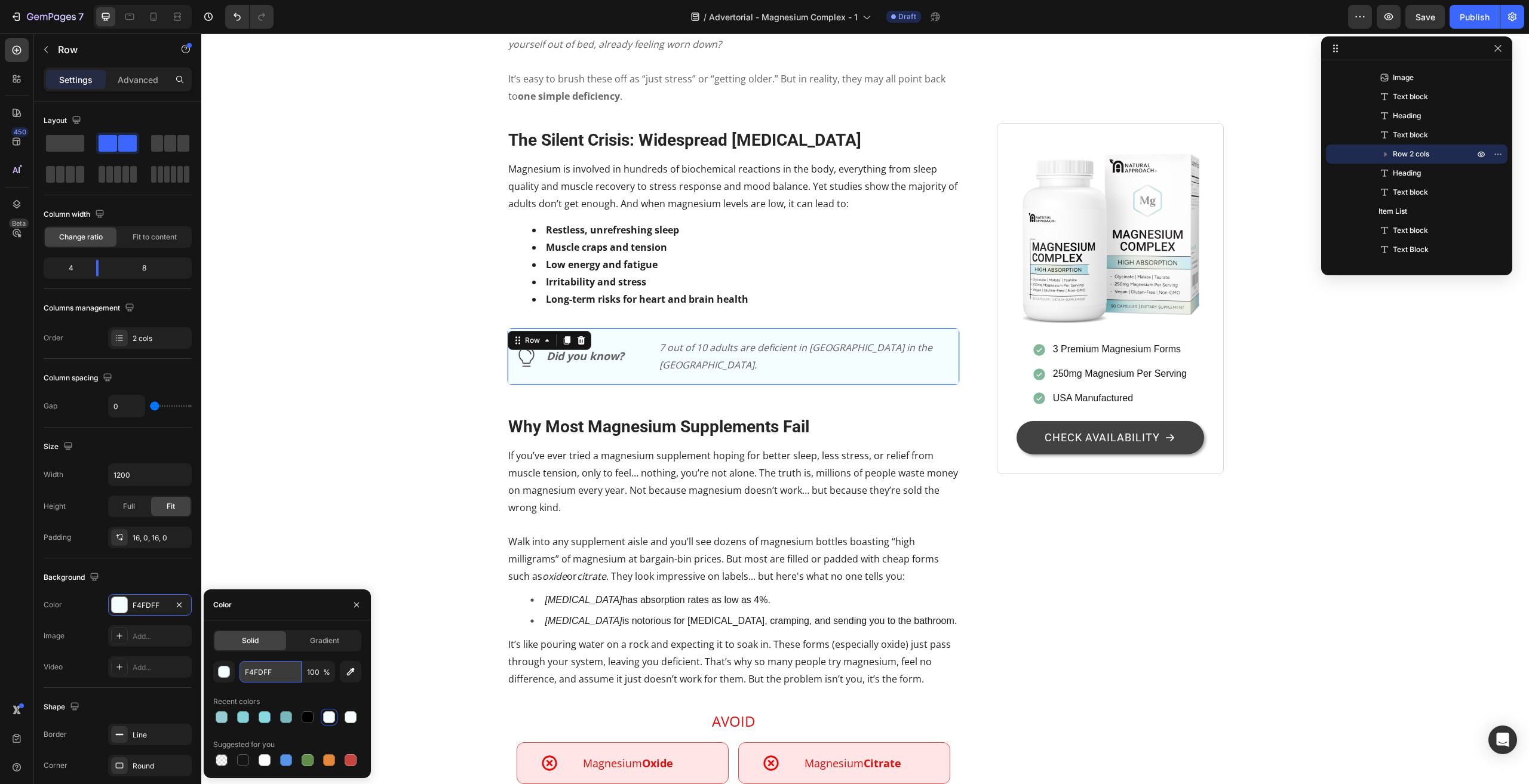
click at [258, 675] on input "F4FDFF" at bounding box center [270, 672] width 62 height 22
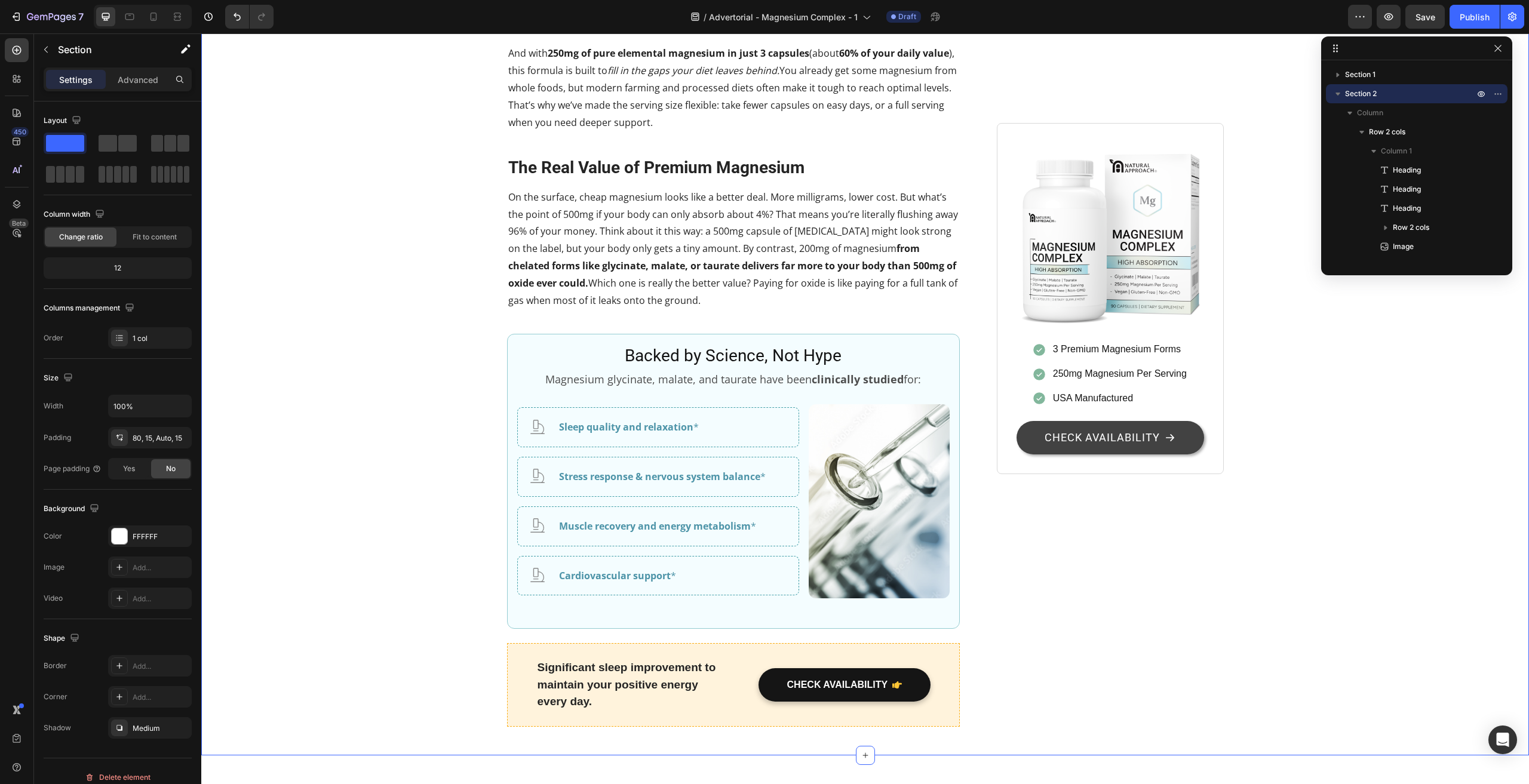
scroll to position [2209, 0]
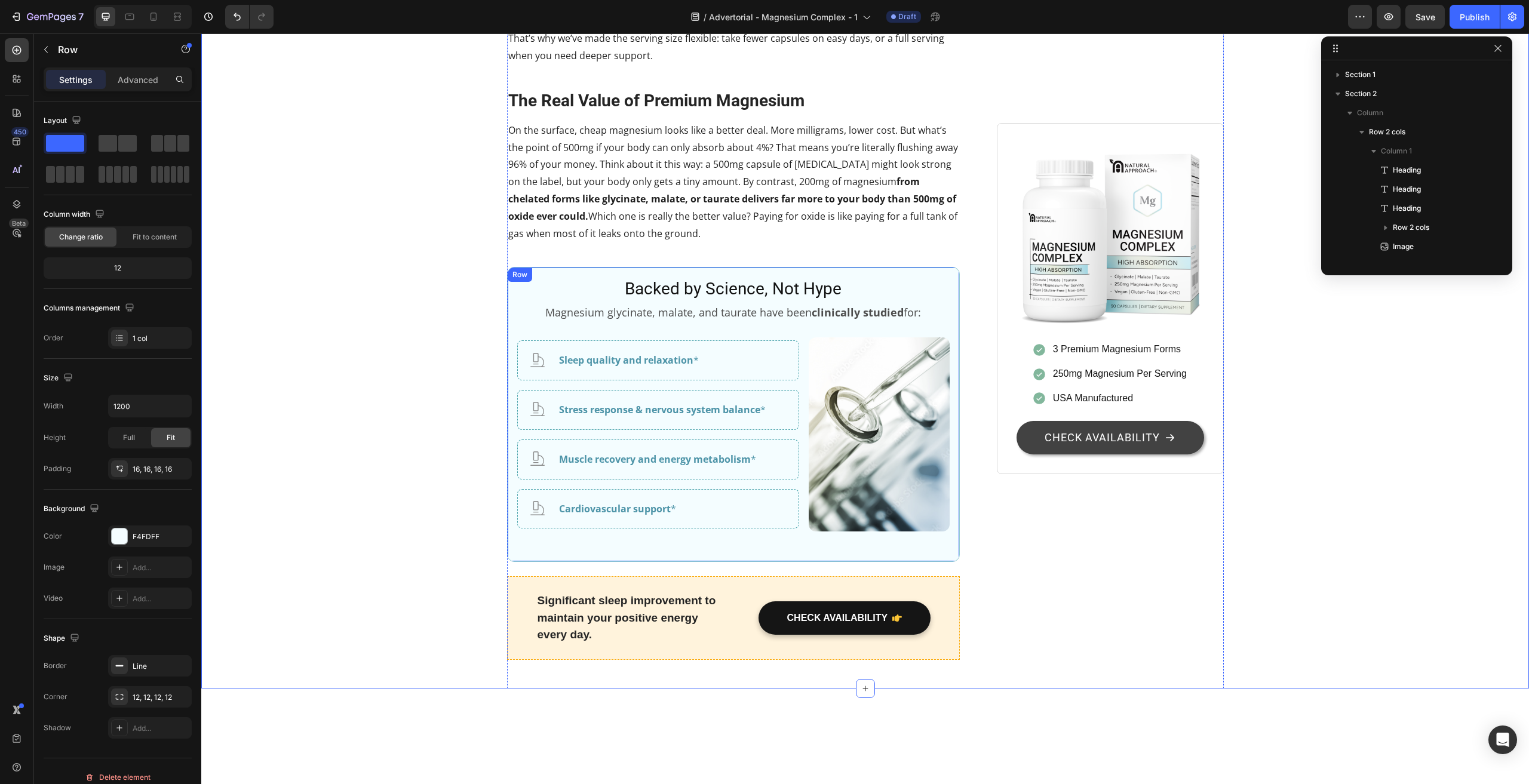
click at [511, 527] on div "Backed by Science, Not Hype Heading Magnesium glycinate, malate, and taurate ha…" at bounding box center [734, 414] width 453 height 295
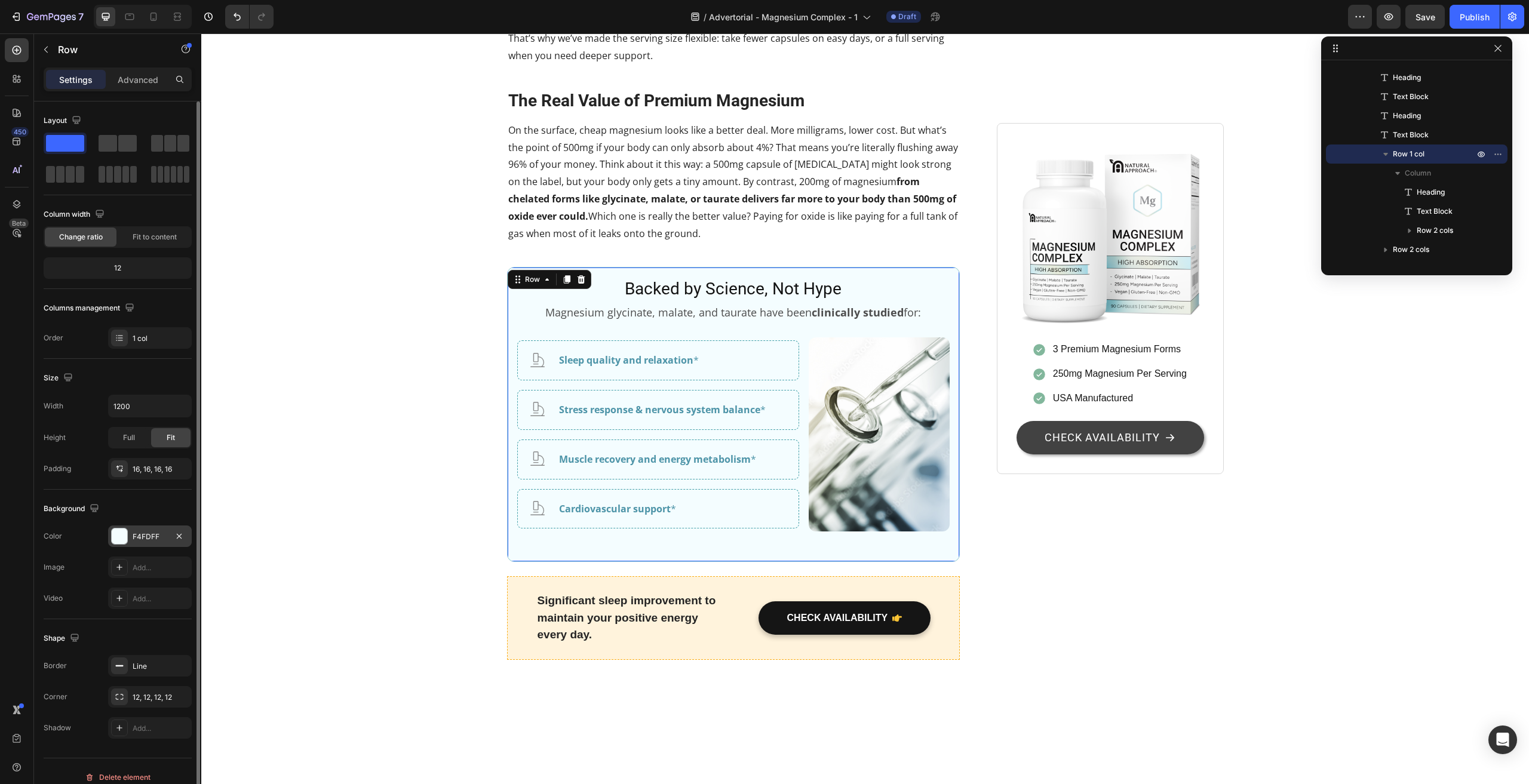
click at [151, 530] on div "F4FDFF" at bounding box center [150, 536] width 84 height 22
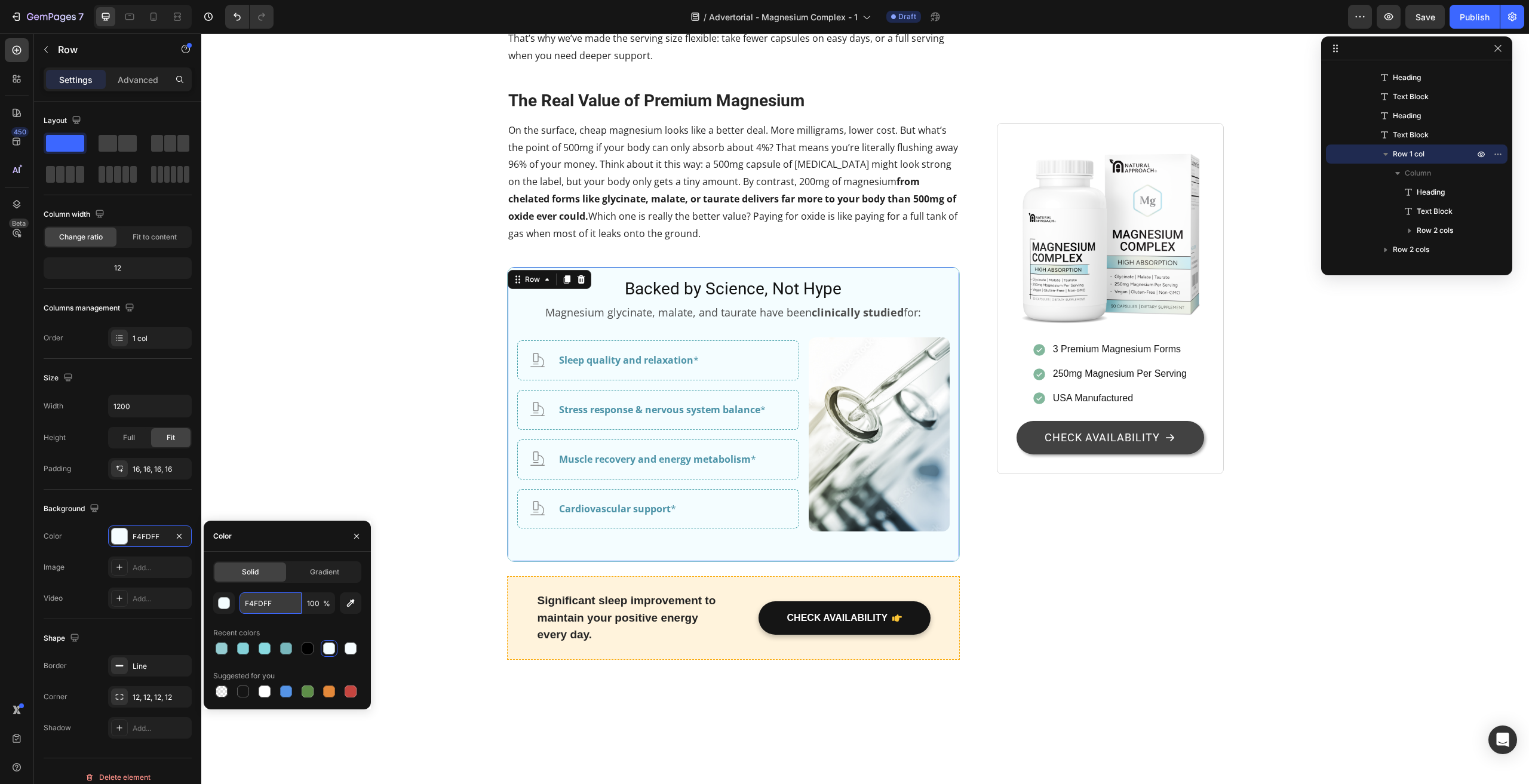
click at [266, 601] on input "F4FDFF" at bounding box center [270, 603] width 62 height 22
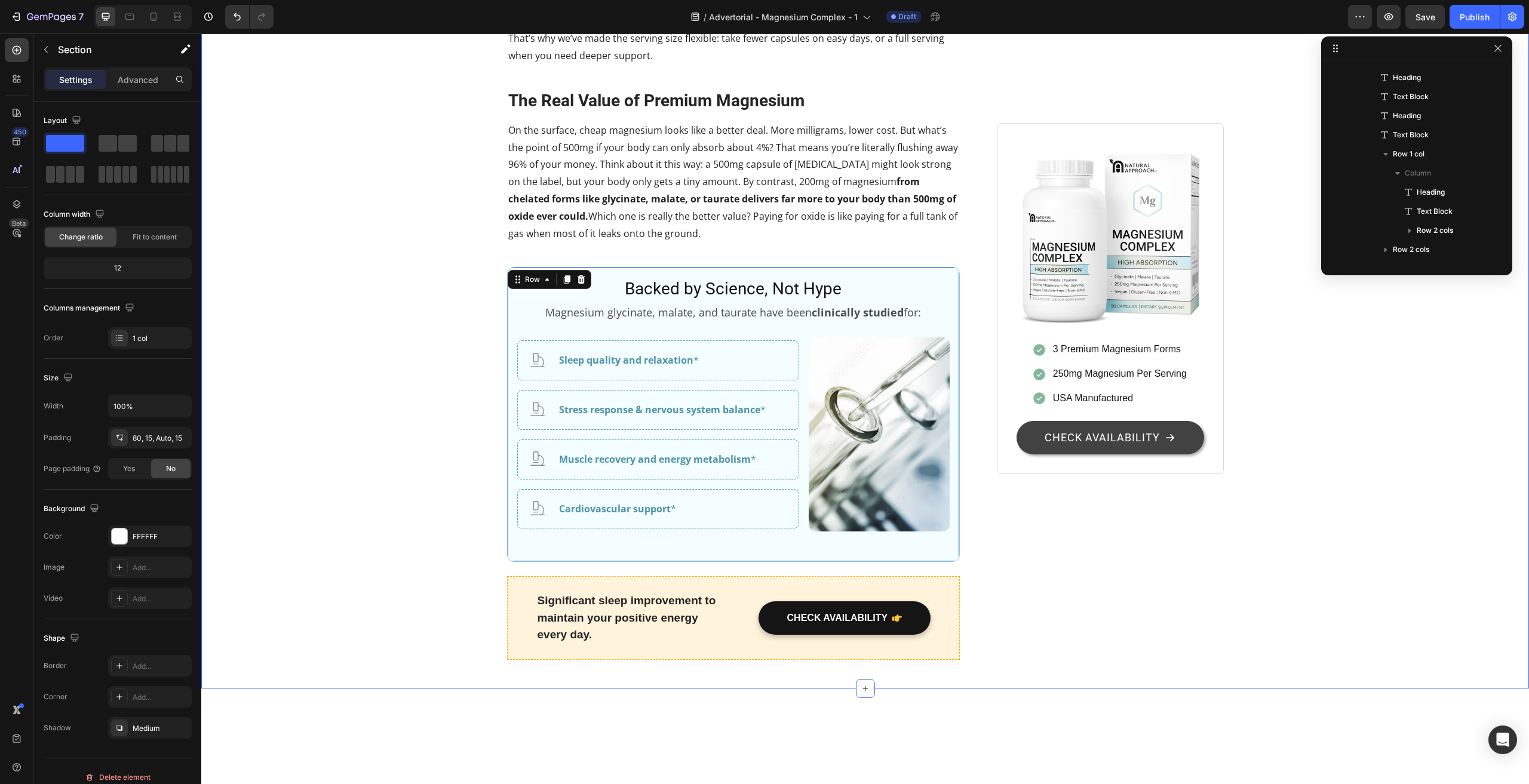
scroll to position [0, 0]
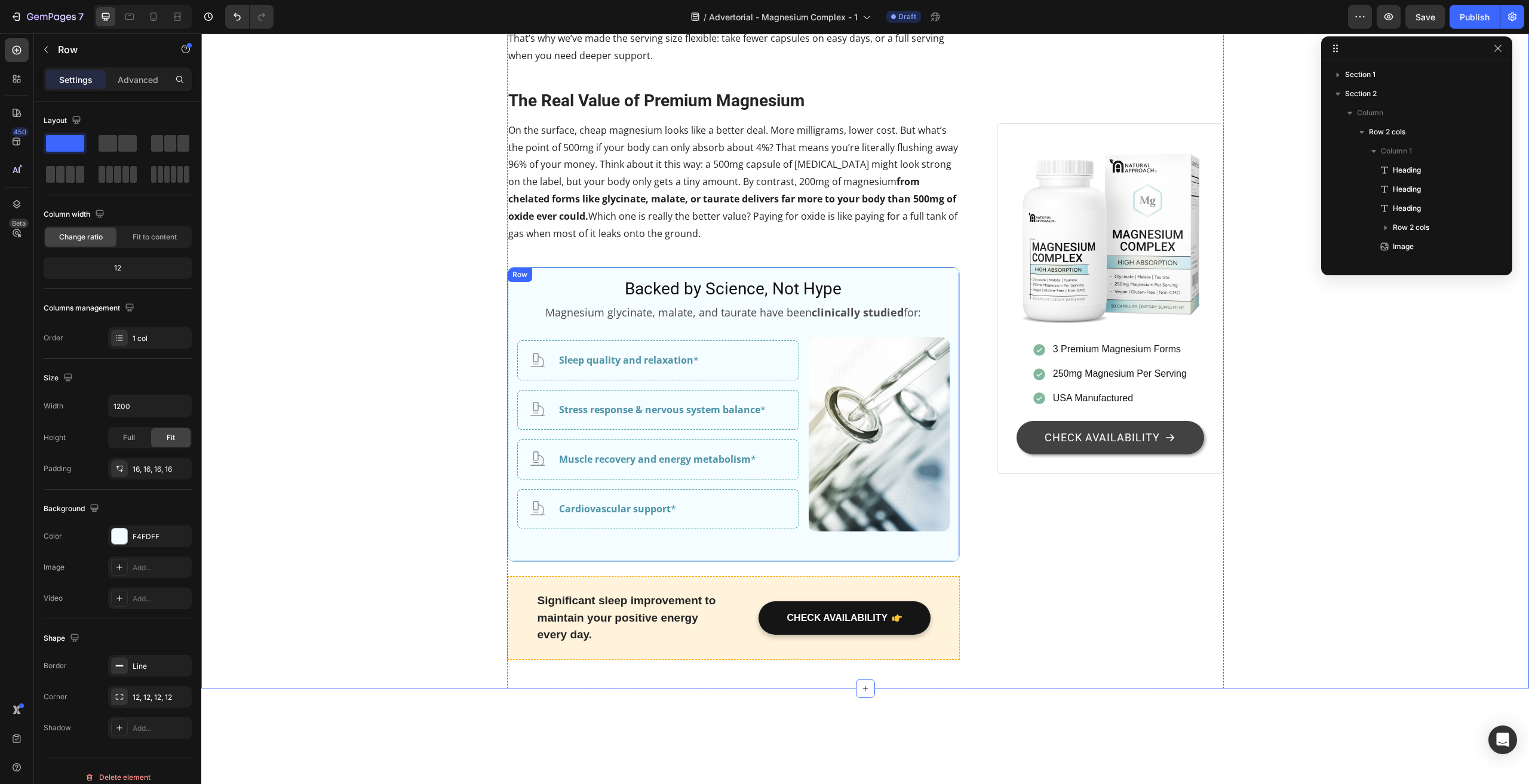
click at [509, 282] on div "Row" at bounding box center [520, 274] width 24 height 14
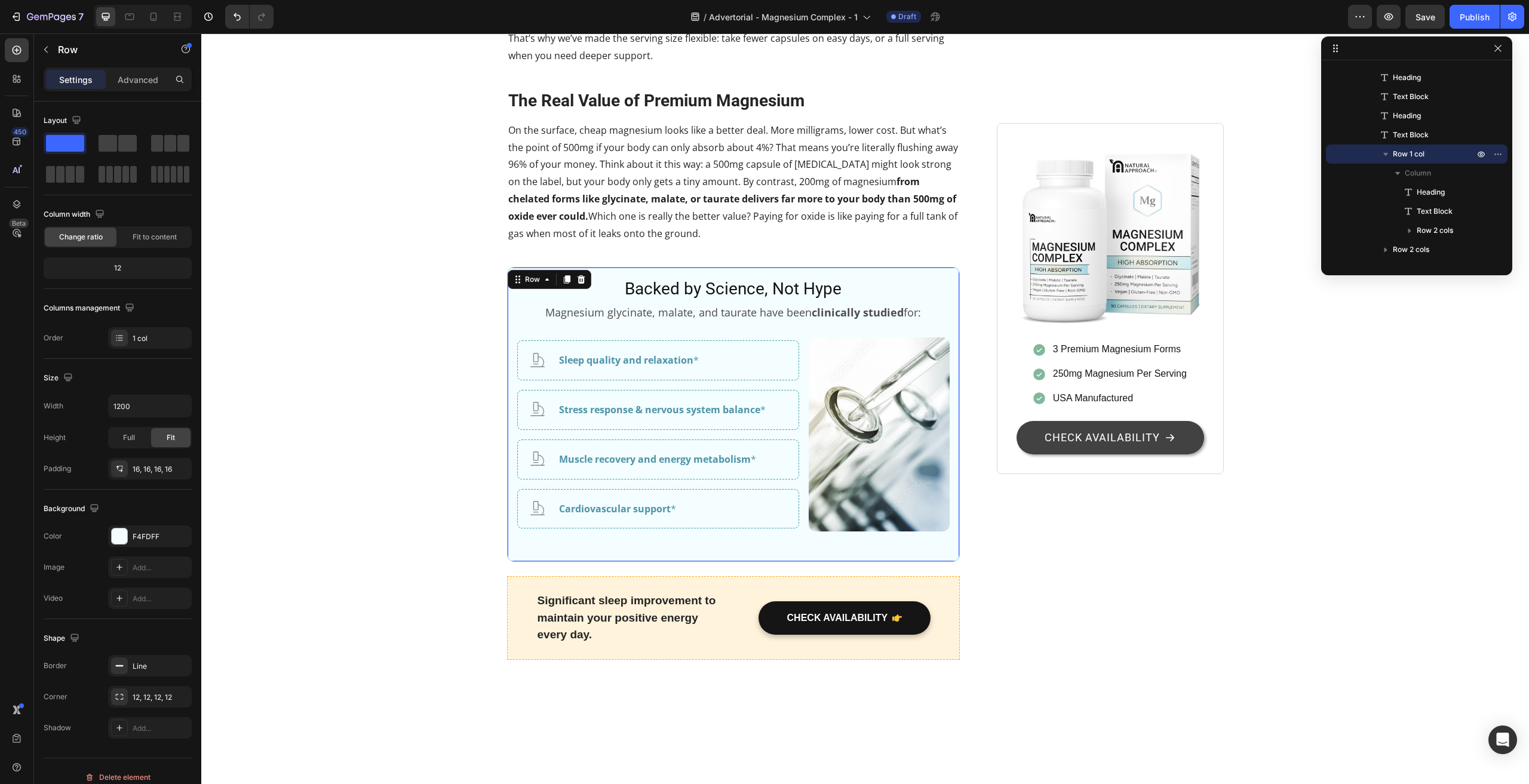
click at [507, 562] on div "Backed by Science, Not Hype Heading Magnesium glycinate, malate, and taurate ha…" at bounding box center [734, 414] width 453 height 295
click at [147, 533] on div "F4FDFF" at bounding box center [150, 537] width 35 height 10
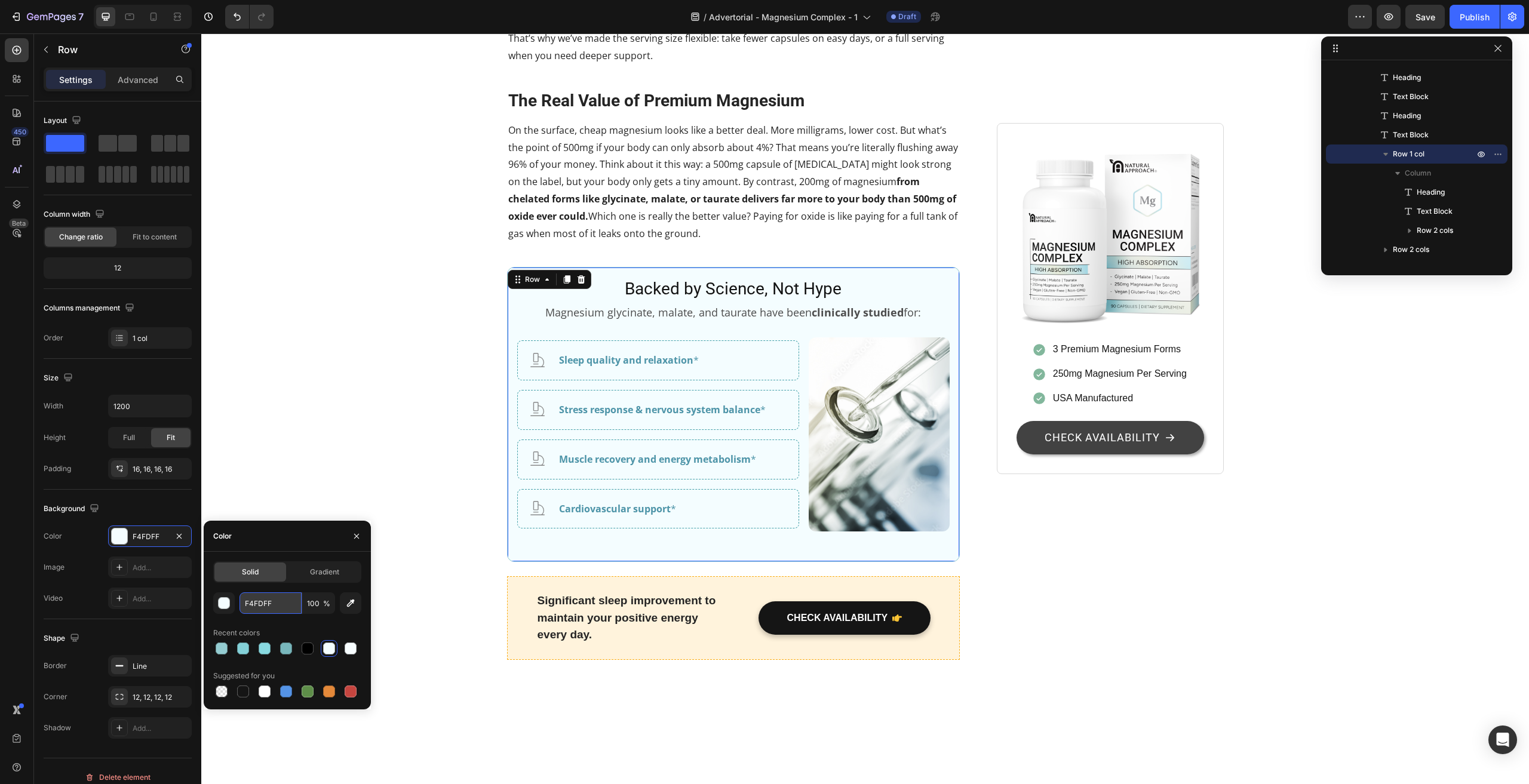
click at [275, 608] on input "F4FDFF" at bounding box center [270, 603] width 62 height 22
click at [286, 602] on input "F4FDFF" at bounding box center [270, 603] width 62 height 22
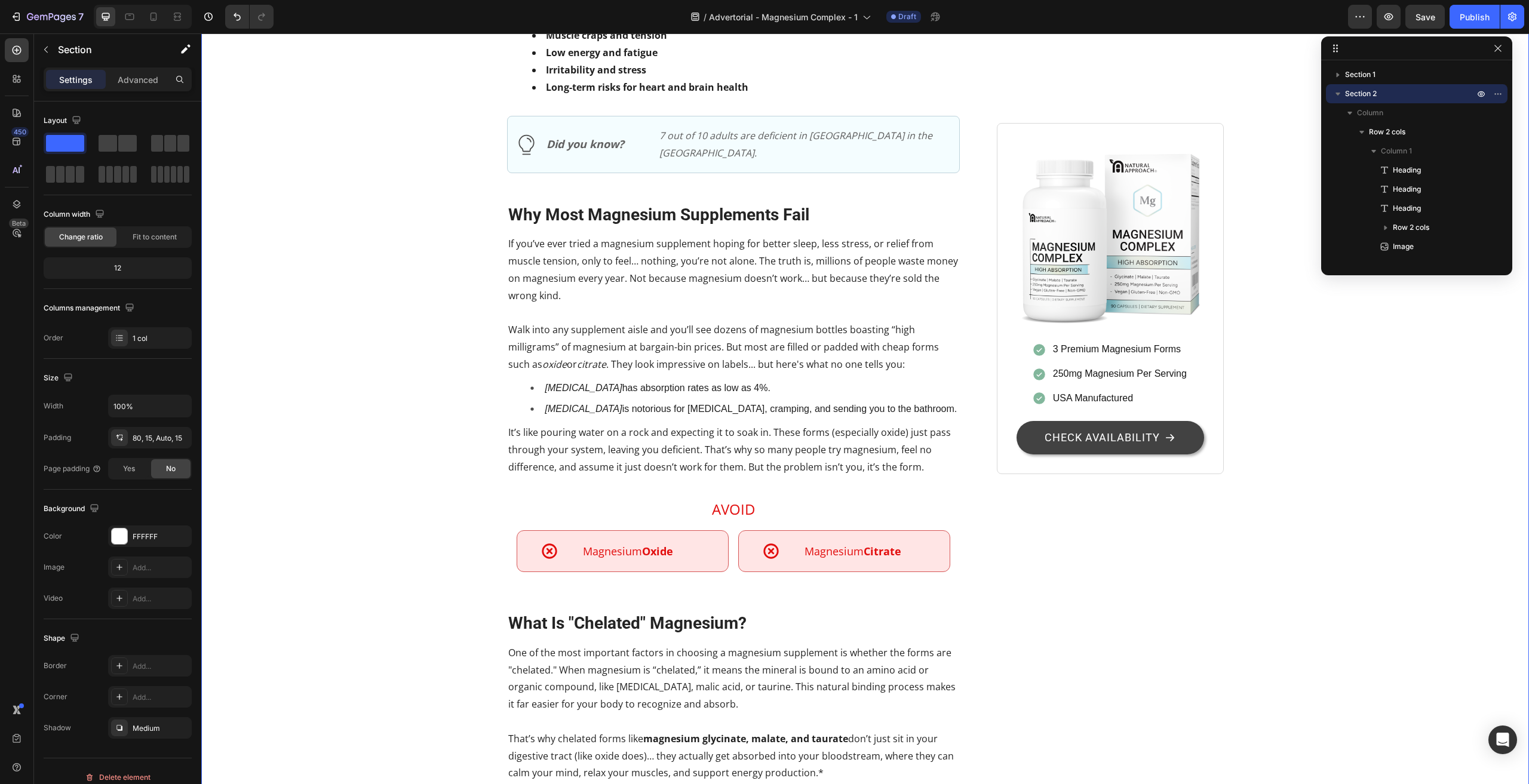
scroll to position [478, 0]
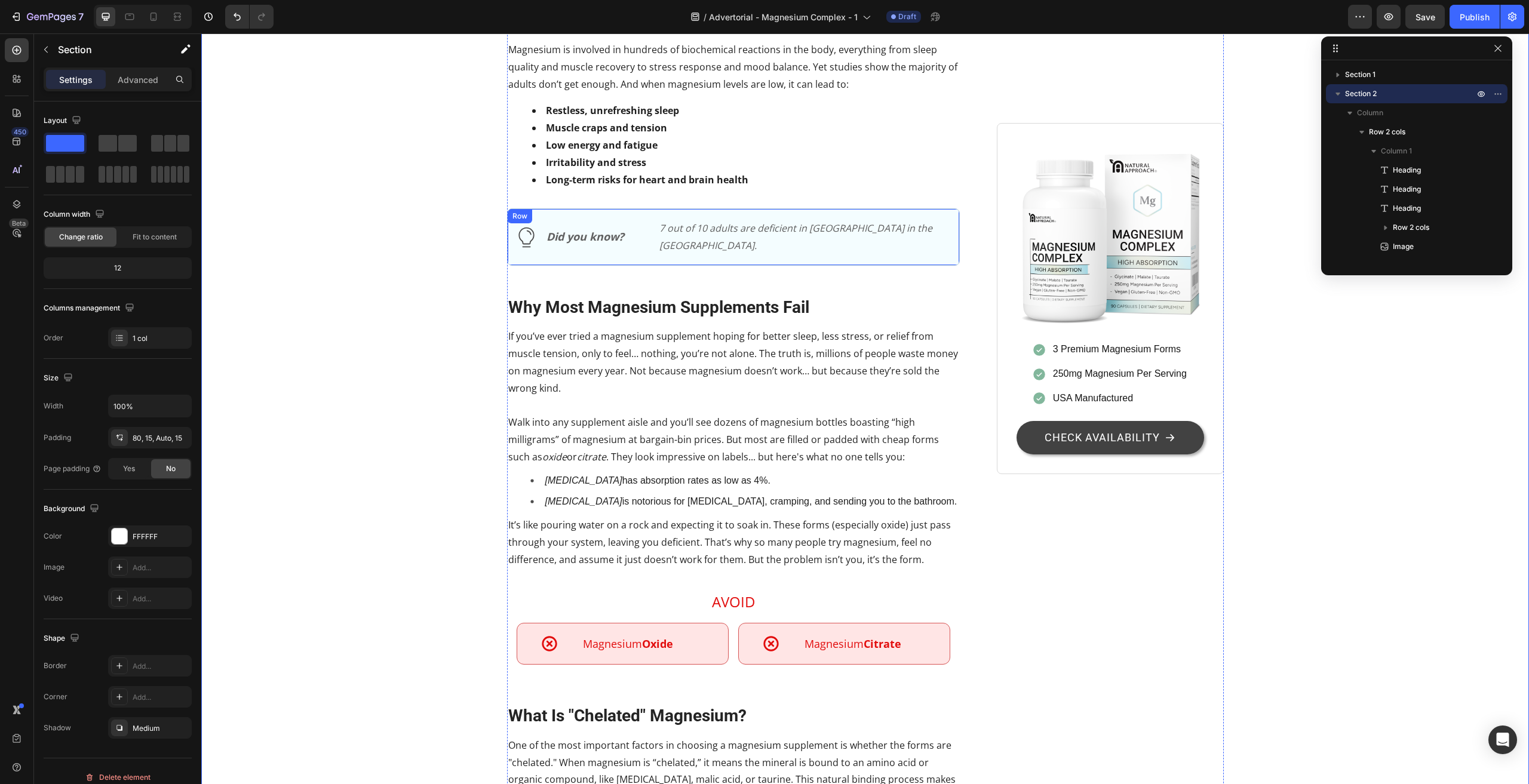
click at [507, 224] on div "Row" at bounding box center [520, 216] width 24 height 14
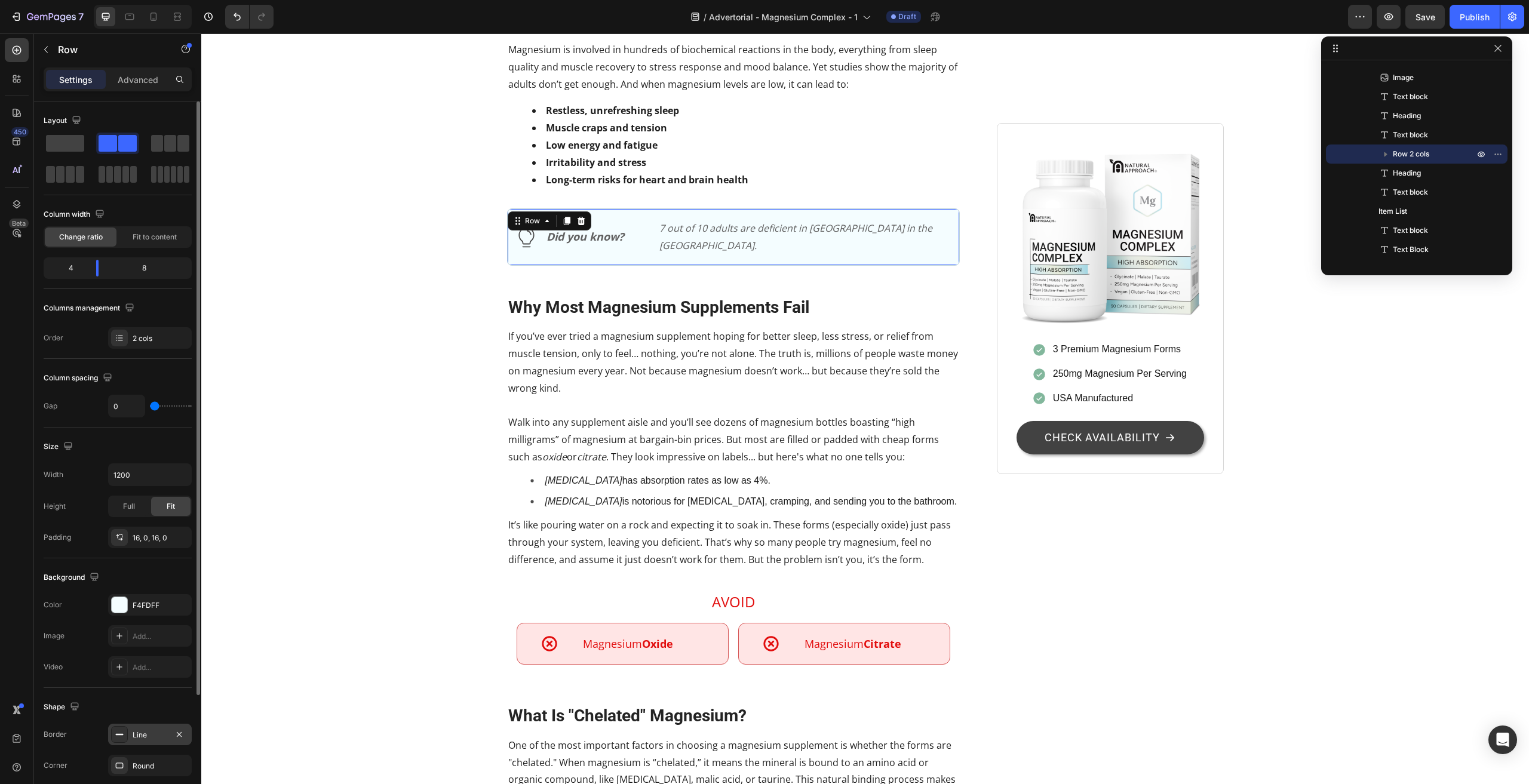
click at [150, 730] on div "Line" at bounding box center [150, 735] width 35 height 10
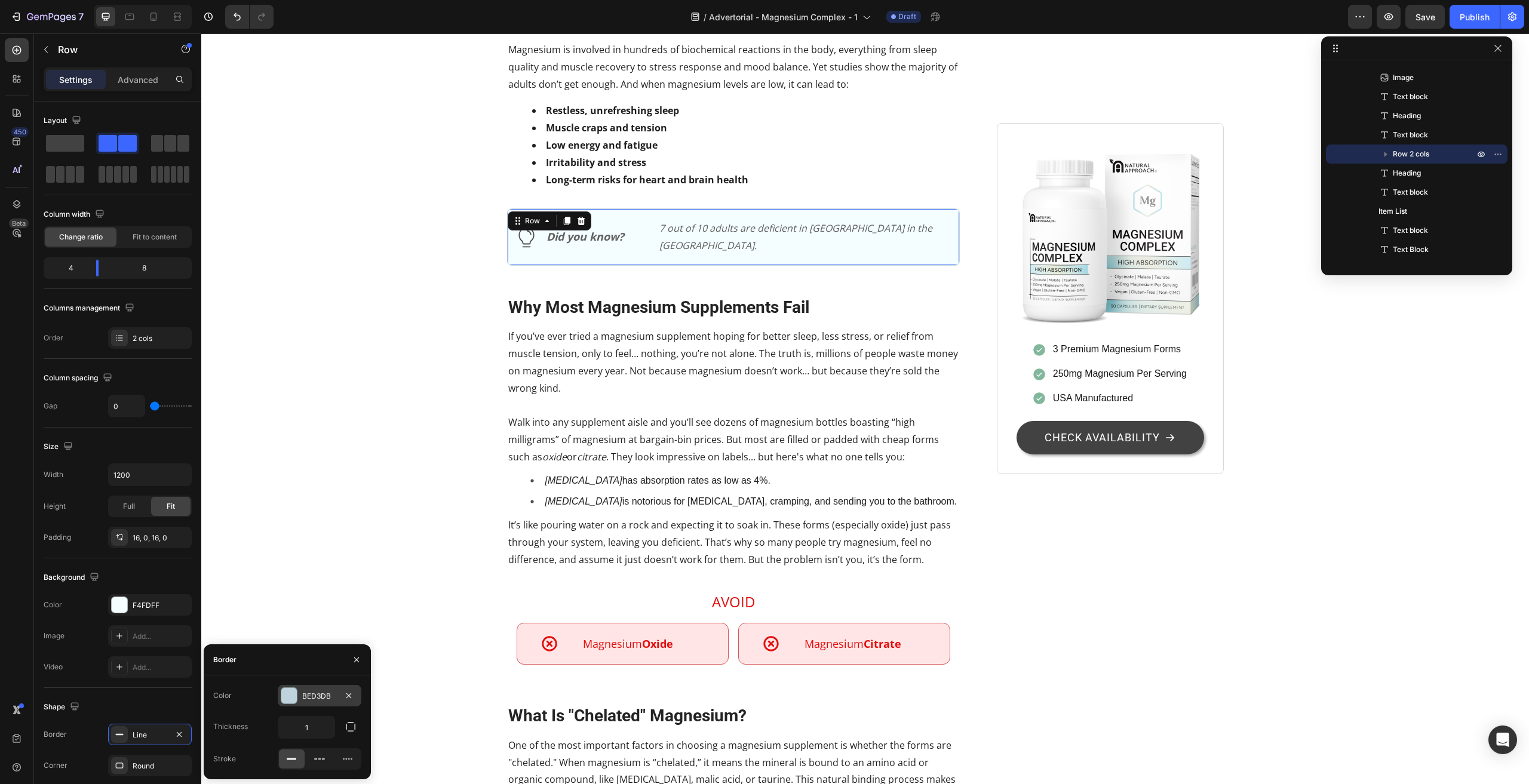
click at [316, 691] on div "BED3DB" at bounding box center [319, 696] width 35 height 10
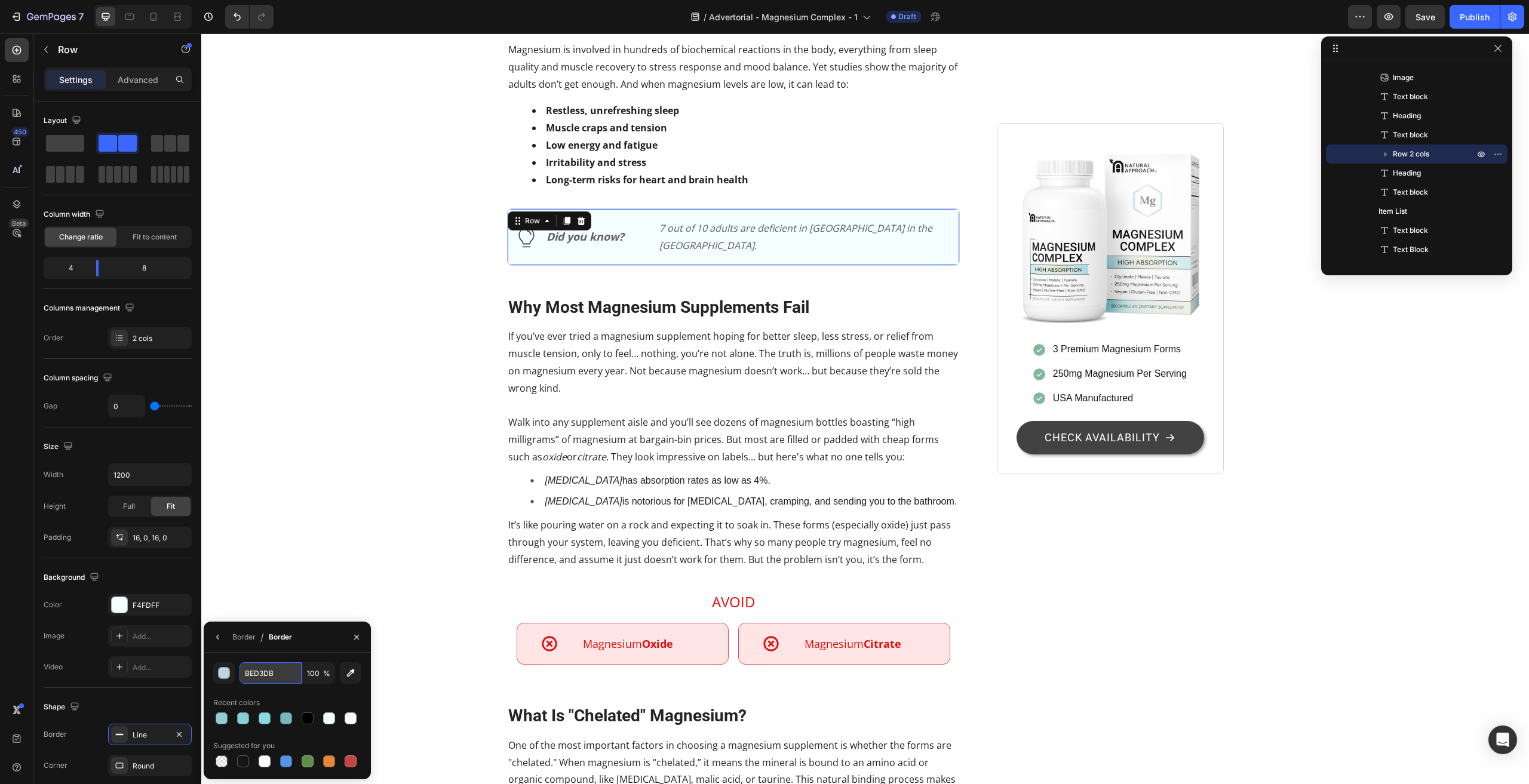
click at [250, 673] on input "BED3DB" at bounding box center [270, 673] width 62 height 22
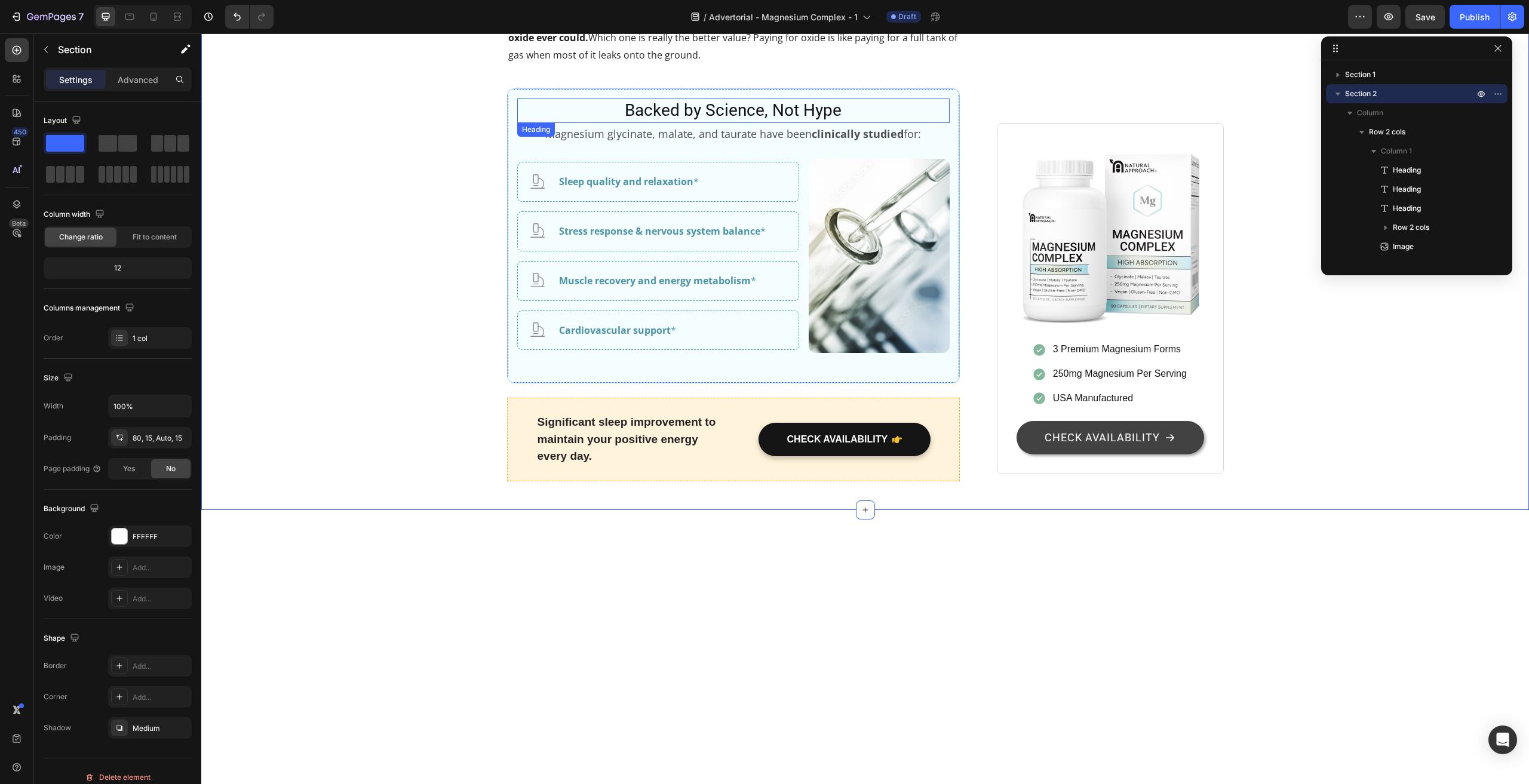
scroll to position [2389, 0]
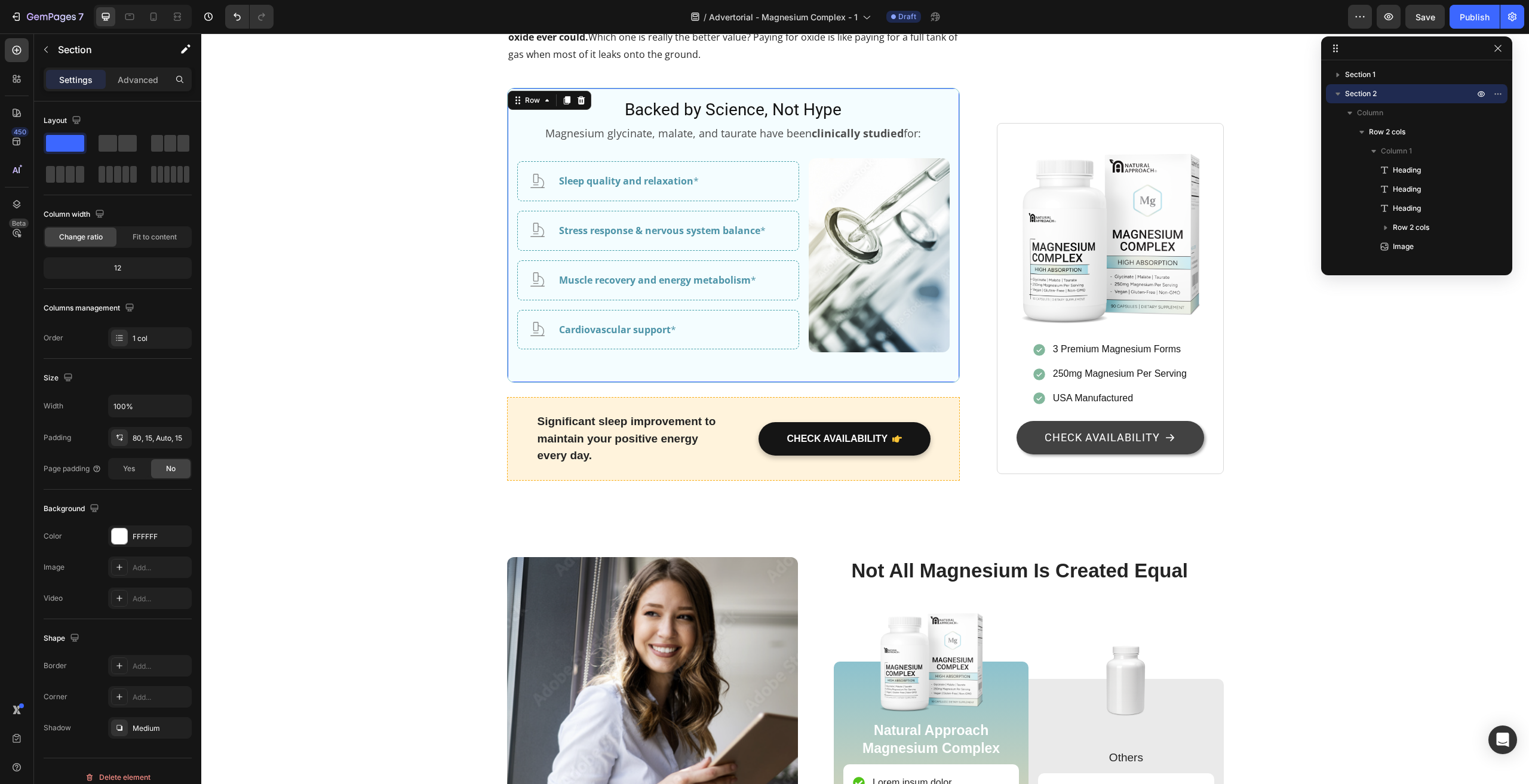
click at [507, 383] on div "Backed by Science, Not Hype Heading Magnesium glycinate, malate, and taurate ha…" at bounding box center [734, 235] width 453 height 295
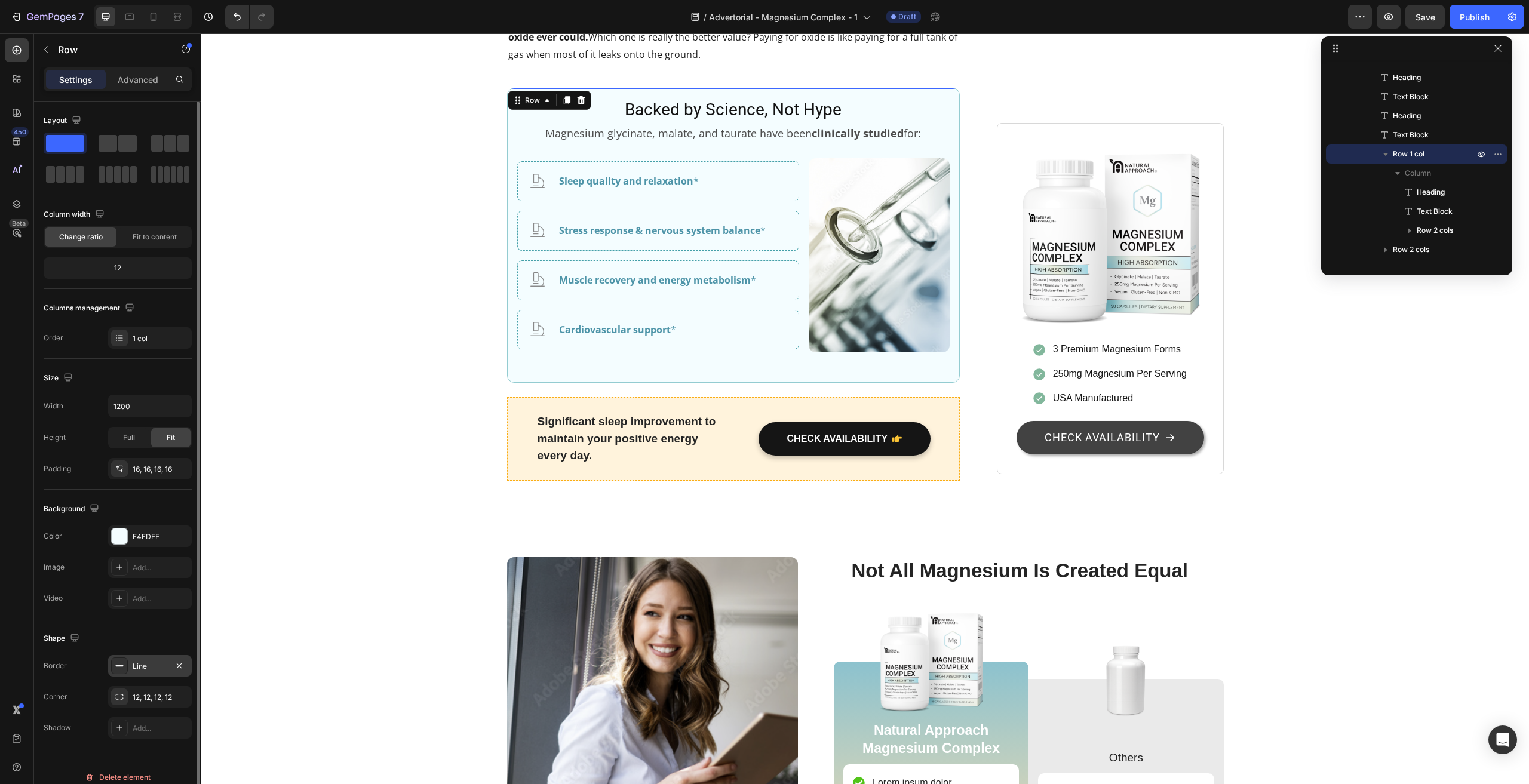
click at [147, 669] on div "Line" at bounding box center [150, 667] width 35 height 10
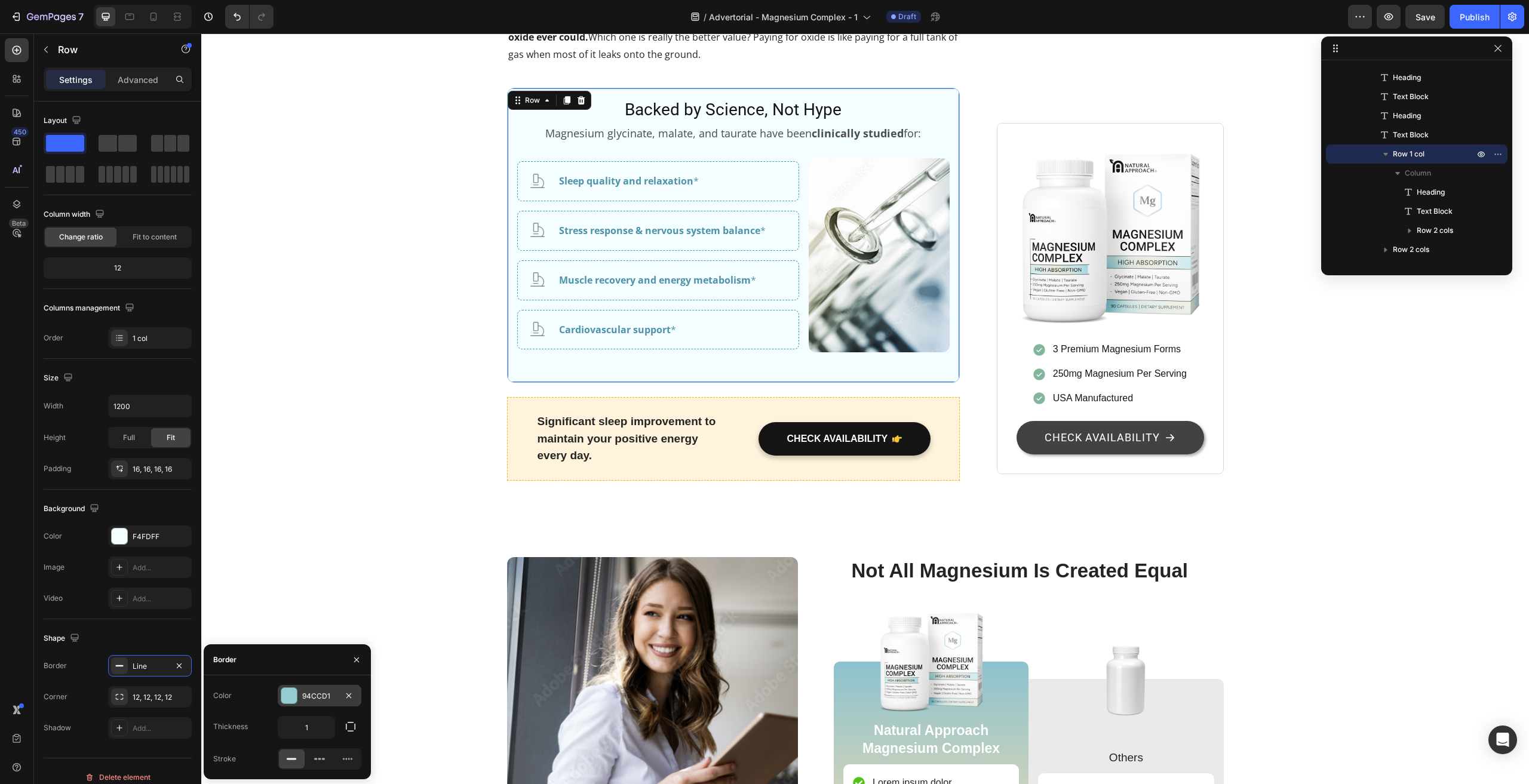
click at [318, 693] on div "94CCD1" at bounding box center [319, 696] width 35 height 10
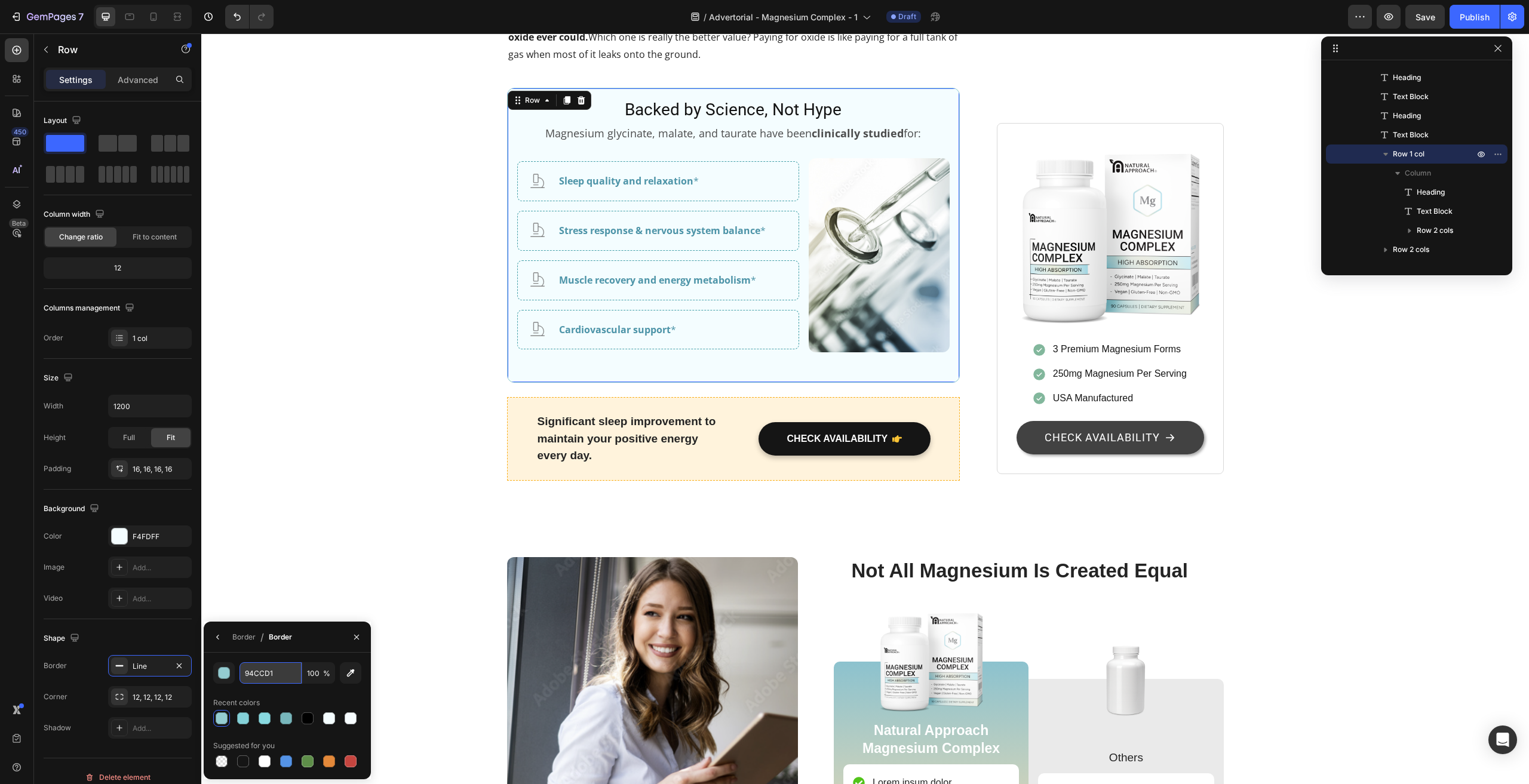
click at [275, 679] on input "94CCD1" at bounding box center [270, 673] width 62 height 22
paste input "BED3DB"
type input "BED3DB"
click at [307, 696] on div "Recent colors" at bounding box center [287, 703] width 148 height 19
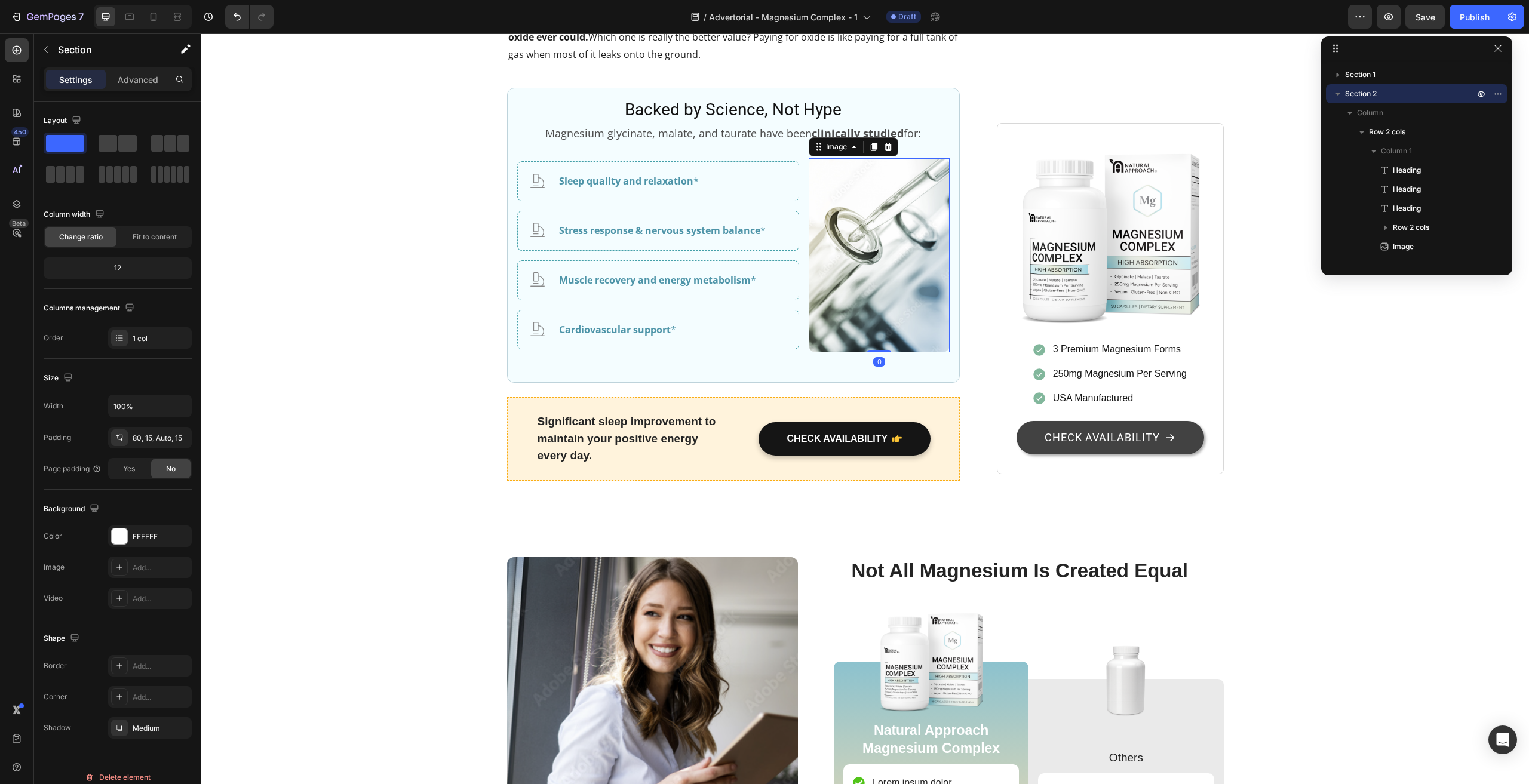
click at [823, 352] on img at bounding box center [879, 255] width 141 height 194
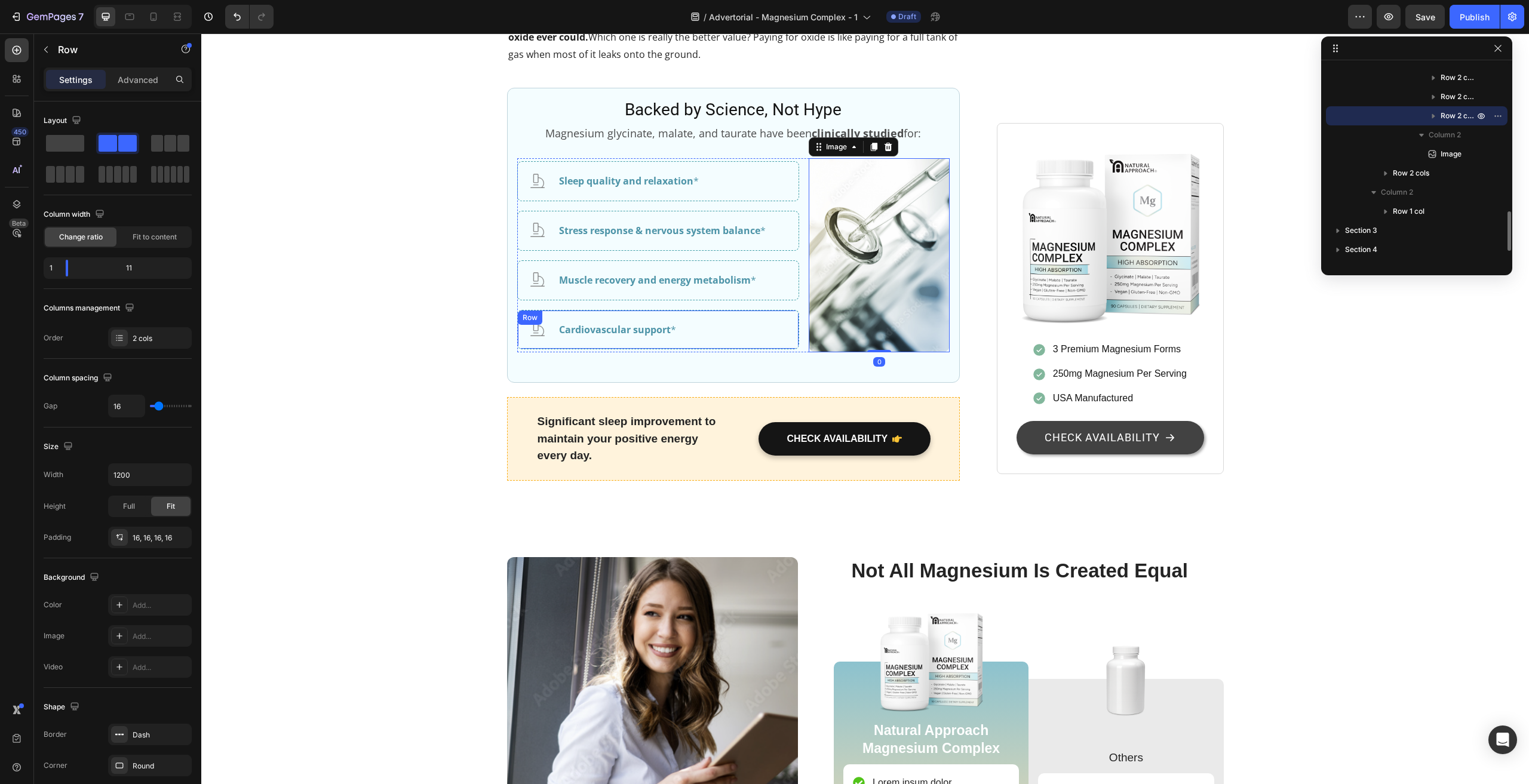
click at [781, 350] on div "Icon Cardiovascular support * Text Block Row" at bounding box center [658, 330] width 282 height 40
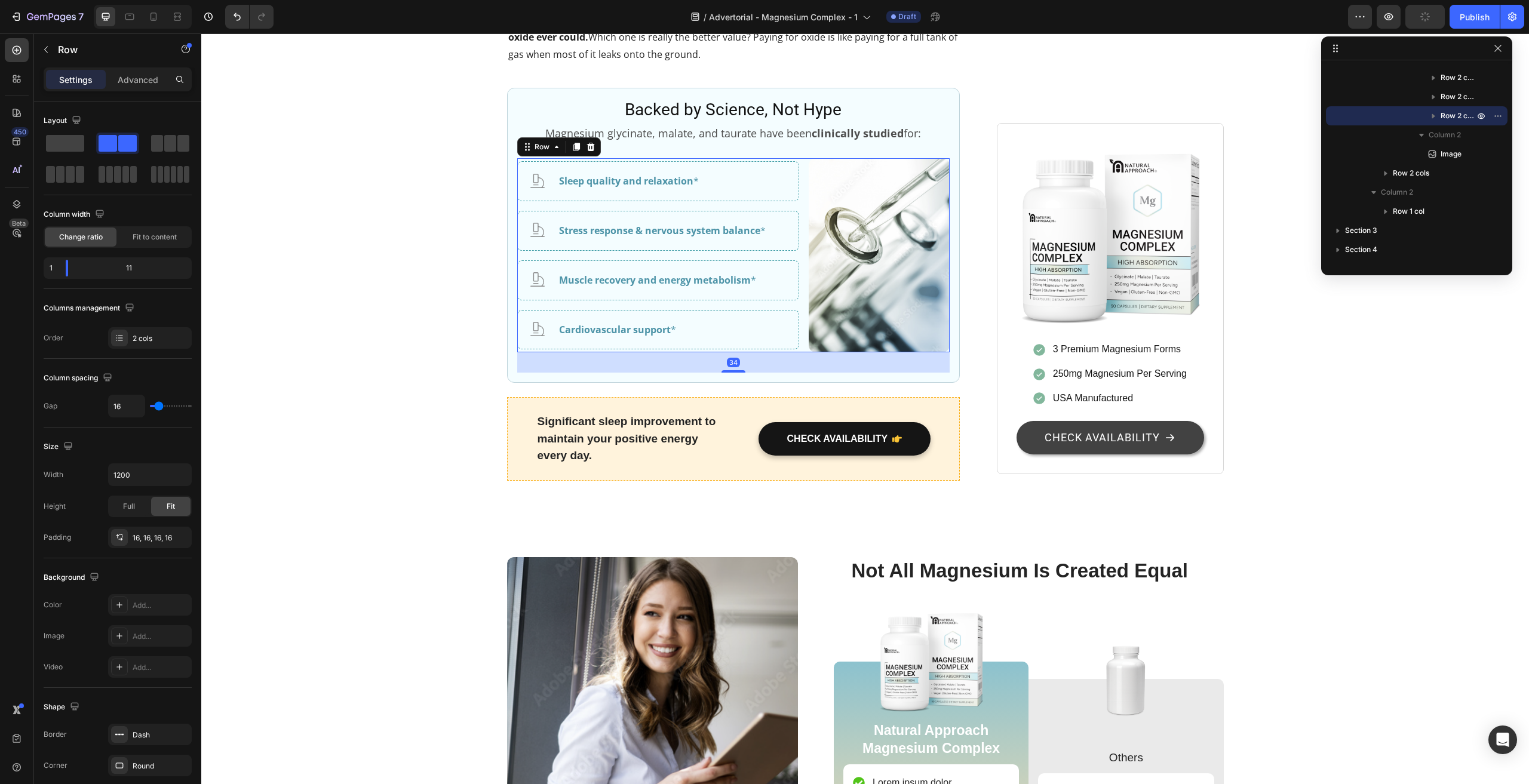
click at [791, 352] on div "Icon Sleep quality and relaxation * Text Block Row Icon Stress response & nervo…" at bounding box center [658, 255] width 282 height 194
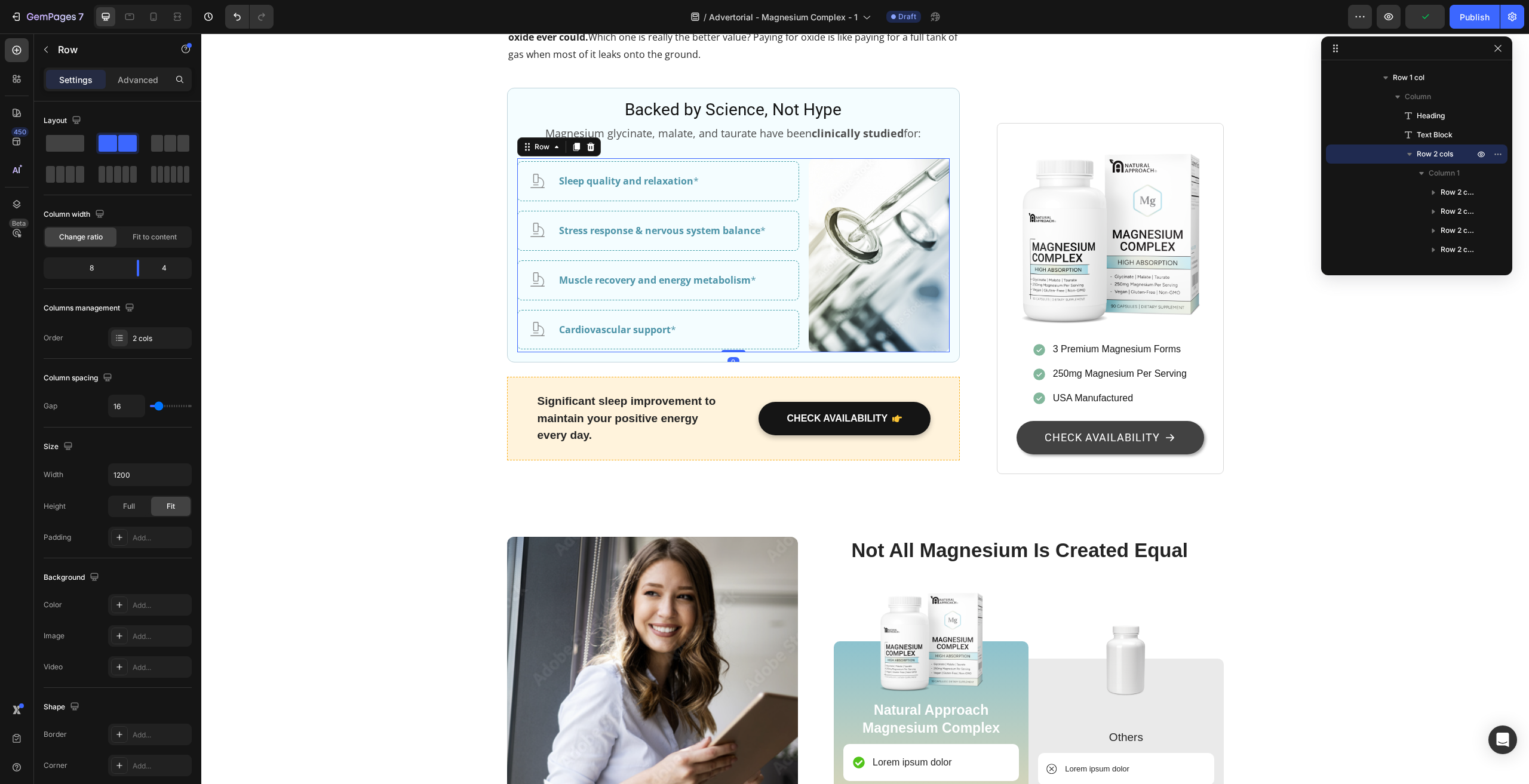
drag, startPoint x: 728, startPoint y: 613, endPoint x: 691, endPoint y: 539, distance: 82.7
click at [741, 352] on div "Icon Sleep quality and relaxation * Text Block Row Icon Stress response & nervo…" at bounding box center [733, 255] width 433 height 194
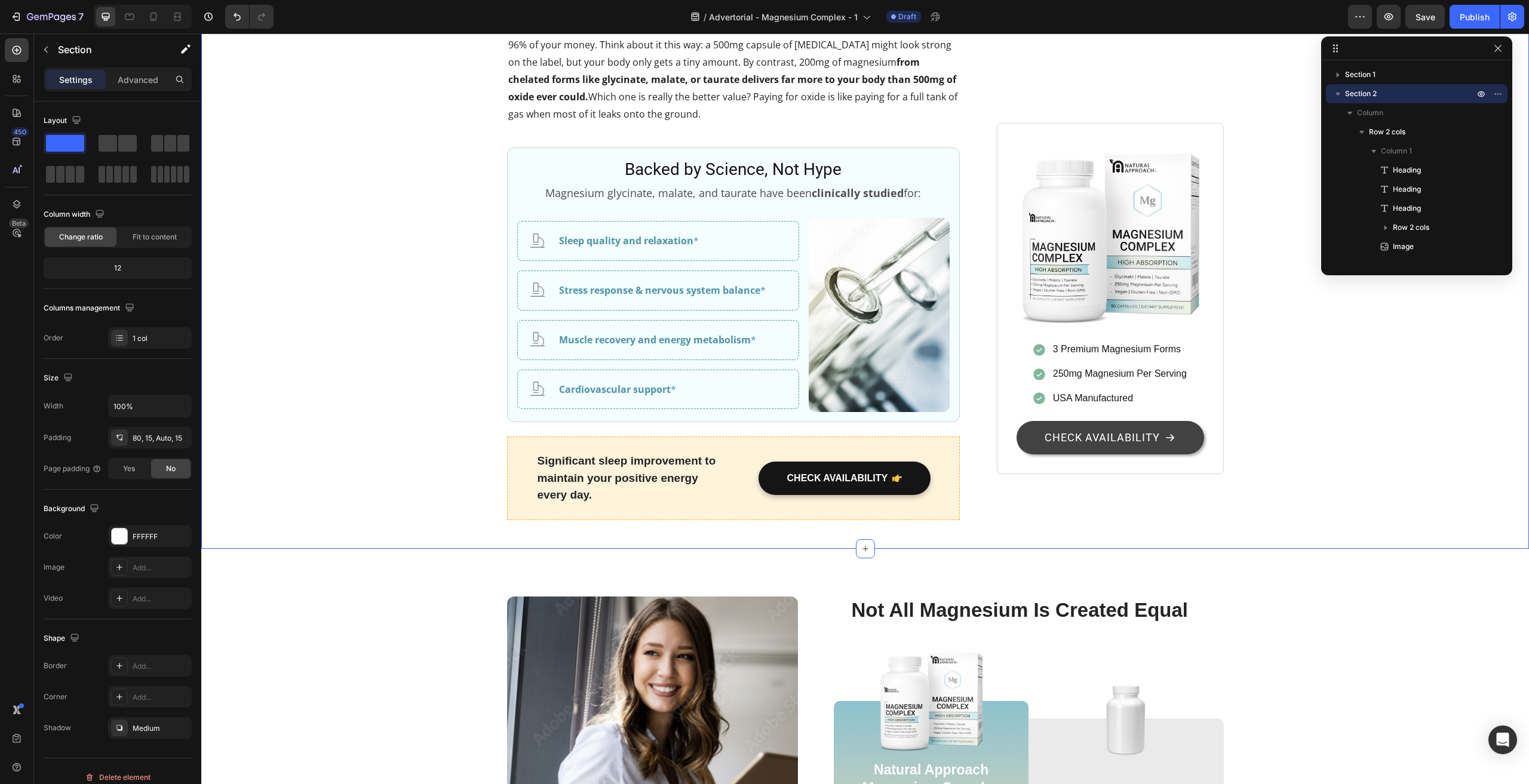
scroll to position [2389, 0]
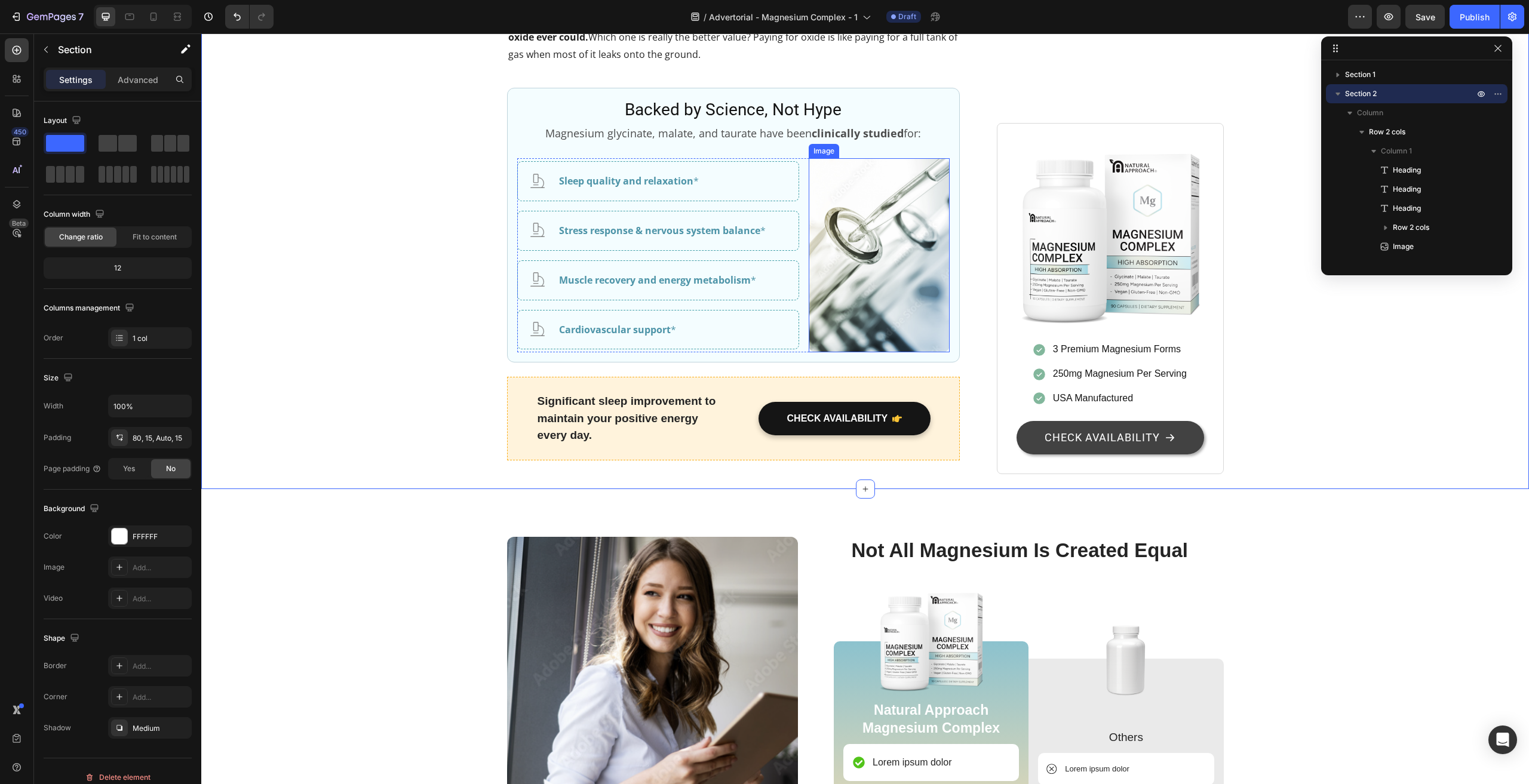
click at [863, 352] on img at bounding box center [879, 255] width 141 height 194
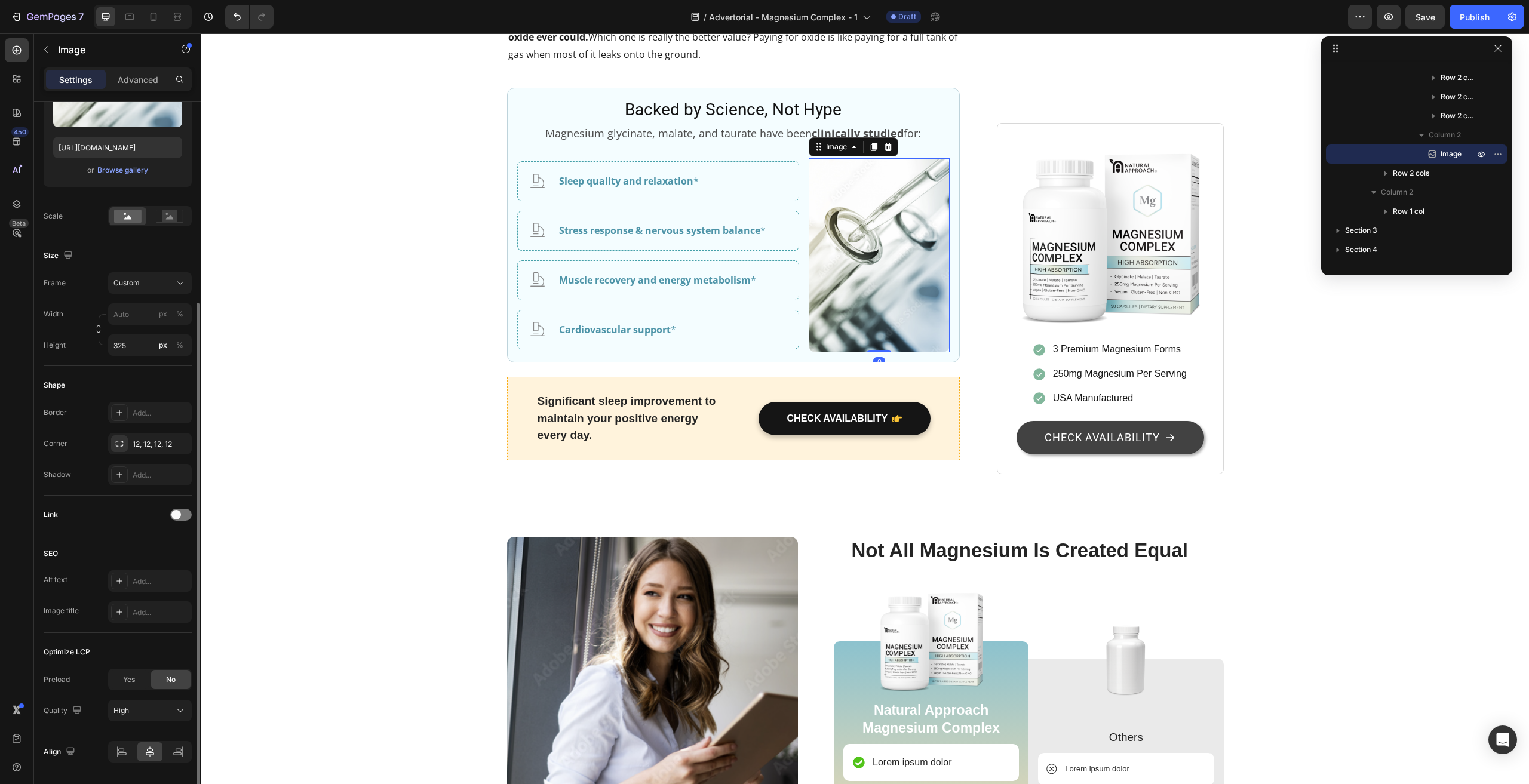
scroll to position [215, 0]
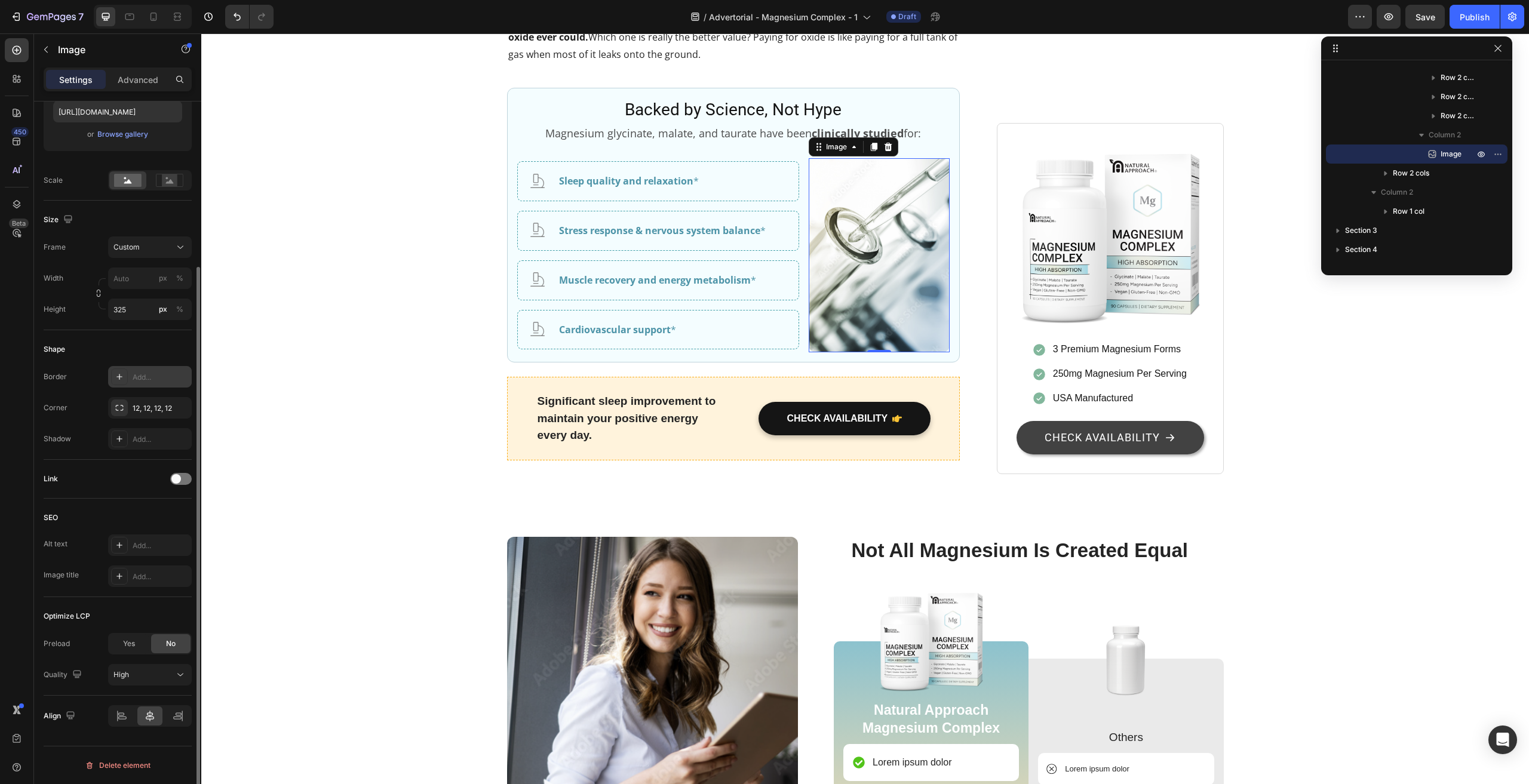
click at [151, 373] on div "Add..." at bounding box center [160, 378] width 57 height 10
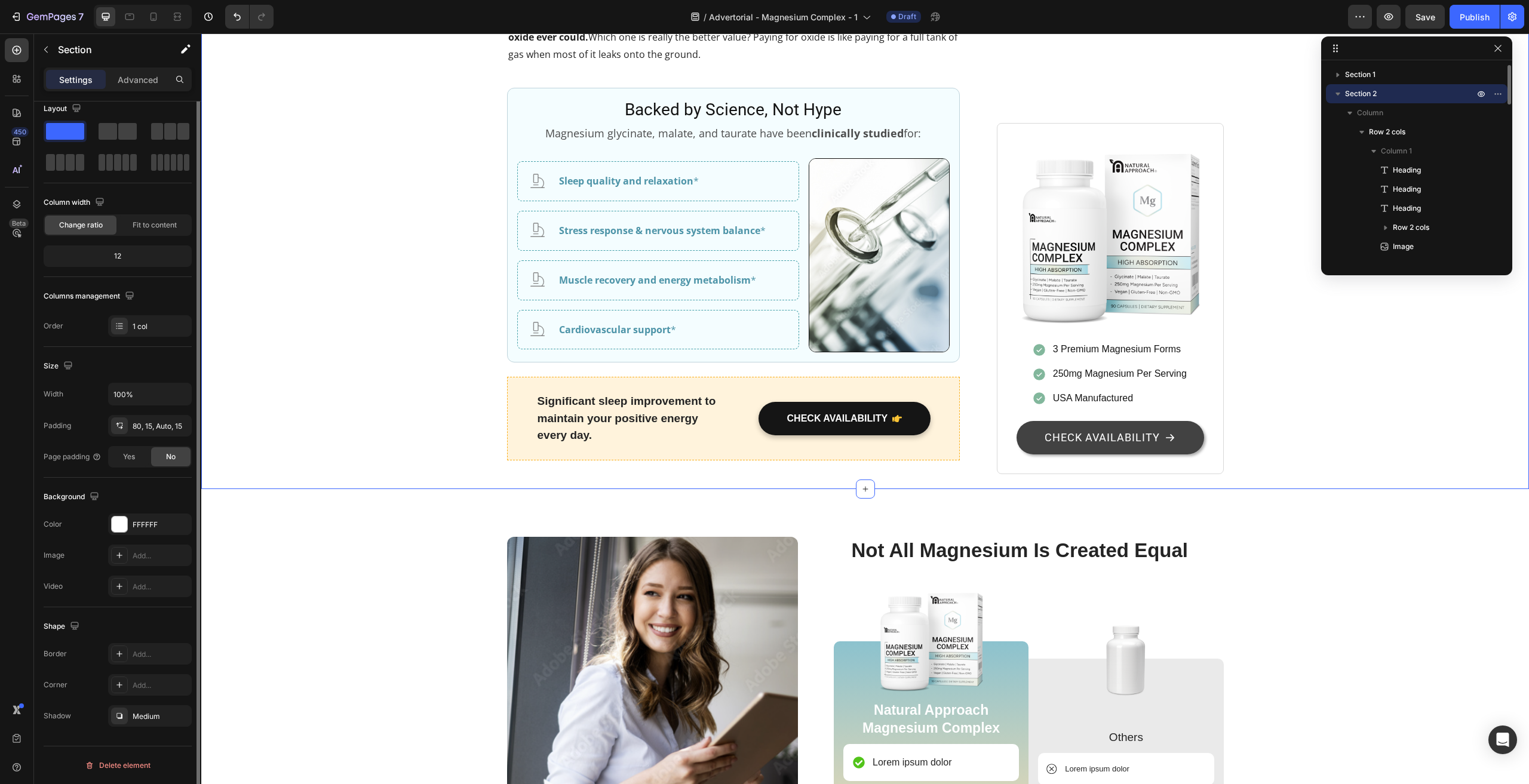
scroll to position [0, 0]
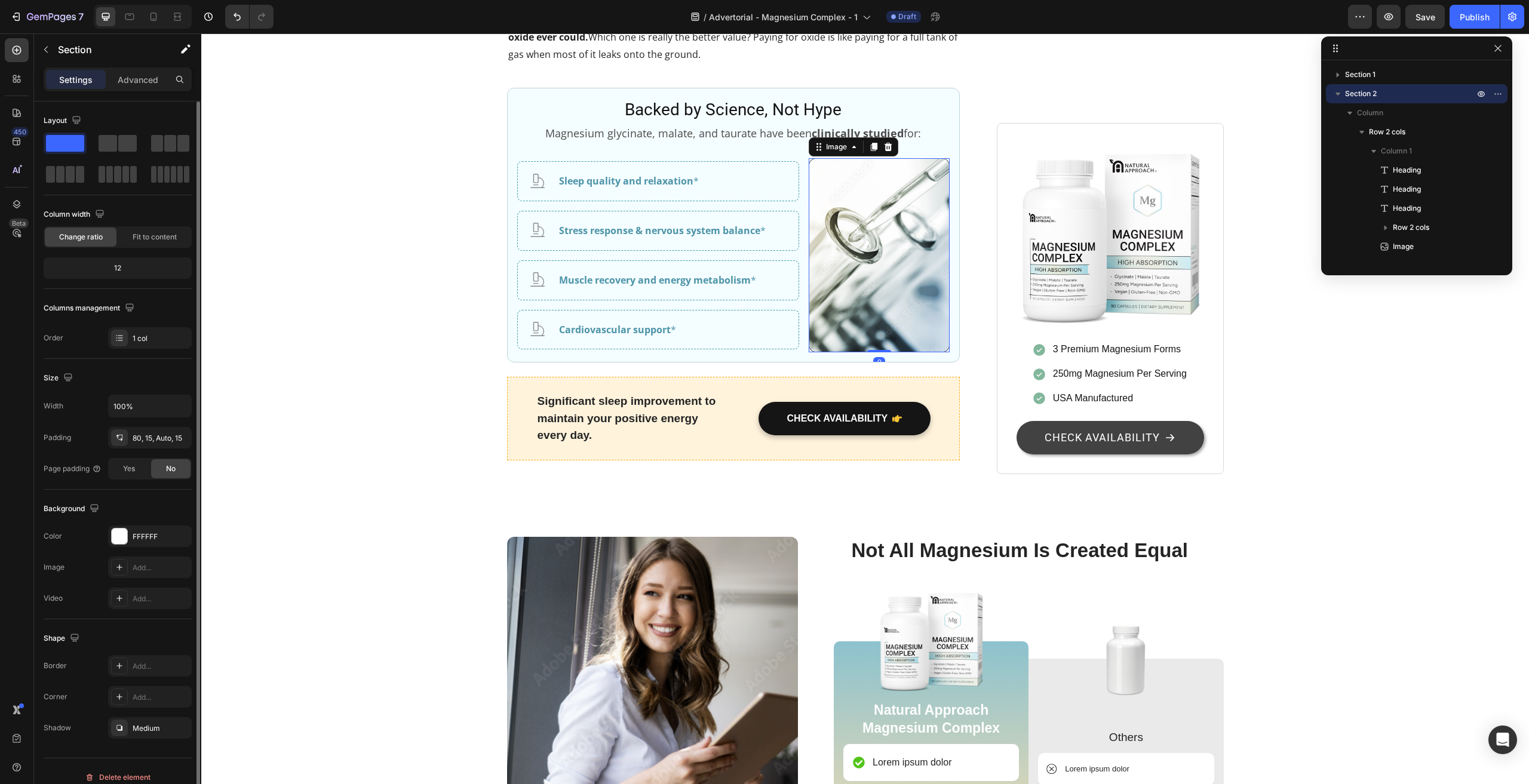
click at [817, 352] on img at bounding box center [879, 255] width 141 height 194
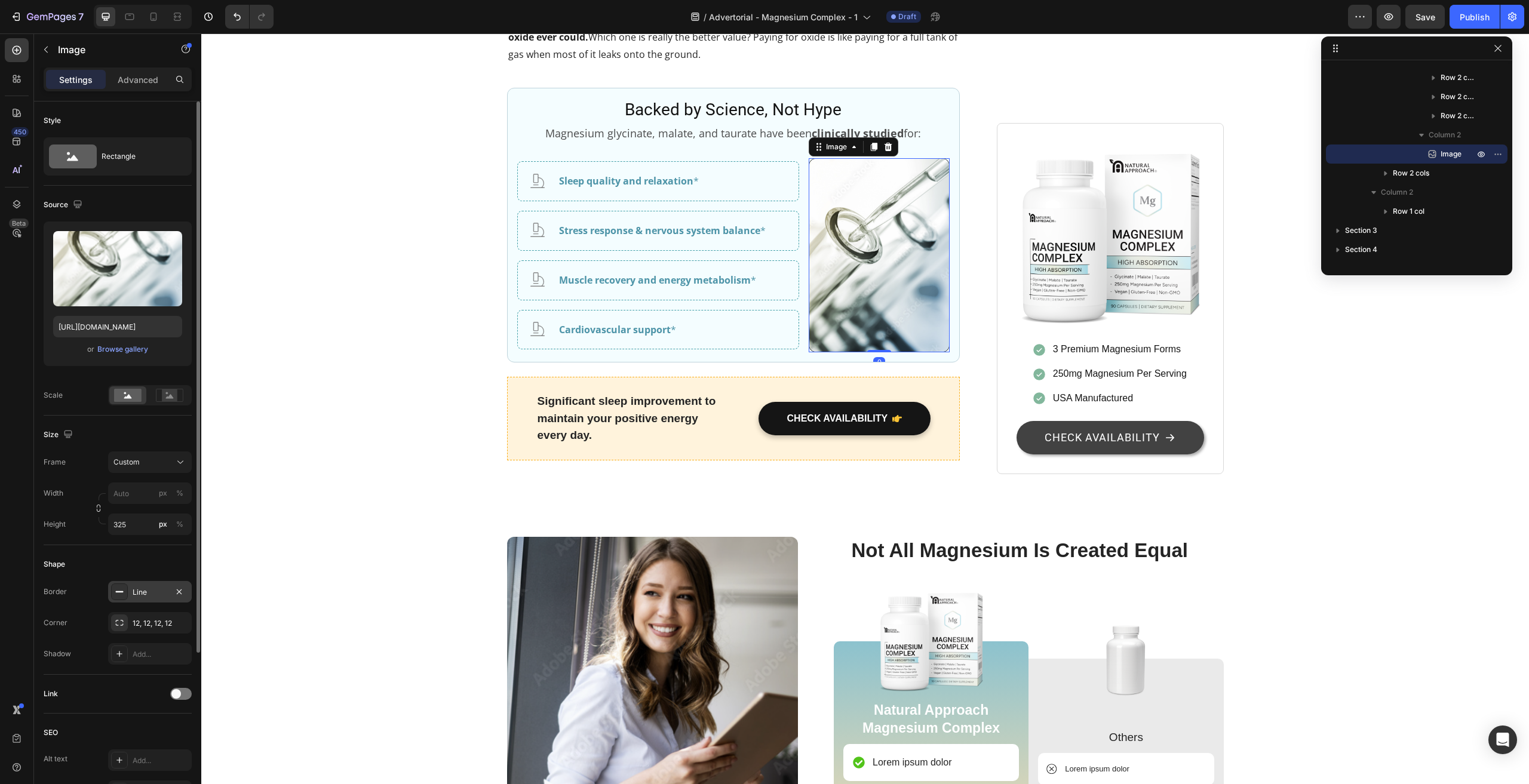
click at [149, 590] on div "Line" at bounding box center [150, 593] width 35 height 10
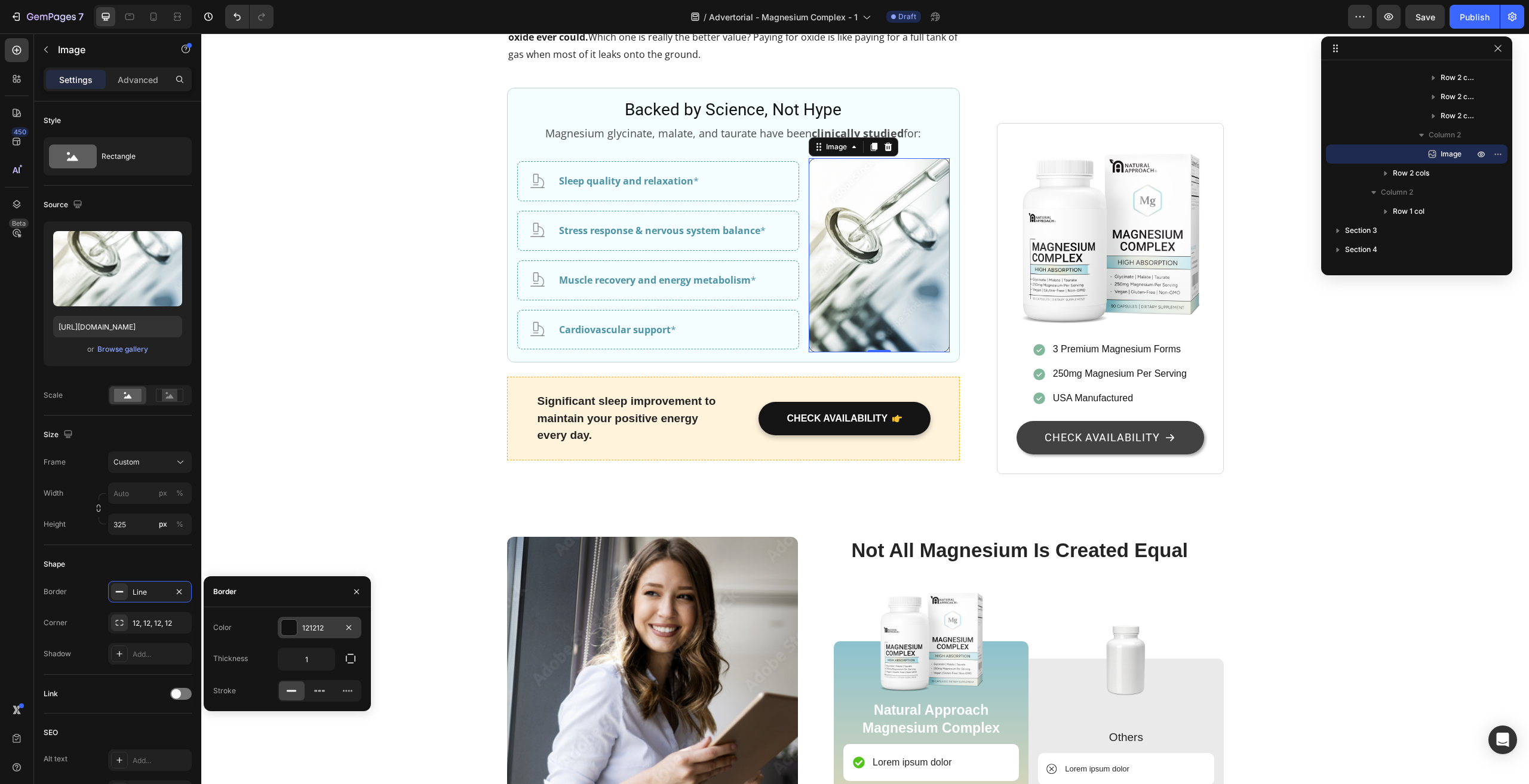
click at [319, 620] on div "121212" at bounding box center [319, 627] width 84 height 22
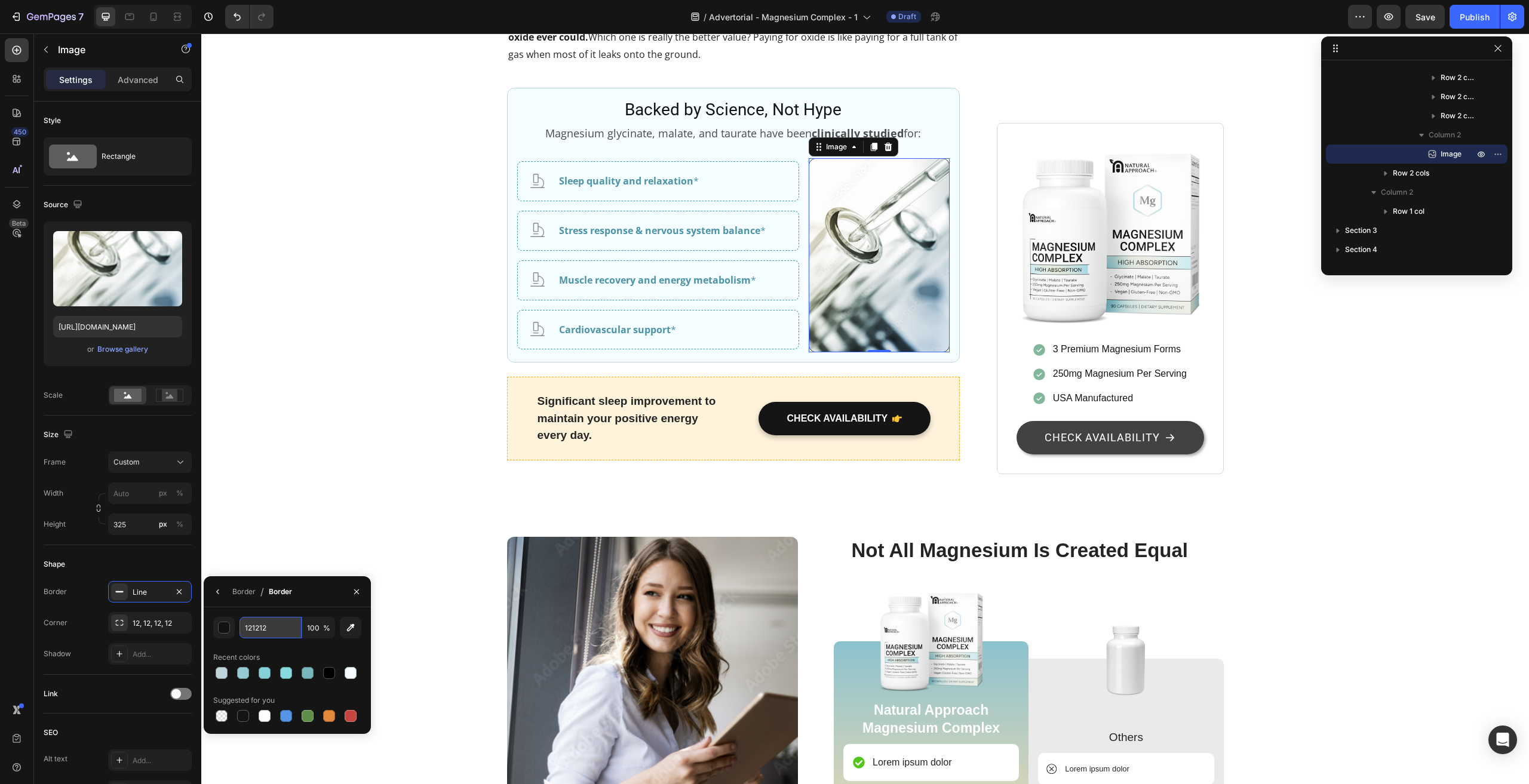
click at [272, 621] on input "121212" at bounding box center [270, 627] width 62 height 22
paste input "BED3DB"
type input "BED3DB"
click at [299, 648] on div "Recent colors" at bounding box center [287, 658] width 148 height 19
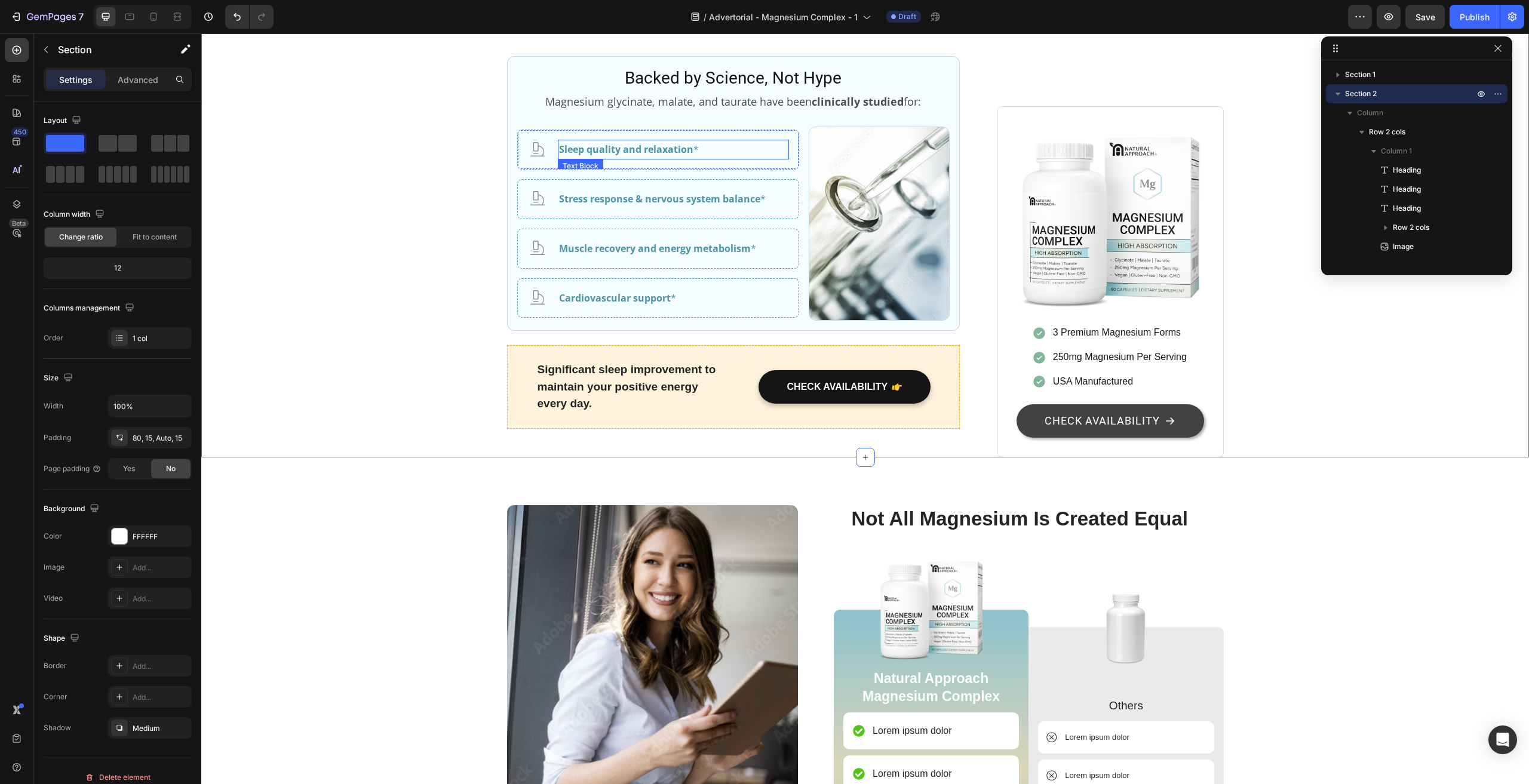
scroll to position [2448, 0]
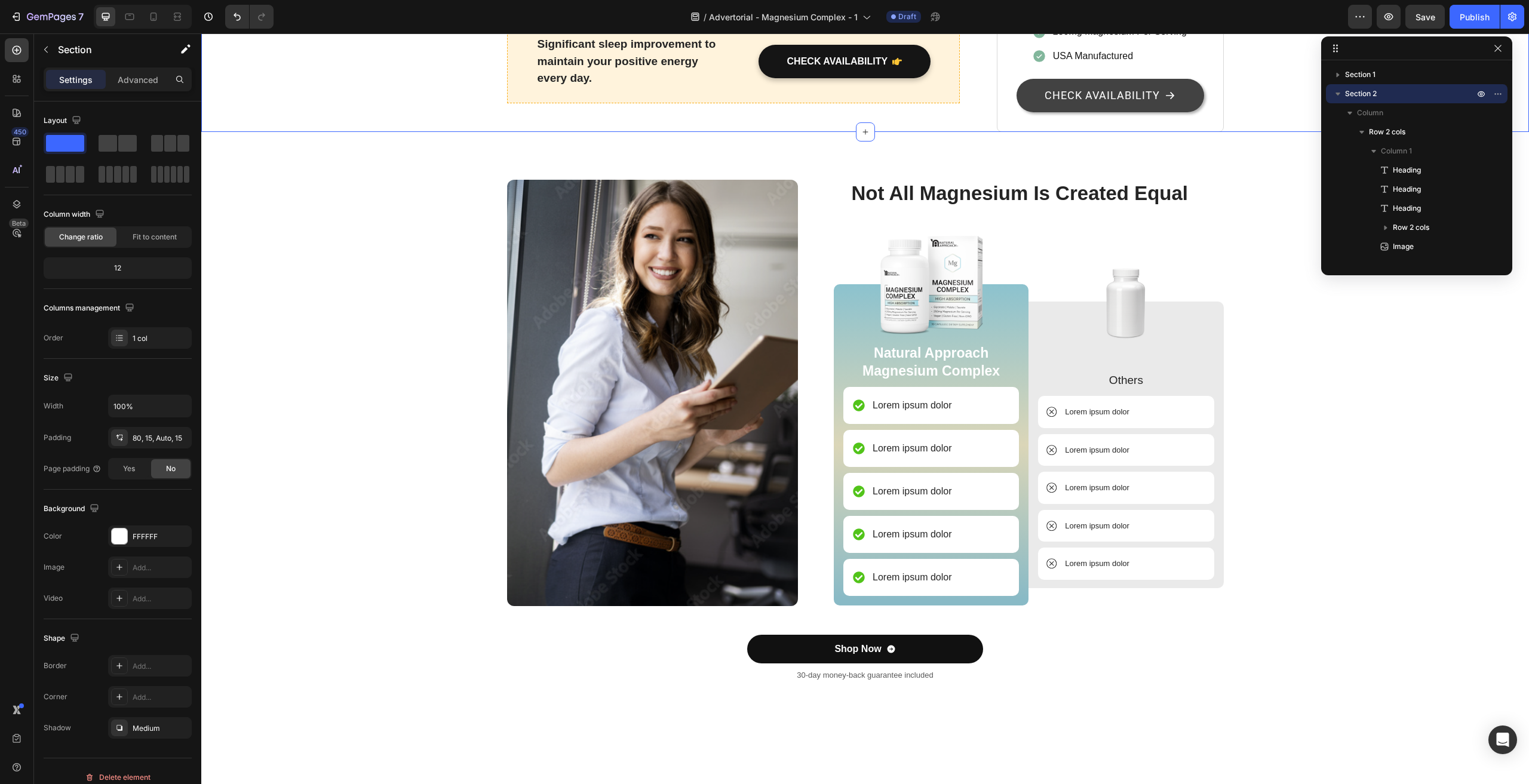
scroll to position [2747, 0]
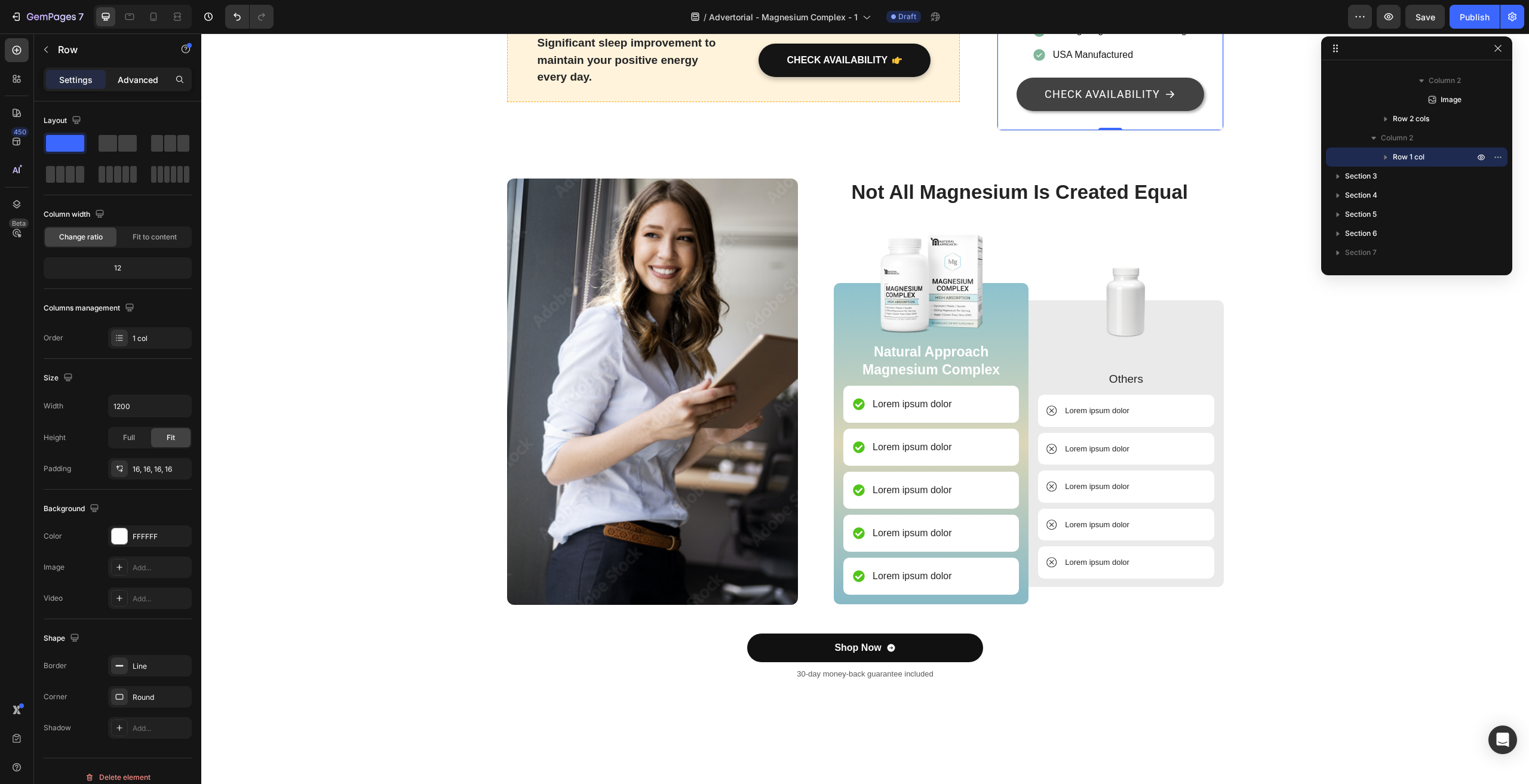
click at [140, 84] on p "Advanced" at bounding box center [137, 79] width 41 height 12
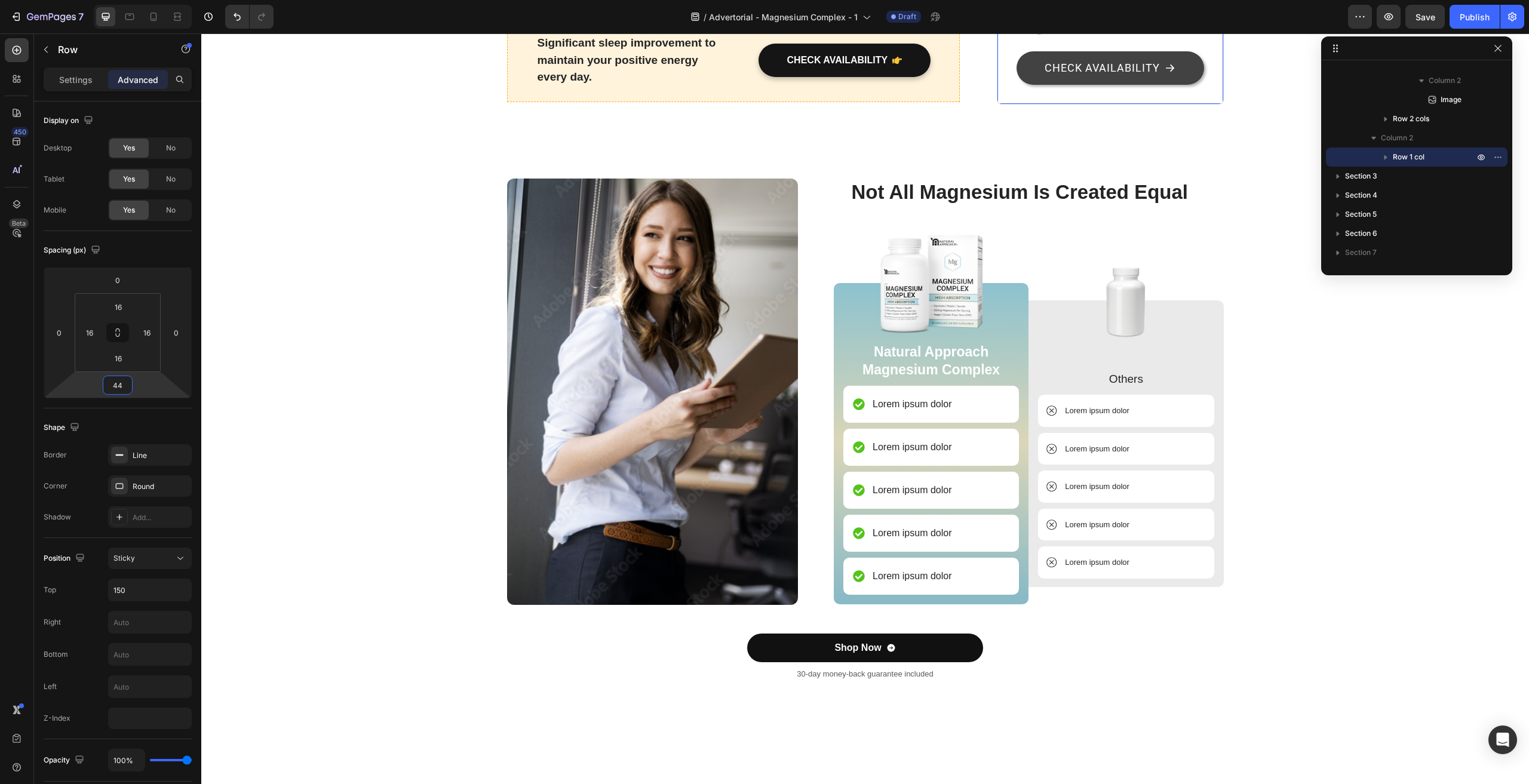
type input "46"
drag, startPoint x: 138, startPoint y: 375, endPoint x: 146, endPoint y: 361, distance: 16.1
click at [146, 0] on html "7 / Advertorial - Magnesium Complex - 1 Draft Preview Save Publish 450 Beta Sec…" at bounding box center [764, 0] width 1529 height 0
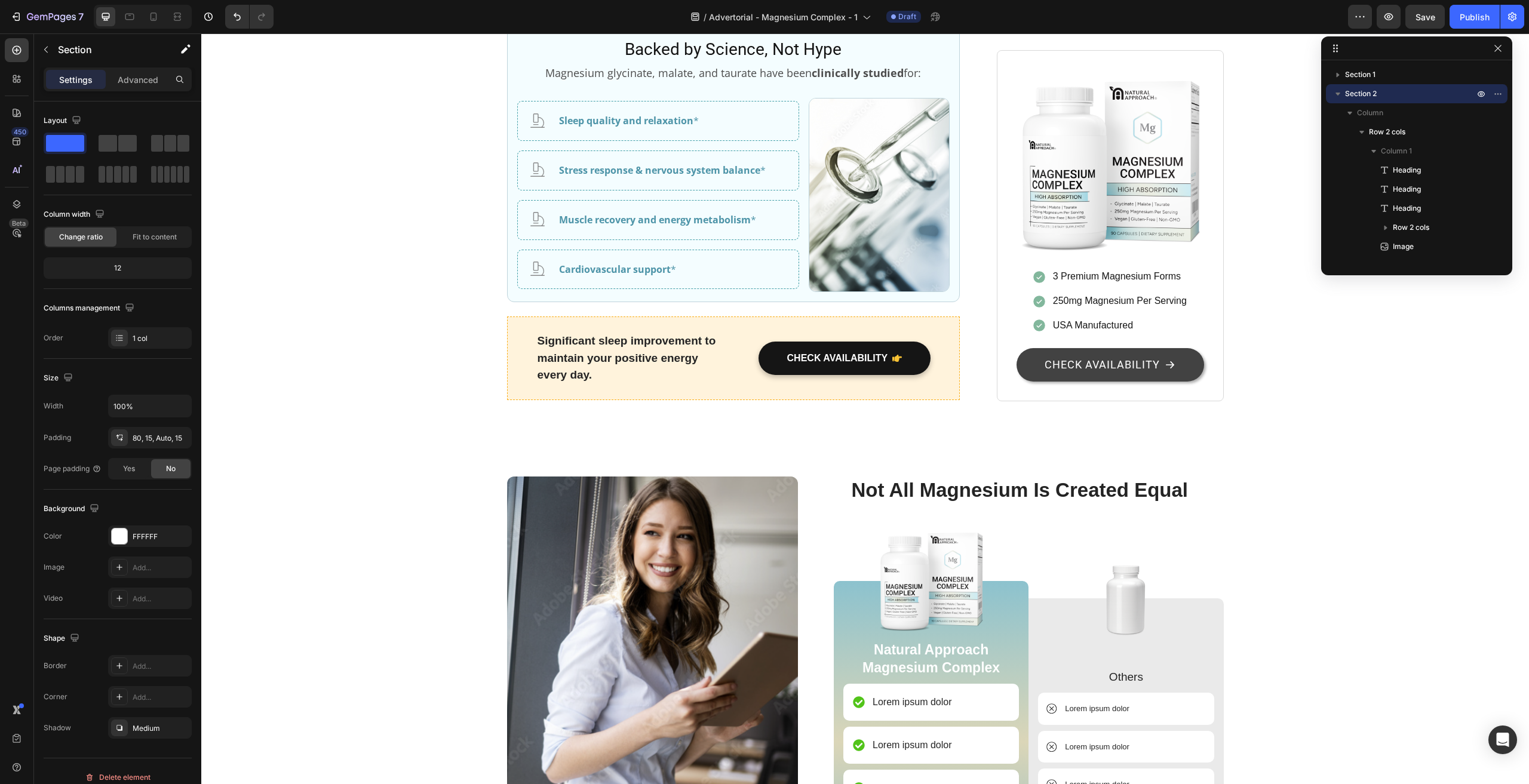
scroll to position [2448, 0]
click at [884, 83] on p "Magnesium glycinate, malate, and taurate have been clinically studied for:" at bounding box center [734, 73] width 431 height 19
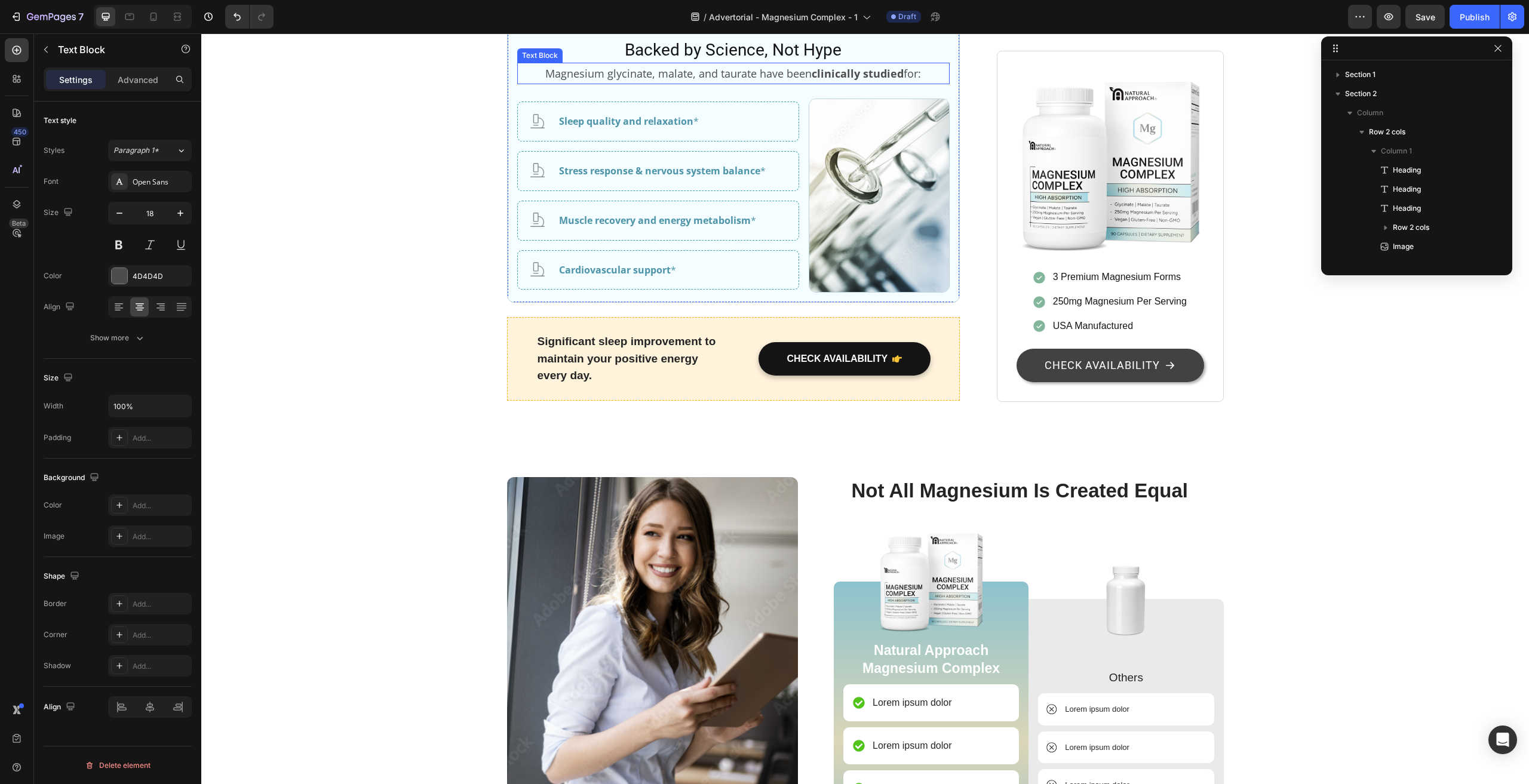
scroll to position [570, 0]
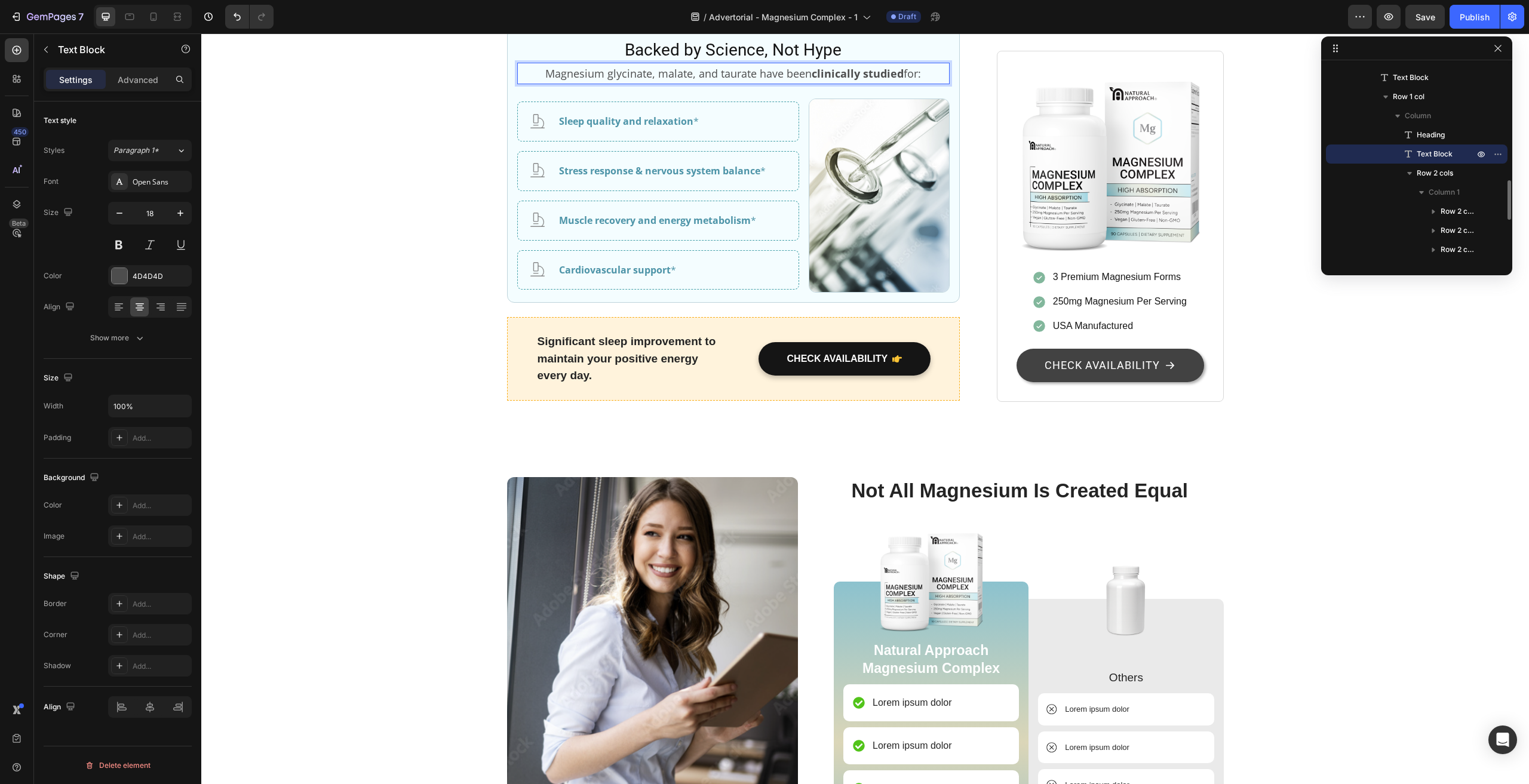
click at [880, 81] on strong "clinically studied" at bounding box center [858, 73] width 92 height 14
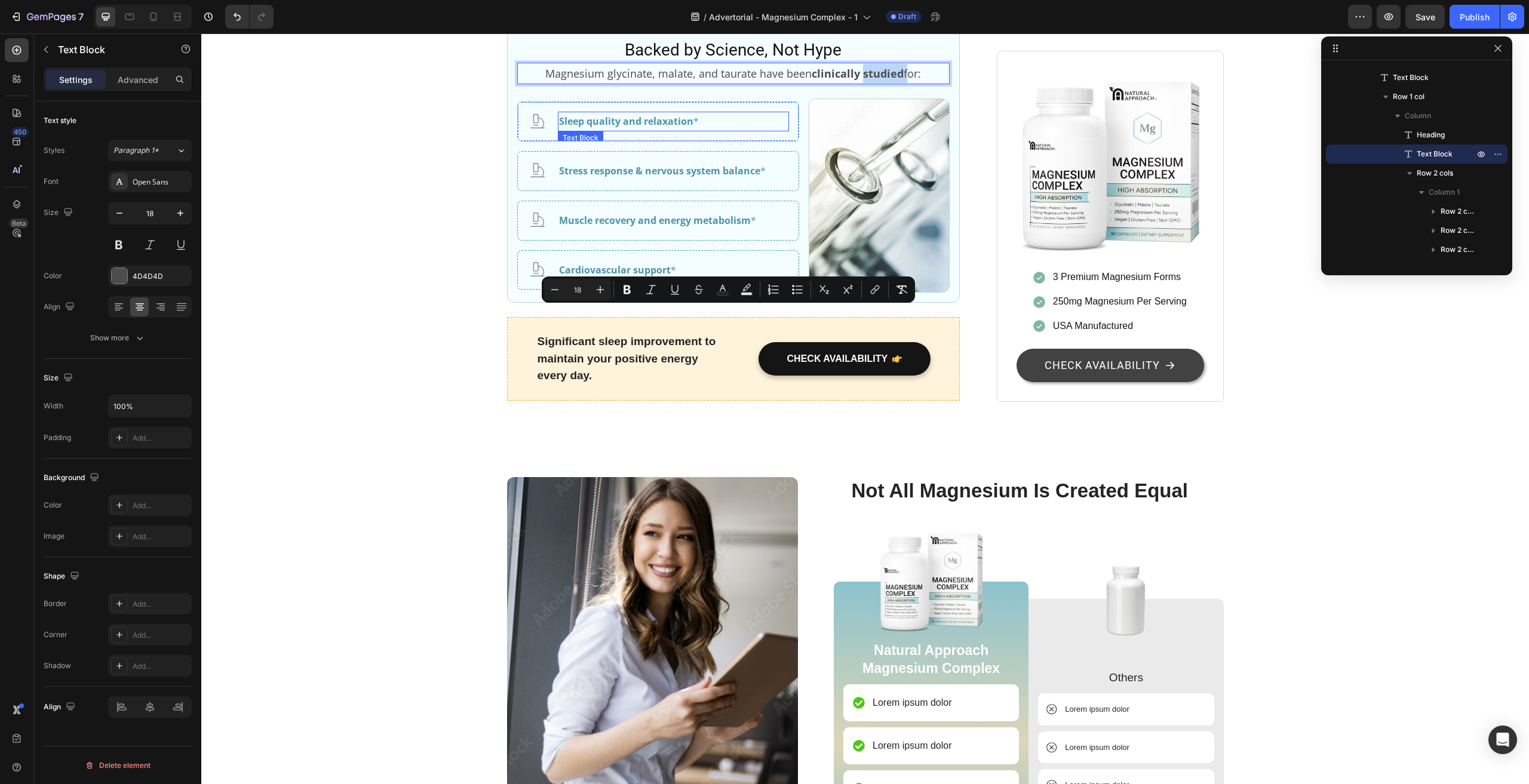
copy p "Magnesium glycinate, malate, and taurate have been clinically studied for:"
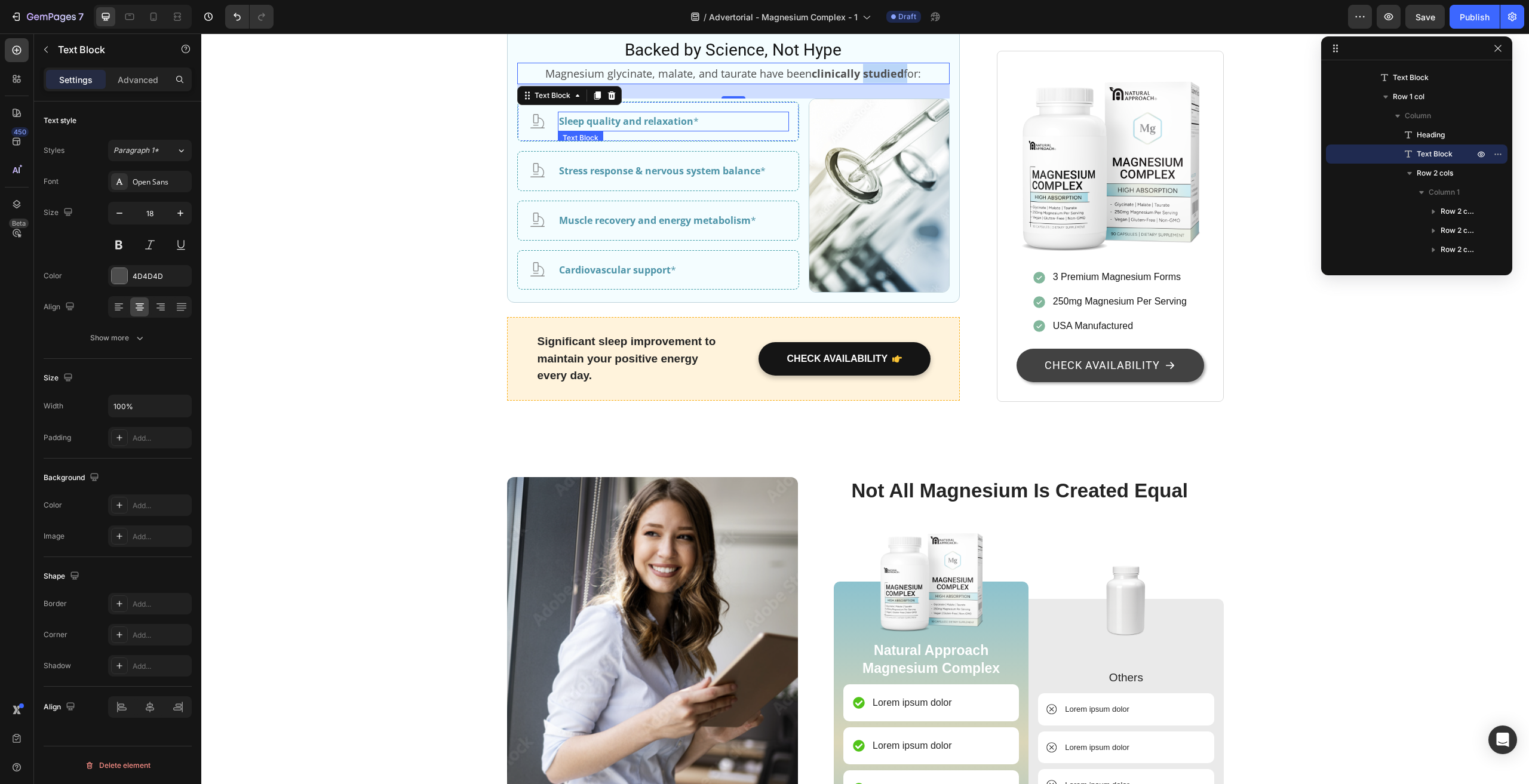
click at [656, 128] on strong "Sleep quality and relaxation" at bounding box center [626, 121] width 134 height 13
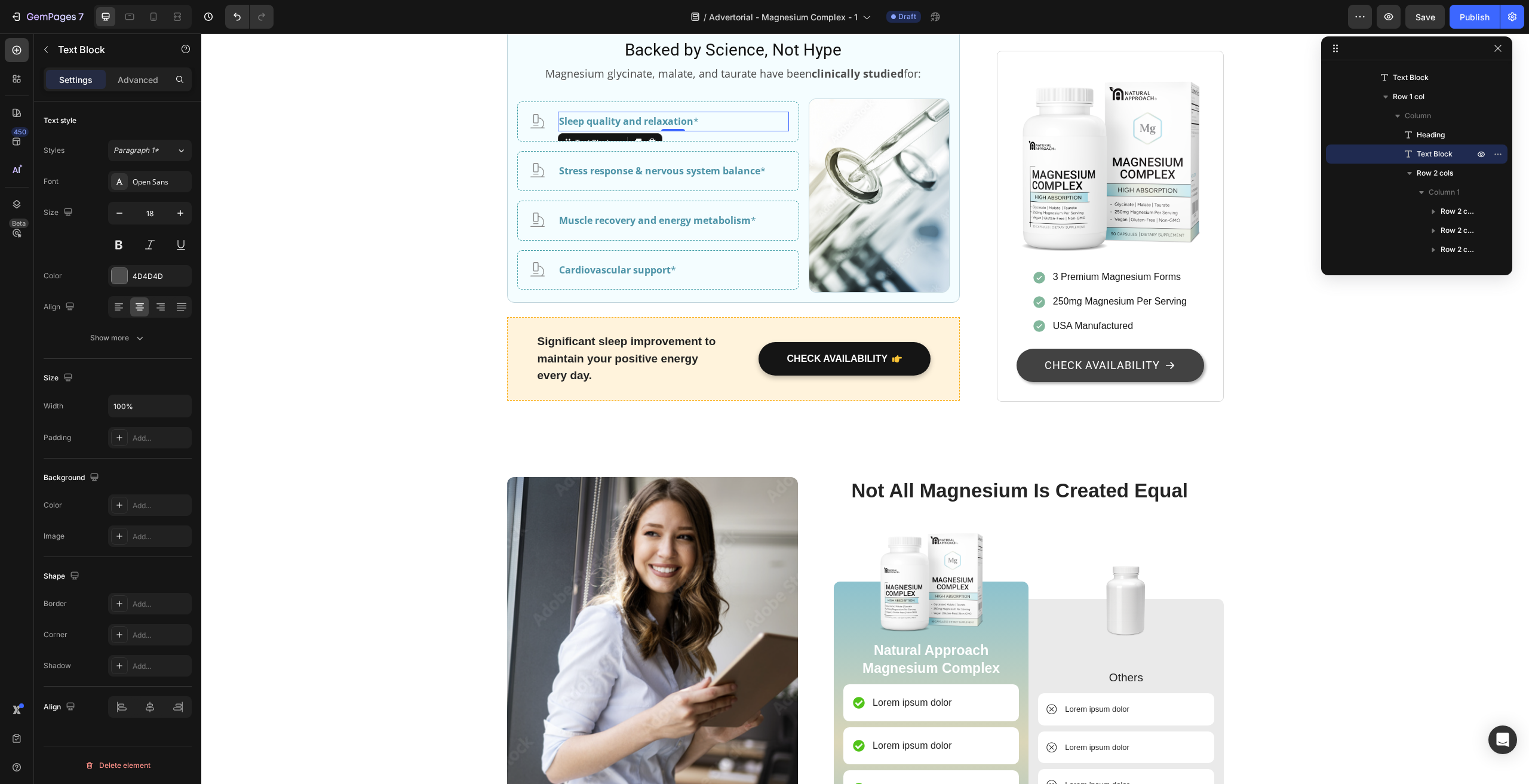
scroll to position [704, 0]
click at [656, 128] on strong "Sleep quality and relaxation" at bounding box center [626, 121] width 134 height 13
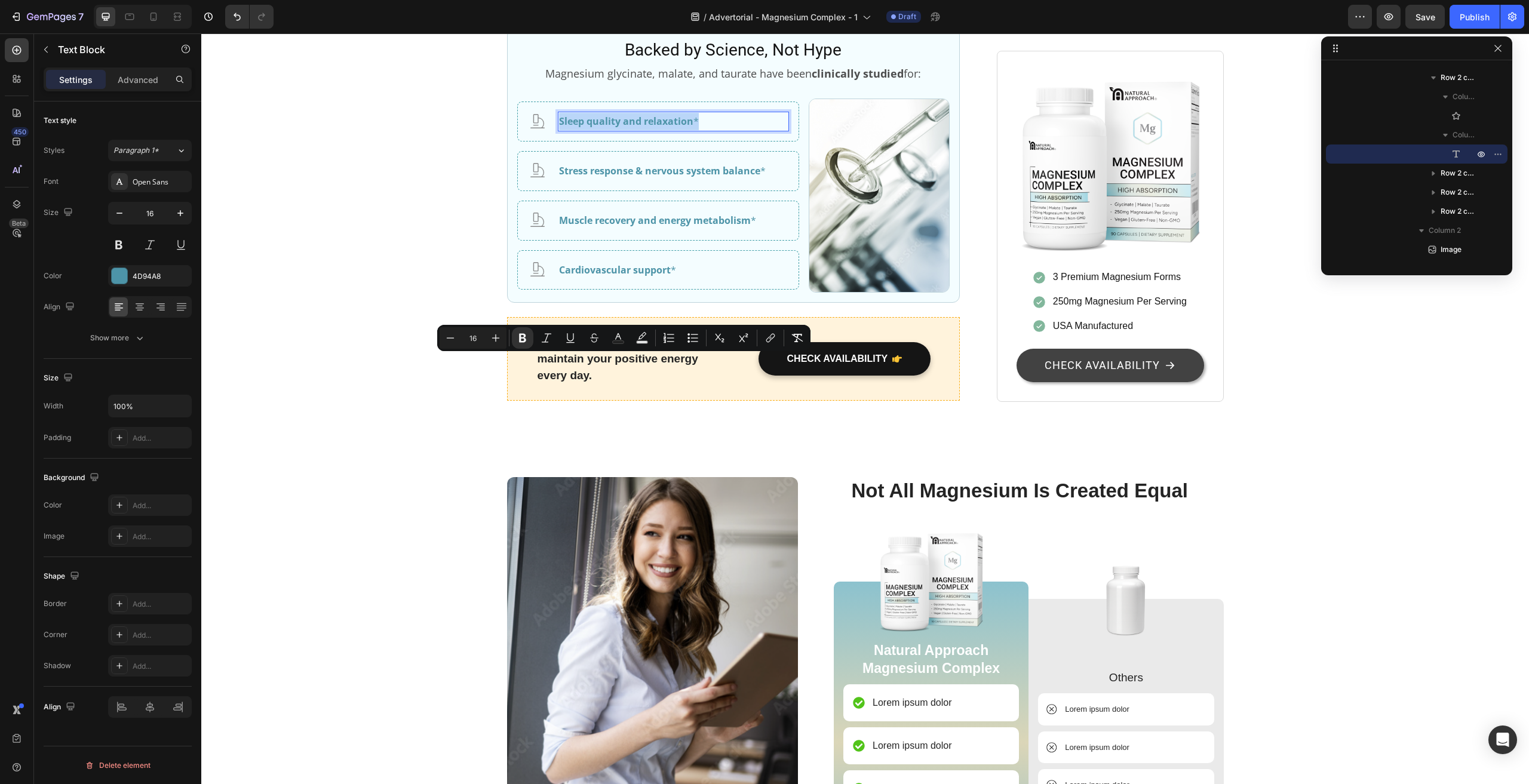
copy p "Sleep quality and relaxation *"
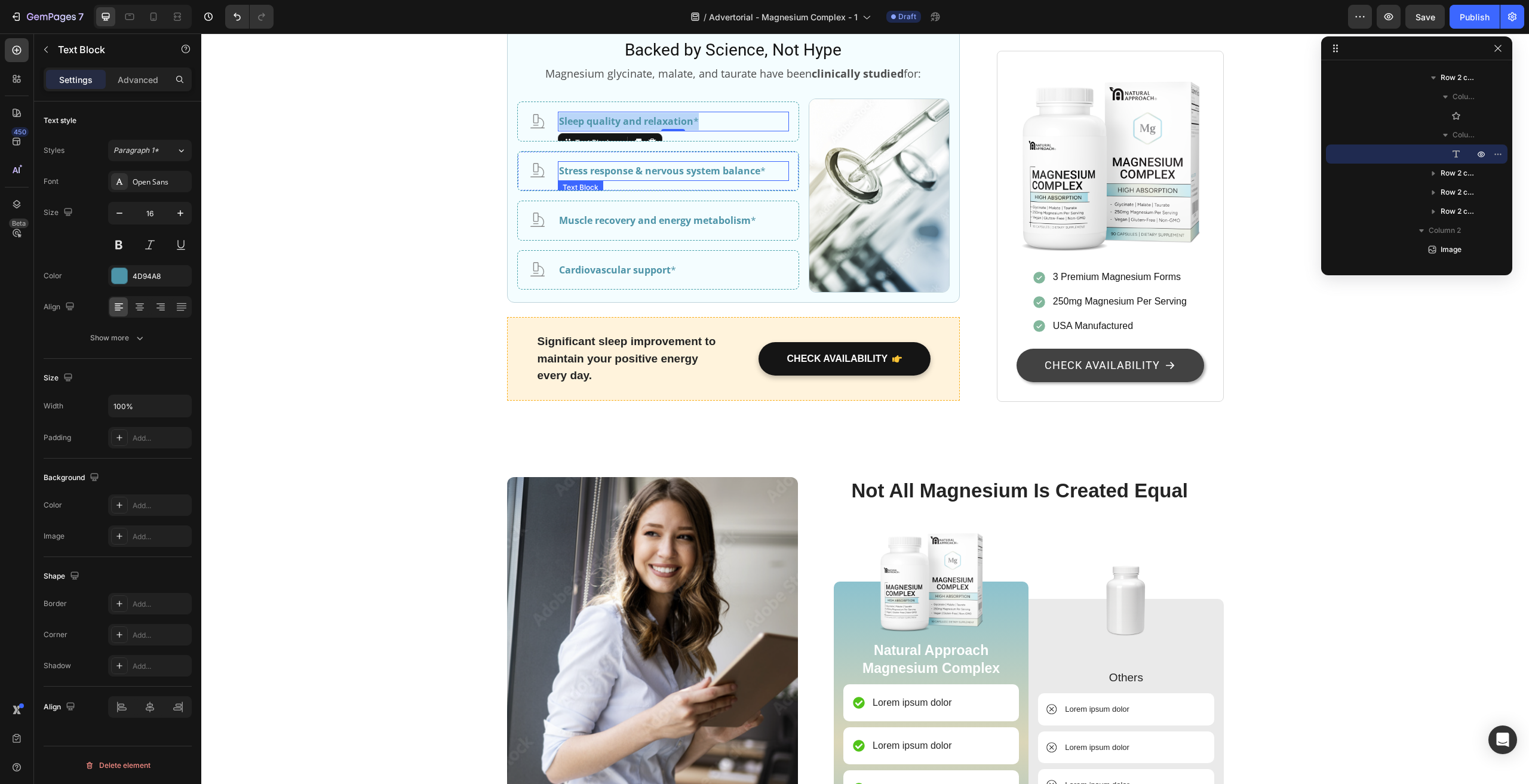
click at [631, 178] on strong "Stress response & nervous system balance" at bounding box center [659, 171] width 201 height 13
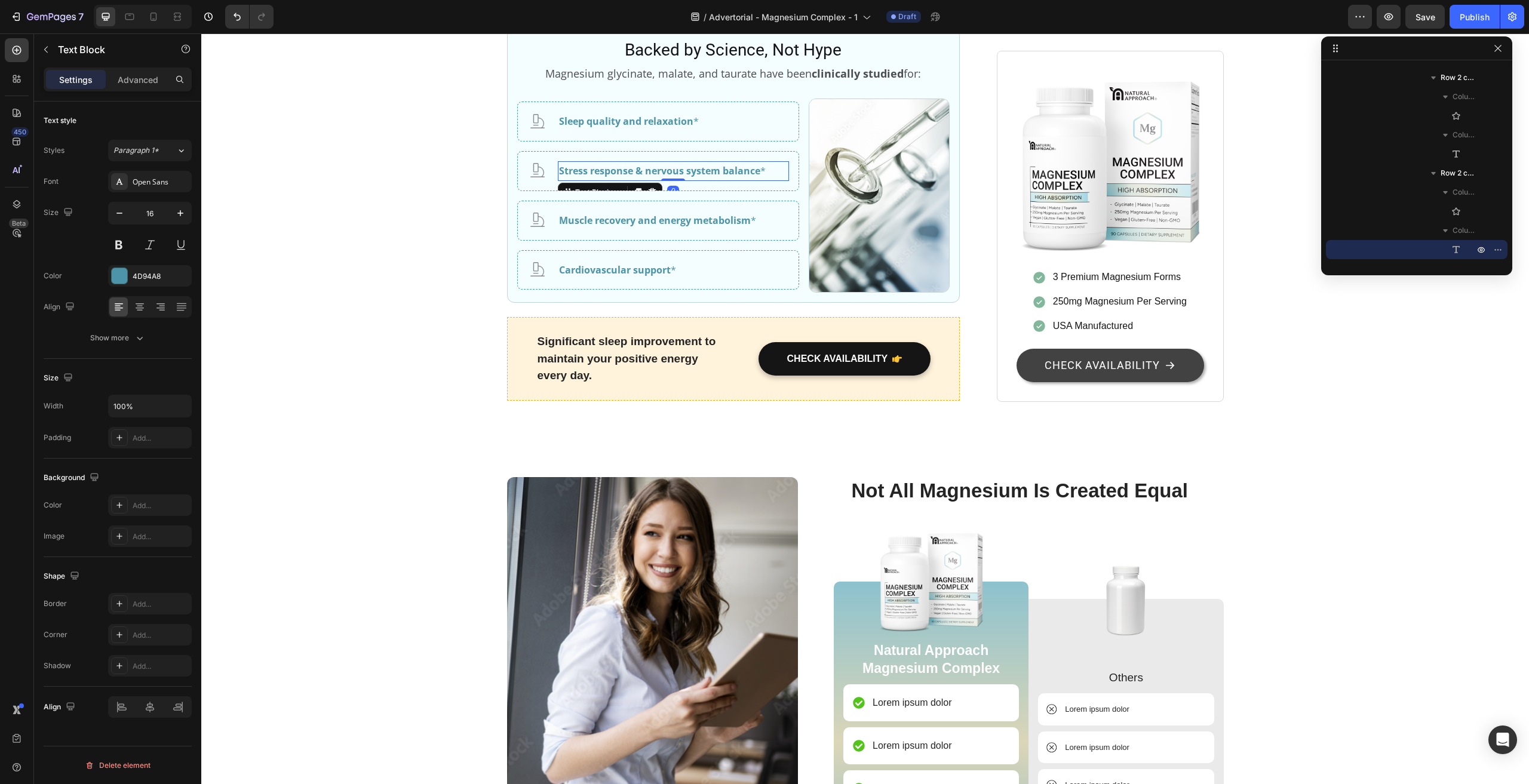
click at [631, 178] on strong "Stress response & nervous system balance" at bounding box center [659, 171] width 201 height 13
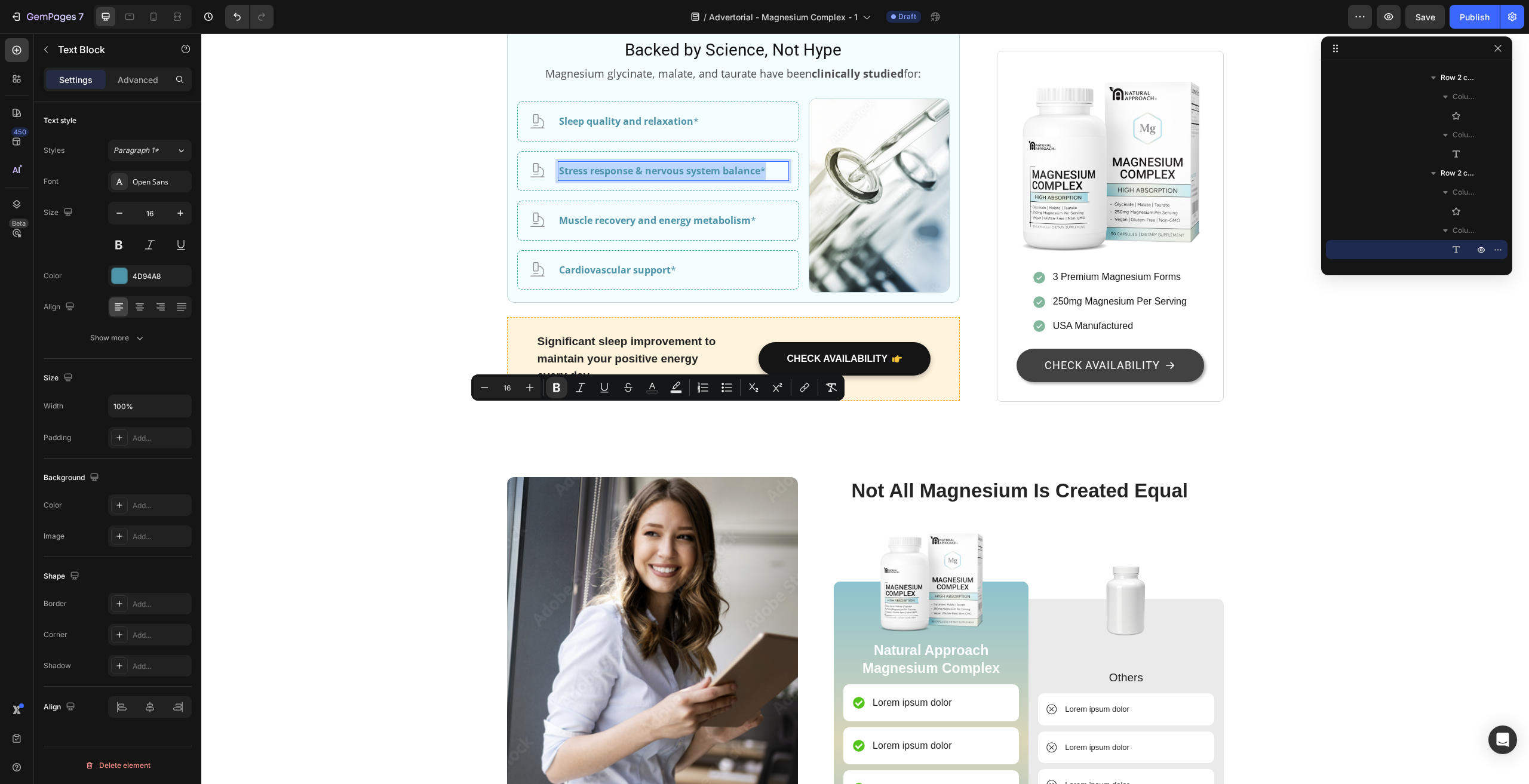
copy p "Stress response & nervous system balance *"
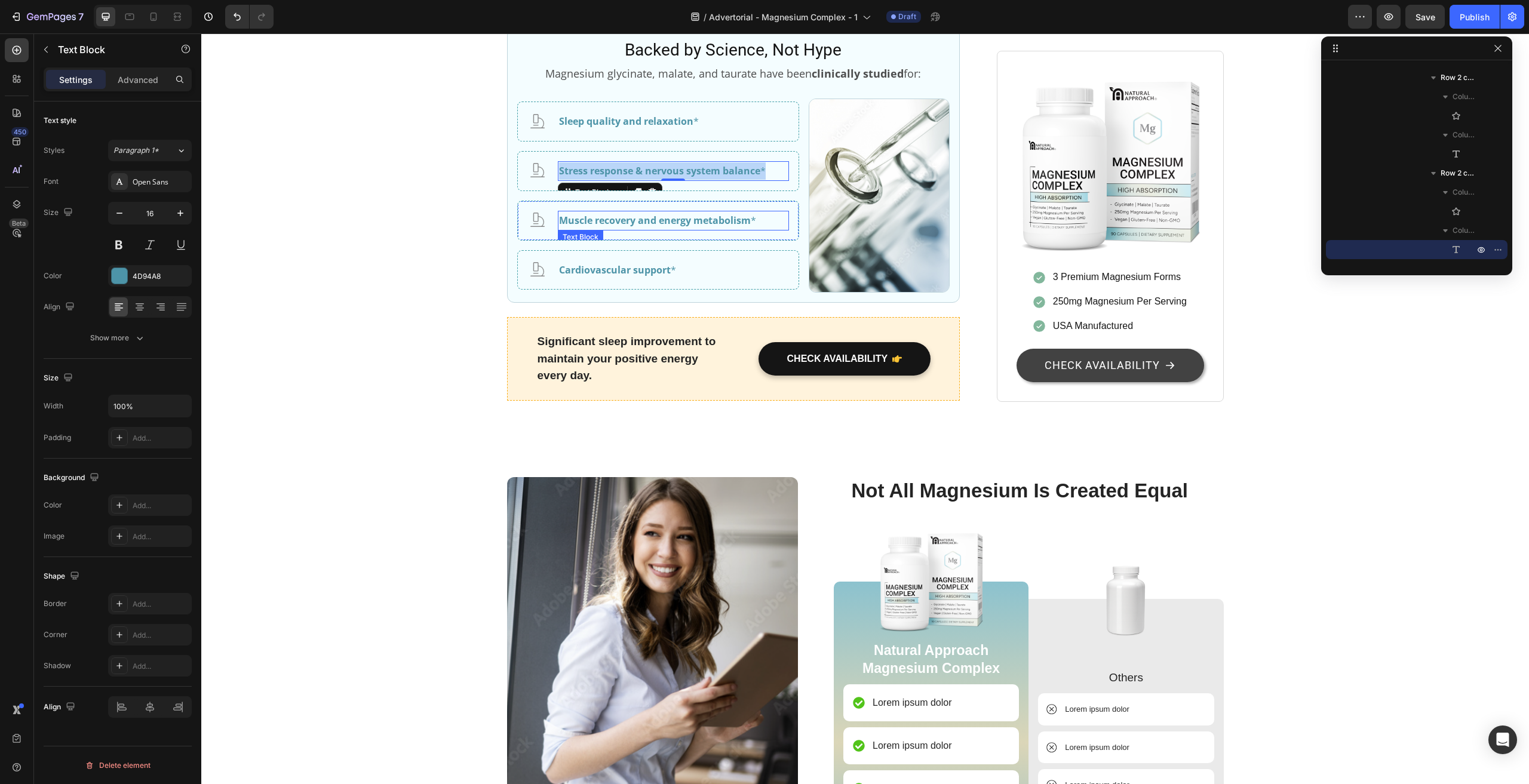
click at [605, 227] on strong "Muscle recovery and energy metabolism" at bounding box center [654, 220] width 191 height 13
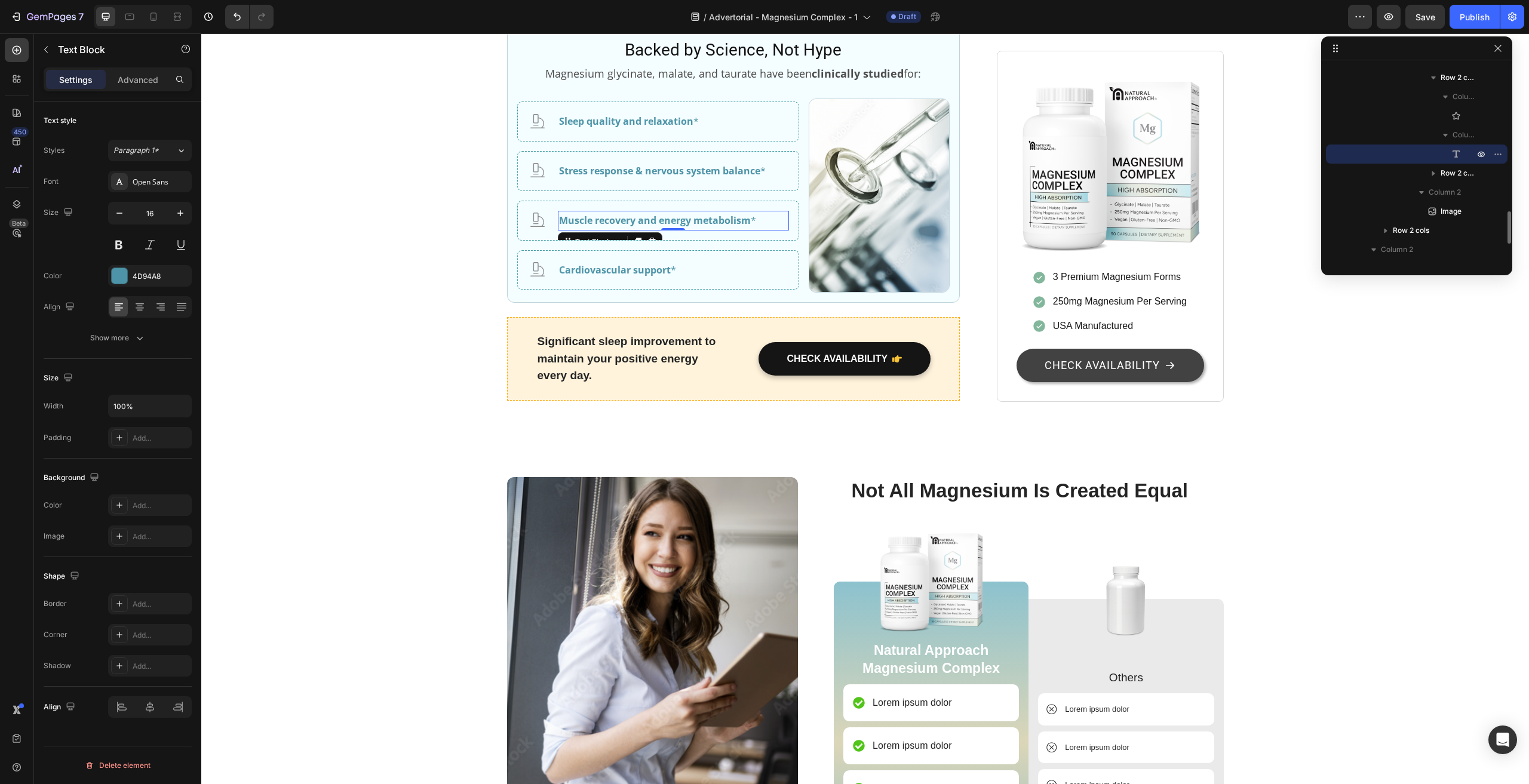
click at [605, 227] on strong "Muscle recovery and energy metabolism" at bounding box center [654, 220] width 191 height 13
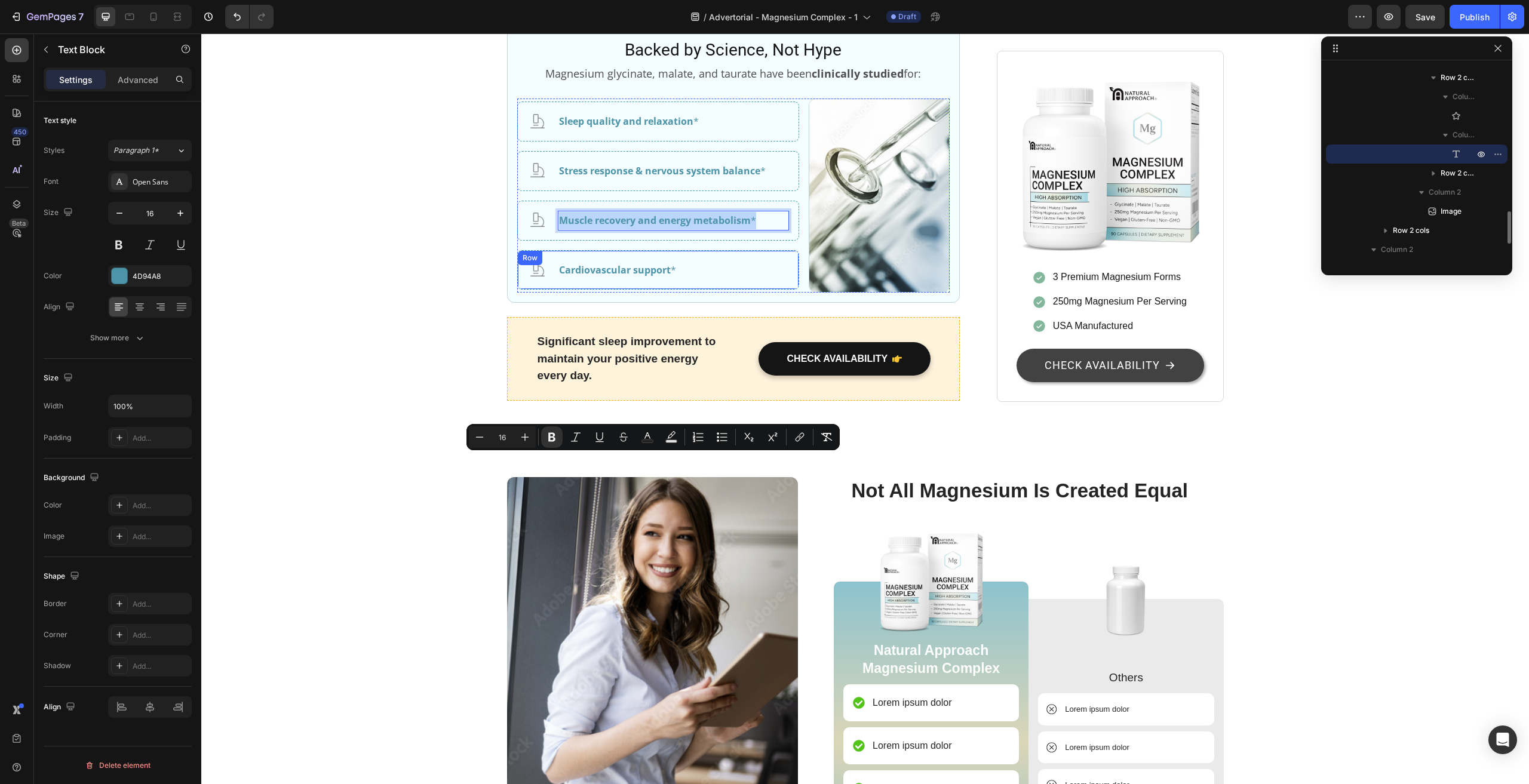
copy p "Muscle recovery and energy metabolism *"
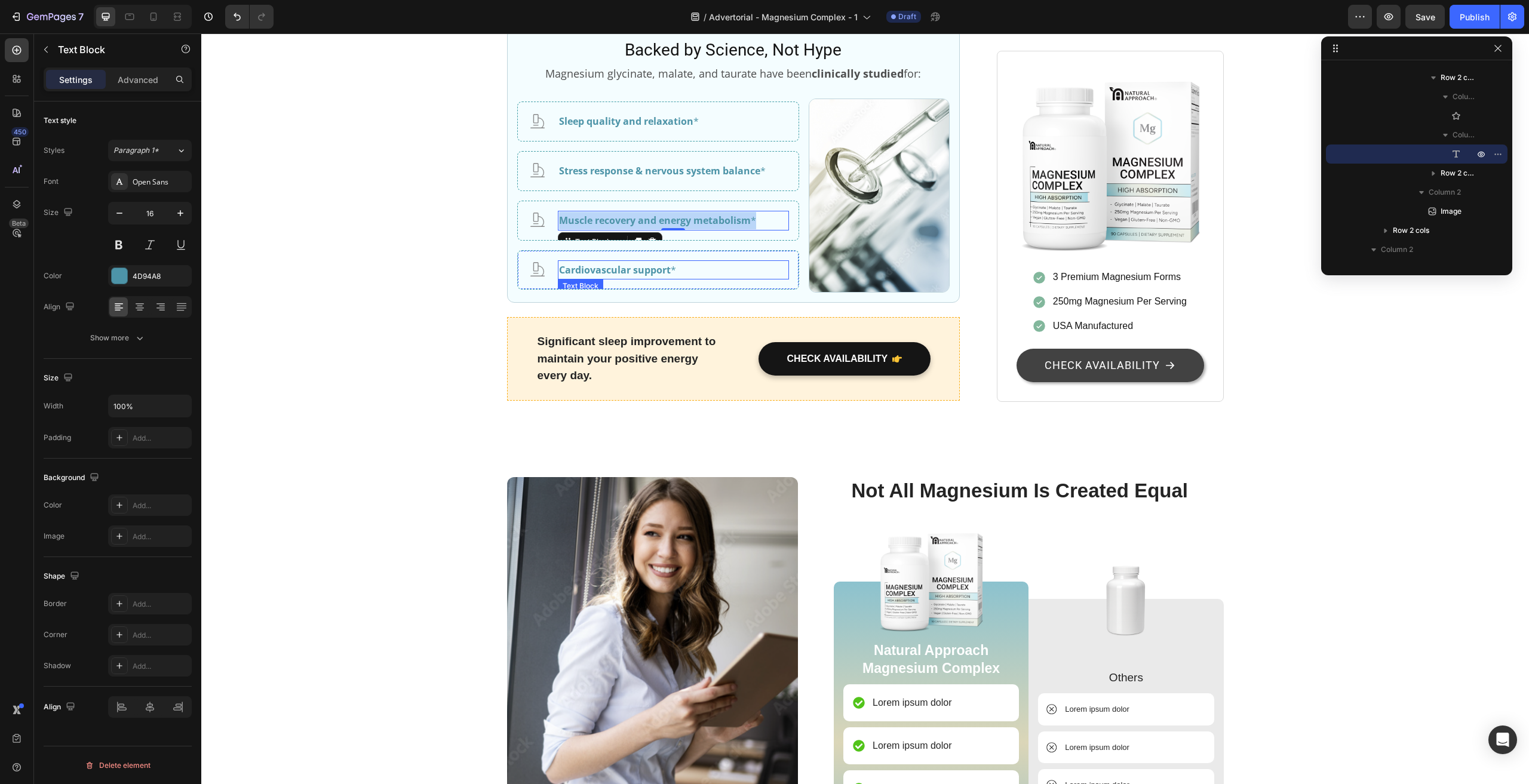
click at [640, 277] on strong "Cardiovascular support" at bounding box center [614, 270] width 111 height 13
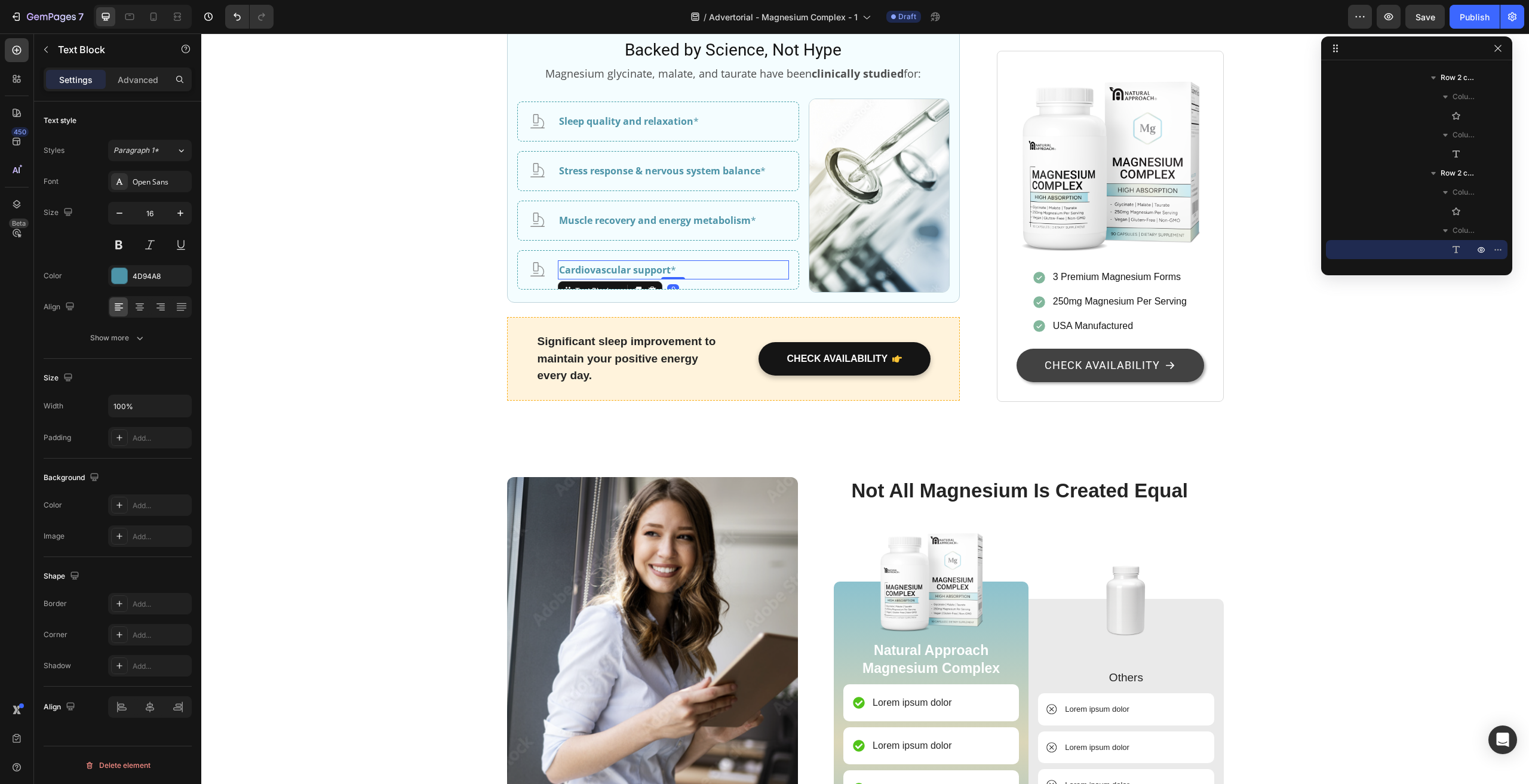
click at [640, 277] on strong "Cardiovascular support" at bounding box center [614, 270] width 111 height 13
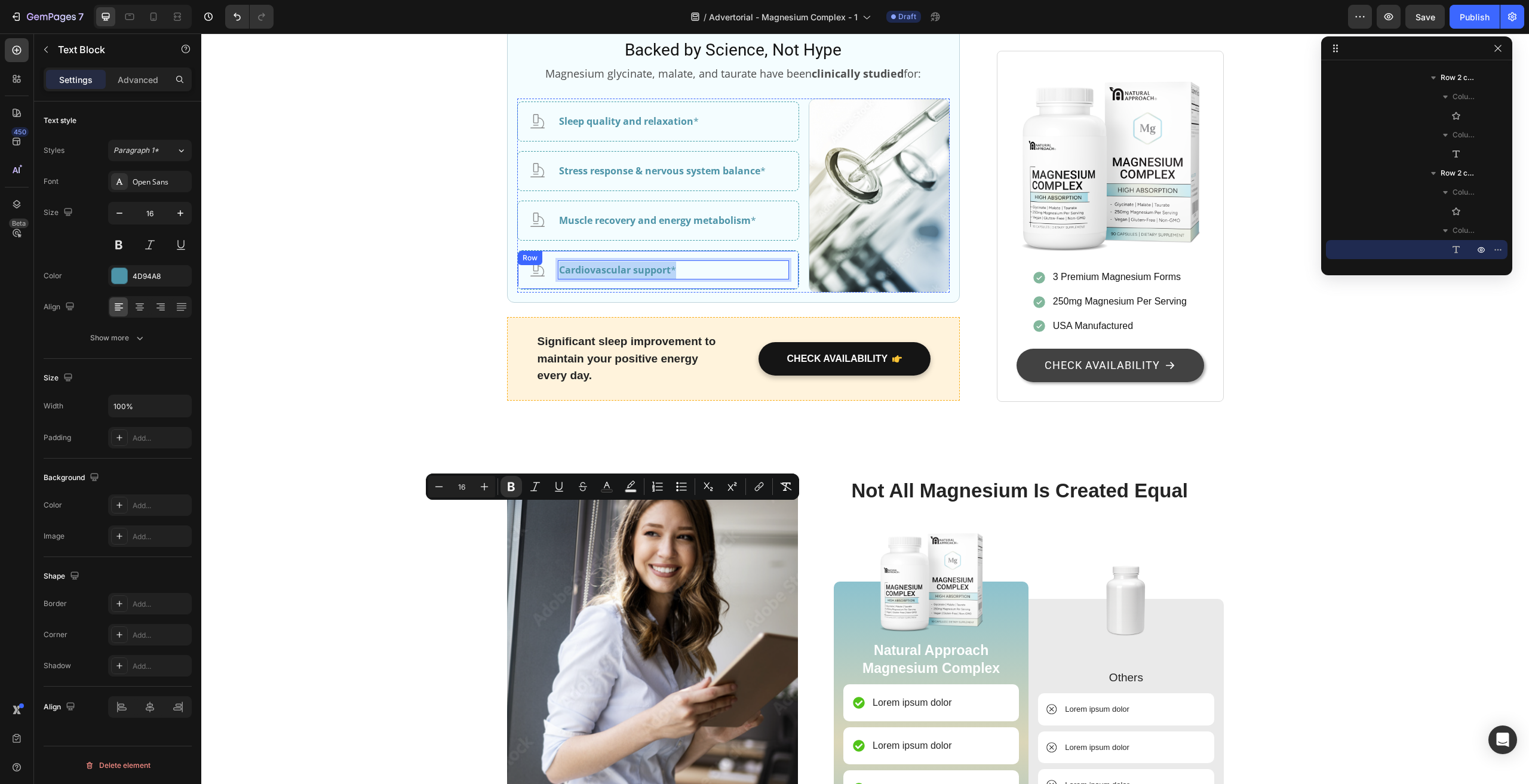
copy p "Cardiovascular support *"
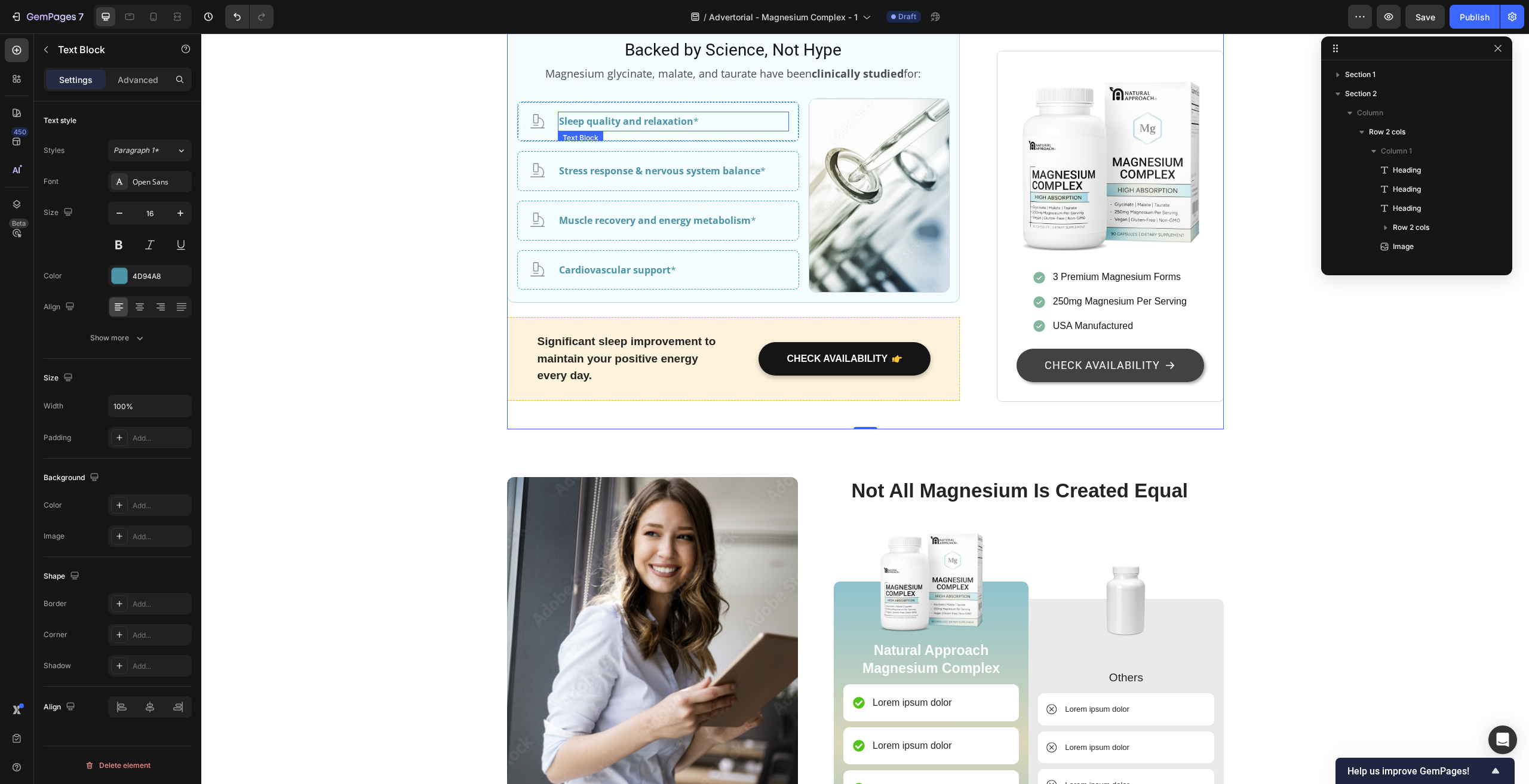
click at [661, 128] on strong "Sleep quality and relaxation" at bounding box center [626, 121] width 134 height 13
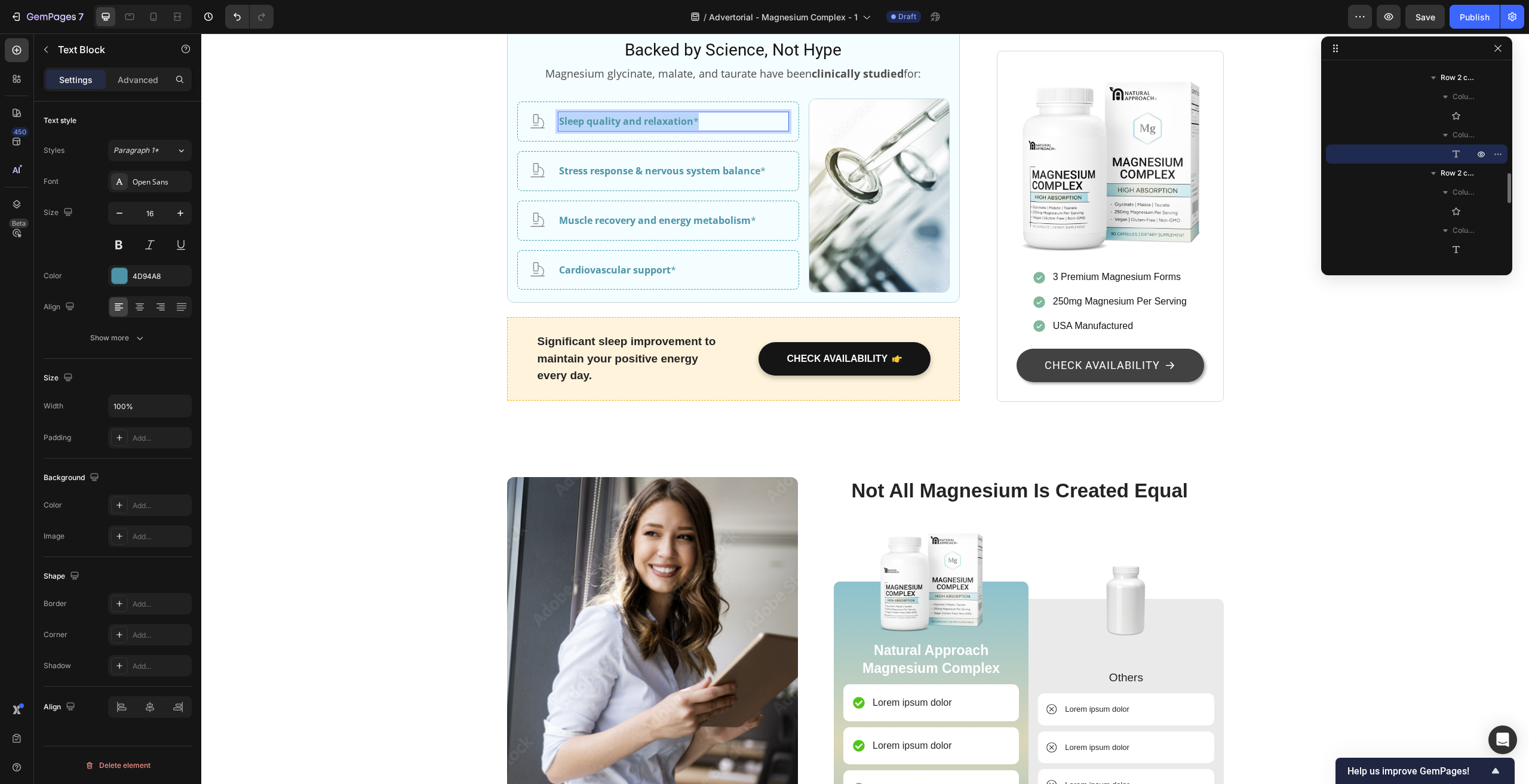
click at [661, 128] on strong "Sleep quality and relaxation" at bounding box center [626, 121] width 134 height 13
click at [669, 128] on strong "Sleep quality and relaxation" at bounding box center [626, 121] width 134 height 13
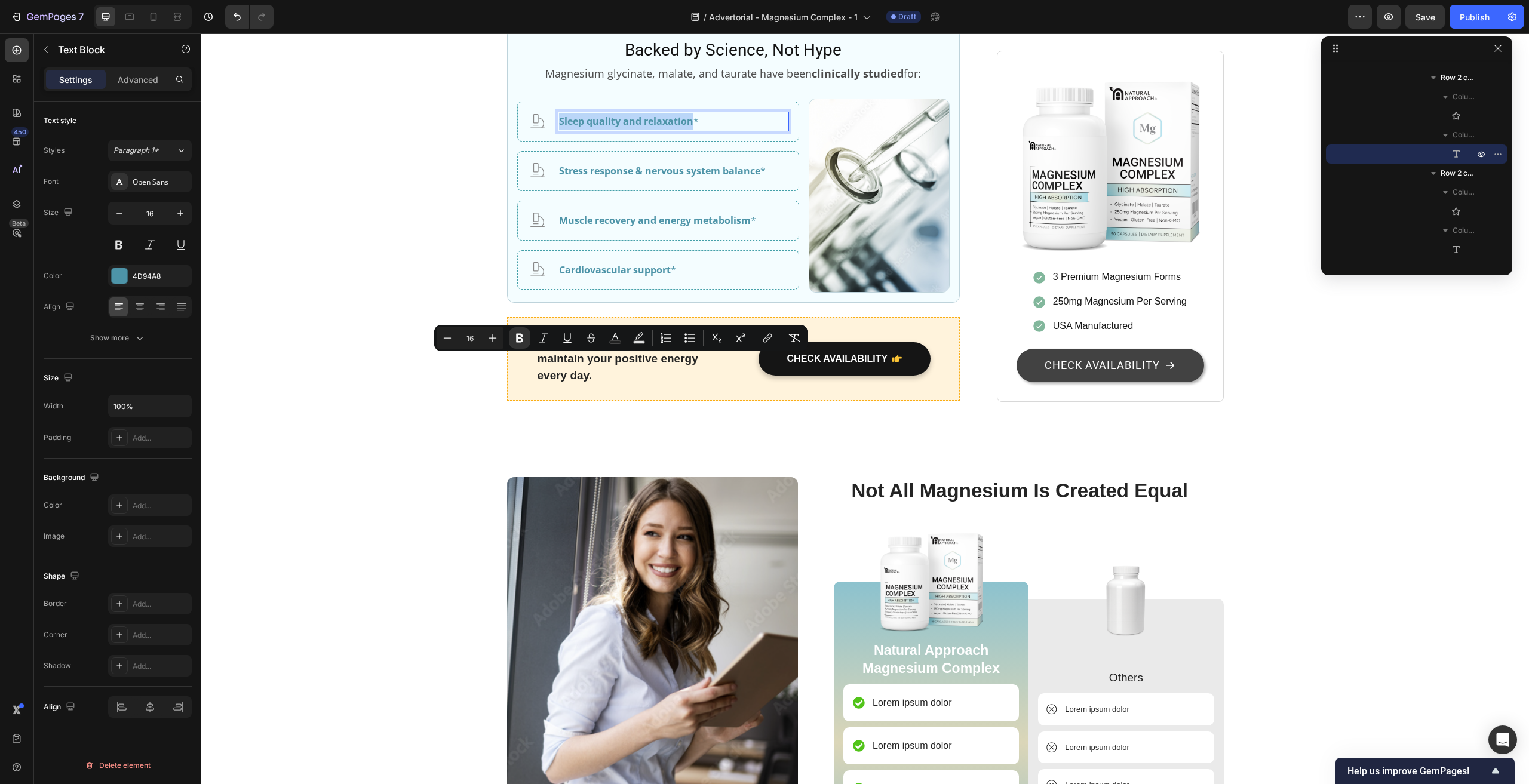
drag, startPoint x: 688, startPoint y: 364, endPoint x: 553, endPoint y: 365, distance: 135.0
click at [558, 131] on div "Sleep quality and relaxation *" at bounding box center [674, 121] width 231 height 20
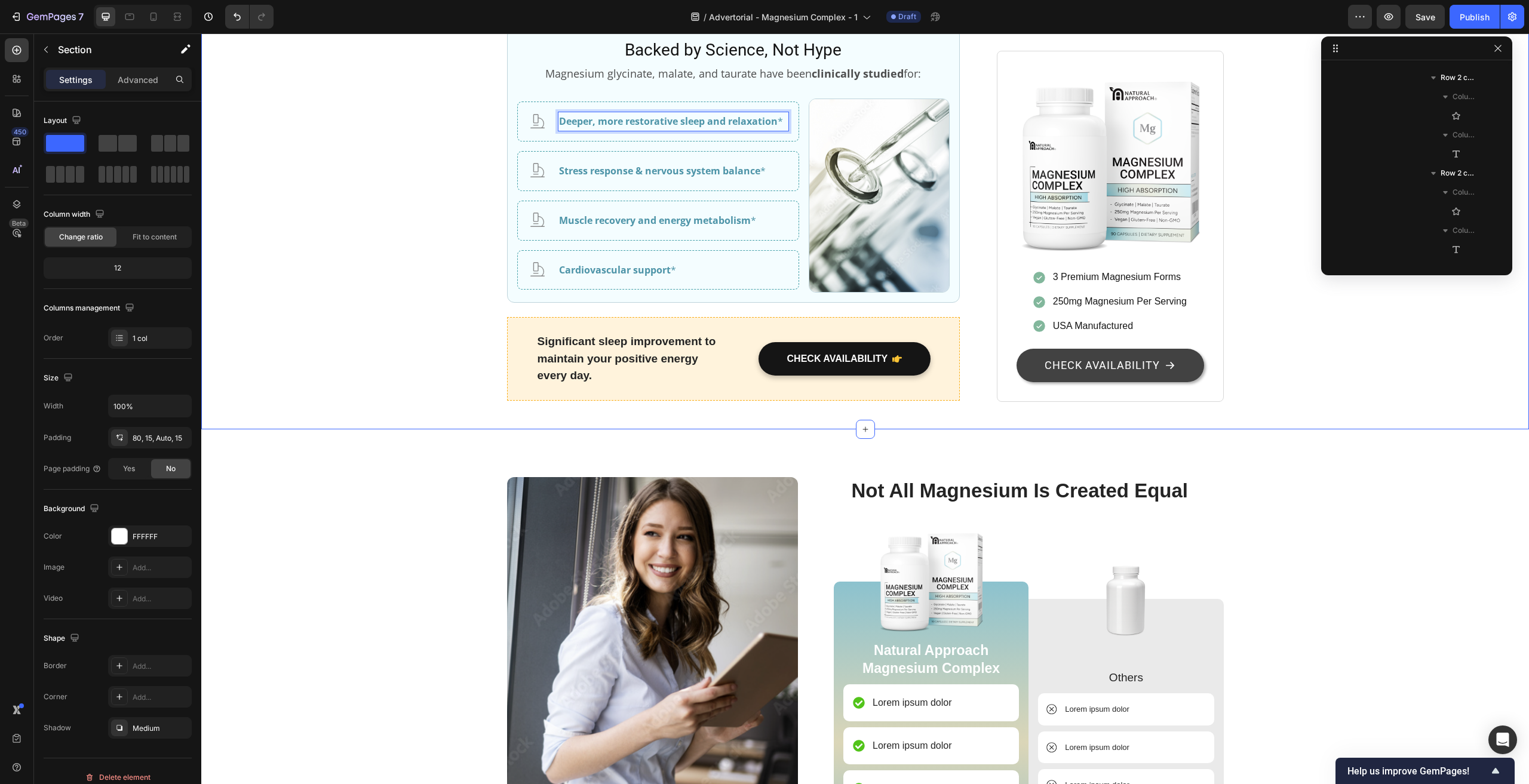
scroll to position [0, 0]
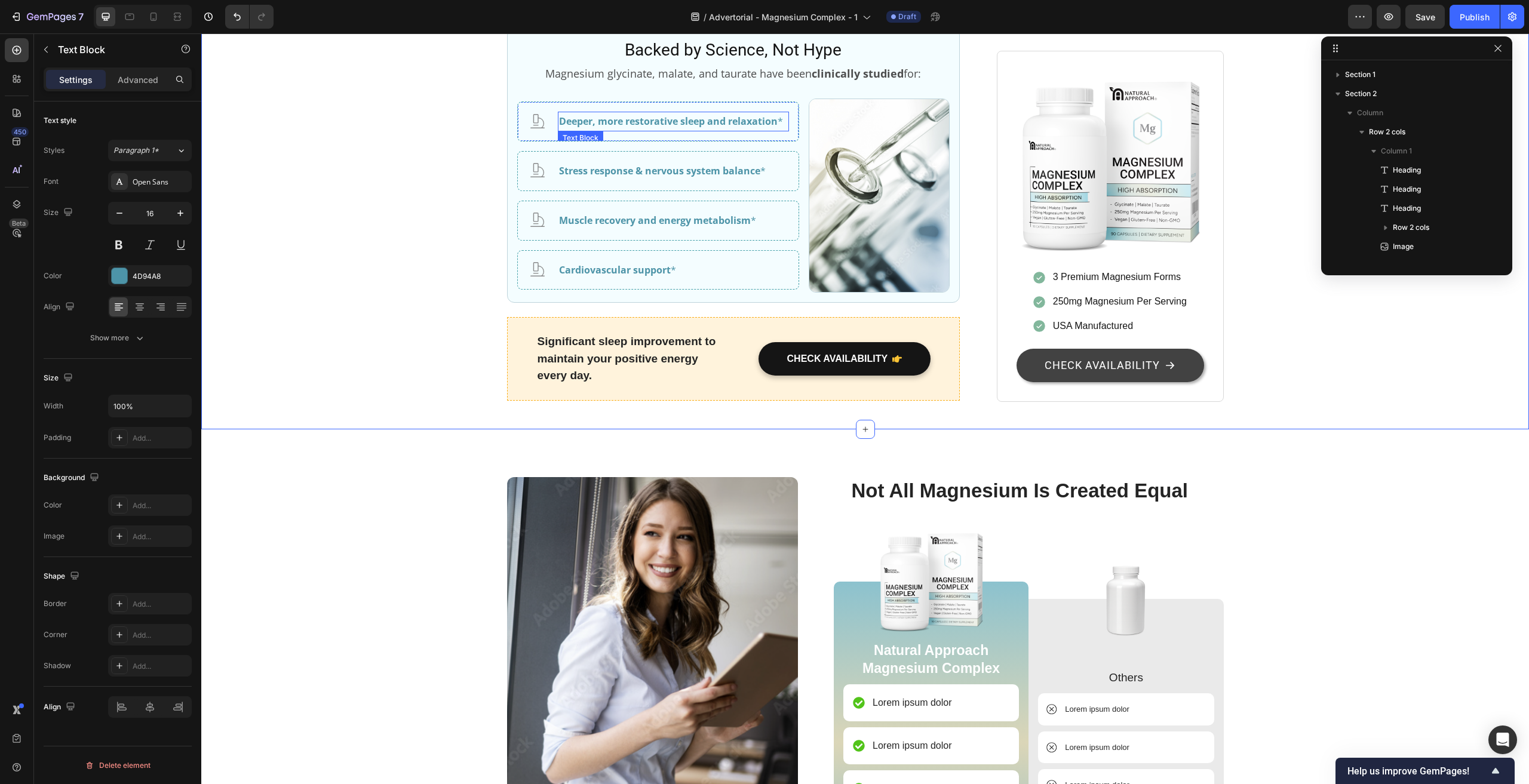
click at [598, 128] on strong "Deeper, more restorative sleep and relaxation" at bounding box center [667, 121] width 218 height 13
click at [602, 128] on strong "Deeper, more restorative sleep and relaxation" at bounding box center [667, 121] width 218 height 13
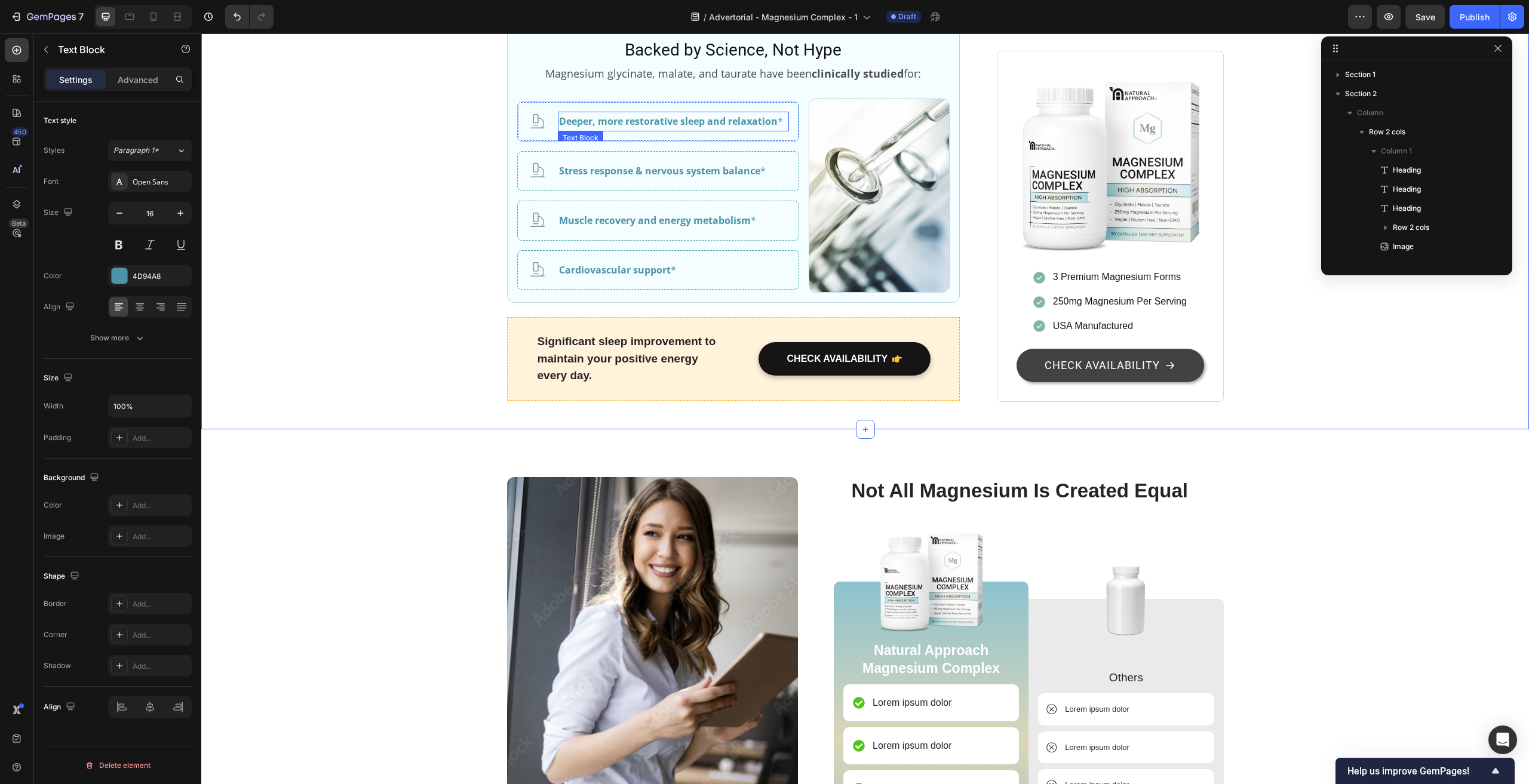
click at [608, 128] on strong "Deeper, more restorative sleep and relaxation" at bounding box center [667, 121] width 218 height 13
click at [614, 128] on strong "Deeper, more restorative sleep and relaxation" at bounding box center [667, 121] width 218 height 13
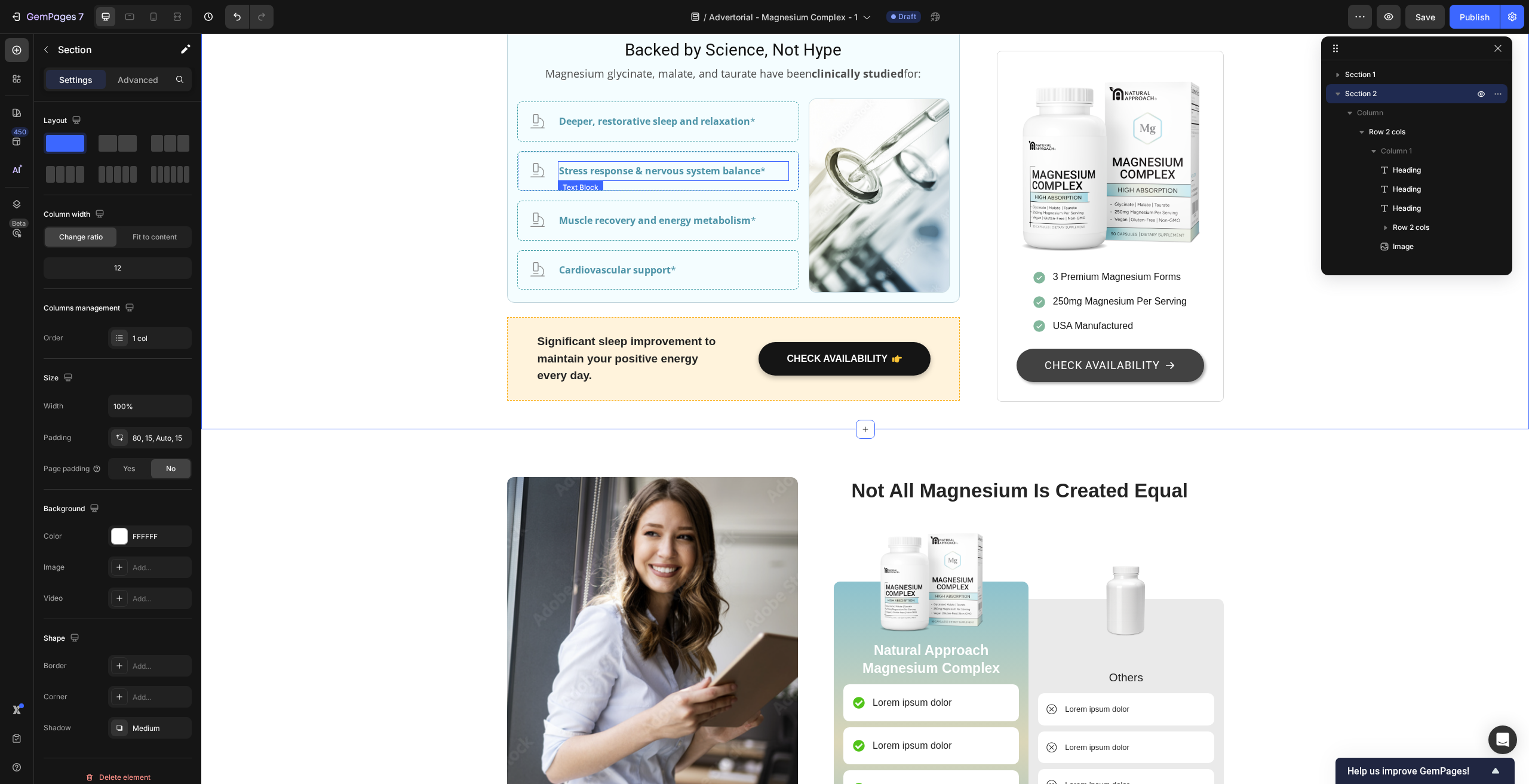
click at [681, 178] on strong "Stress response & nervous system balance" at bounding box center [659, 171] width 201 height 13
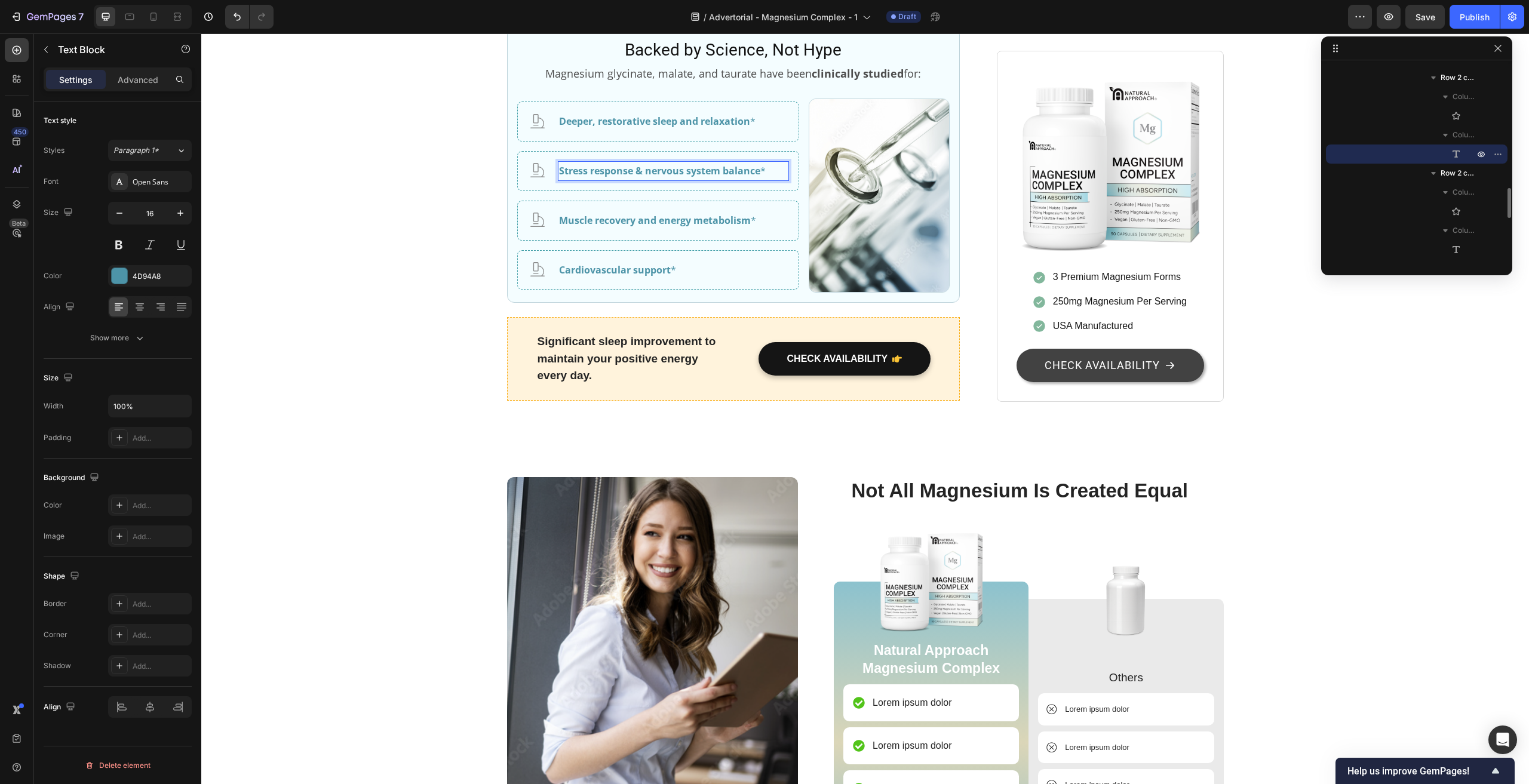
click at [753, 178] on strong "Stress response & nervous system balance" at bounding box center [659, 171] width 201 height 13
drag, startPoint x: 756, startPoint y: 412, endPoint x: 552, endPoint y: 410, distance: 204.0
click at [552, 191] on div "Icon Stress response & nervous system balance * Text Block 0 Row" at bounding box center [658, 171] width 282 height 40
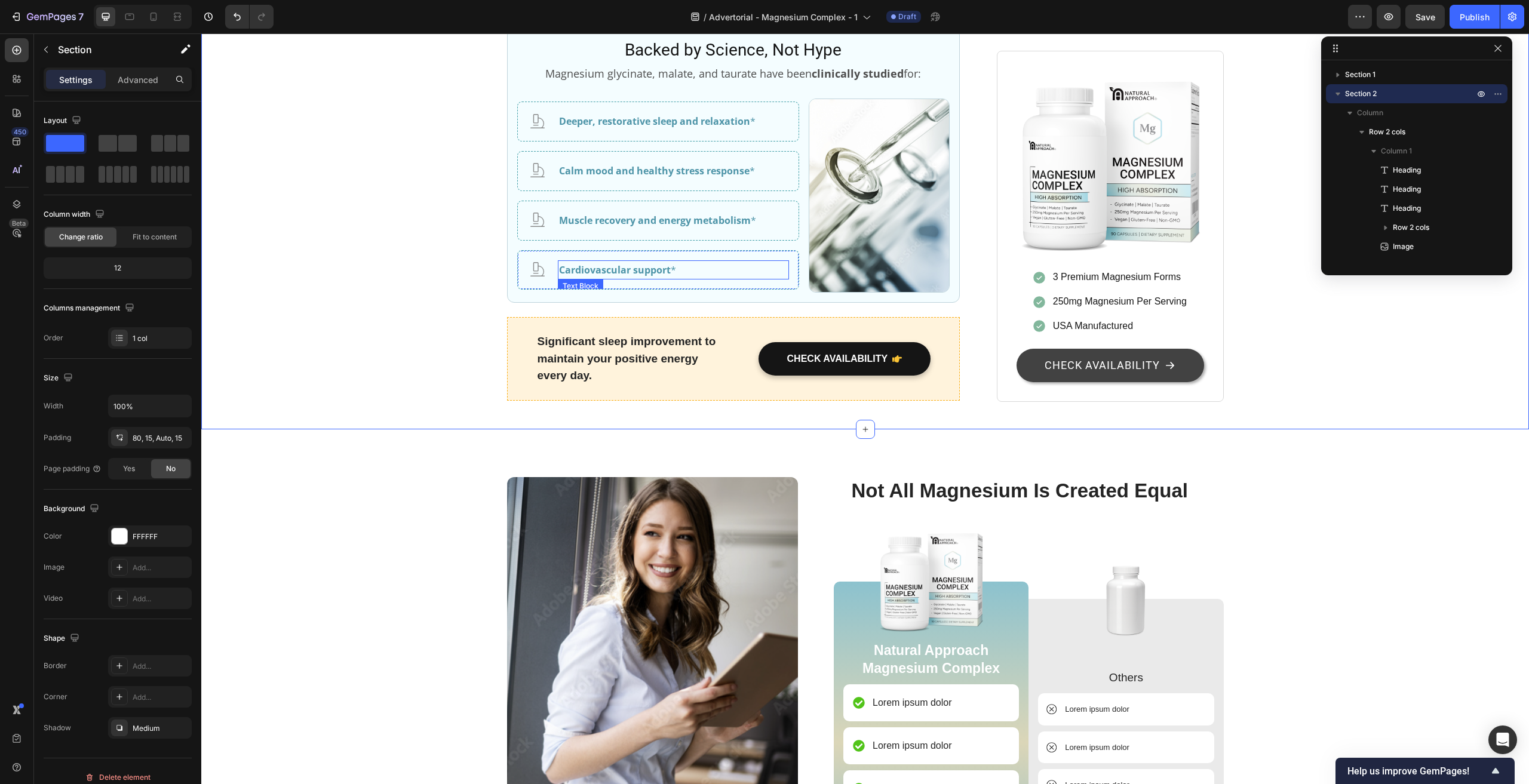
click at [620, 277] on strong "Cardiovascular support" at bounding box center [614, 270] width 111 height 13
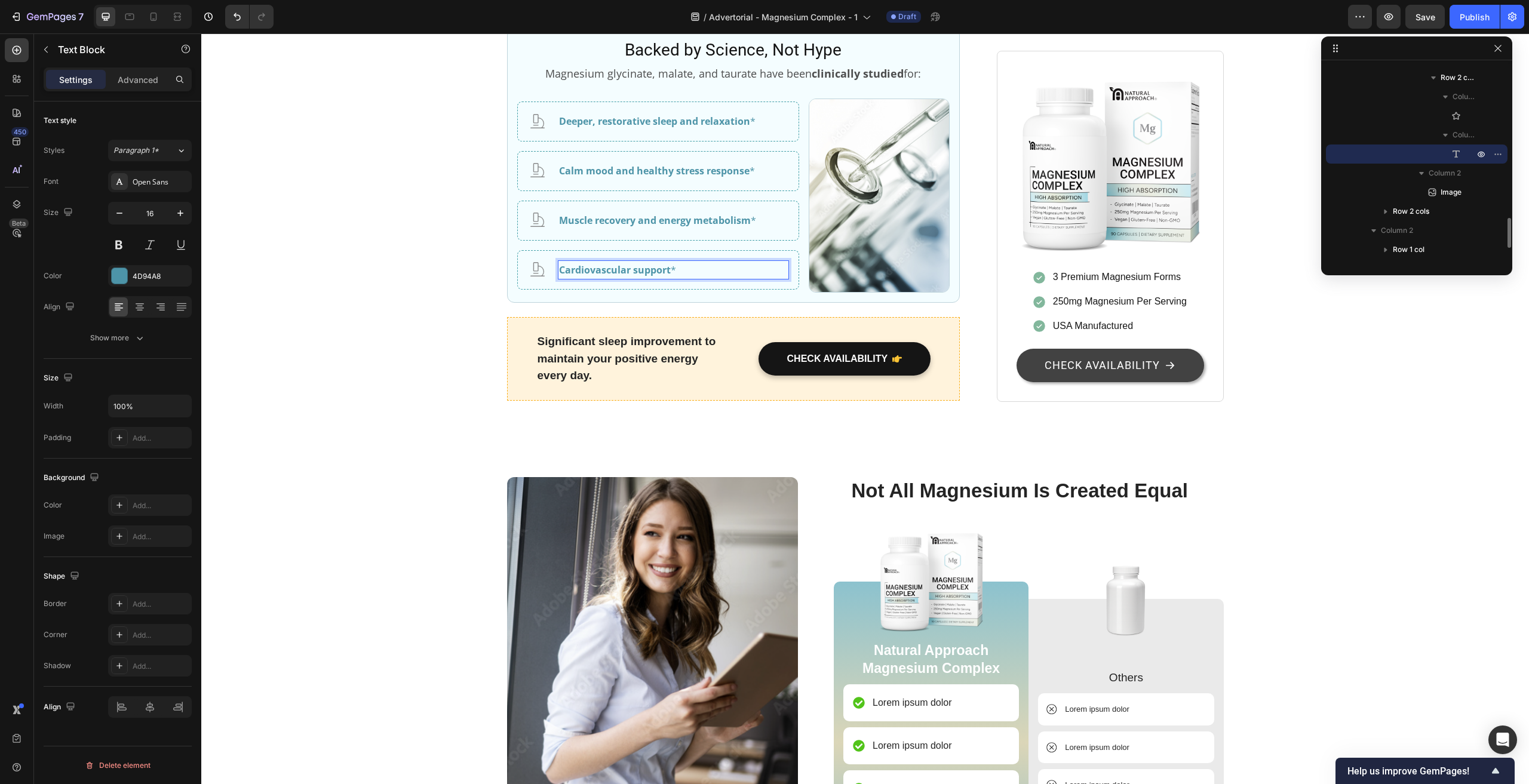
click at [651, 277] on strong "Cardiovascular support" at bounding box center [614, 270] width 111 height 13
drag, startPoint x: 665, startPoint y: 512, endPoint x: 626, endPoint y: 513, distance: 39.0
click at [626, 277] on strong "Cardiovascular support" at bounding box center [614, 270] width 111 height 13
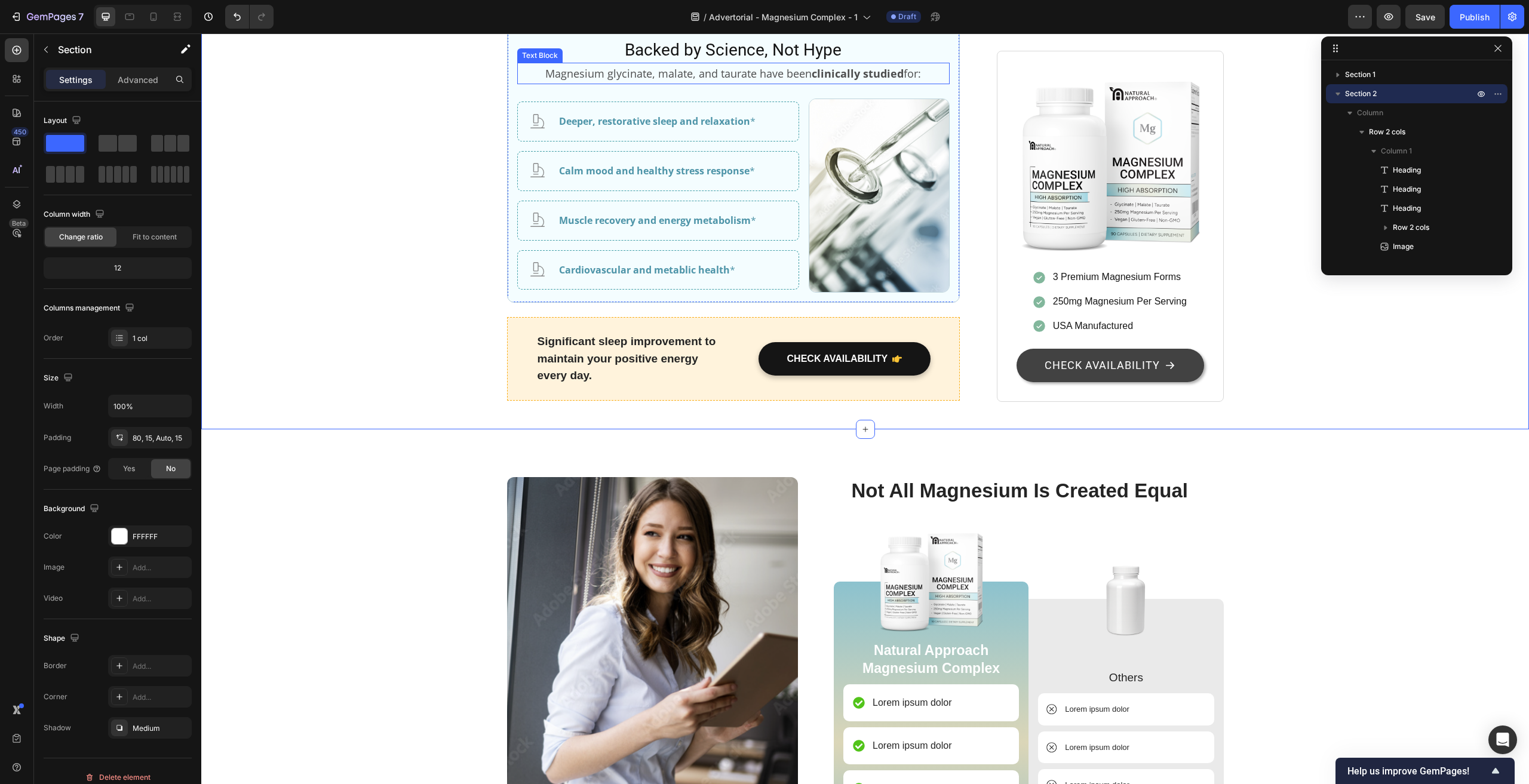
click at [828, 81] on strong "clinically studied" at bounding box center [858, 73] width 92 height 14
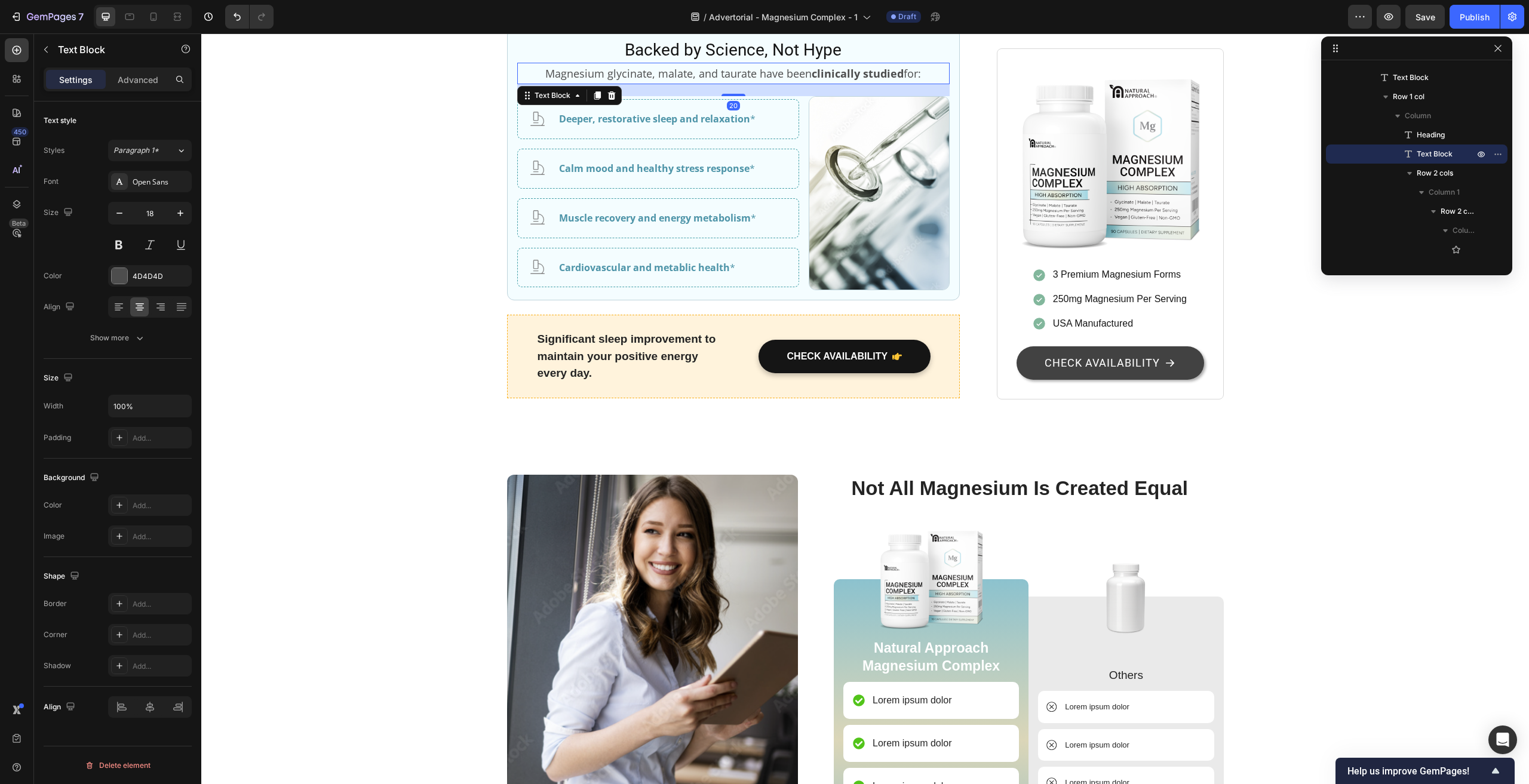
click at [742, 84] on div "20" at bounding box center [733, 84] width 433 height 0
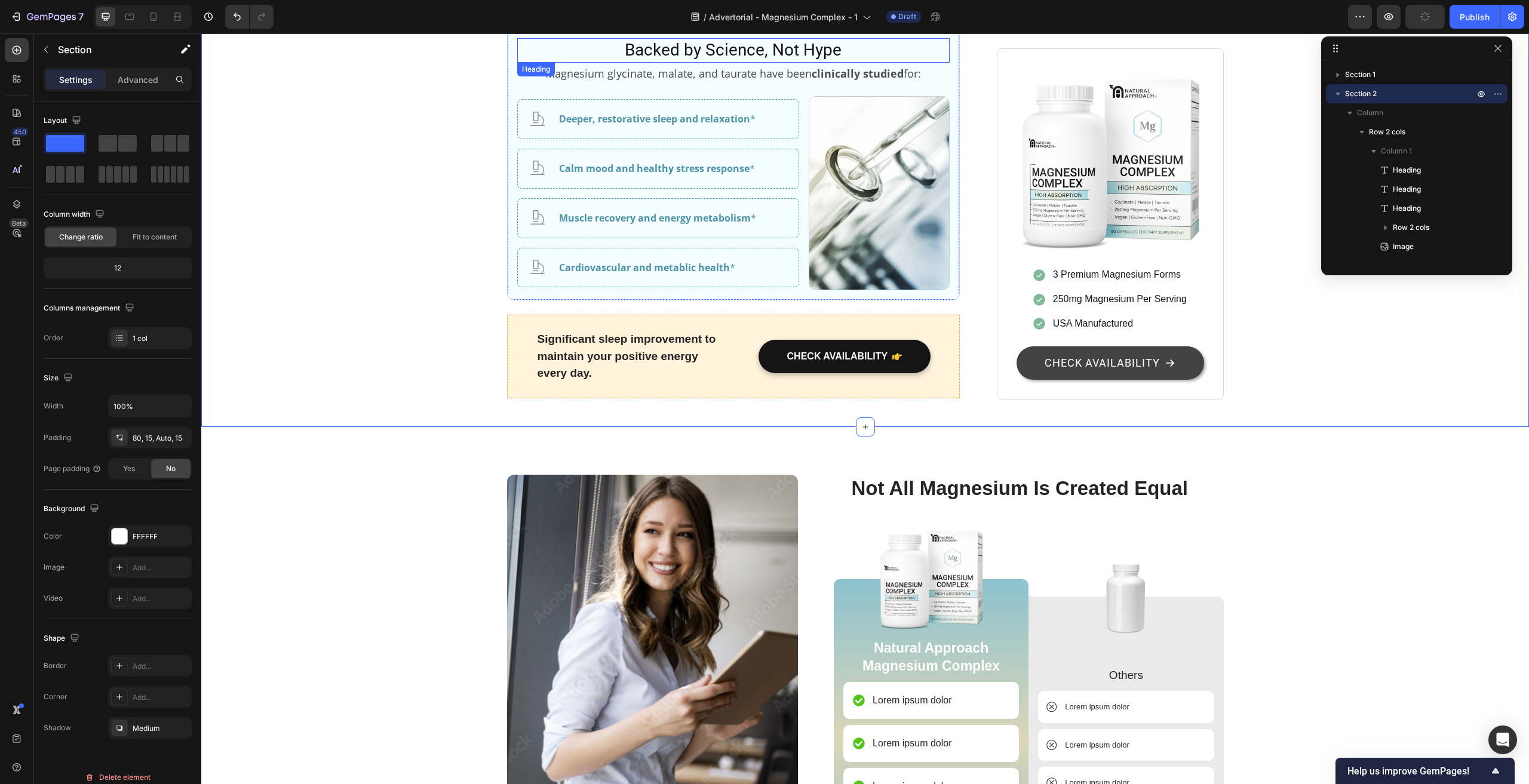
click at [740, 62] on h2 "Backed by Science, Not Hype" at bounding box center [733, 50] width 433 height 23
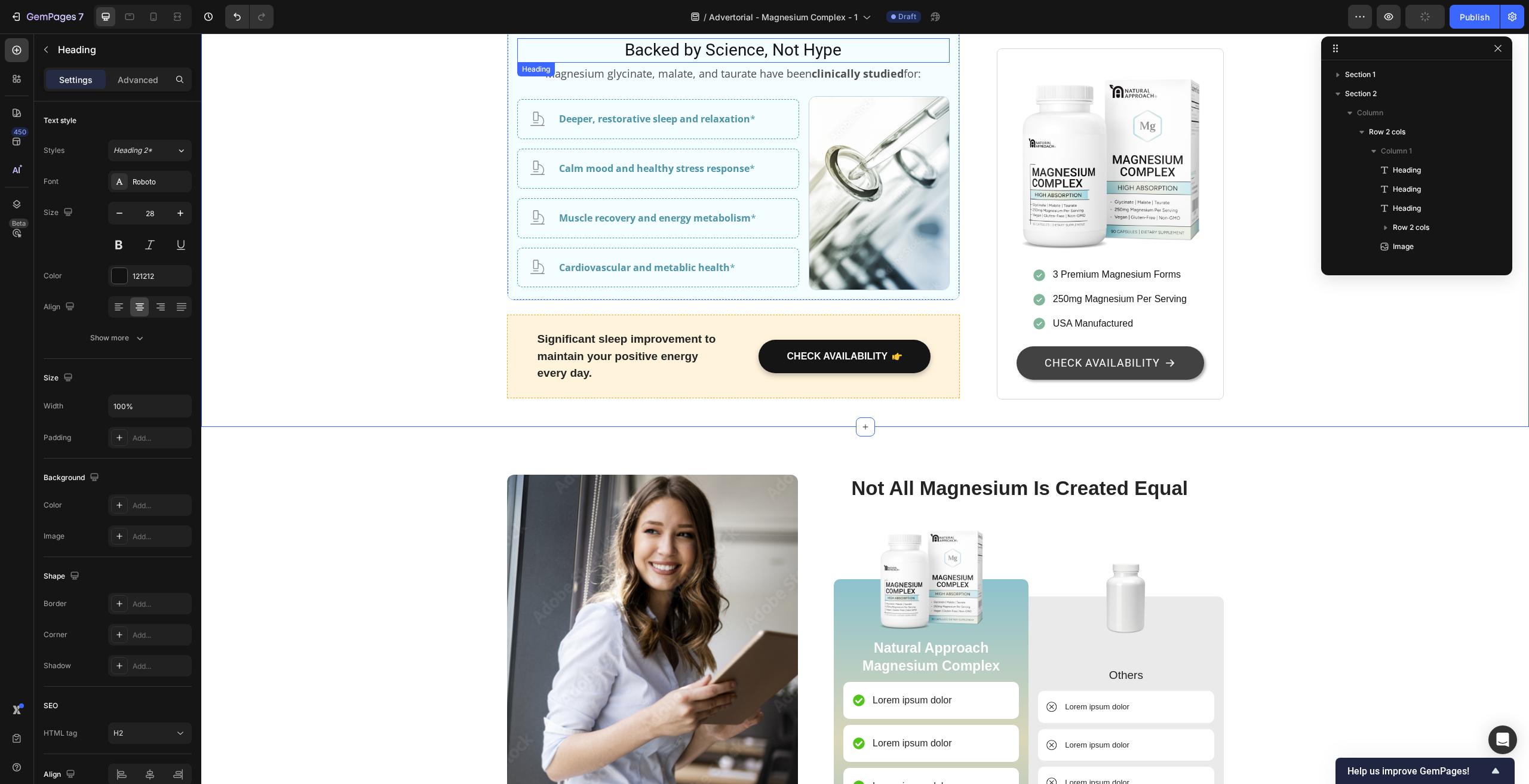
scroll to position [551, 0]
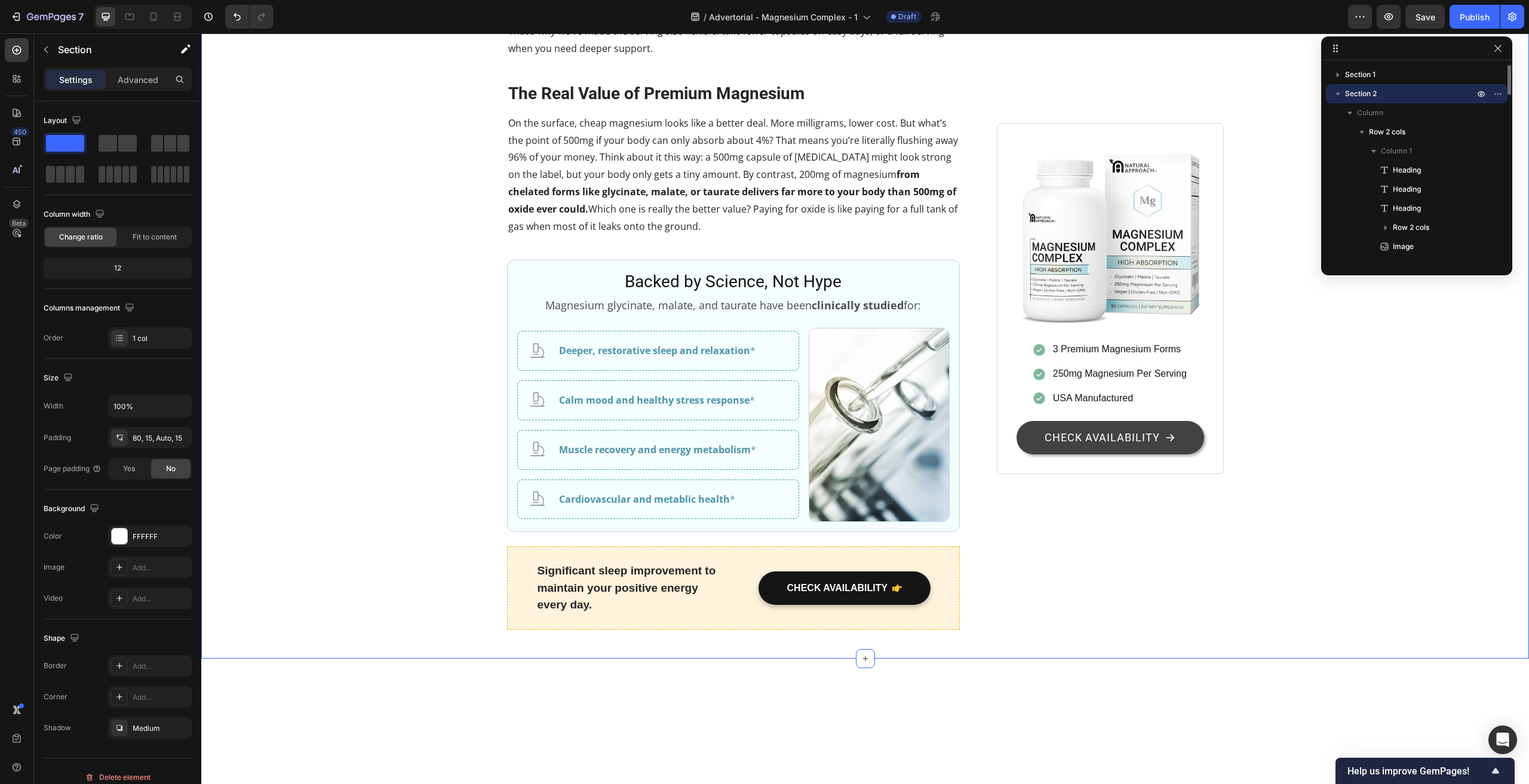
scroll to position [2209, 0]
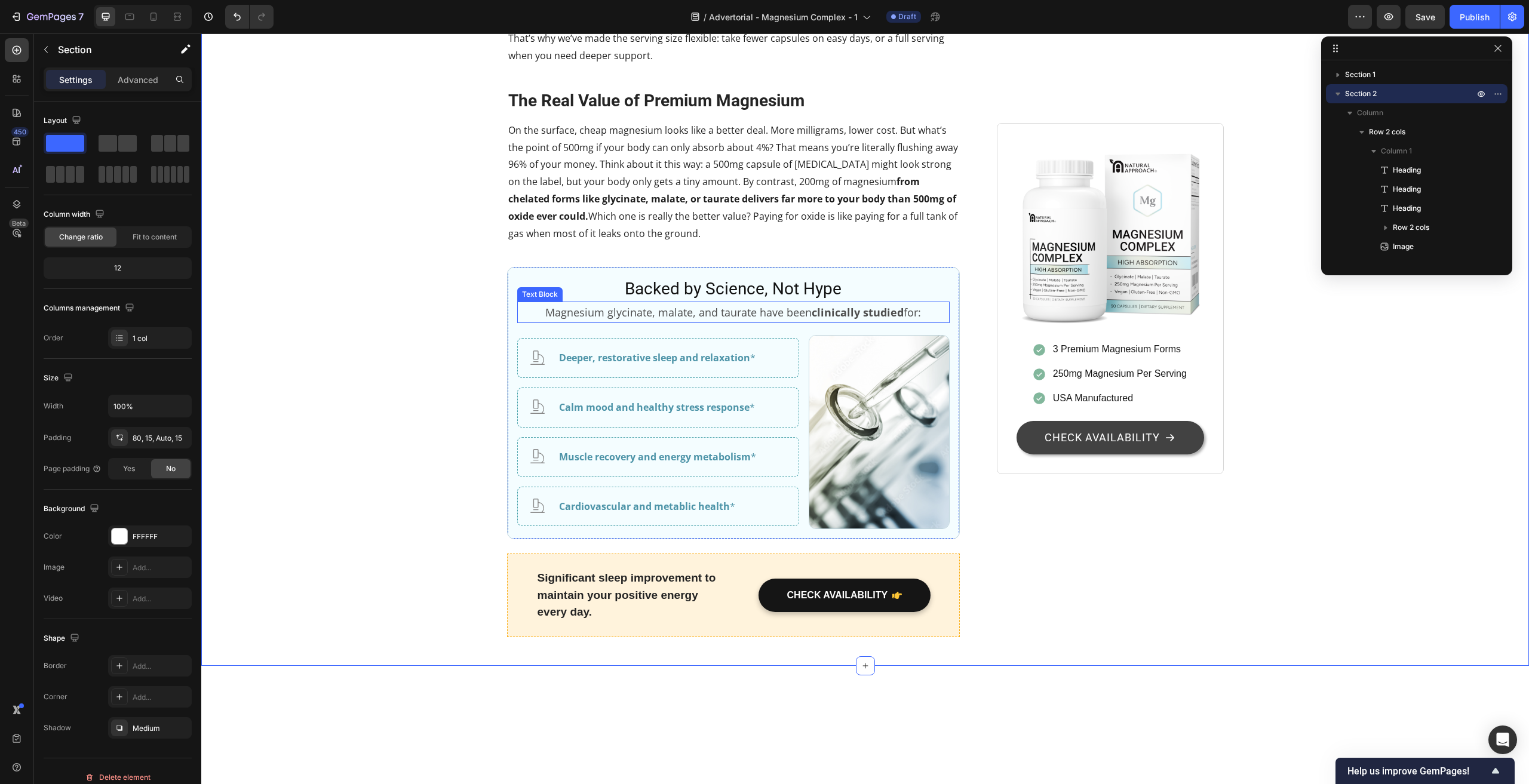
click at [608, 322] on p "Magnesium glycinate, malate, and taurate have been clinically studied for:" at bounding box center [734, 312] width 431 height 19
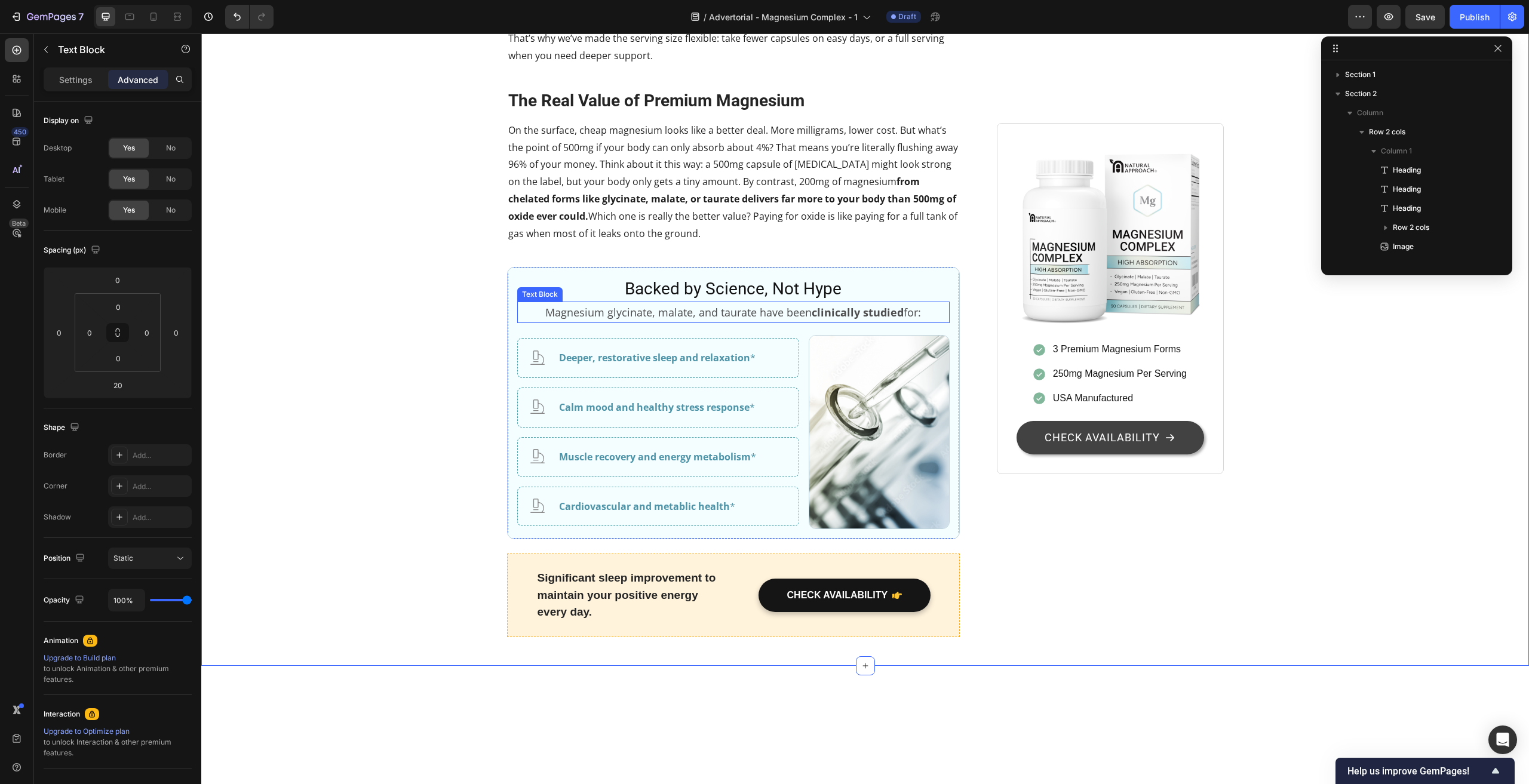
scroll to position [570, 0]
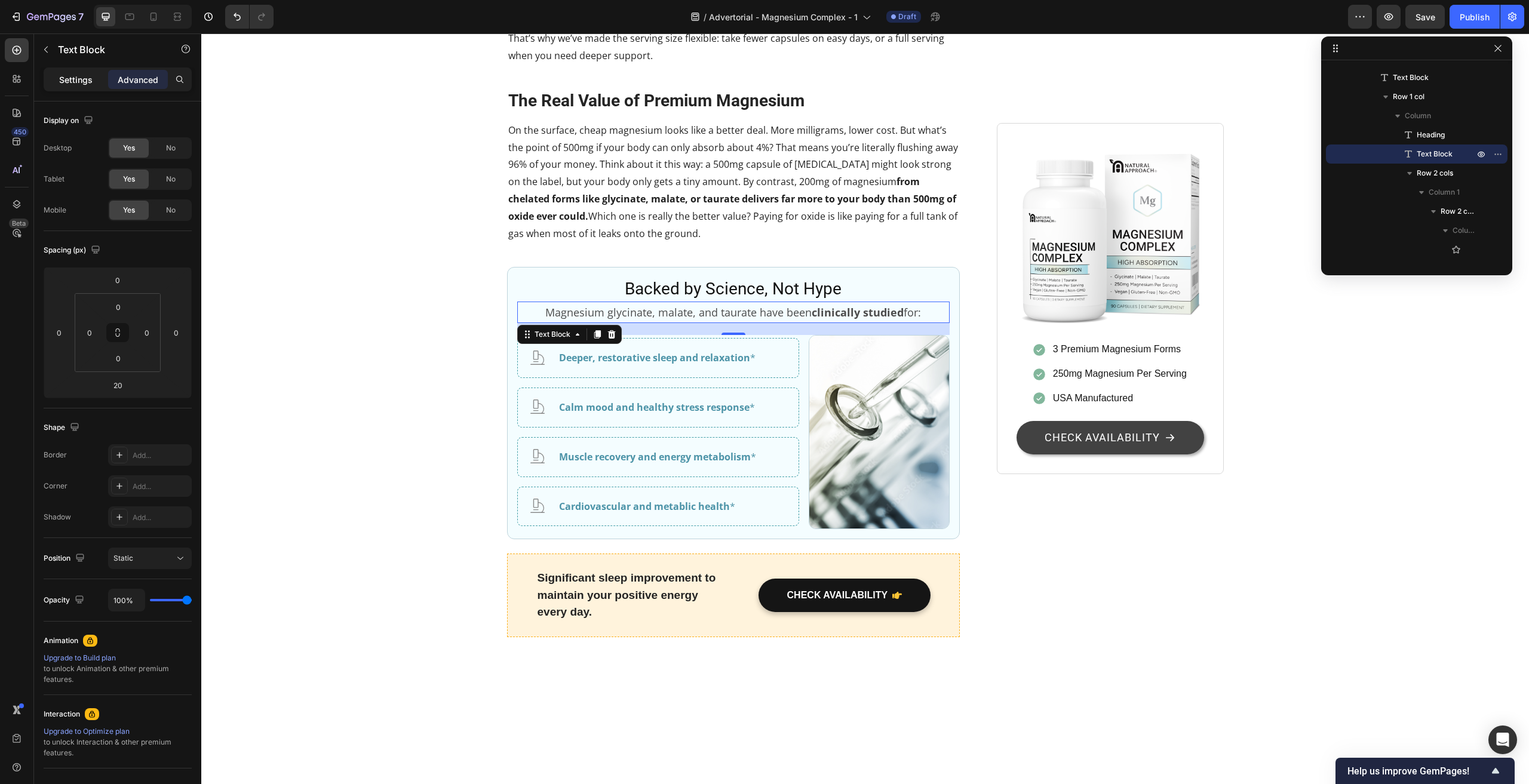
click at [70, 83] on p "Settings" at bounding box center [76, 79] width 33 height 12
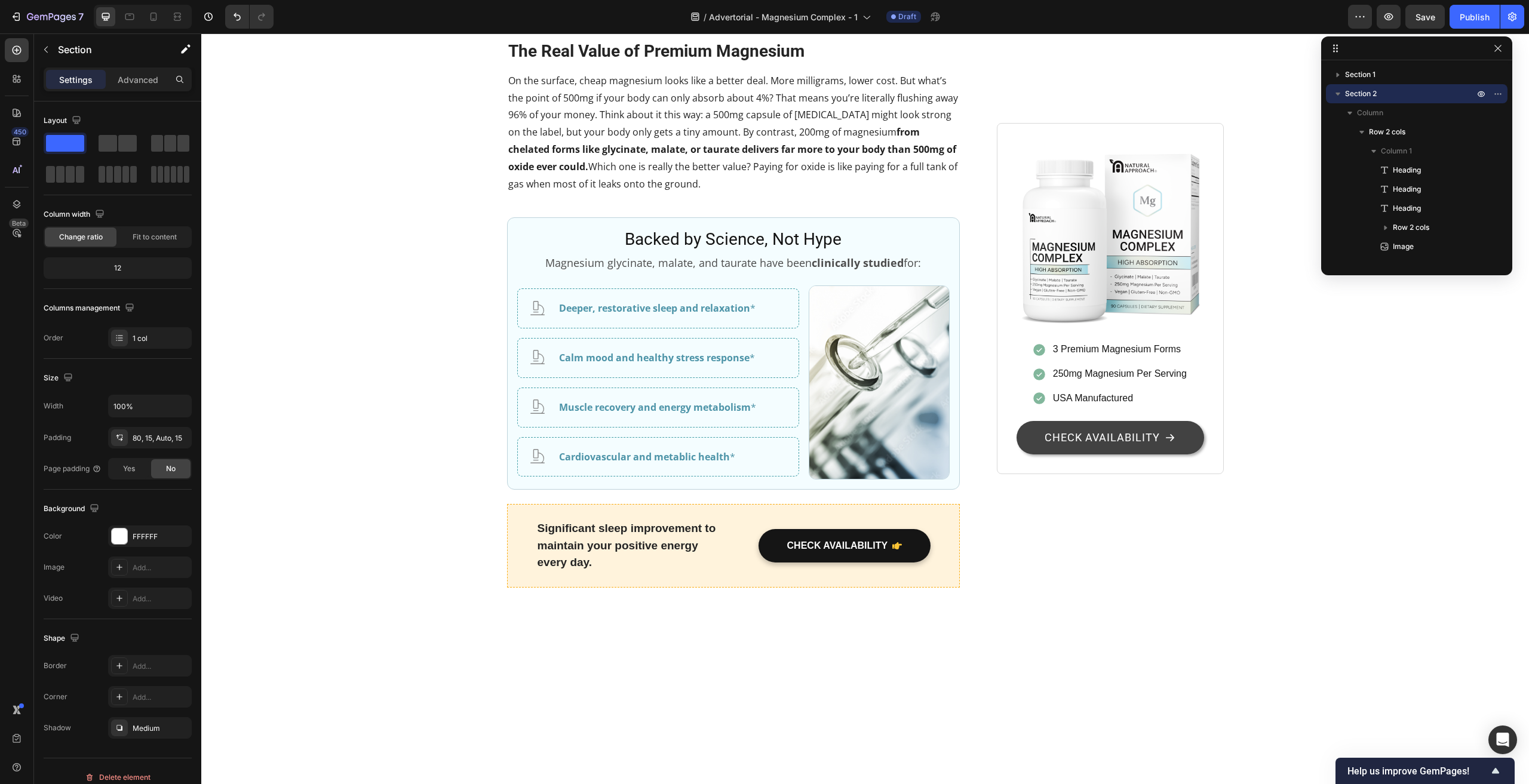
scroll to position [2269, 0]
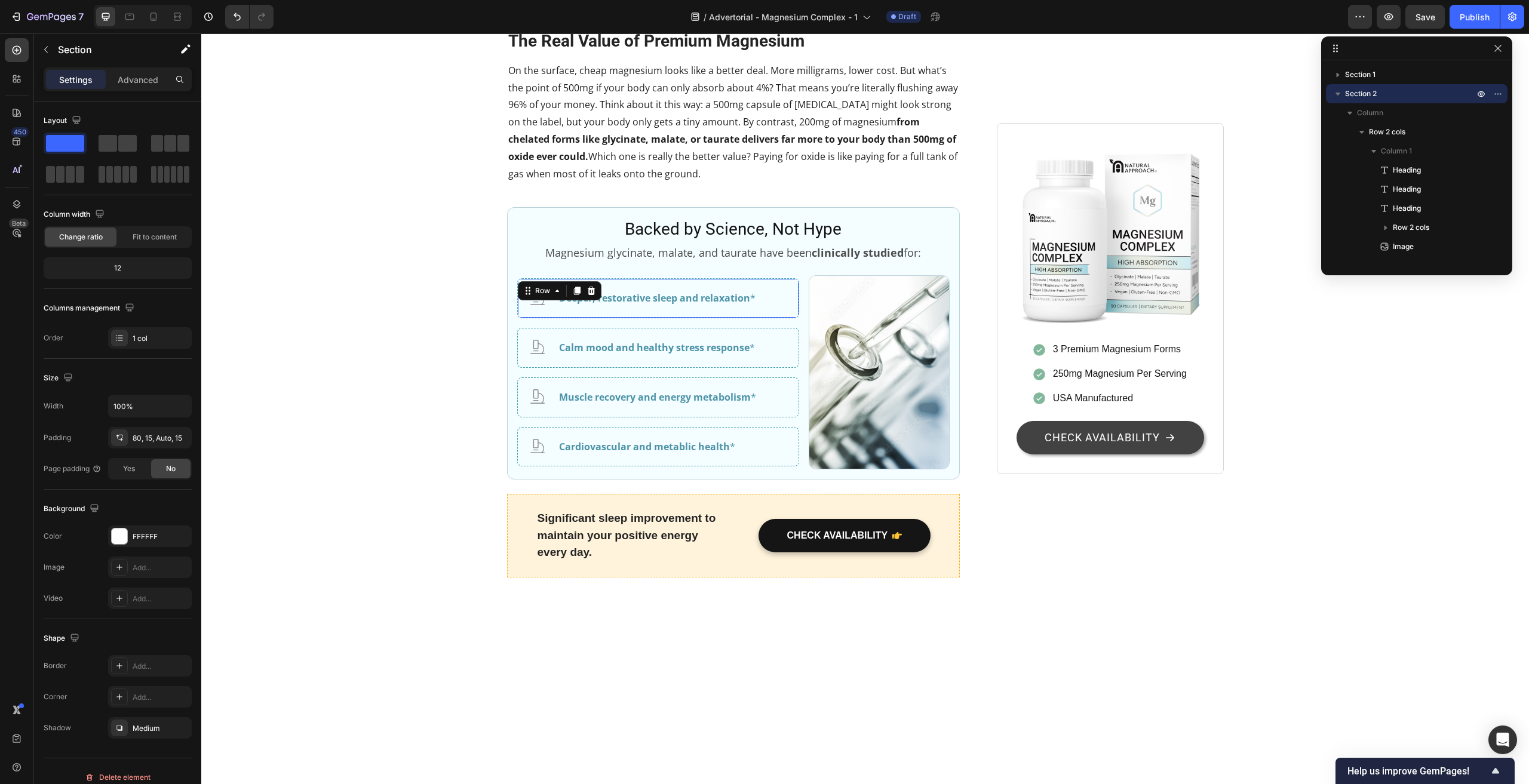
click at [781, 318] on div "Icon Deeper, restorative sleep and relaxation * Text Block Row 16" at bounding box center [658, 298] width 282 height 40
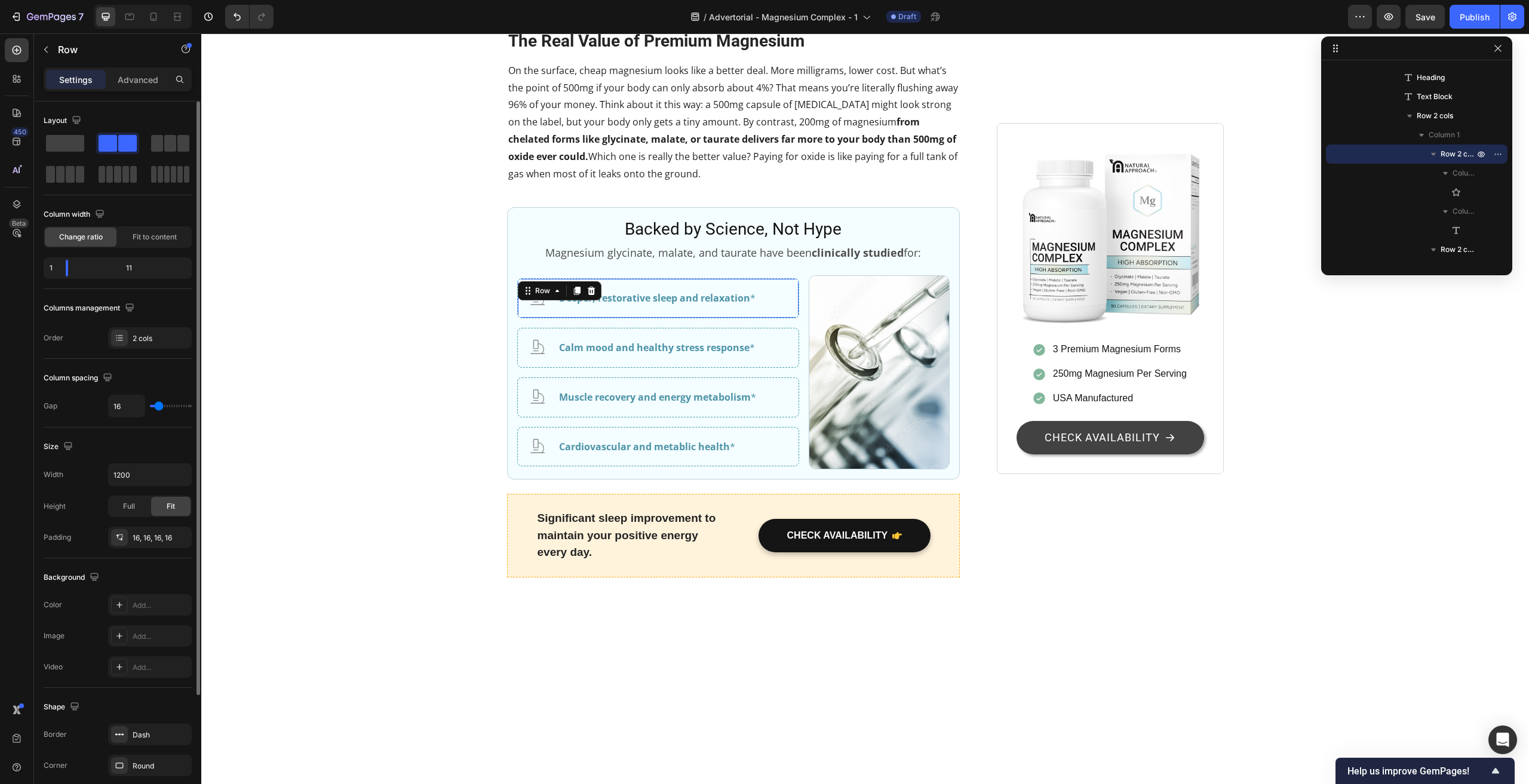
scroll to position [119, 0]
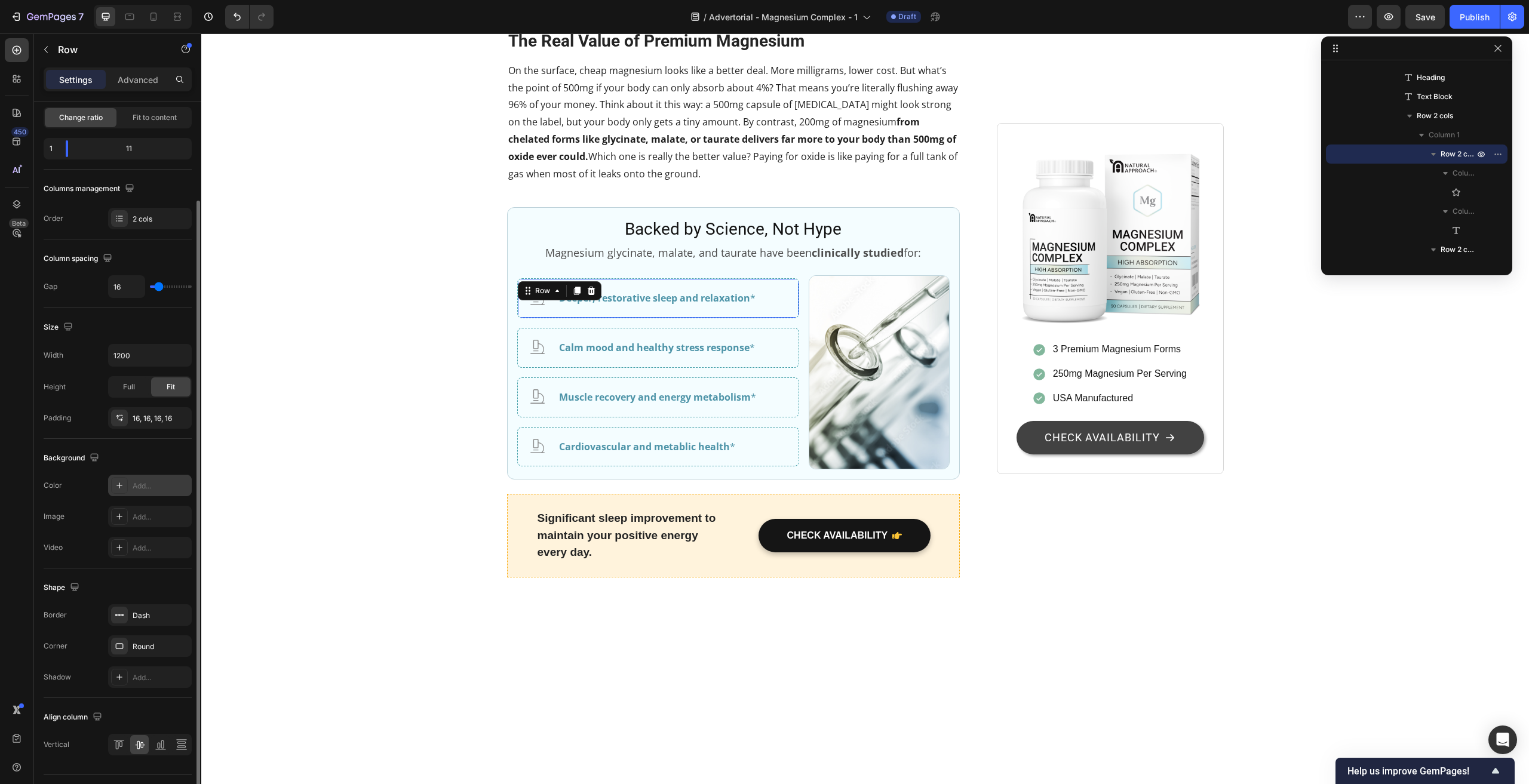
click at [142, 483] on div "Add..." at bounding box center [160, 486] width 57 height 10
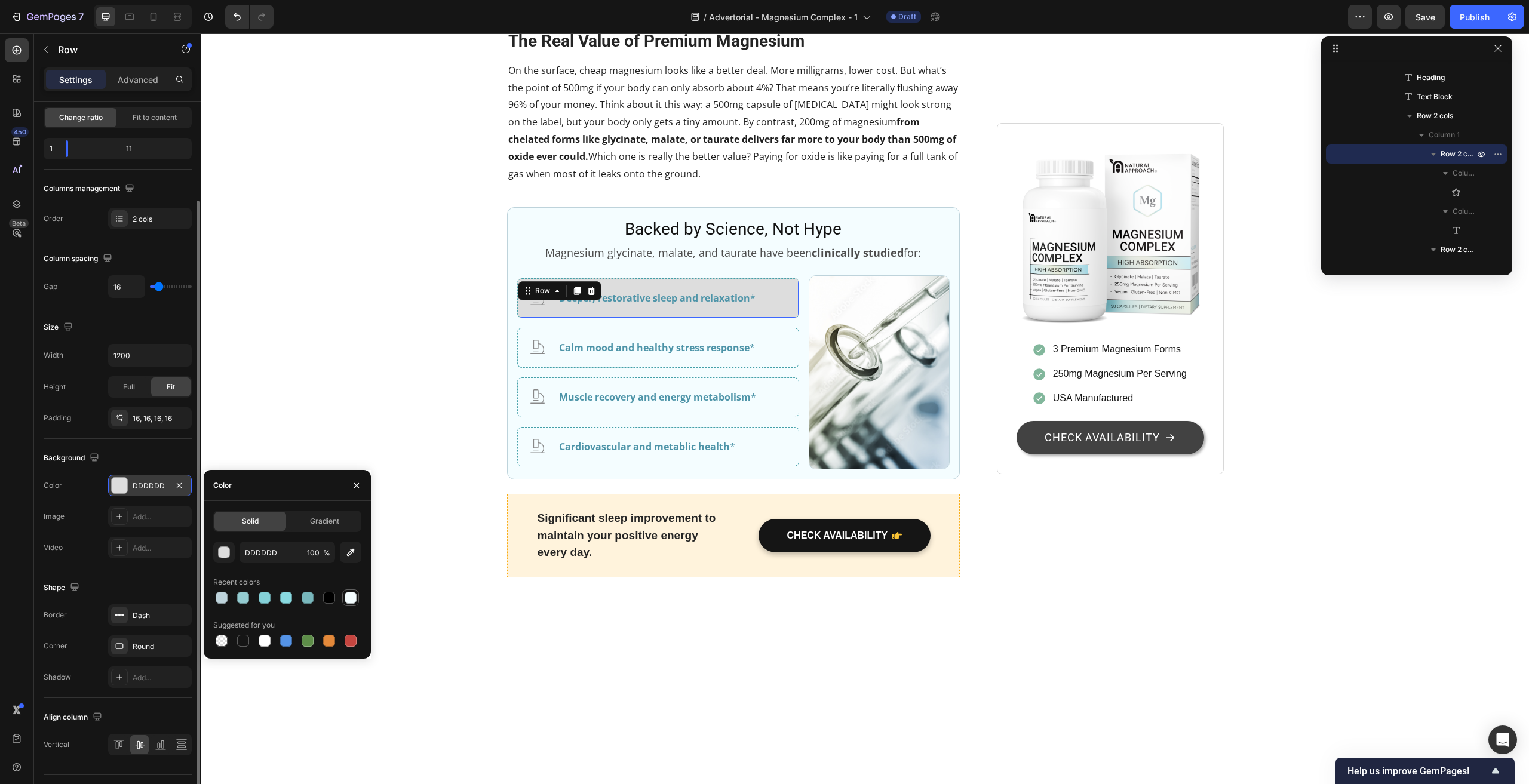
click at [348, 598] on div at bounding box center [351, 598] width 12 height 12
click at [264, 637] on div at bounding box center [265, 640] width 12 height 12
type input "FFFFFF"
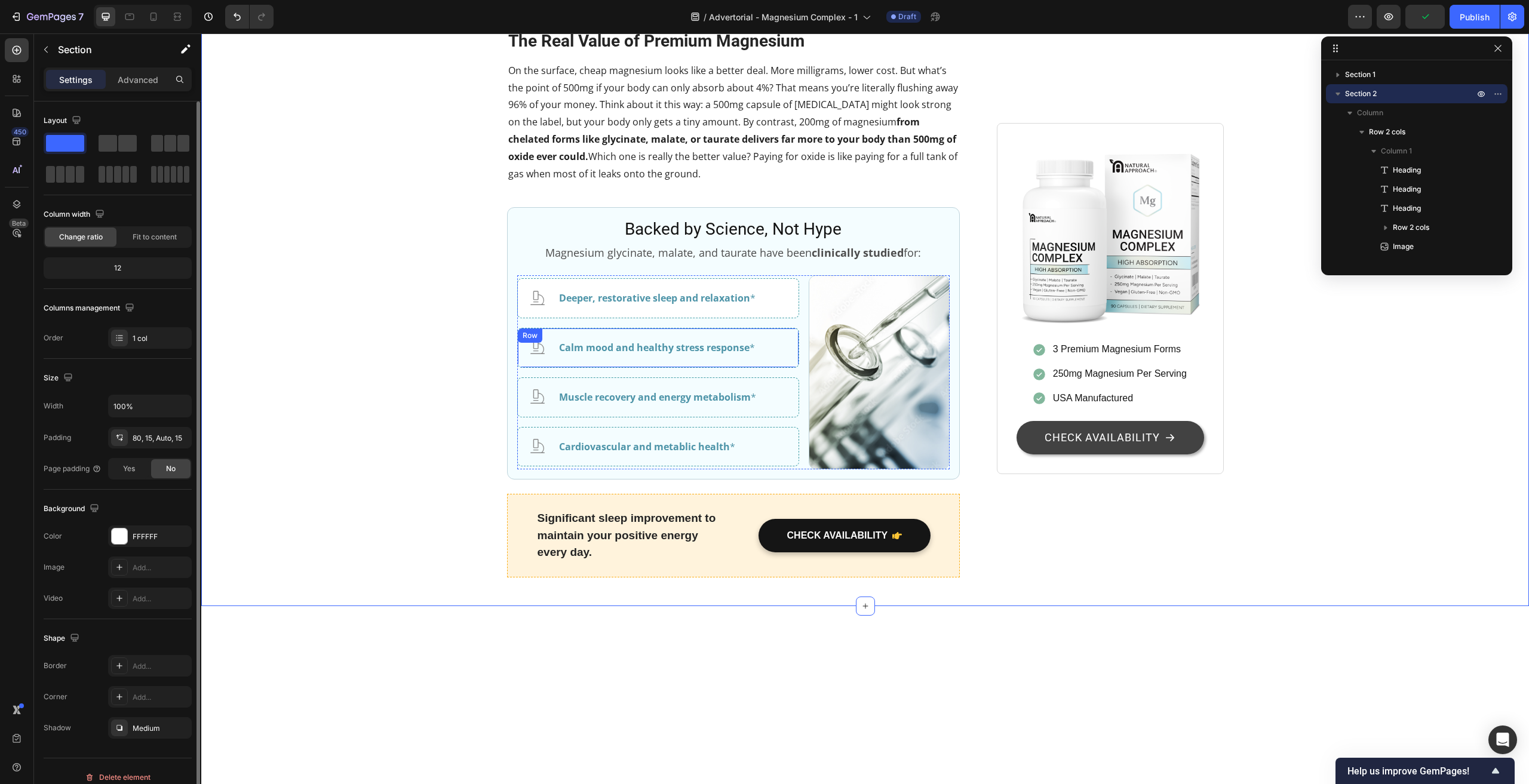
click at [787, 368] on div "Icon Calm mood and healthy stress response * Text Block Row" at bounding box center [658, 348] width 282 height 40
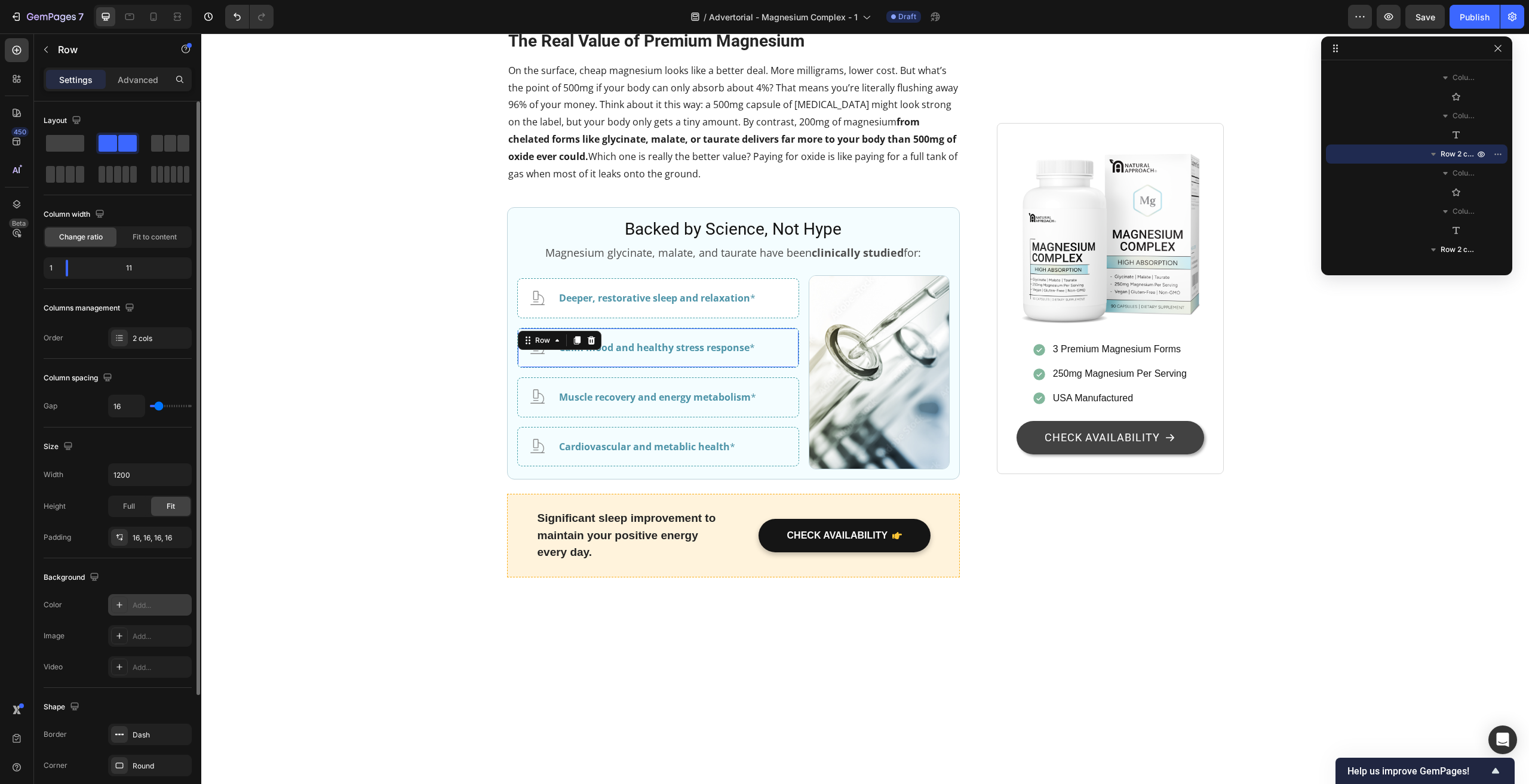
click at [171, 604] on div "Add..." at bounding box center [160, 606] width 57 height 10
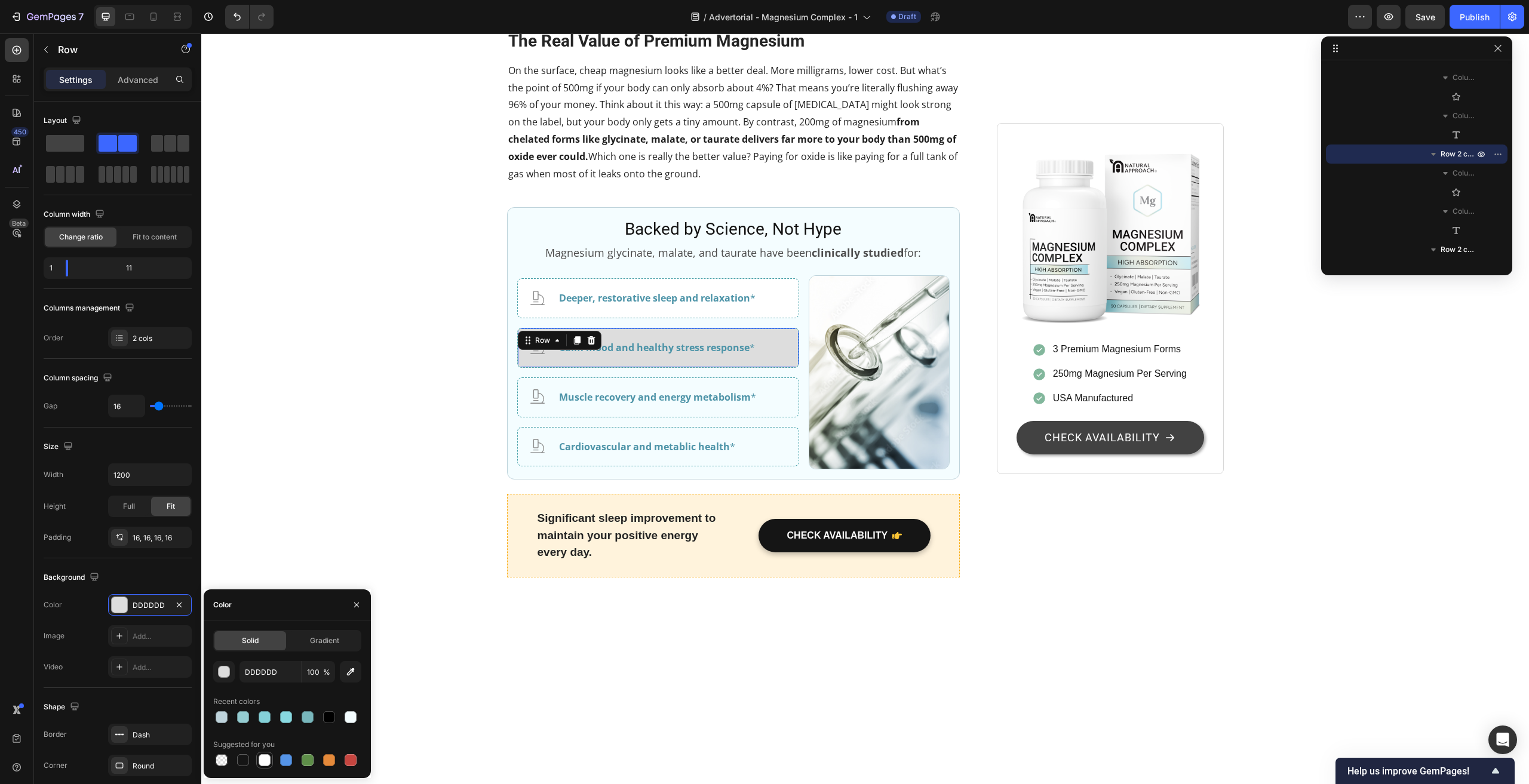
click at [265, 759] on div at bounding box center [265, 761] width 12 height 12
type input "FFFFFF"
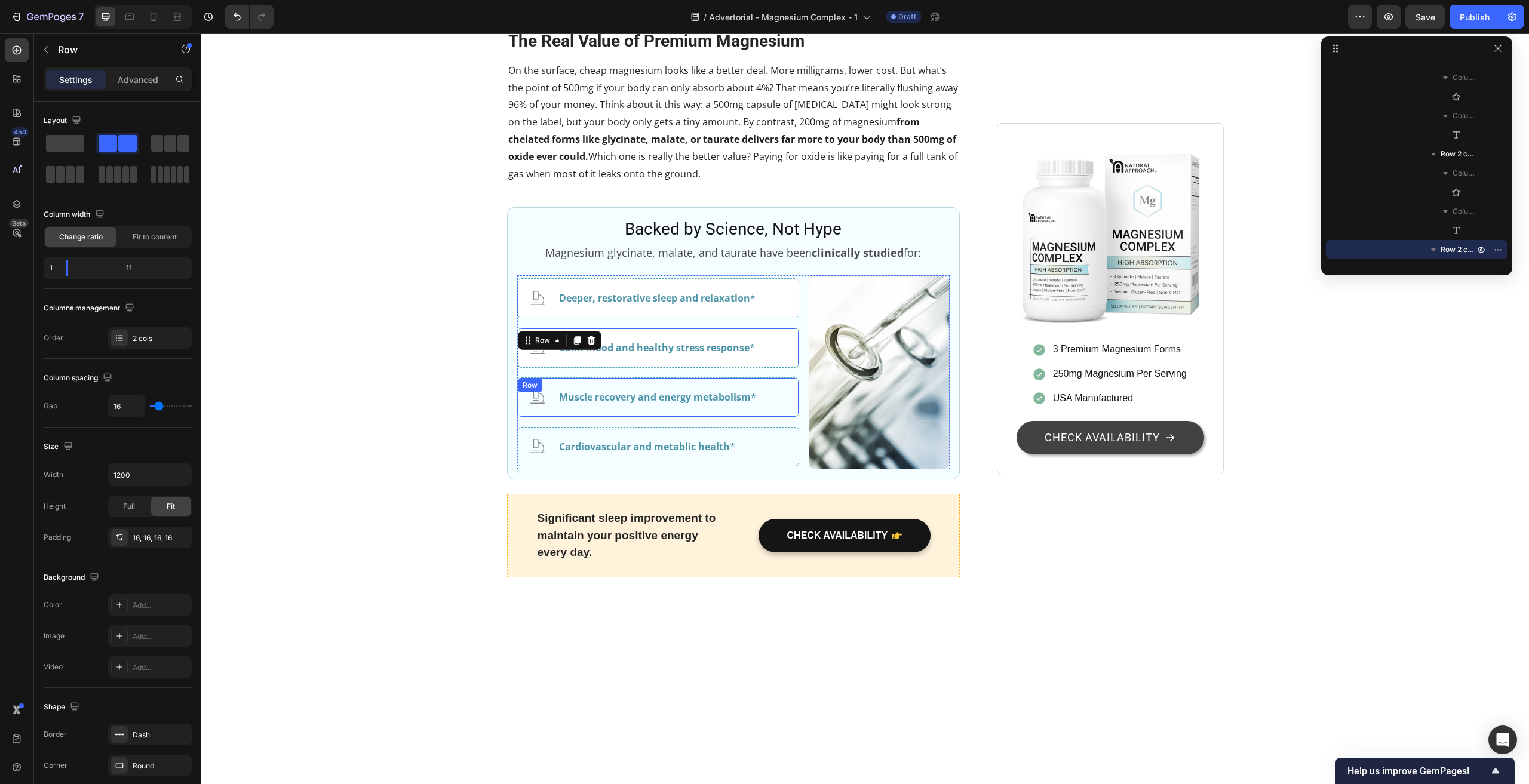
click at [788, 418] on div "Icon Muscle recovery and energy metabolism * Text Block Row" at bounding box center [658, 398] width 282 height 40
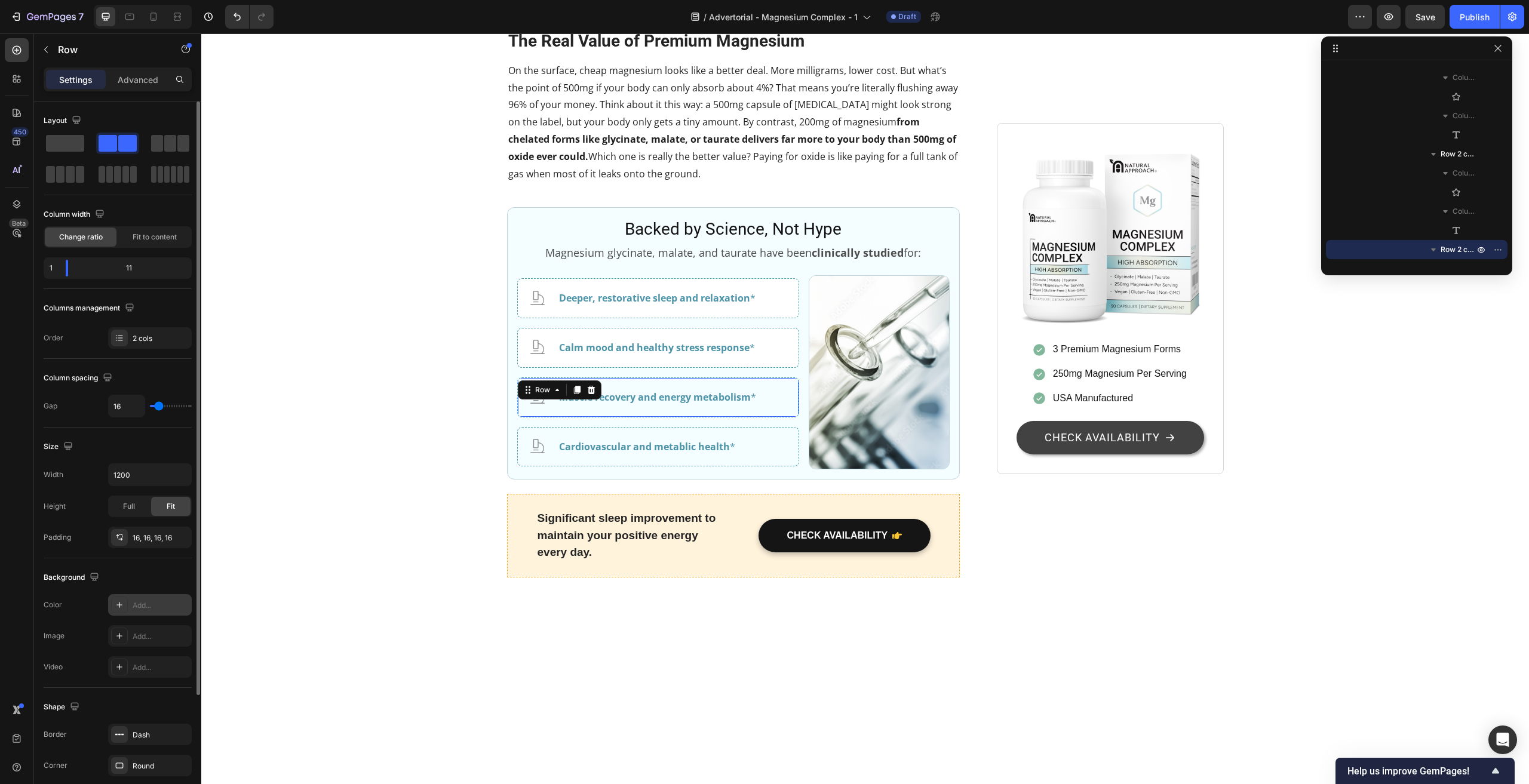
click at [166, 608] on div "Add..." at bounding box center [160, 606] width 57 height 10
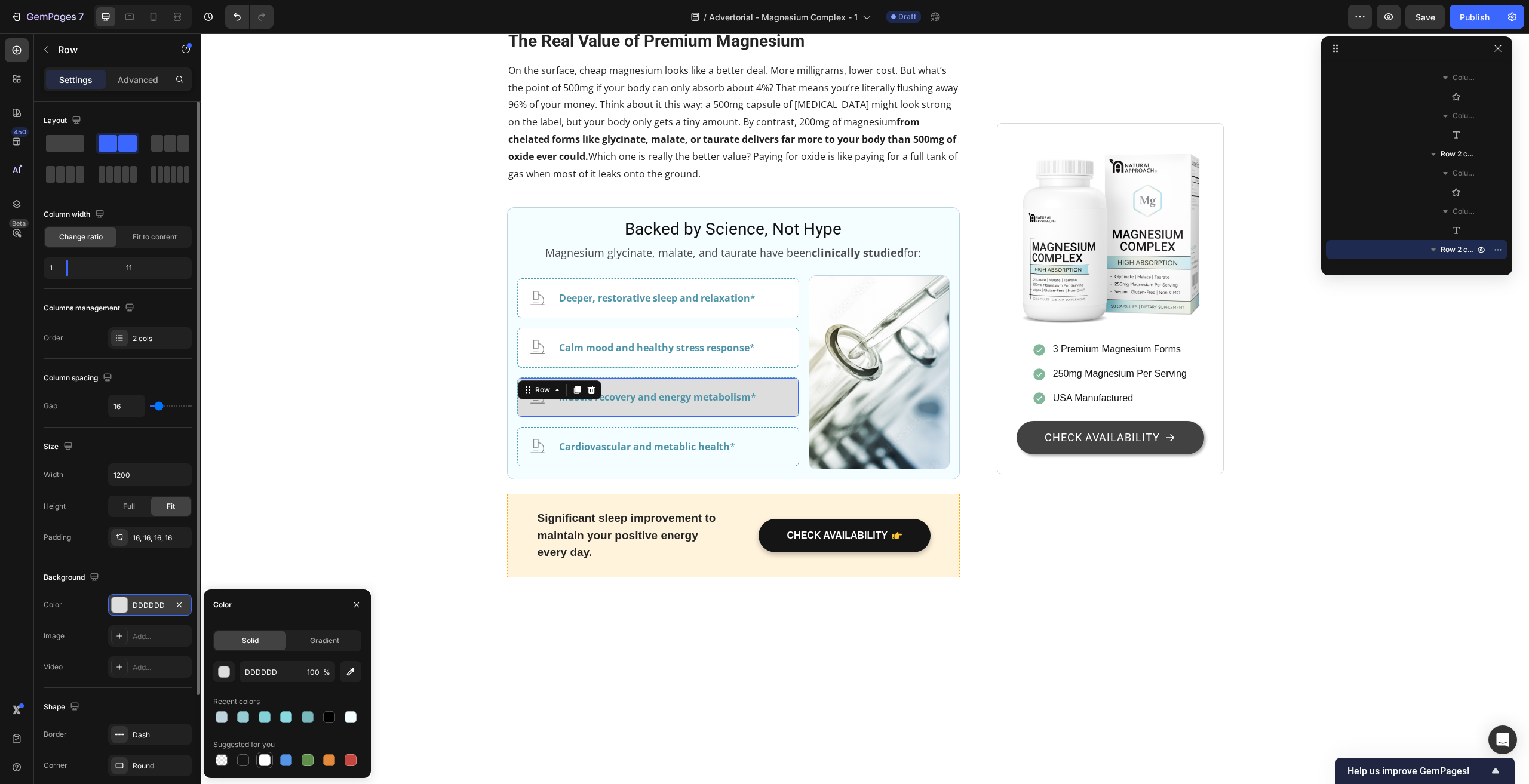
drag, startPoint x: 267, startPoint y: 761, endPoint x: 275, endPoint y: 761, distance: 8.0
click at [267, 762] on div at bounding box center [265, 761] width 12 height 12
type input "FFFFFF"
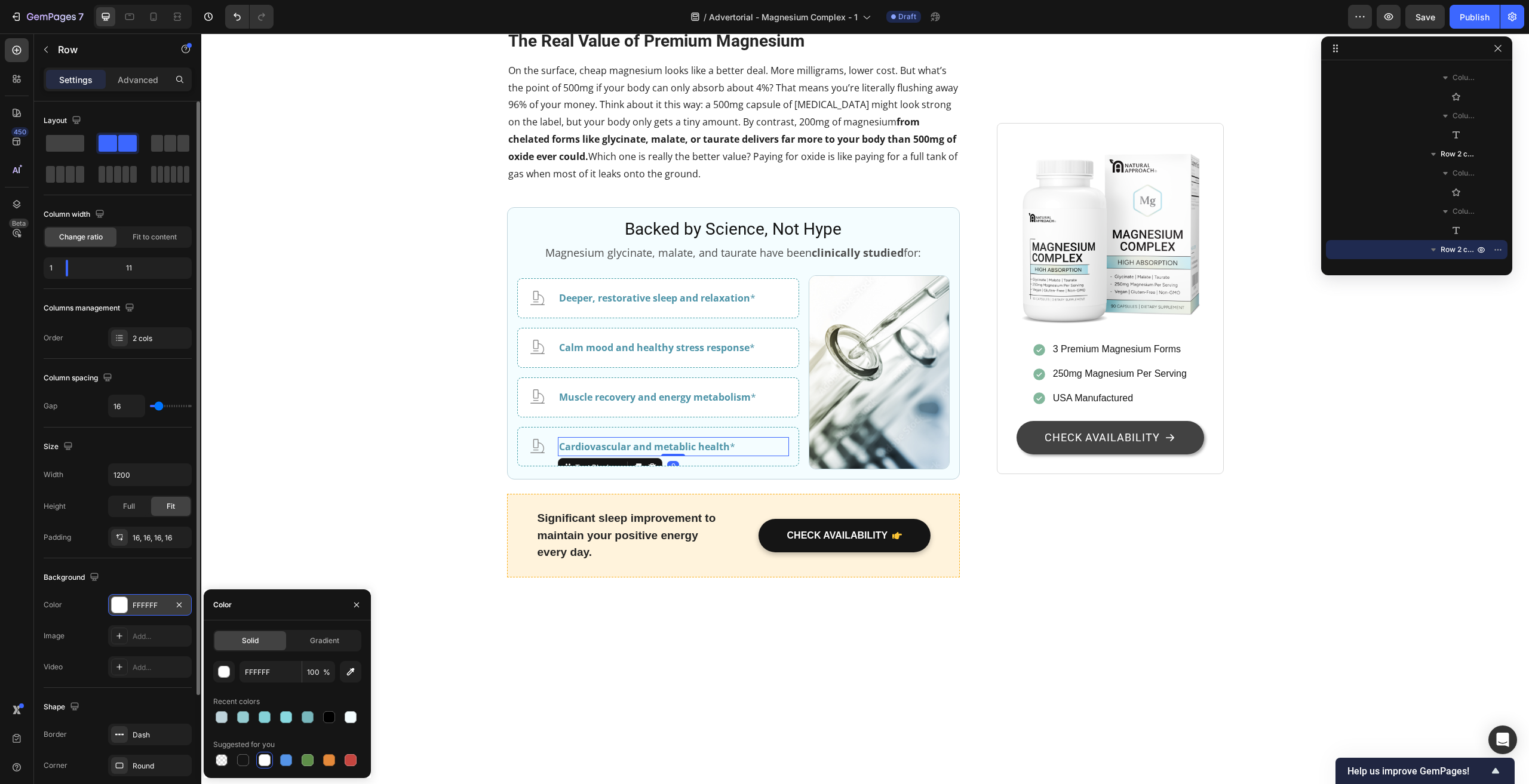
click at [782, 456] on p "Cardiovascular and metablic health *" at bounding box center [673, 447] width 229 height 17
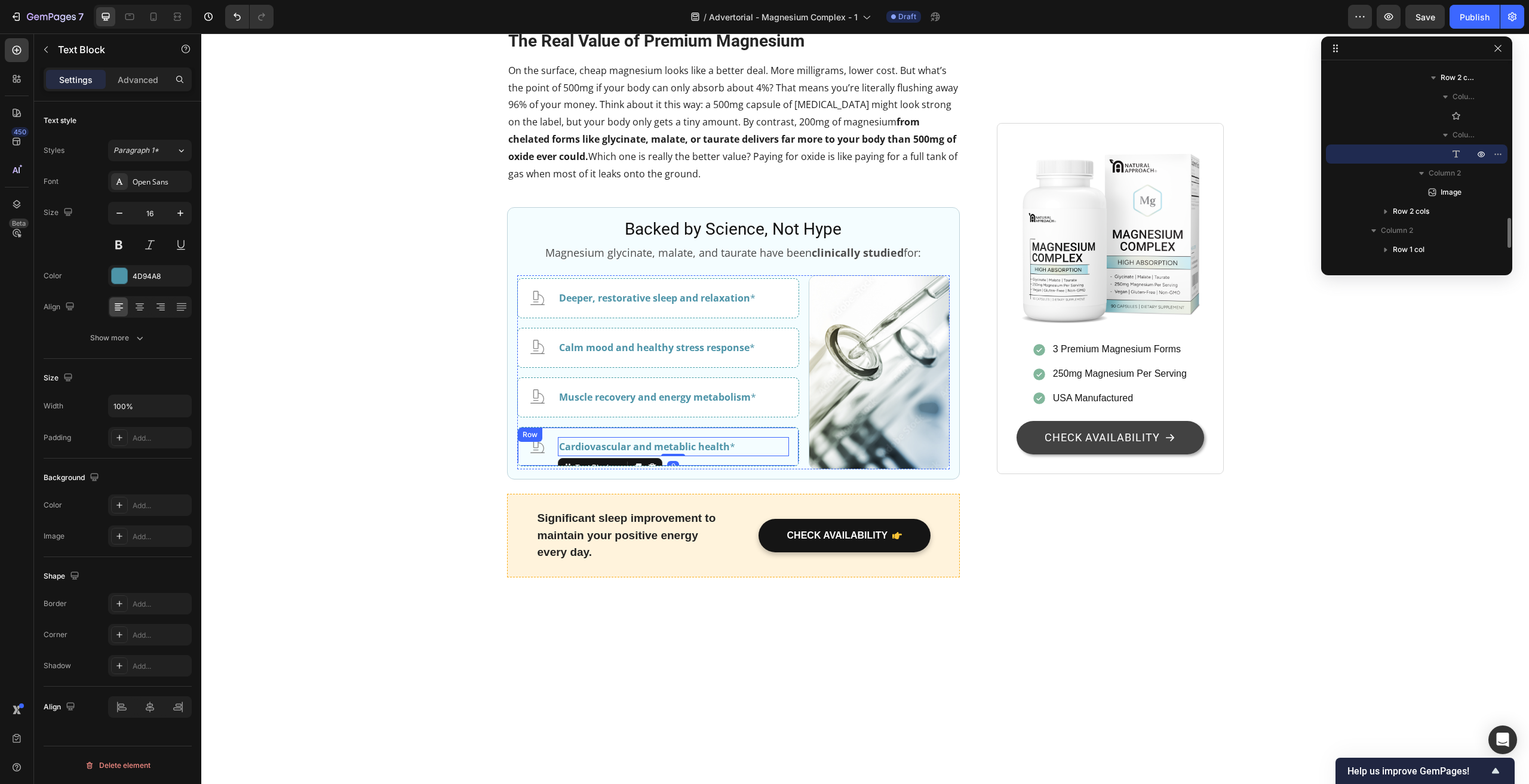
click at [788, 467] on div "Icon Cardiovascular and metablic health * Text Block 0 Row" at bounding box center [658, 447] width 282 height 40
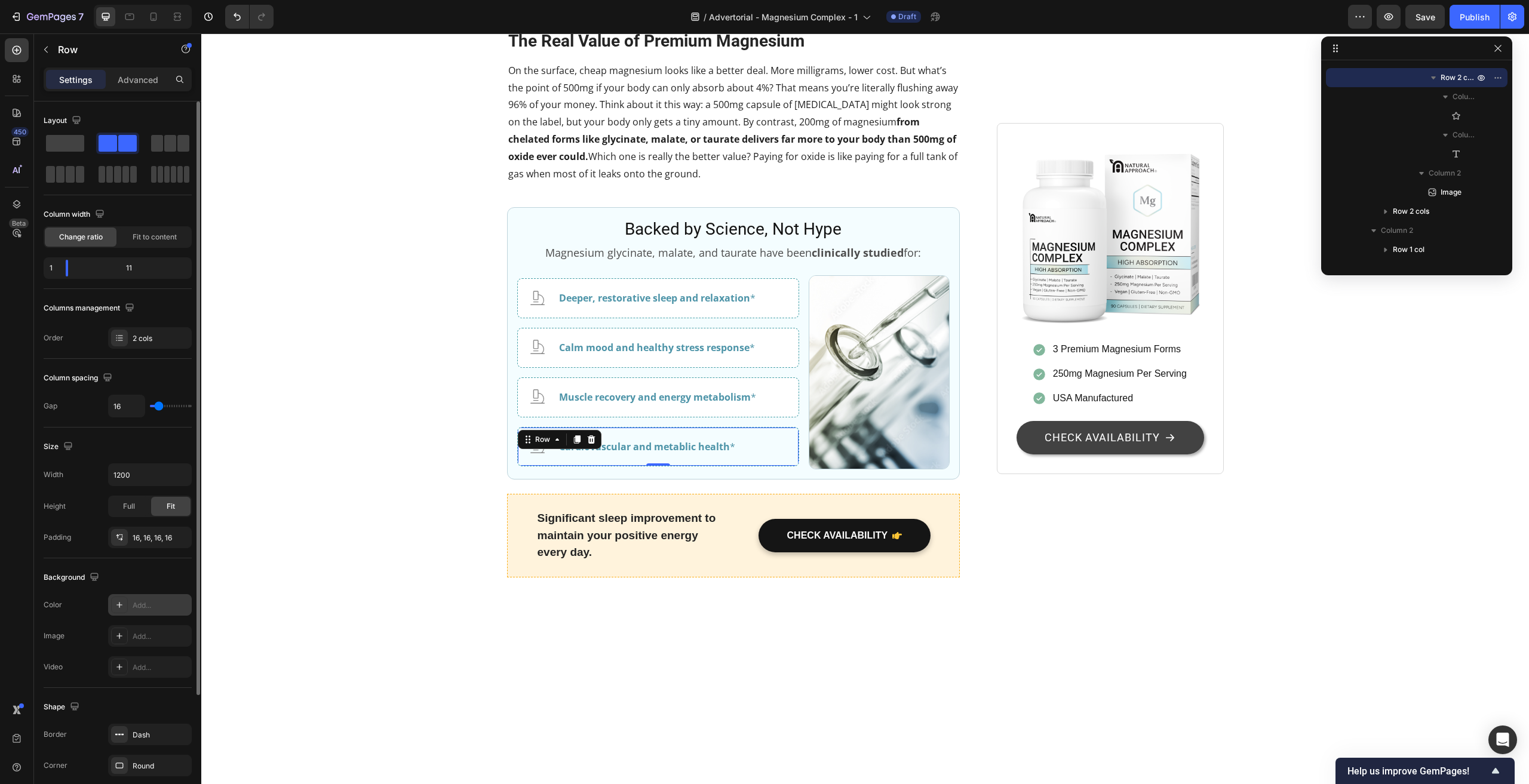
click at [134, 602] on div "Add..." at bounding box center [160, 606] width 57 height 10
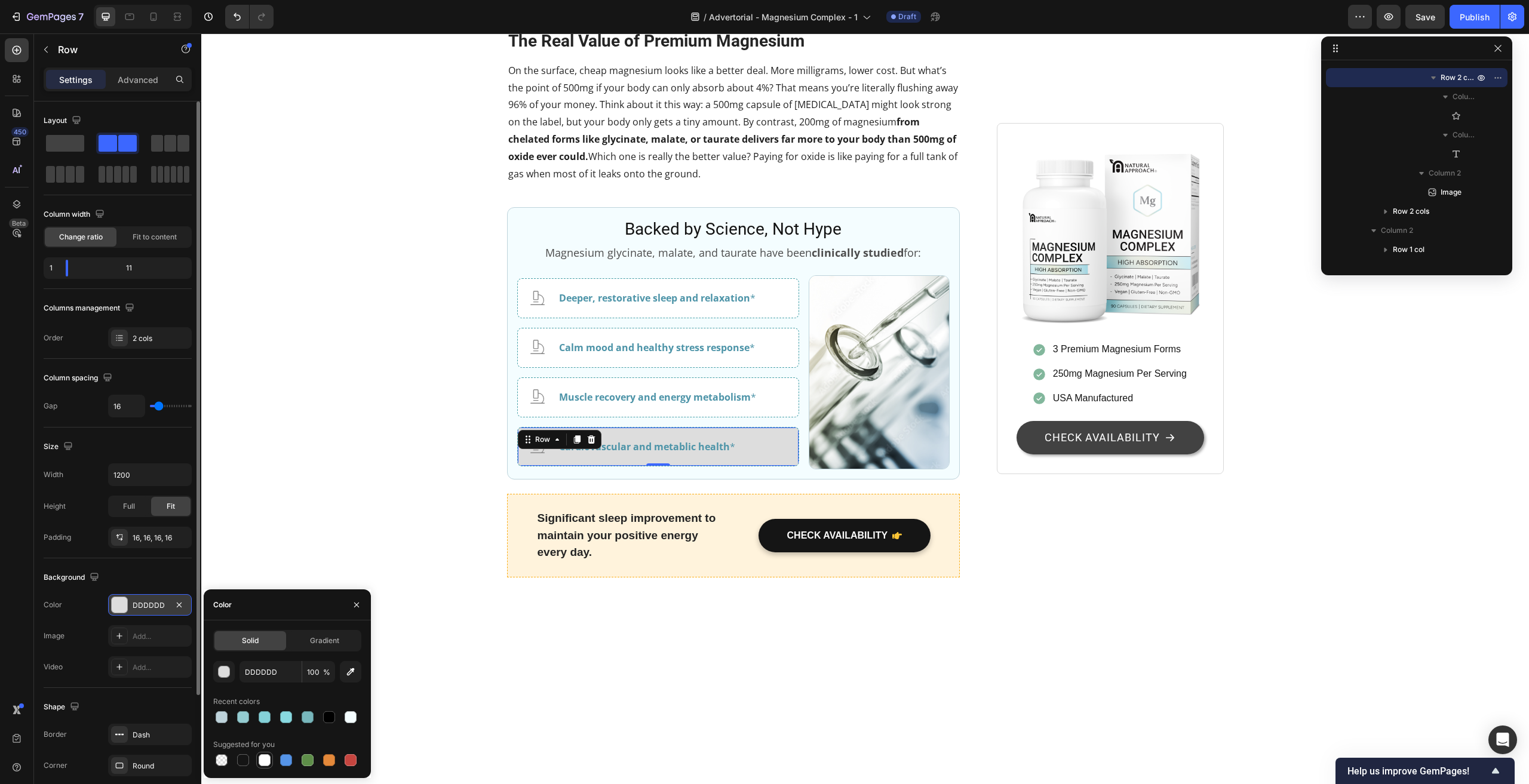
click at [263, 760] on div at bounding box center [265, 761] width 12 height 12
type input "FFFFFF"
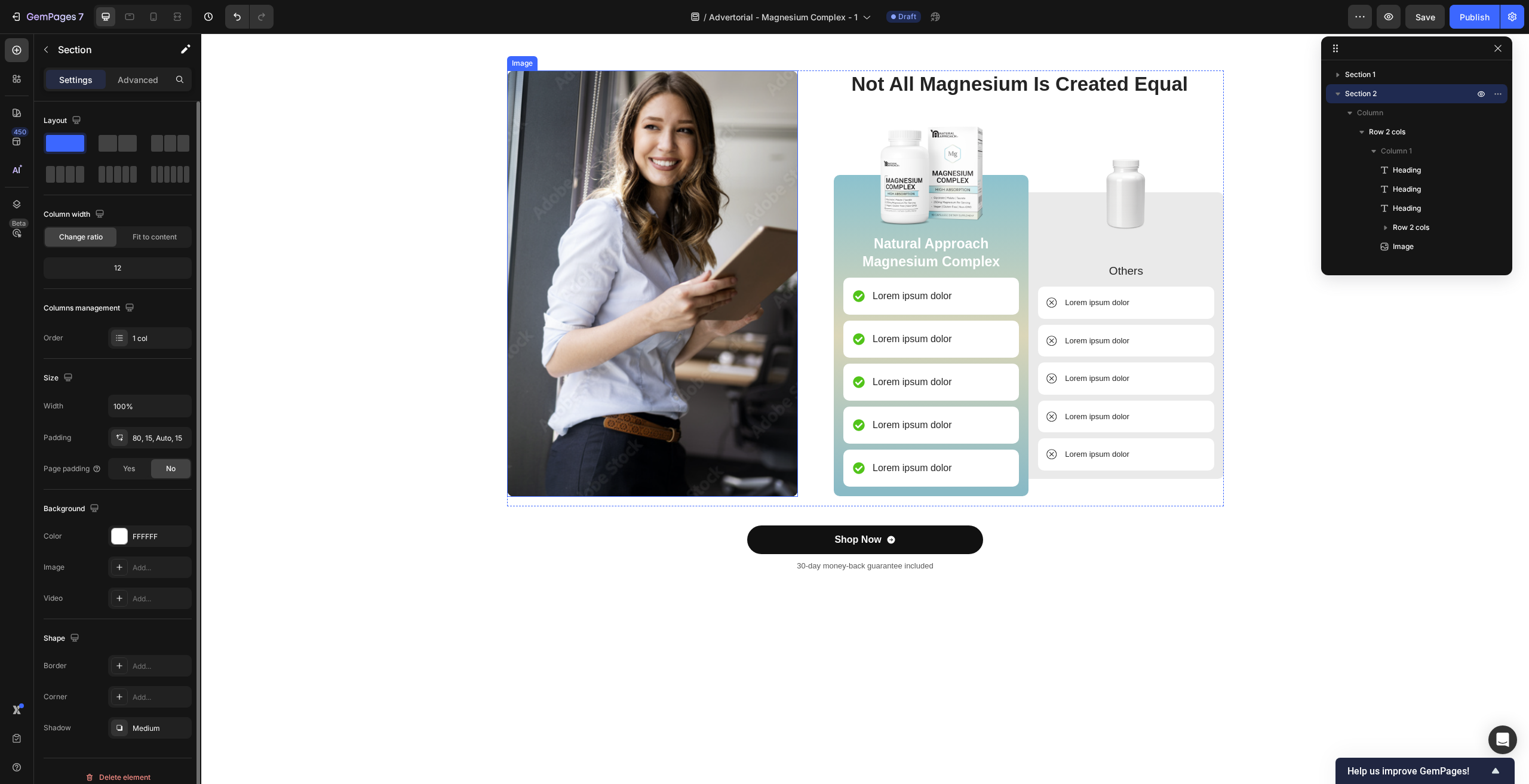
scroll to position [2925, 0]
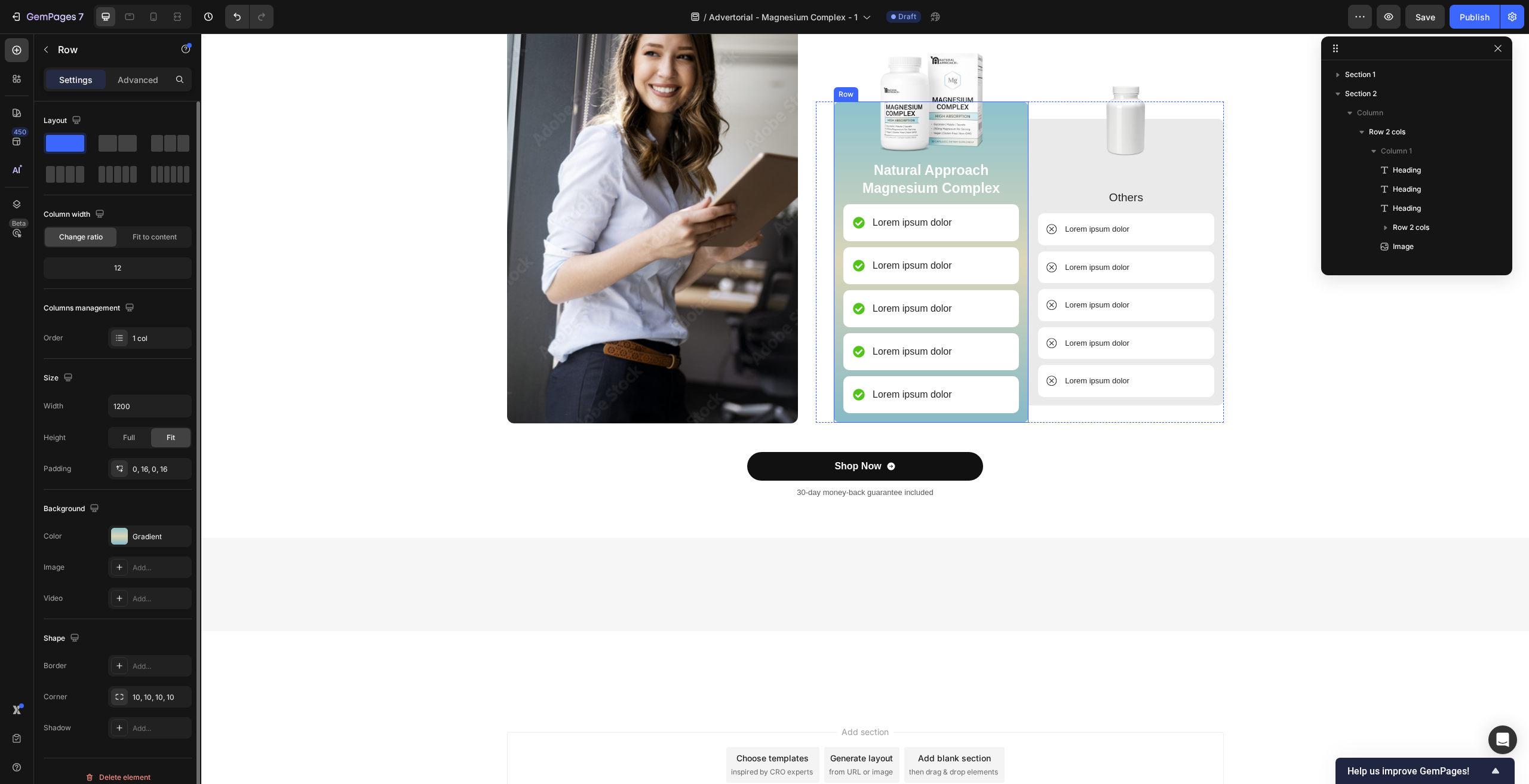
click at [1016, 413] on div "Image Natural Approach Magnesium Complex Text Block Lorem ipsum dolor Item List…" at bounding box center [931, 263] width 195 height 322
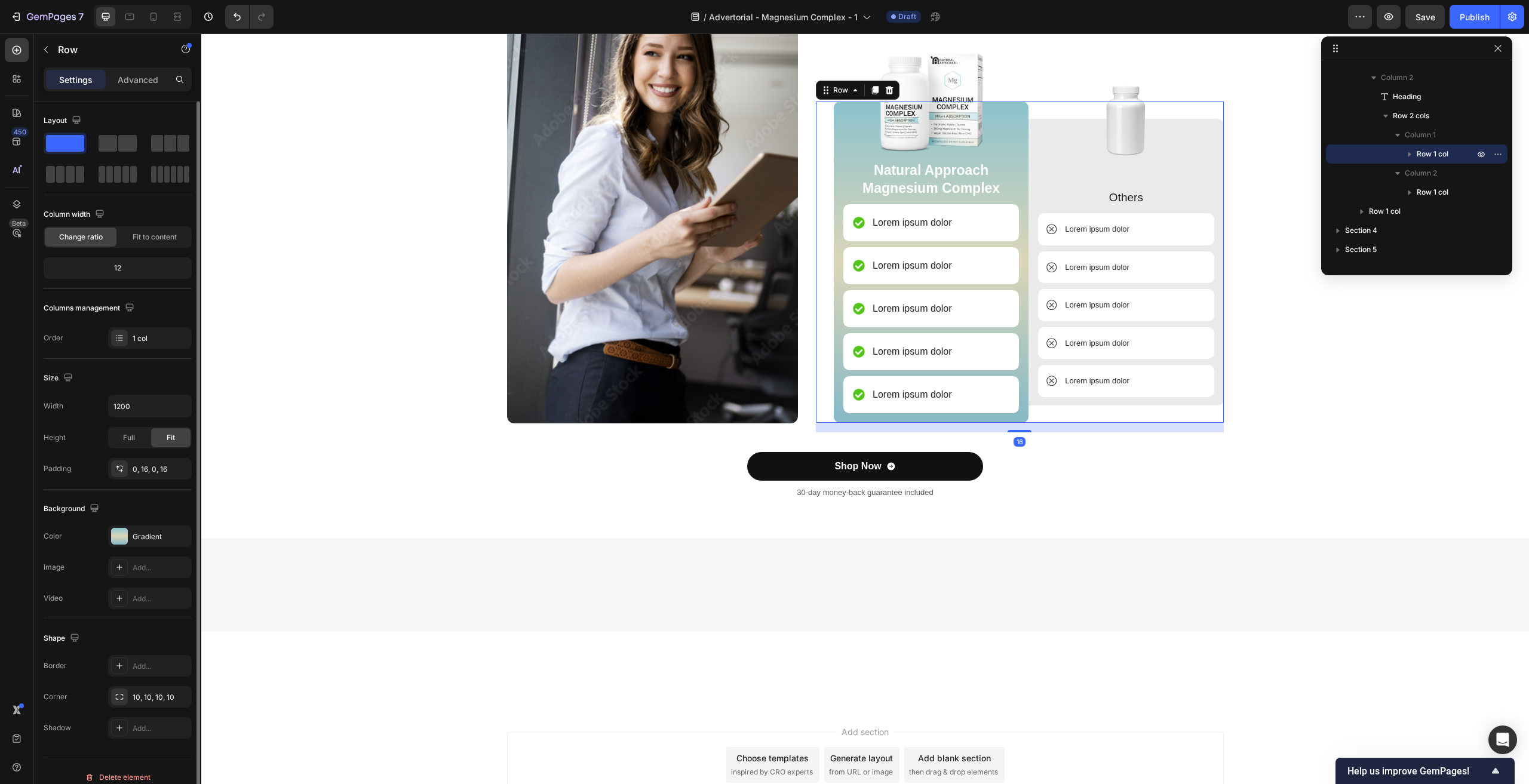
click at [1030, 347] on div "Image Others Text Block Lorem ipsum dolor Item List Lorem ipsum dolor Item List…" at bounding box center [1126, 263] width 195 height 322
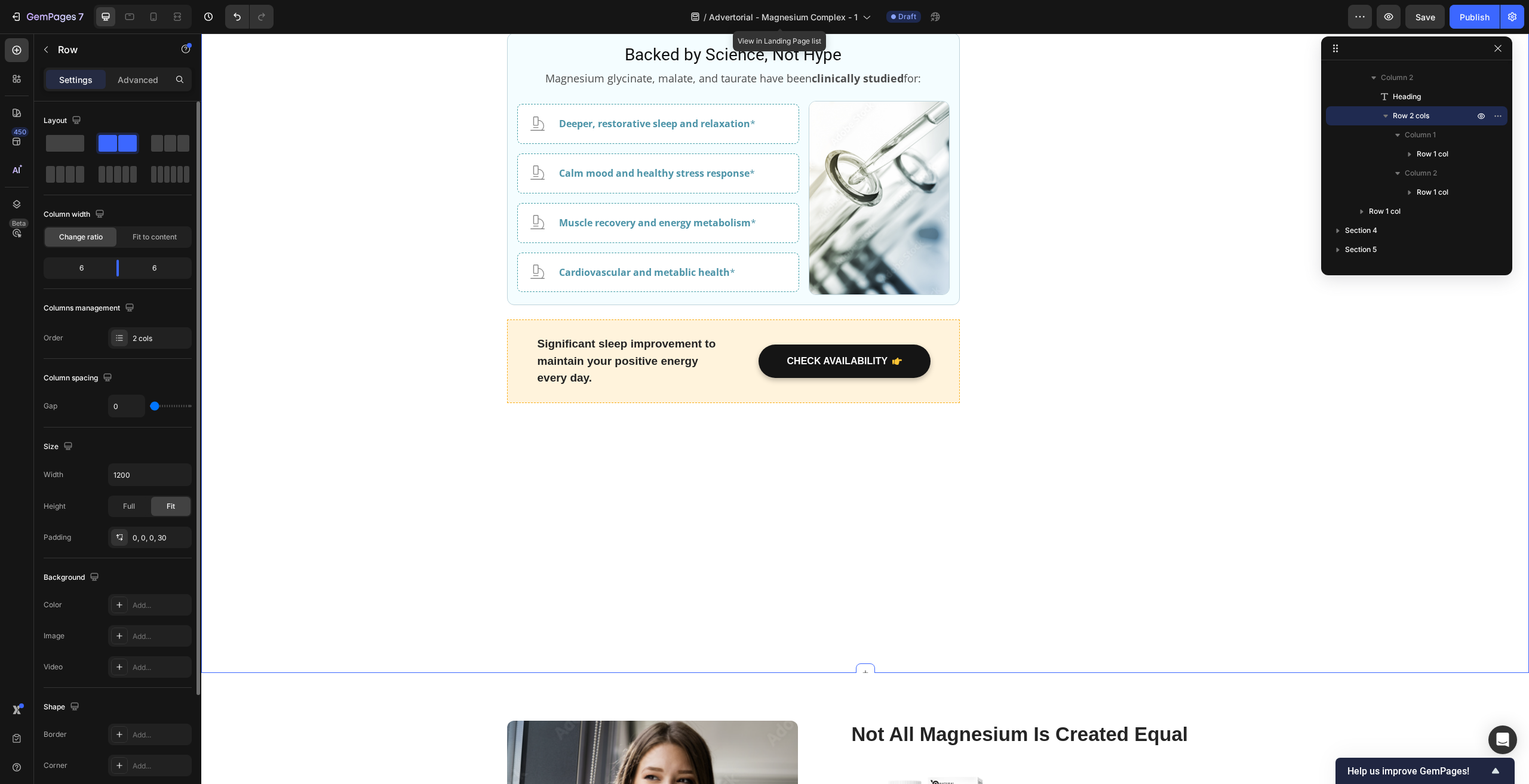
scroll to position [2248, 0]
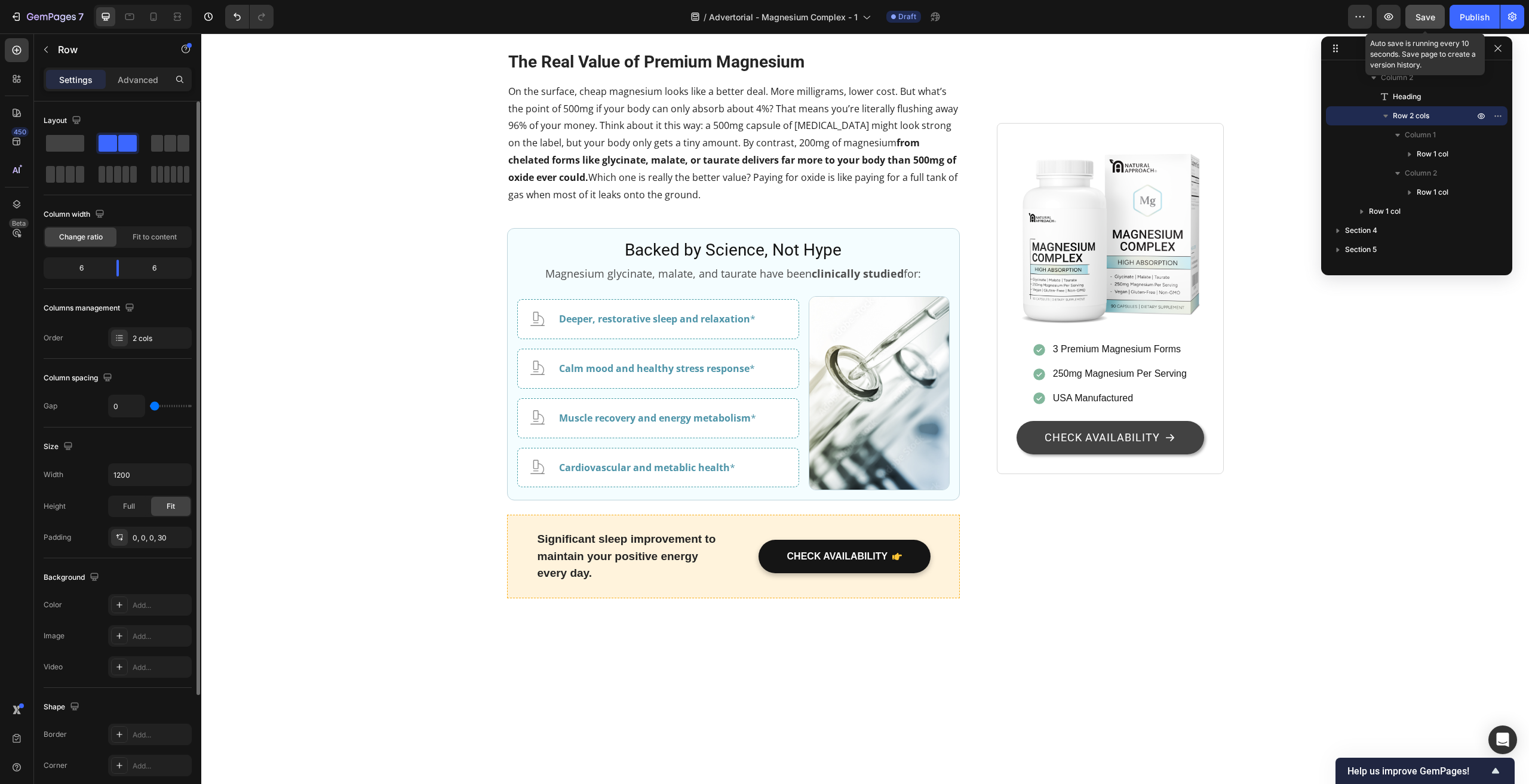
click at [1415, 18] on button "Save" at bounding box center [1425, 16] width 39 height 23
click at [1393, 17] on icon "button" at bounding box center [1389, 17] width 9 height 7
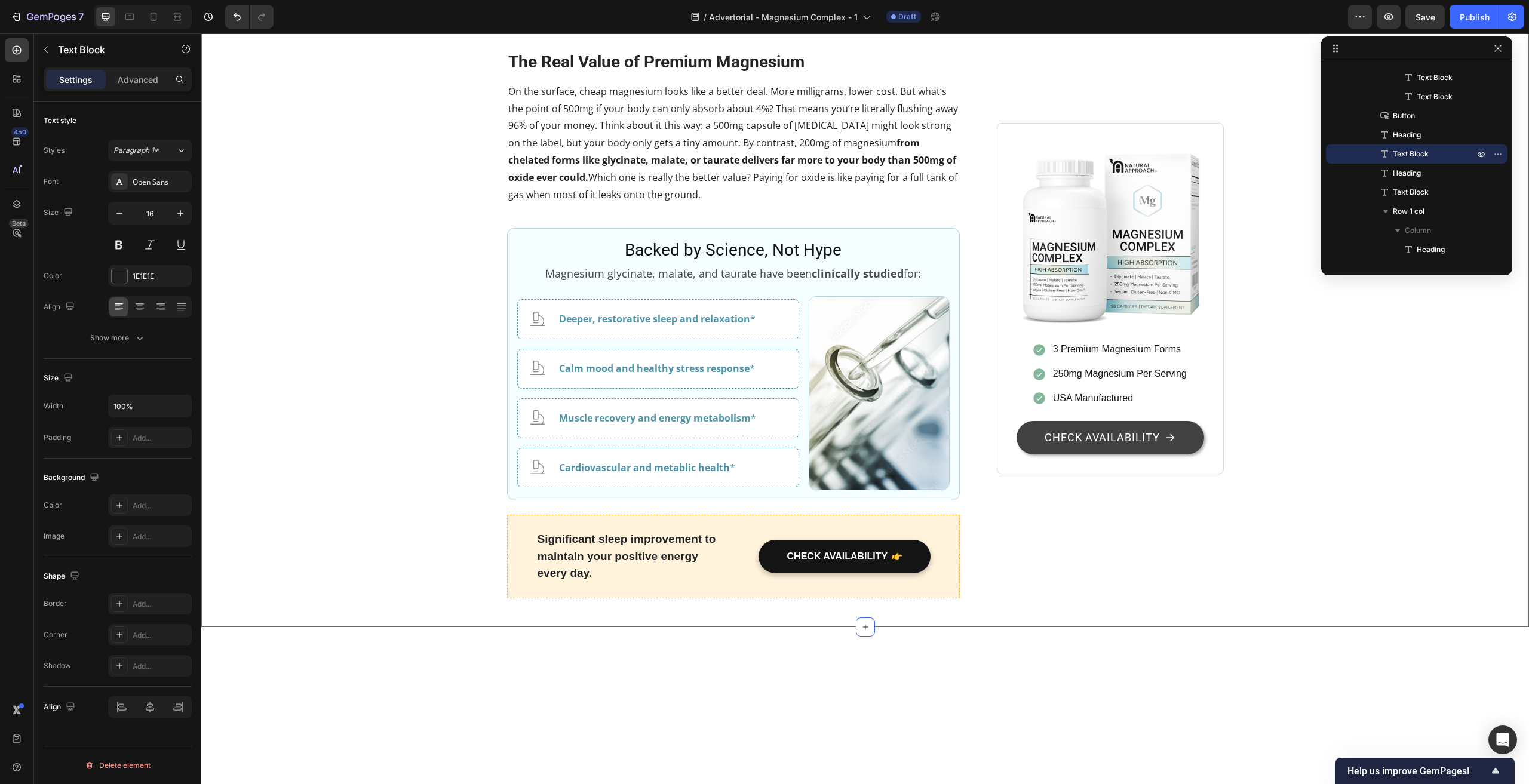
drag, startPoint x: 412, startPoint y: 197, endPoint x: 591, endPoint y: 48, distance: 232.9
